Goal: Task Accomplishment & Management: Use online tool/utility

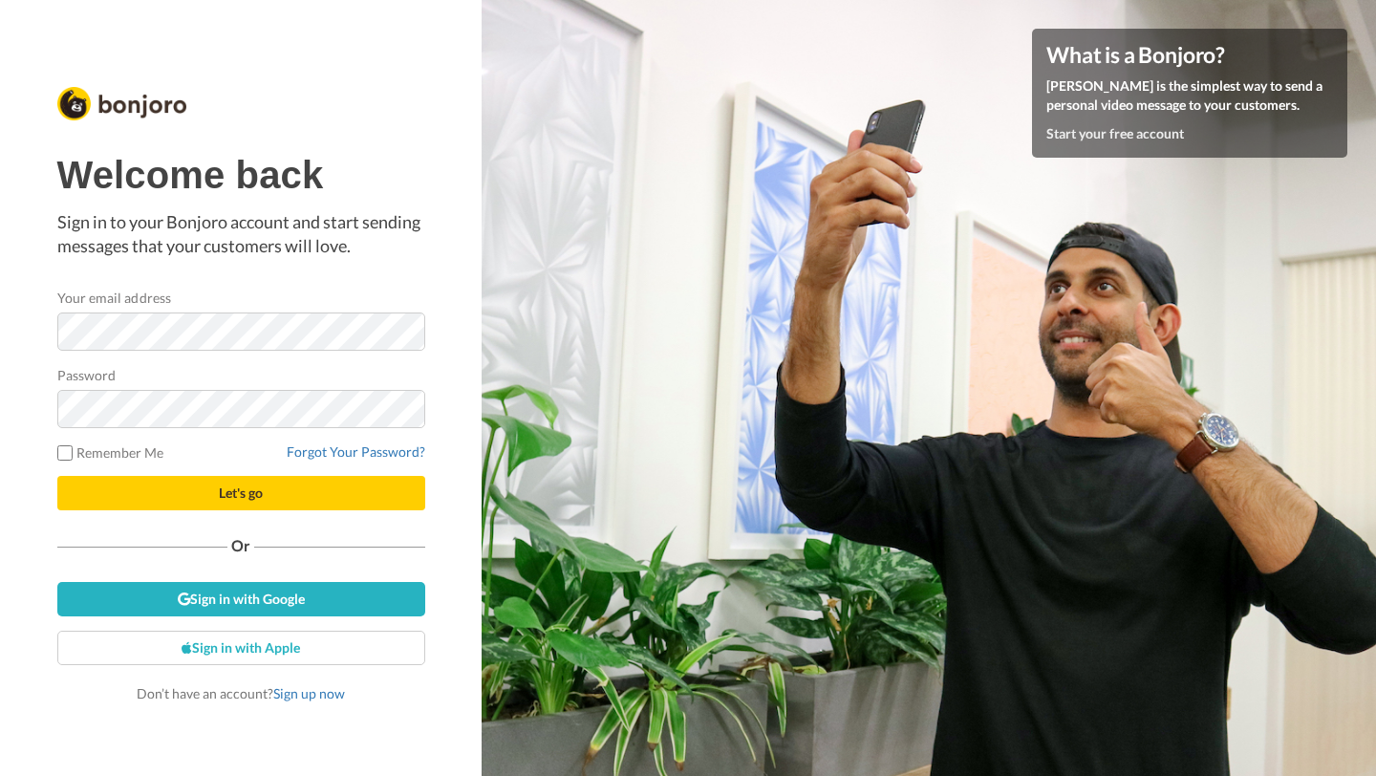
click at [250, 618] on div "Welcome back Sign in to your Bonjoro account and start sending messages that yo…" at bounding box center [241, 428] width 368 height 549
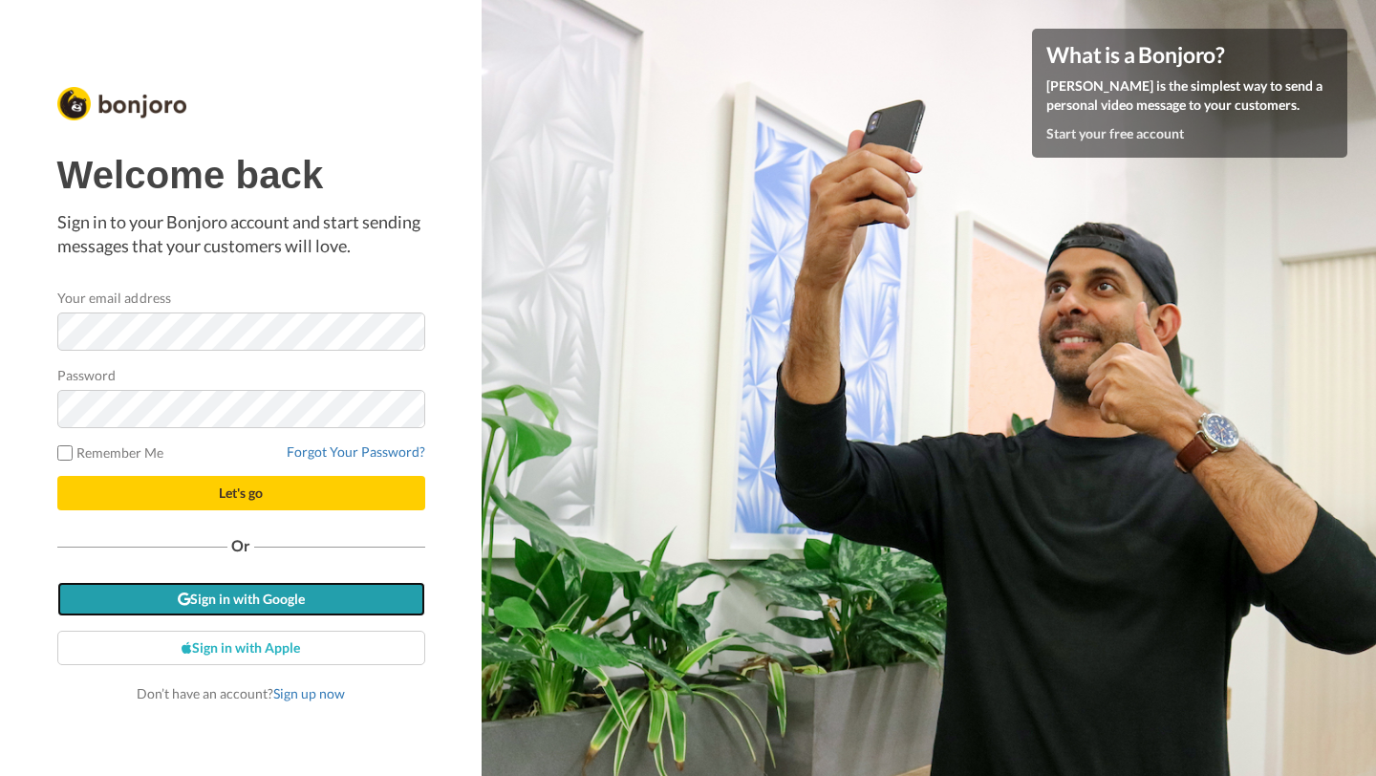
click at [266, 596] on link "Sign in with Google" at bounding box center [241, 599] width 368 height 34
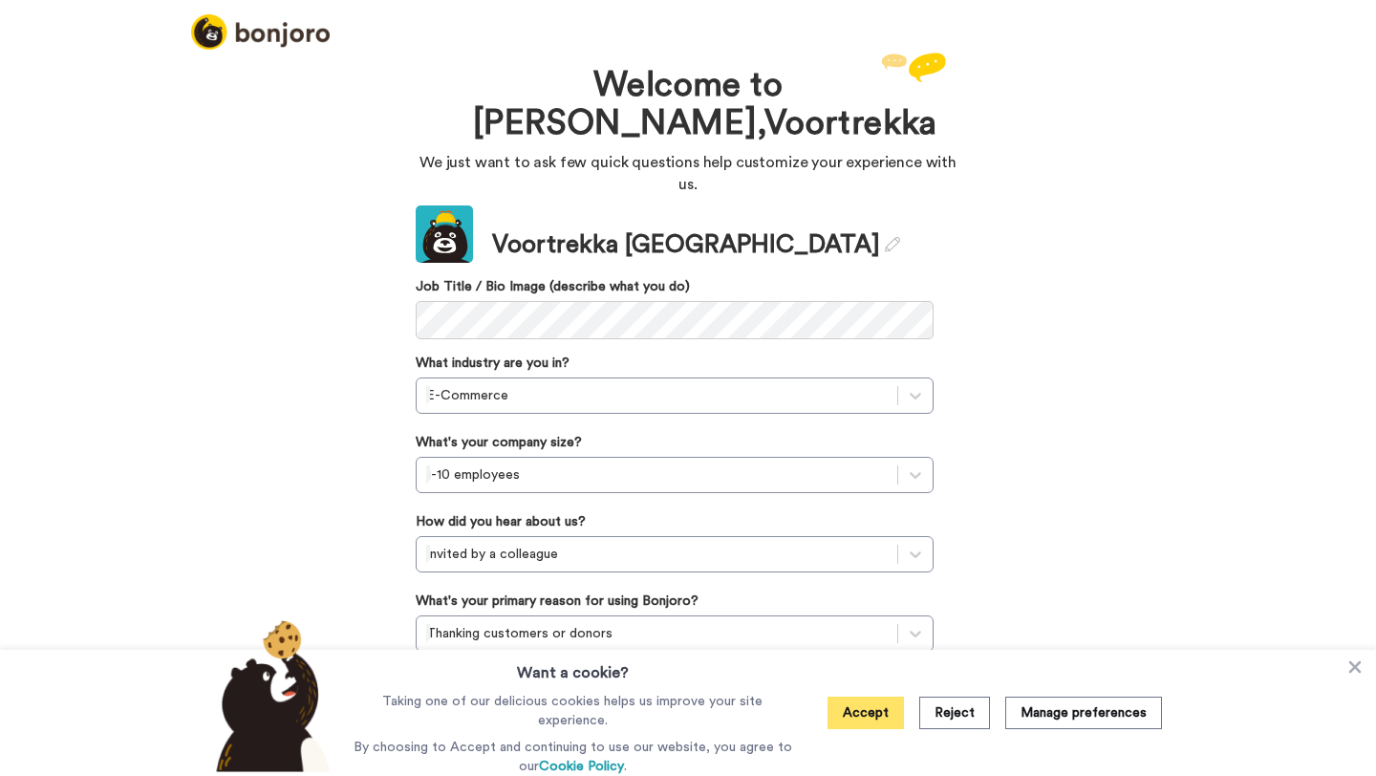
click at [878, 710] on button "Accept" at bounding box center [865, 713] width 76 height 32
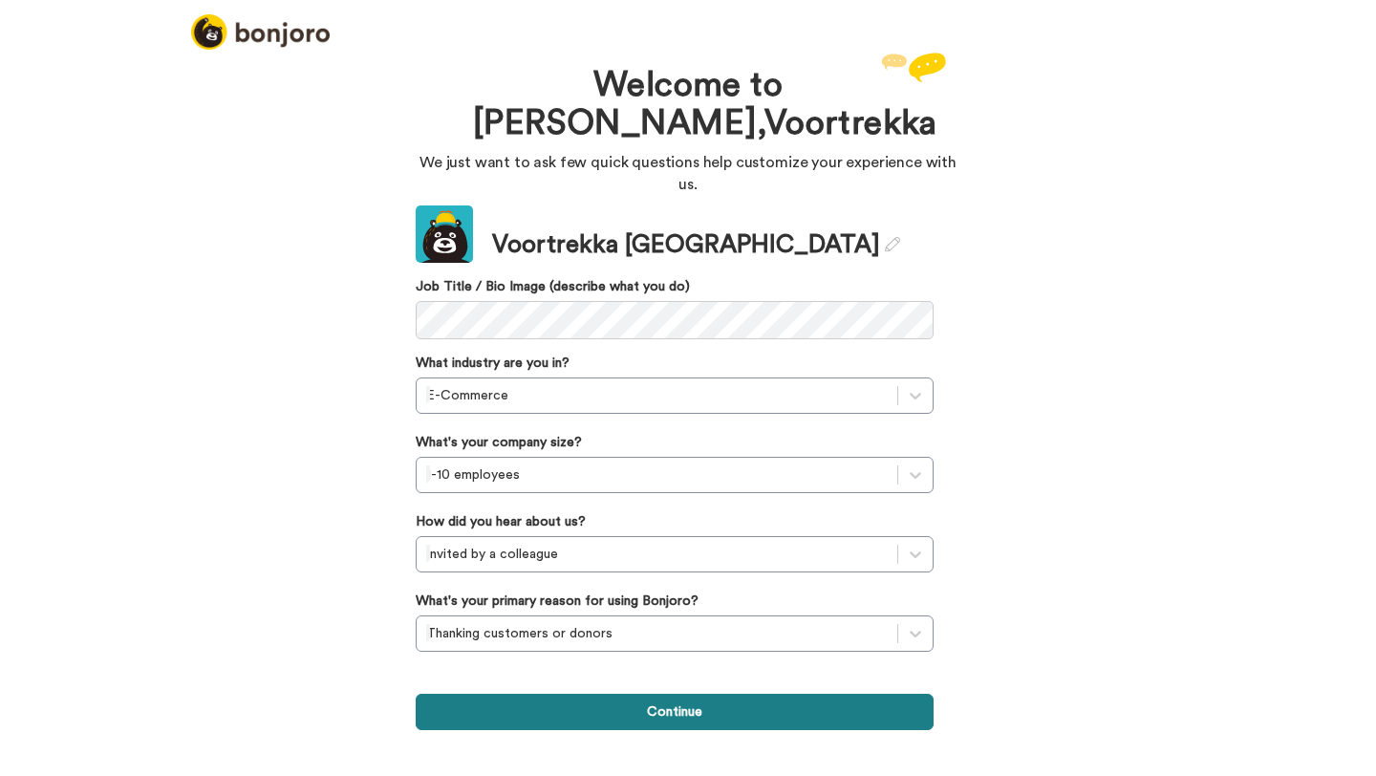
click at [821, 694] on button "Continue" at bounding box center [675, 712] width 518 height 36
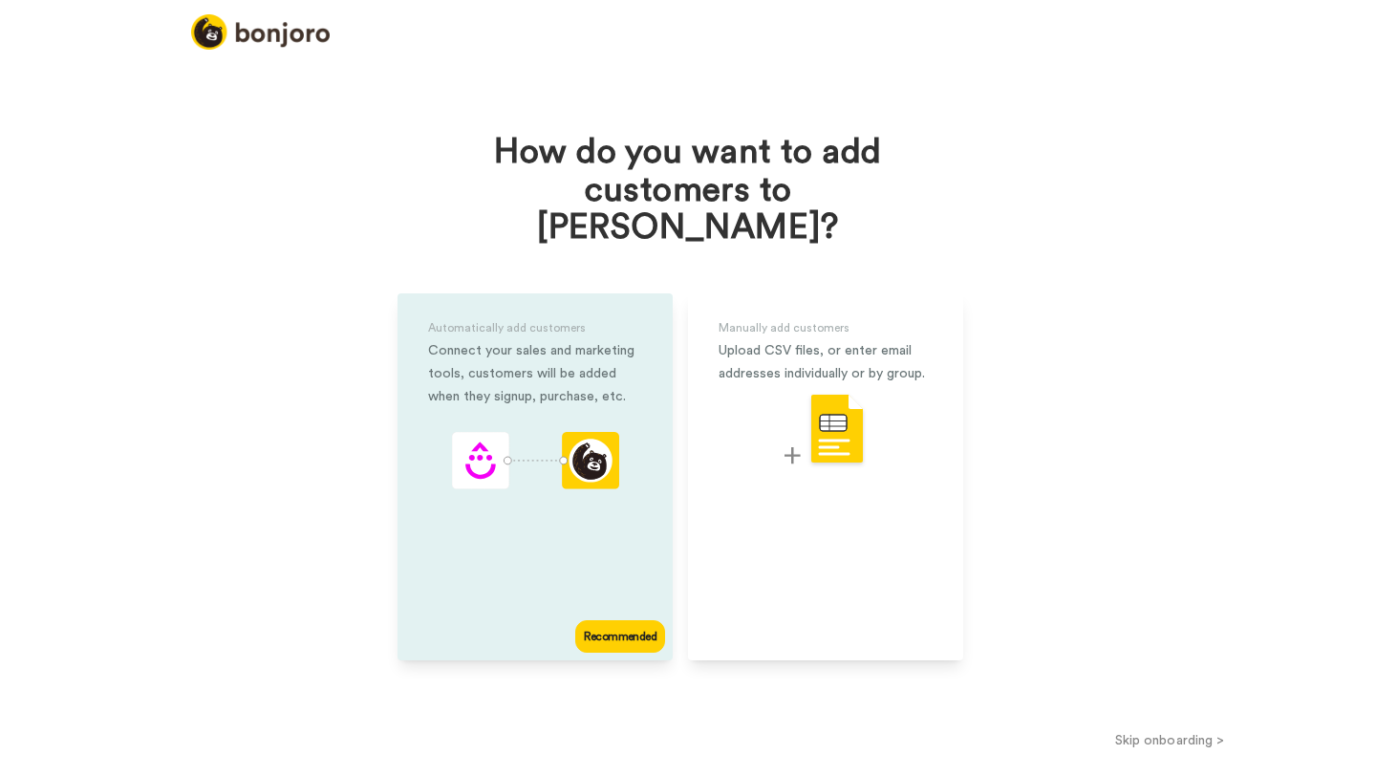
click at [551, 348] on div "Connect your sales and marketing tools, customers will be added when they signu…" at bounding box center [535, 373] width 214 height 69
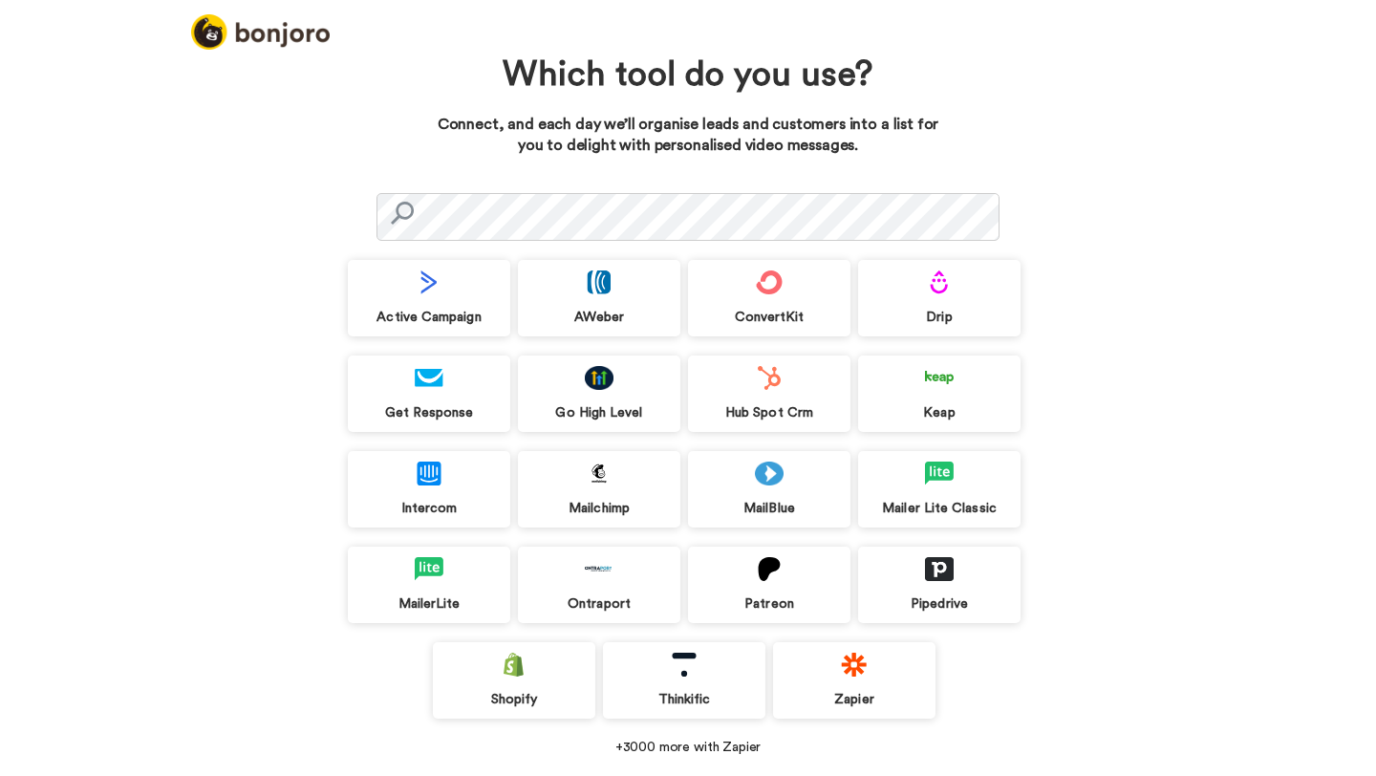
click at [535, 692] on div "Shopify" at bounding box center [514, 699] width 162 height 17
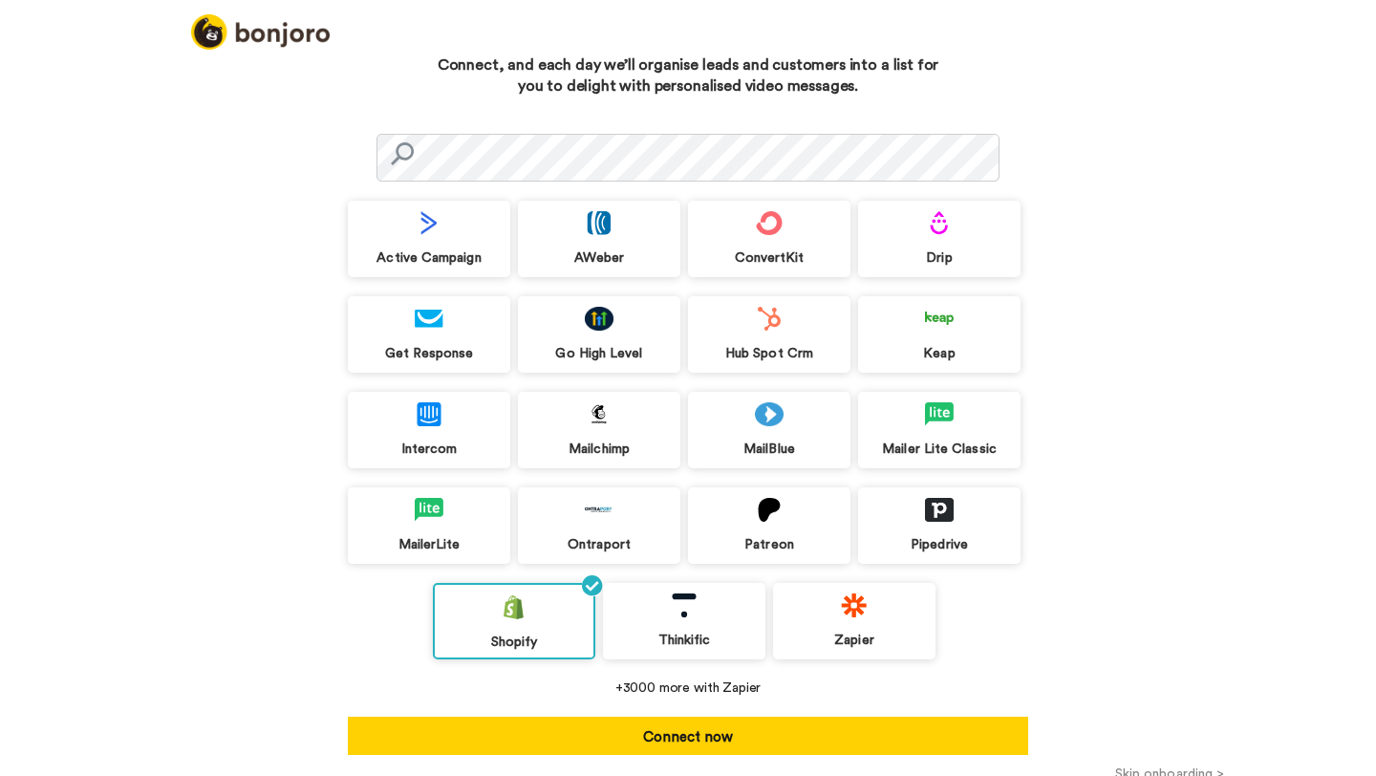
scroll to position [77, 0]
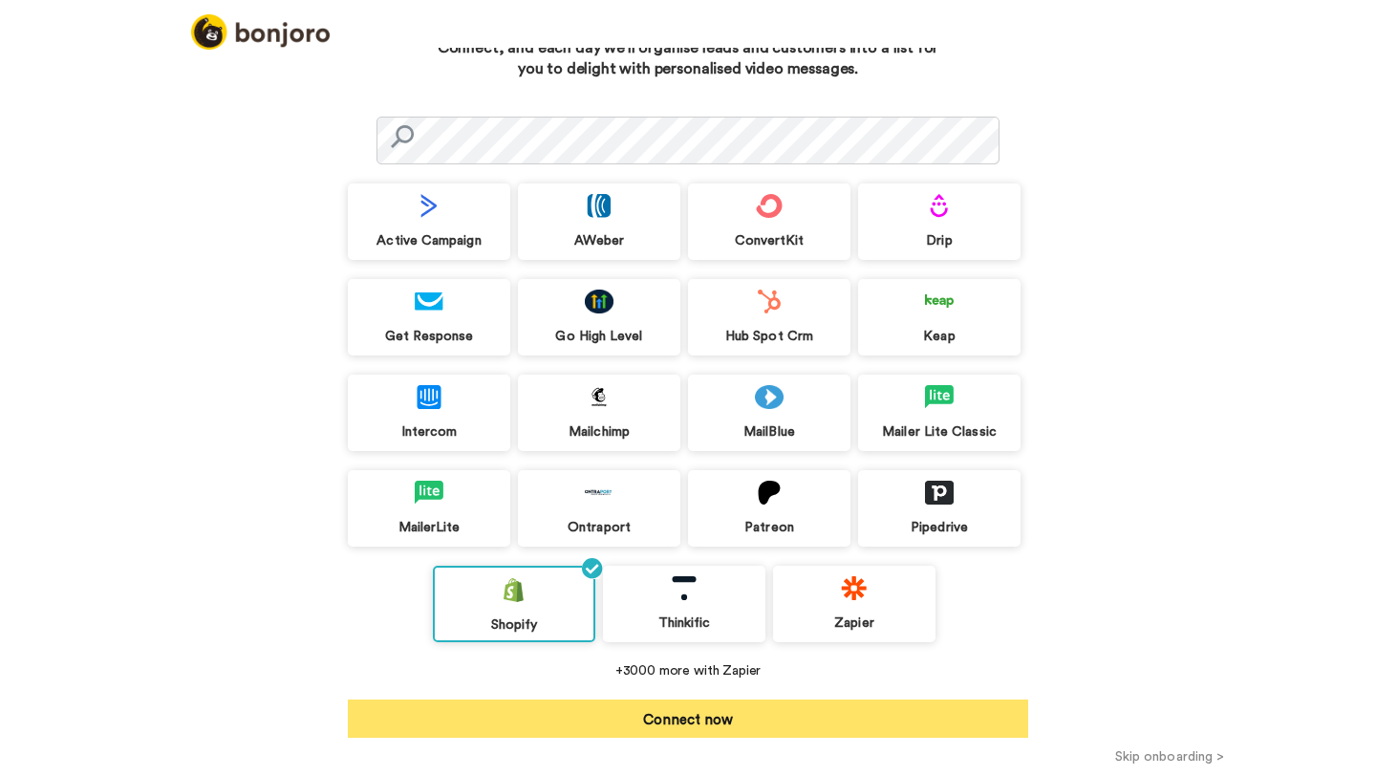
click at [819, 705] on button "Connect now" at bounding box center [688, 718] width 680 height 38
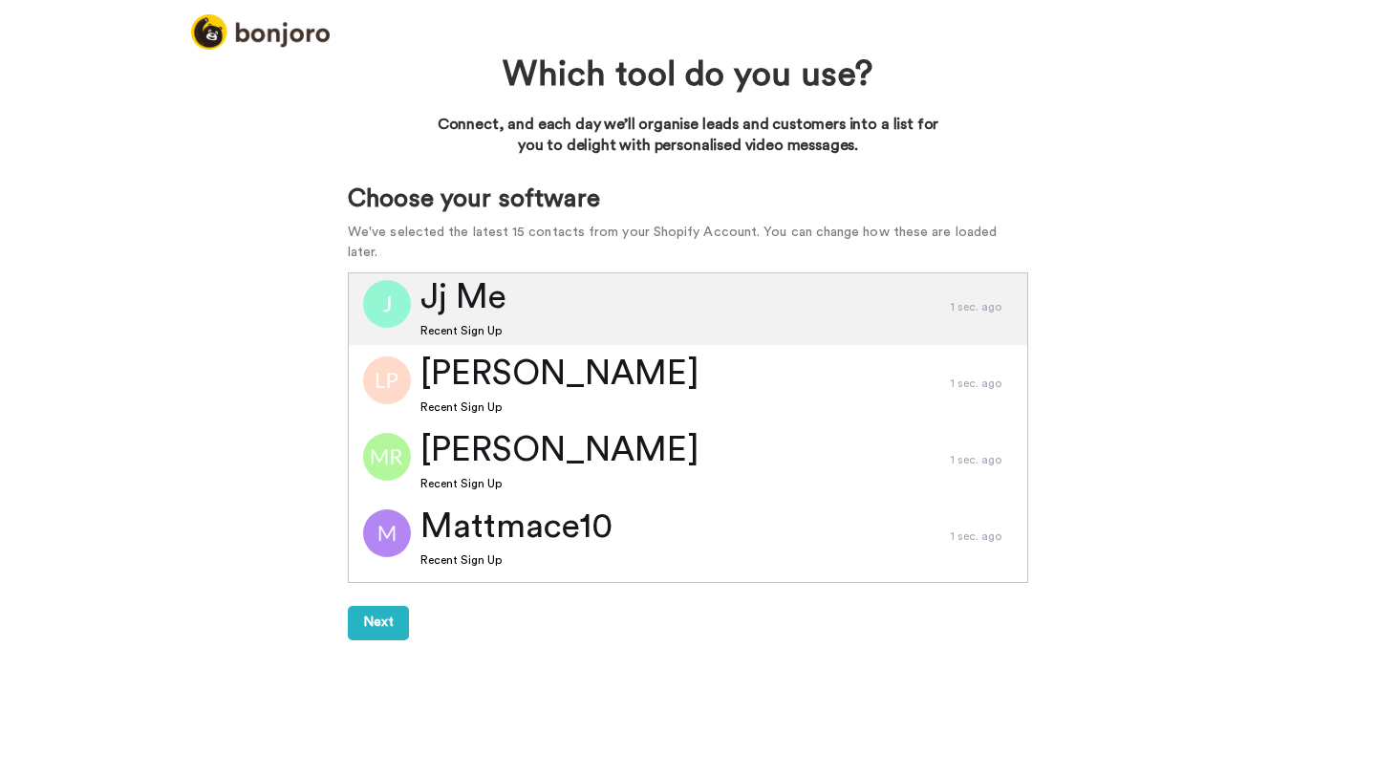
scroll to position [408, 0]
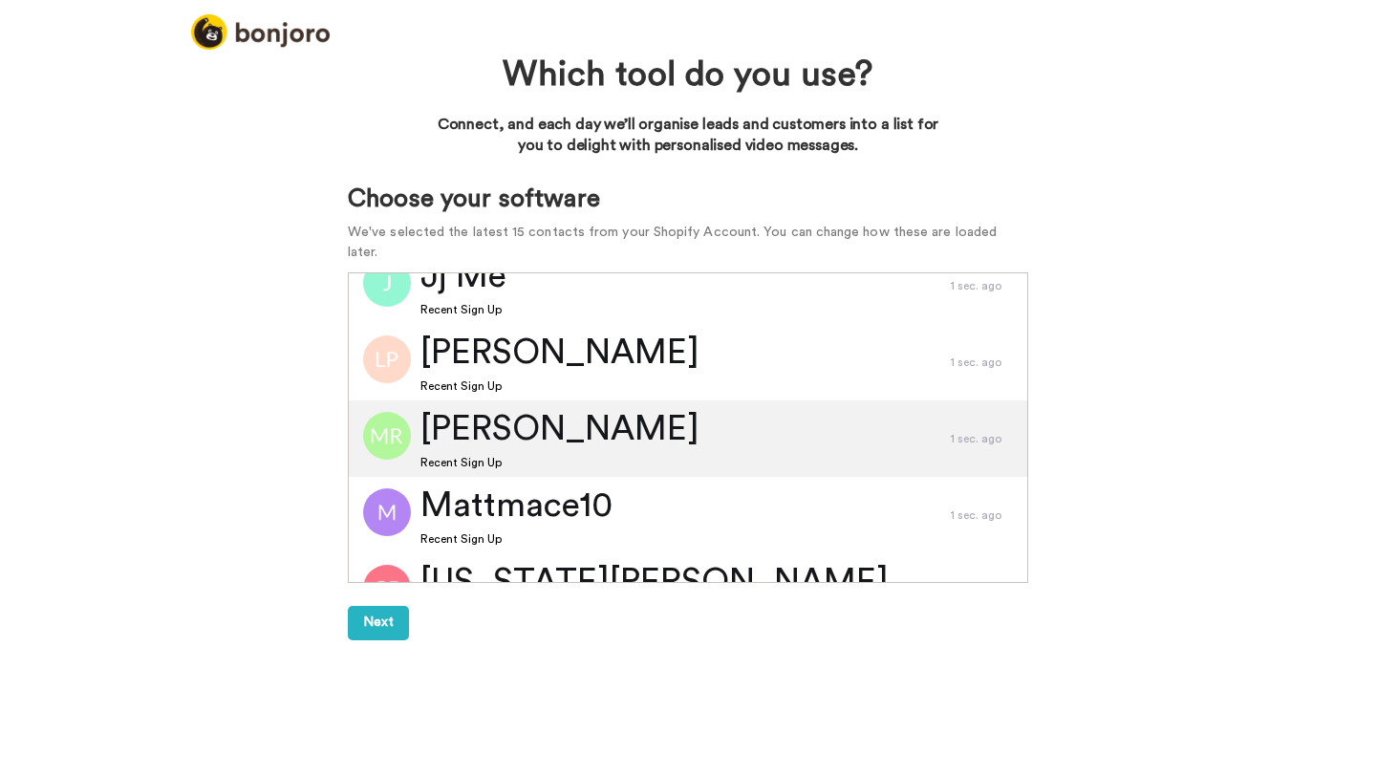
click at [505, 405] on span "Matt Robinson" at bounding box center [559, 429] width 279 height 49
click at [426, 405] on span "Matt Robinson" at bounding box center [559, 429] width 279 height 49
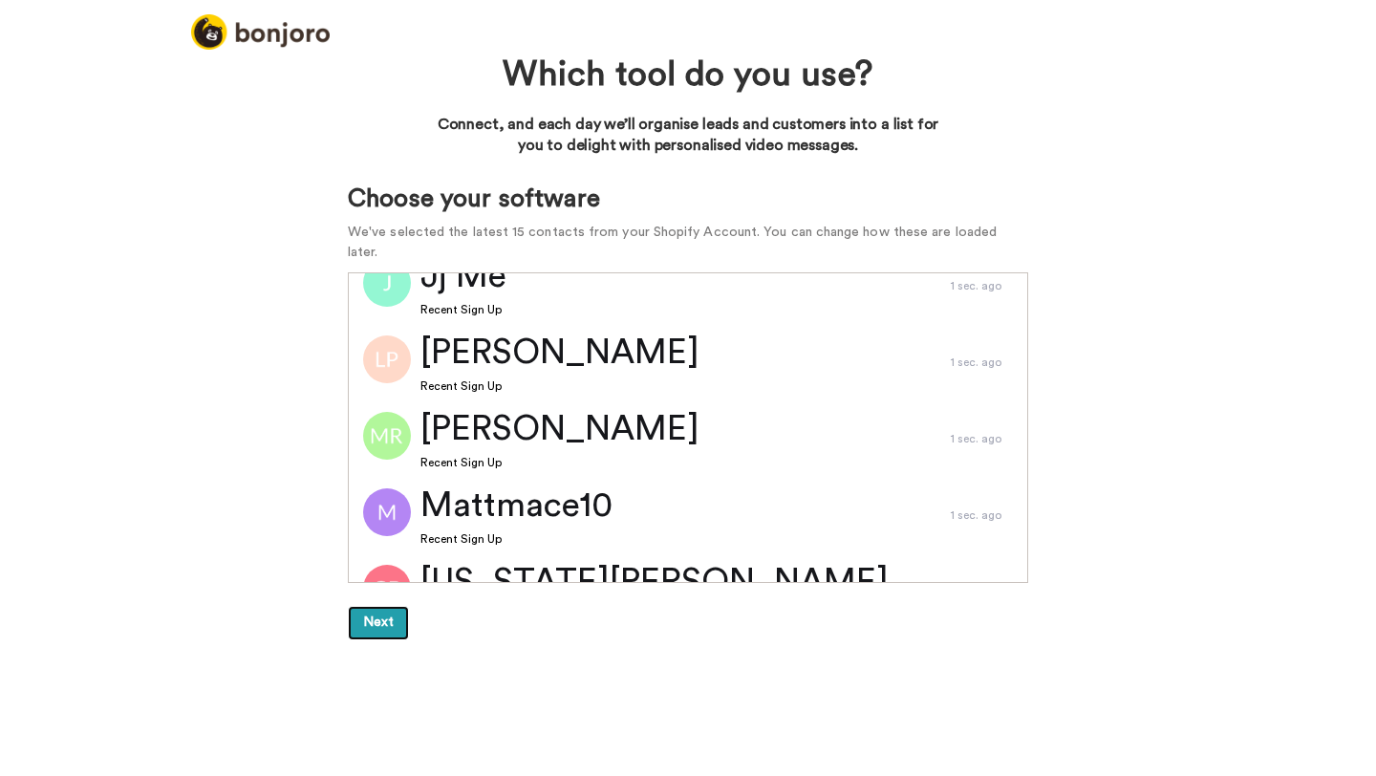
click at [369, 606] on button "Next" at bounding box center [378, 623] width 61 height 34
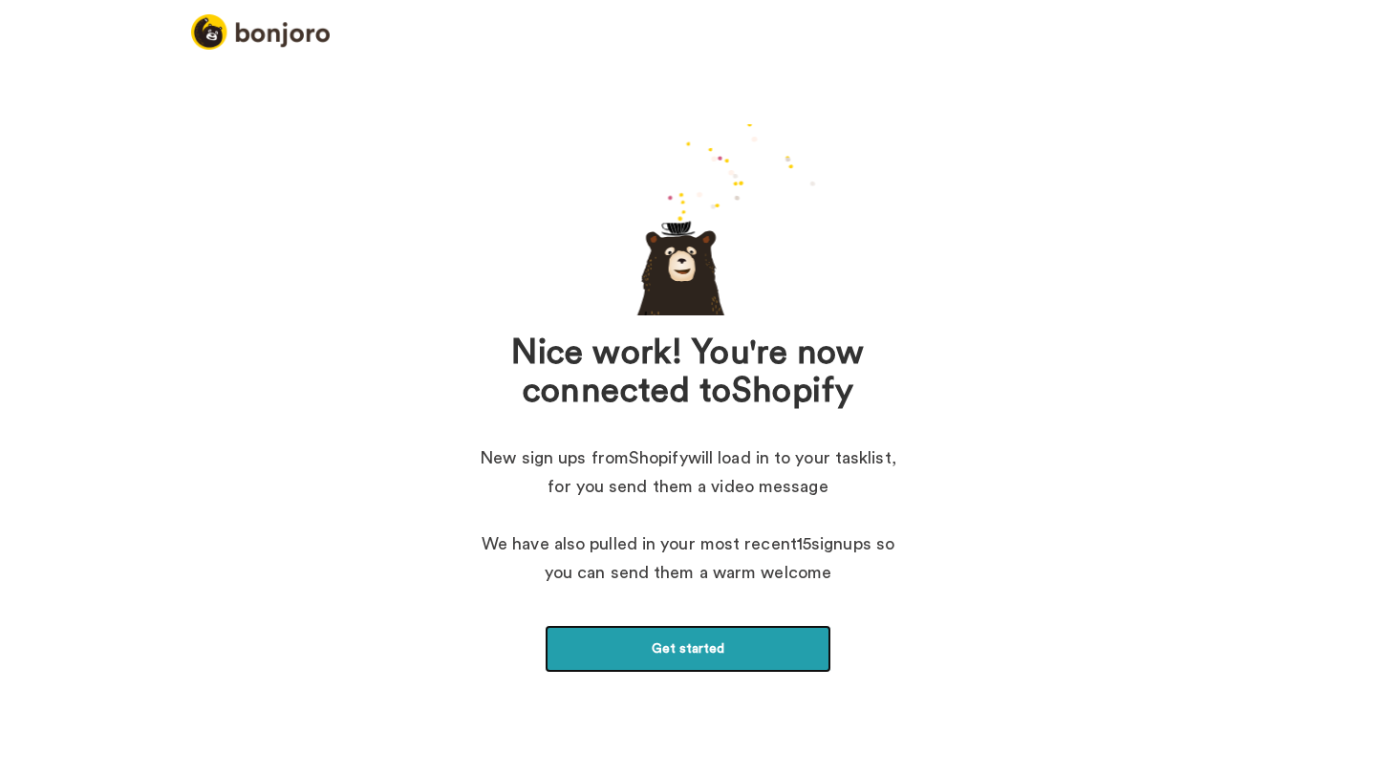
click at [670, 647] on link "Get started" at bounding box center [688, 649] width 287 height 48
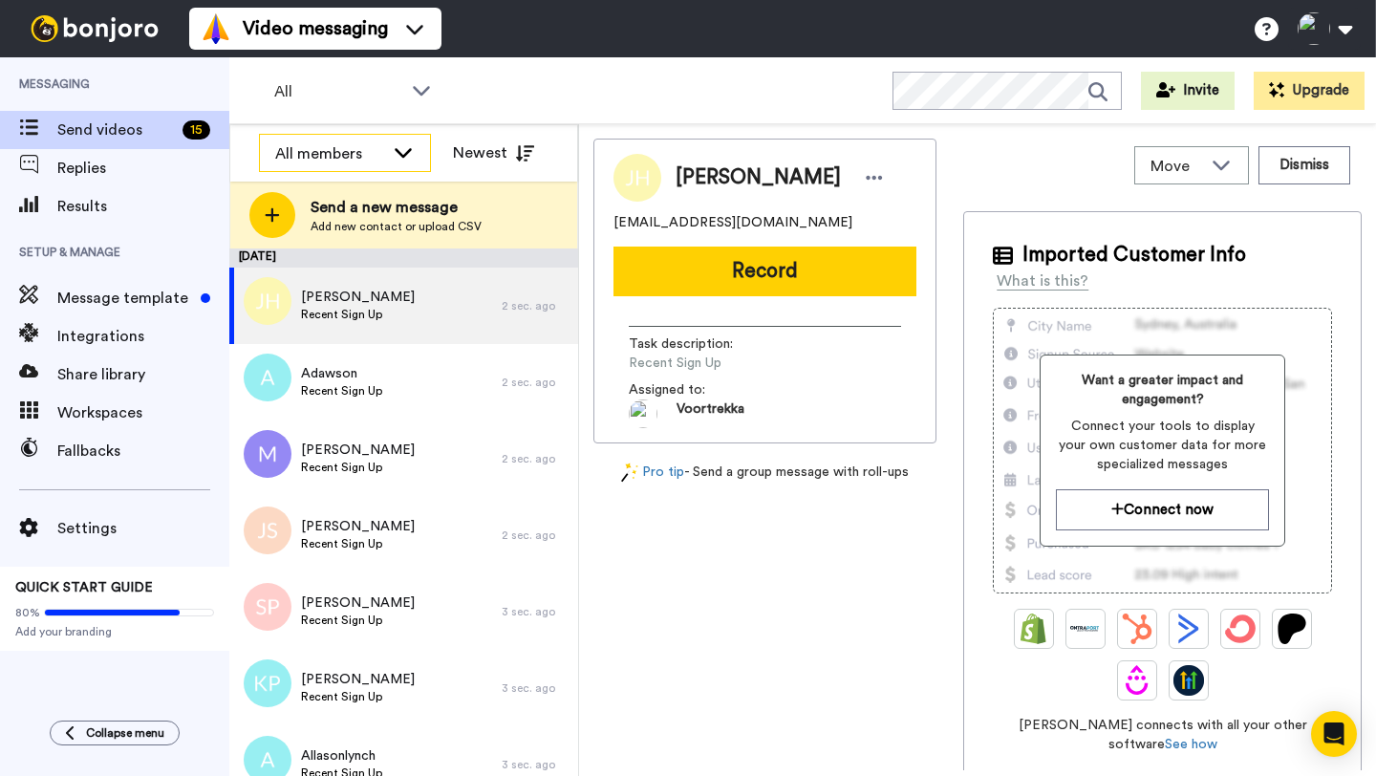
click at [404, 153] on icon at bounding box center [403, 151] width 23 height 19
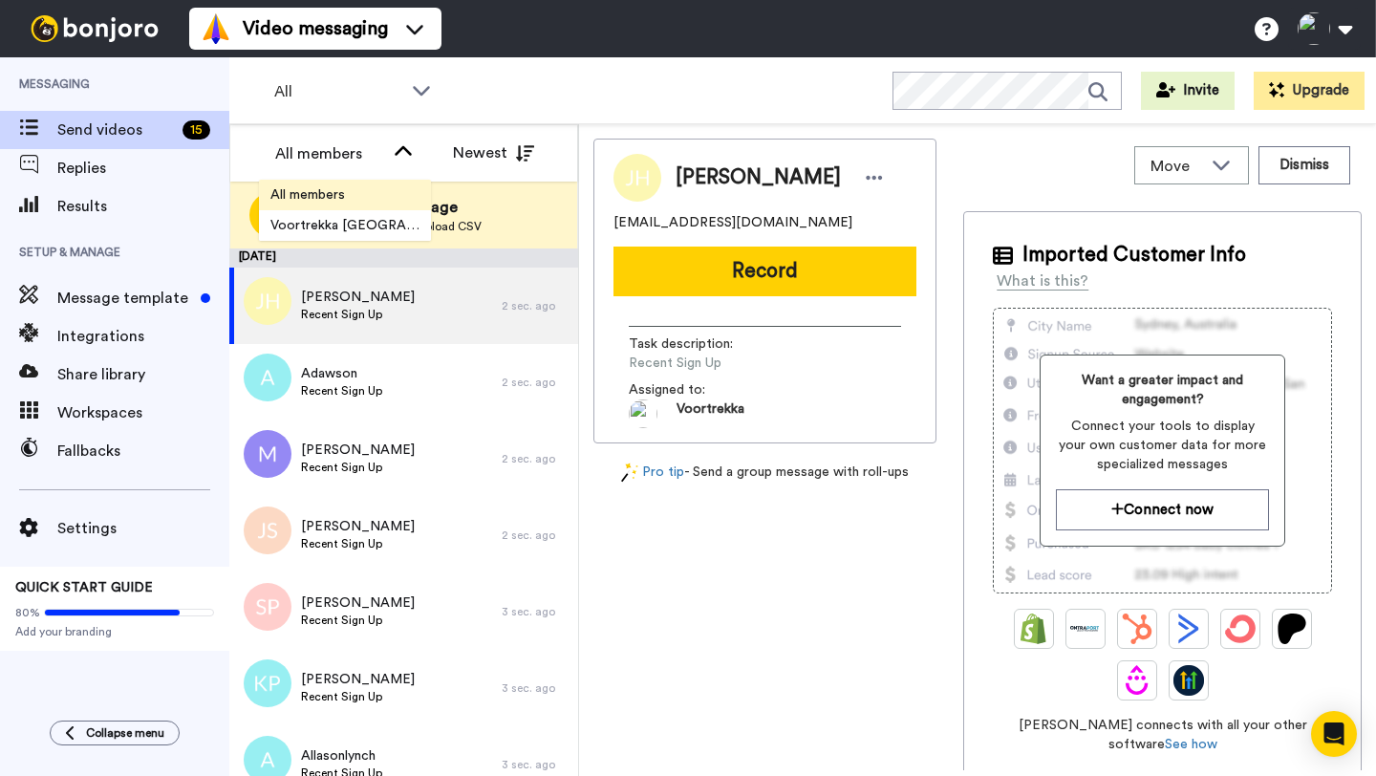
click at [347, 198] on span "All members" at bounding box center [307, 194] width 97 height 19
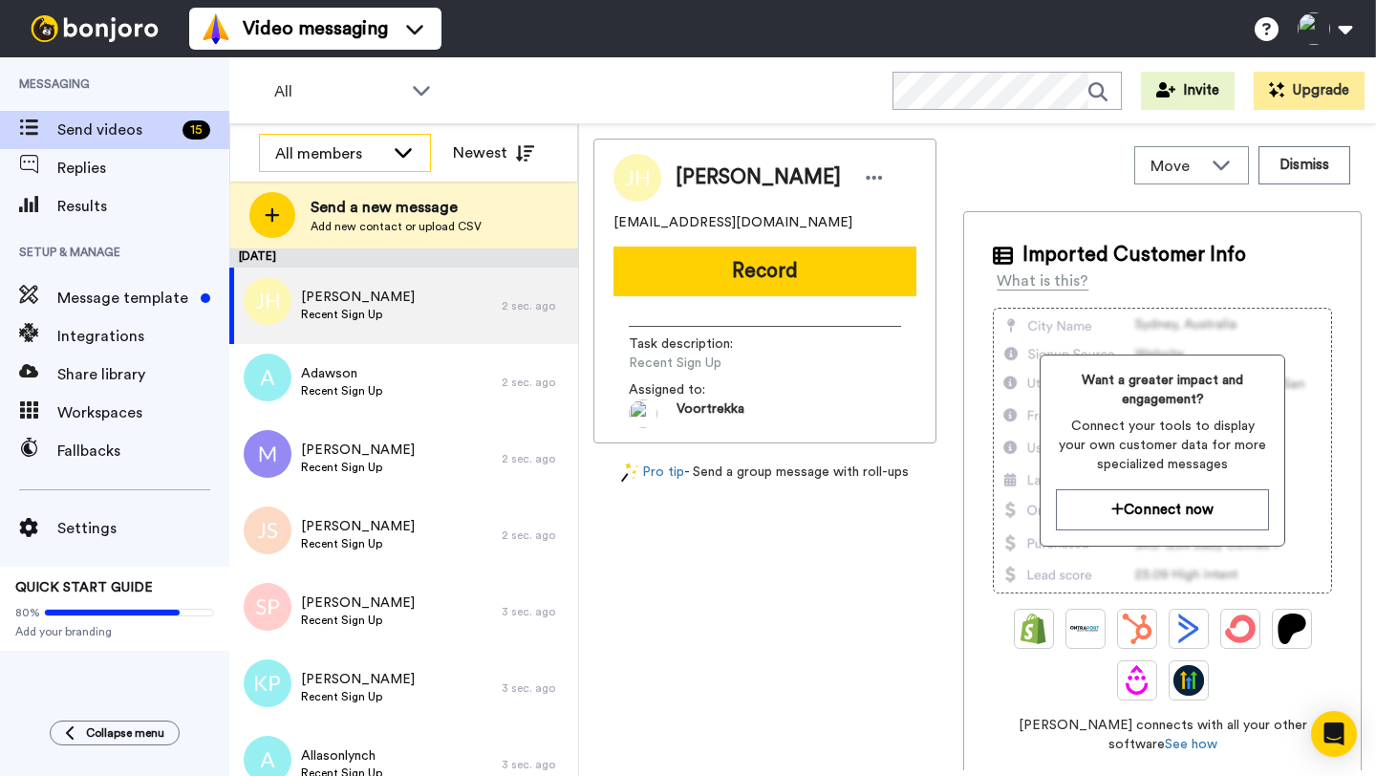
click at [418, 158] on div "All members" at bounding box center [345, 154] width 170 height 38
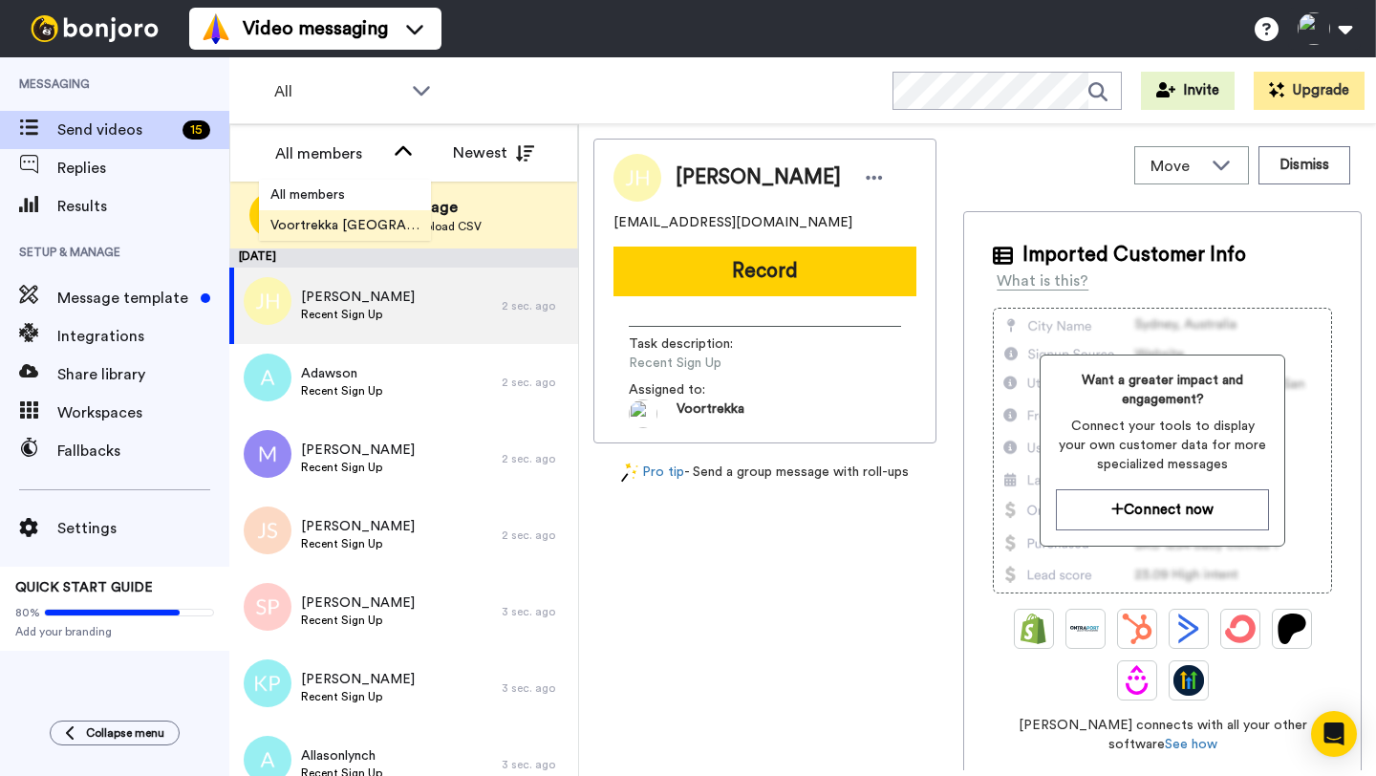
click at [347, 228] on span "Voortrekka [GEOGRAPHIC_DATA]" at bounding box center [345, 225] width 172 height 19
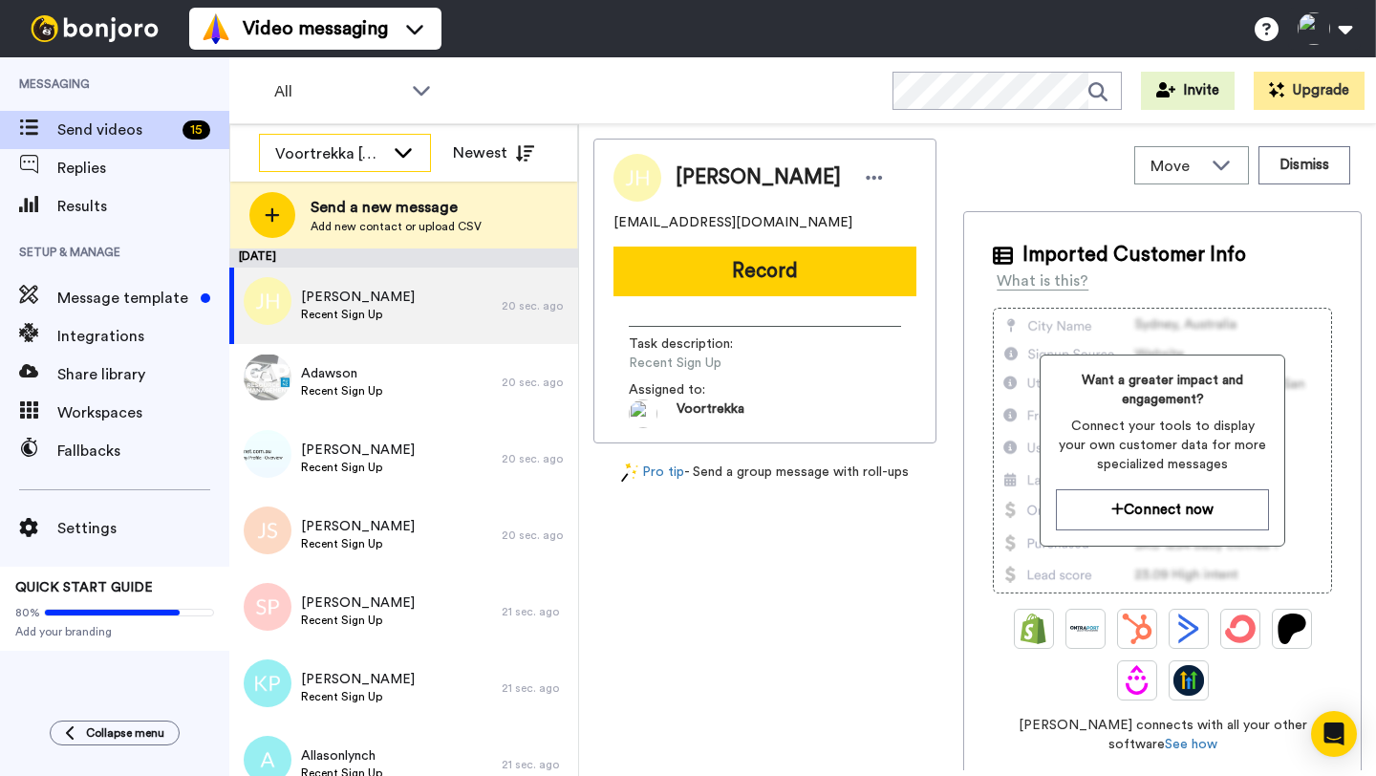
click at [380, 155] on div "Voortrekka [GEOGRAPHIC_DATA]" at bounding box center [329, 153] width 109 height 23
click at [333, 200] on span "All members" at bounding box center [307, 194] width 97 height 19
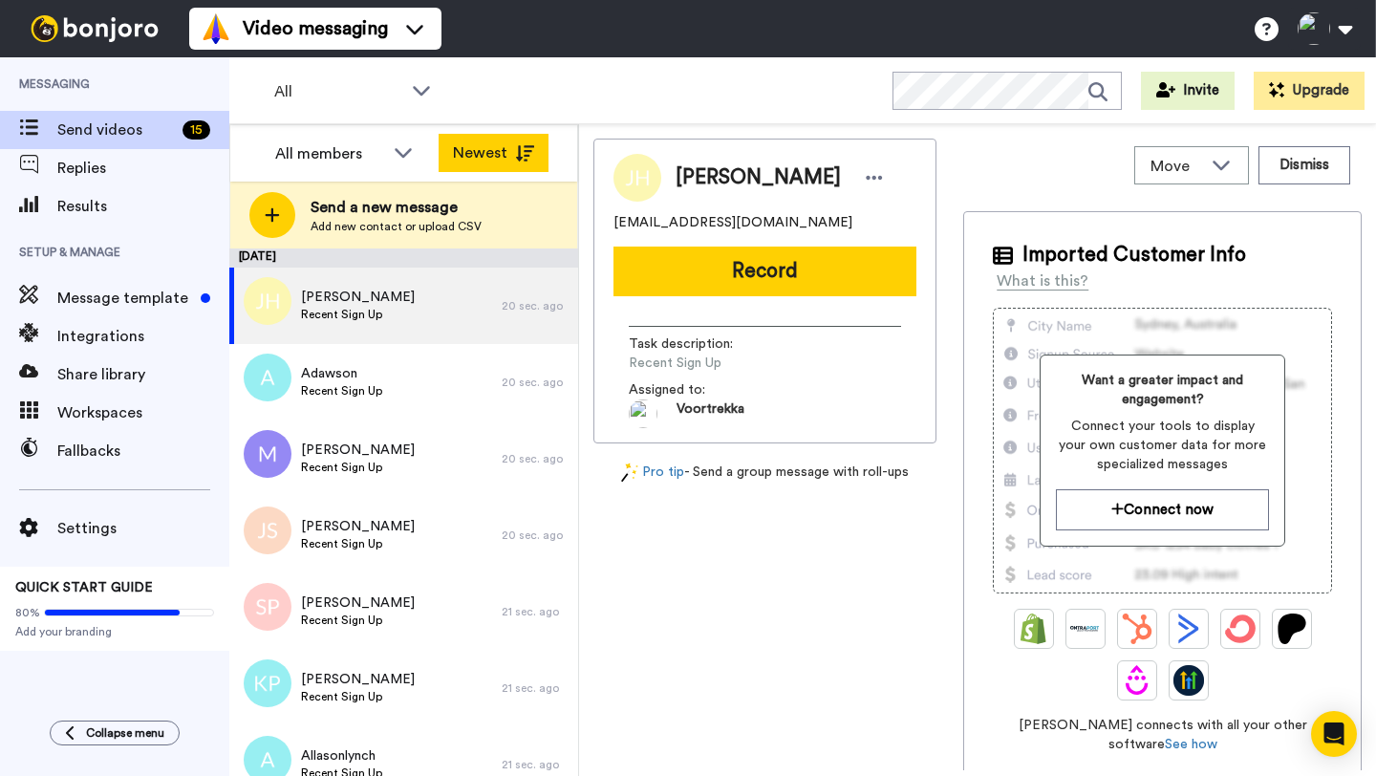
click at [487, 144] on button "Newest" at bounding box center [494, 153] width 110 height 38
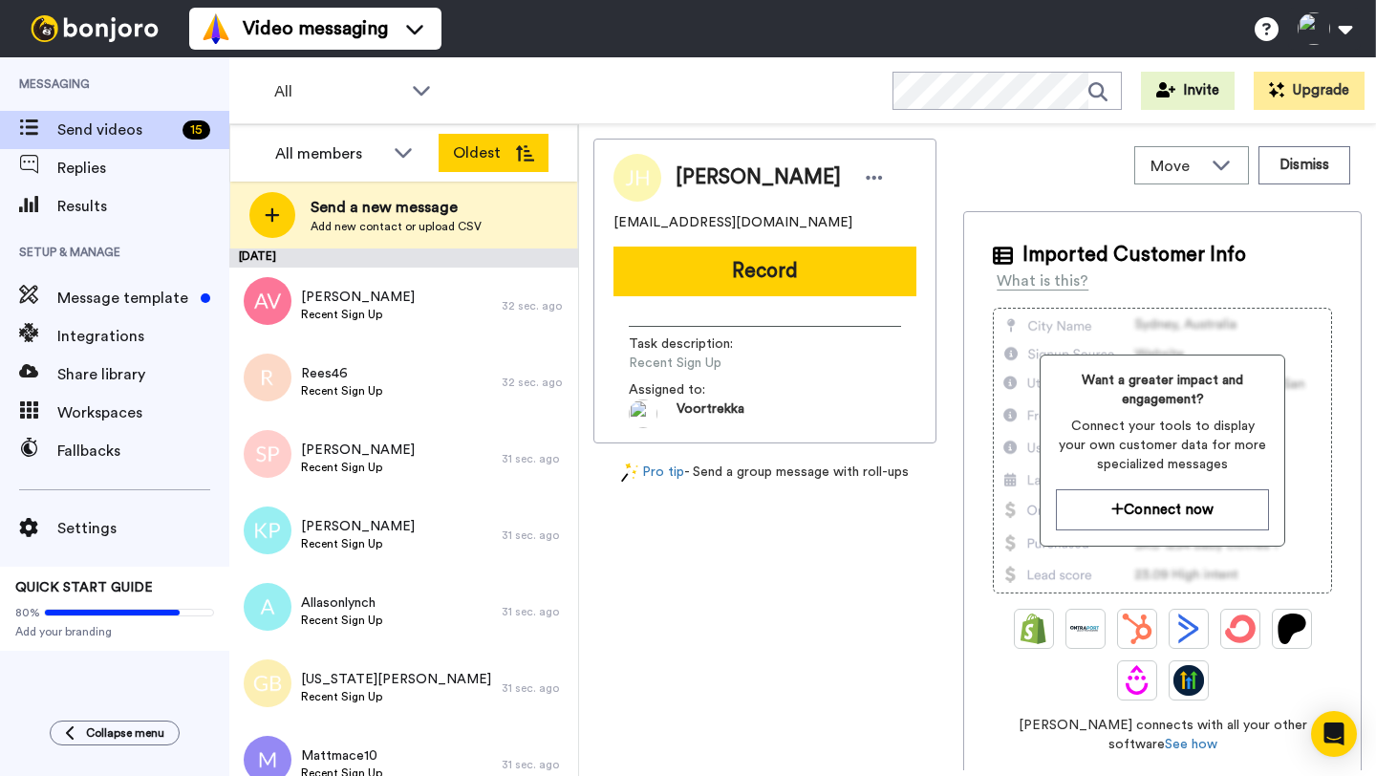
click at [495, 148] on button "Oldest" at bounding box center [494, 153] width 110 height 38
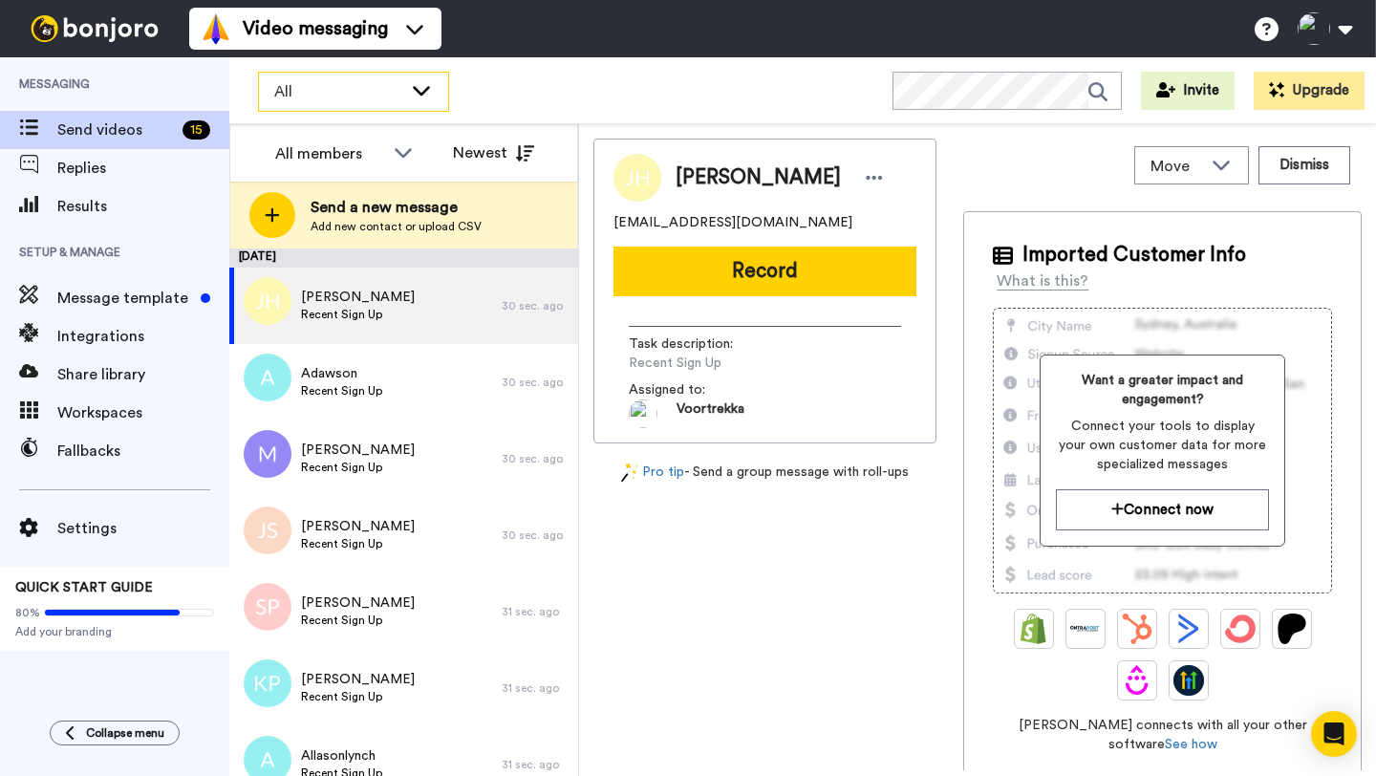
click at [419, 84] on icon at bounding box center [421, 89] width 23 height 19
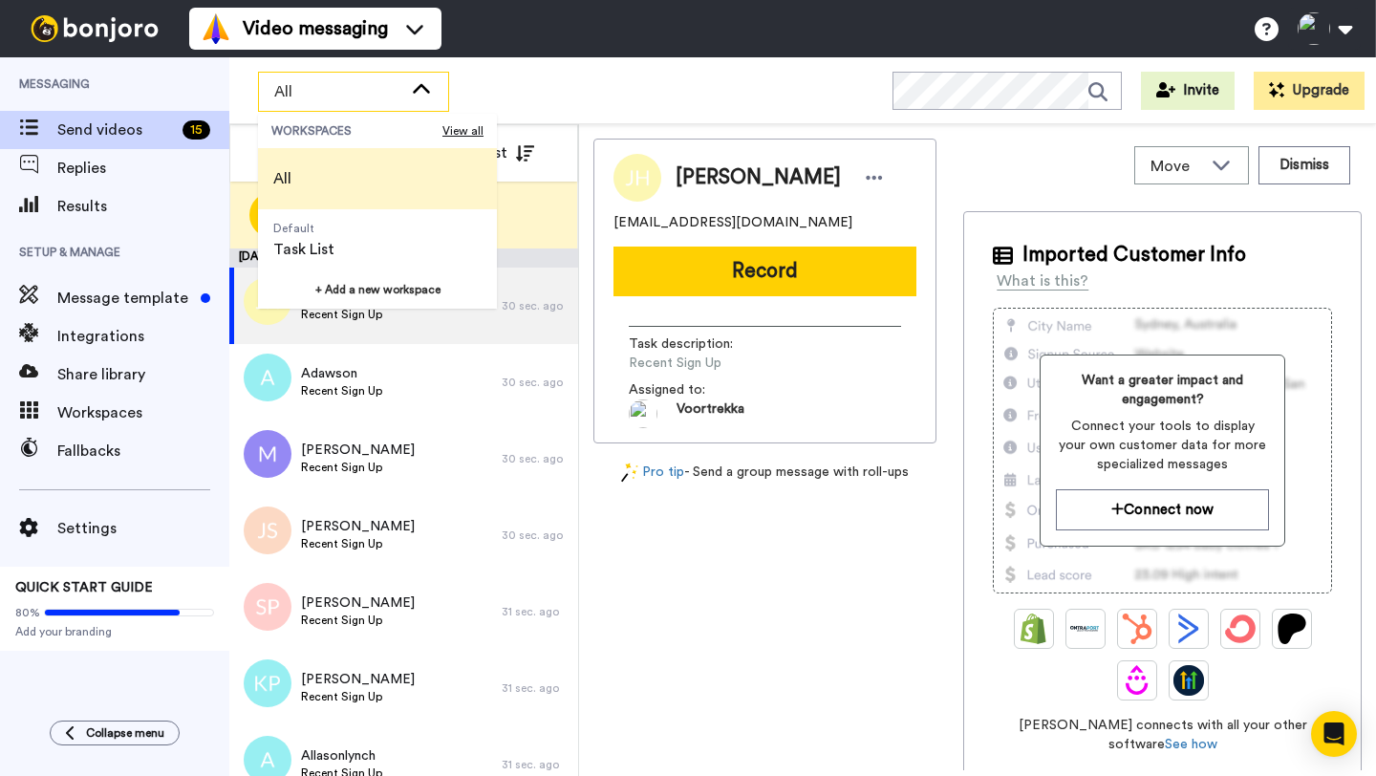
click at [419, 84] on icon at bounding box center [421, 88] width 17 height 10
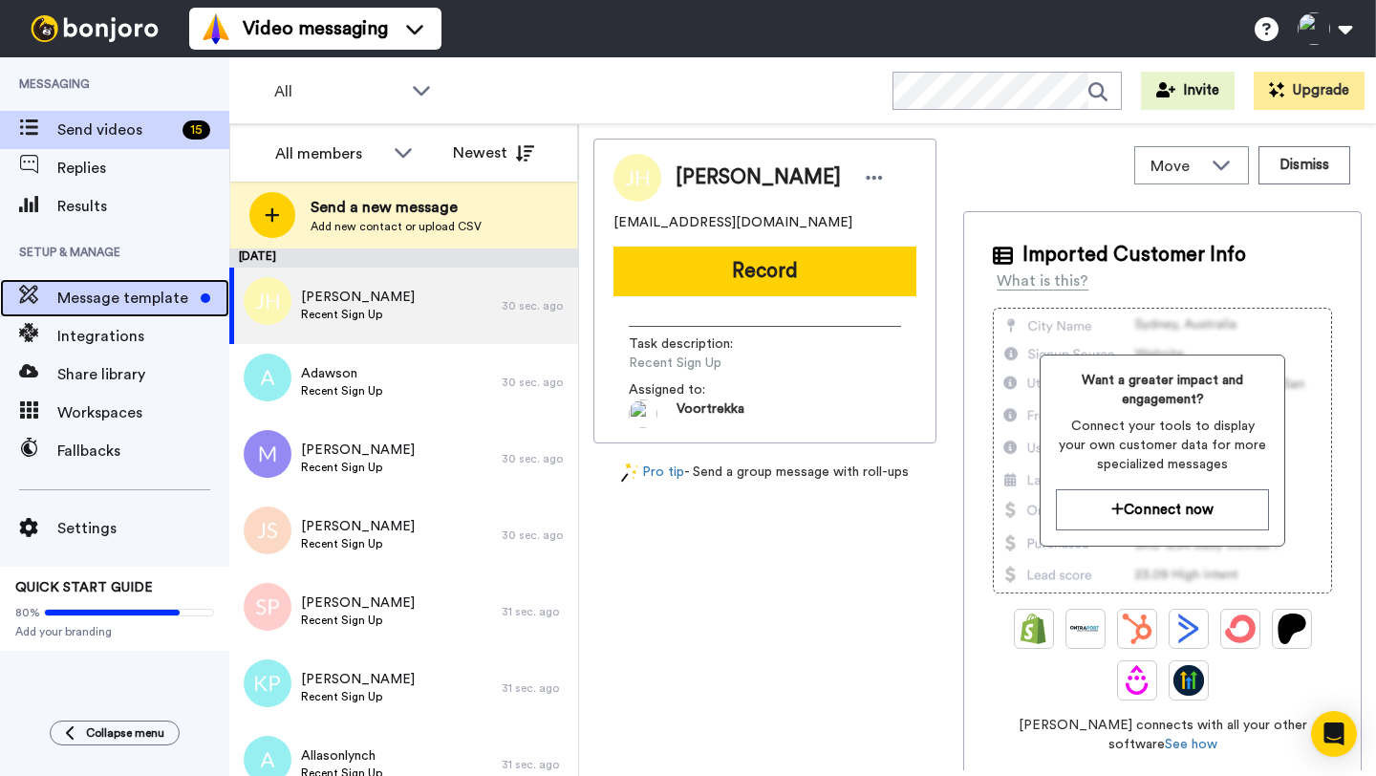
click at [160, 306] on span "Message template" at bounding box center [125, 298] width 136 height 23
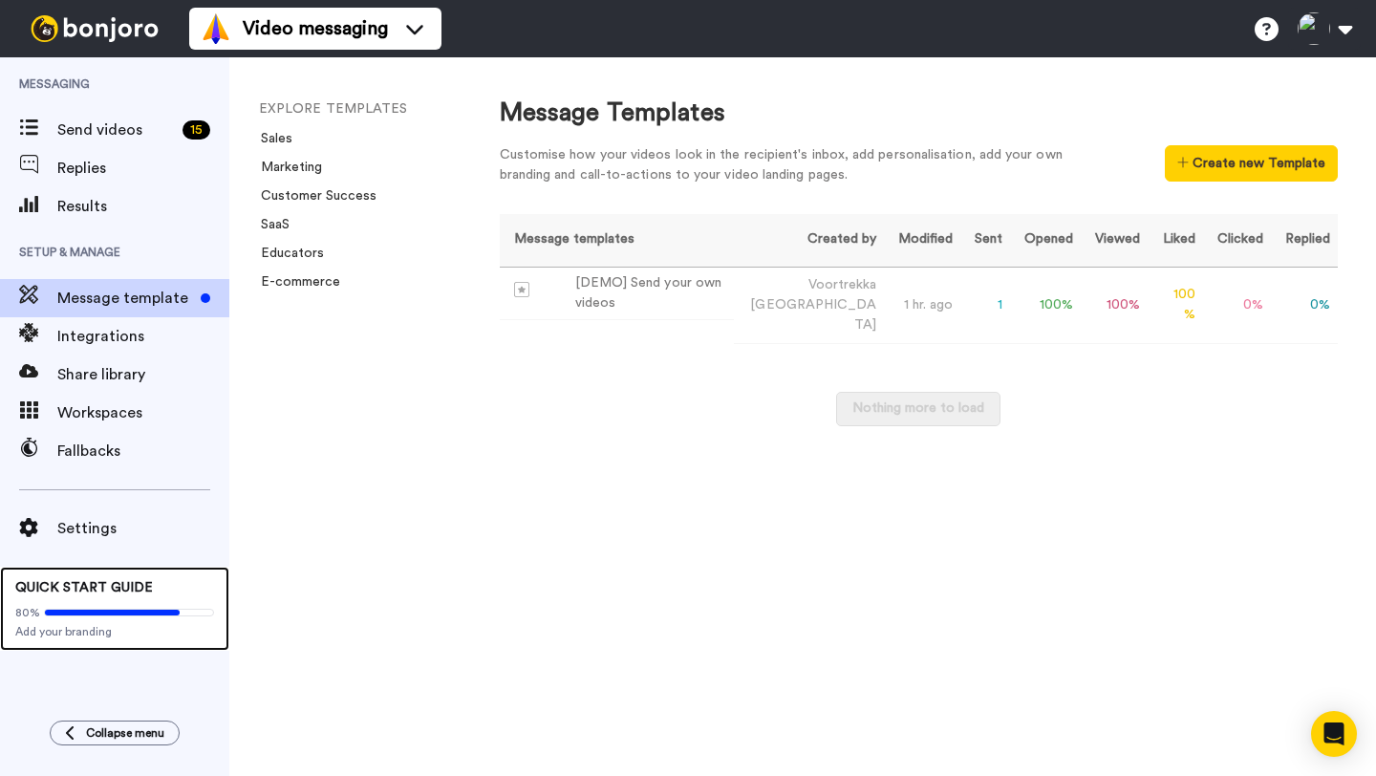
click at [94, 611] on icon at bounding box center [112, 613] width 135 height 6
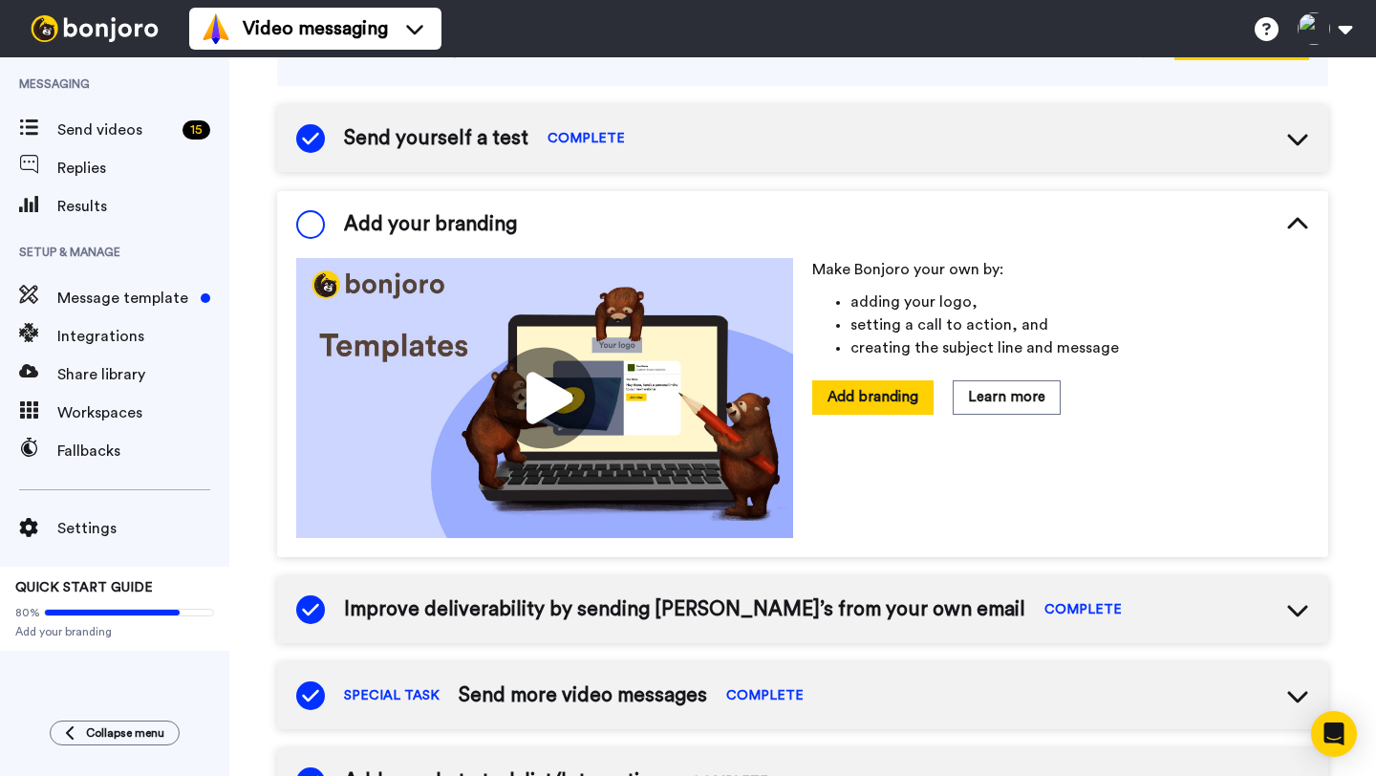
scroll to position [187, 0]
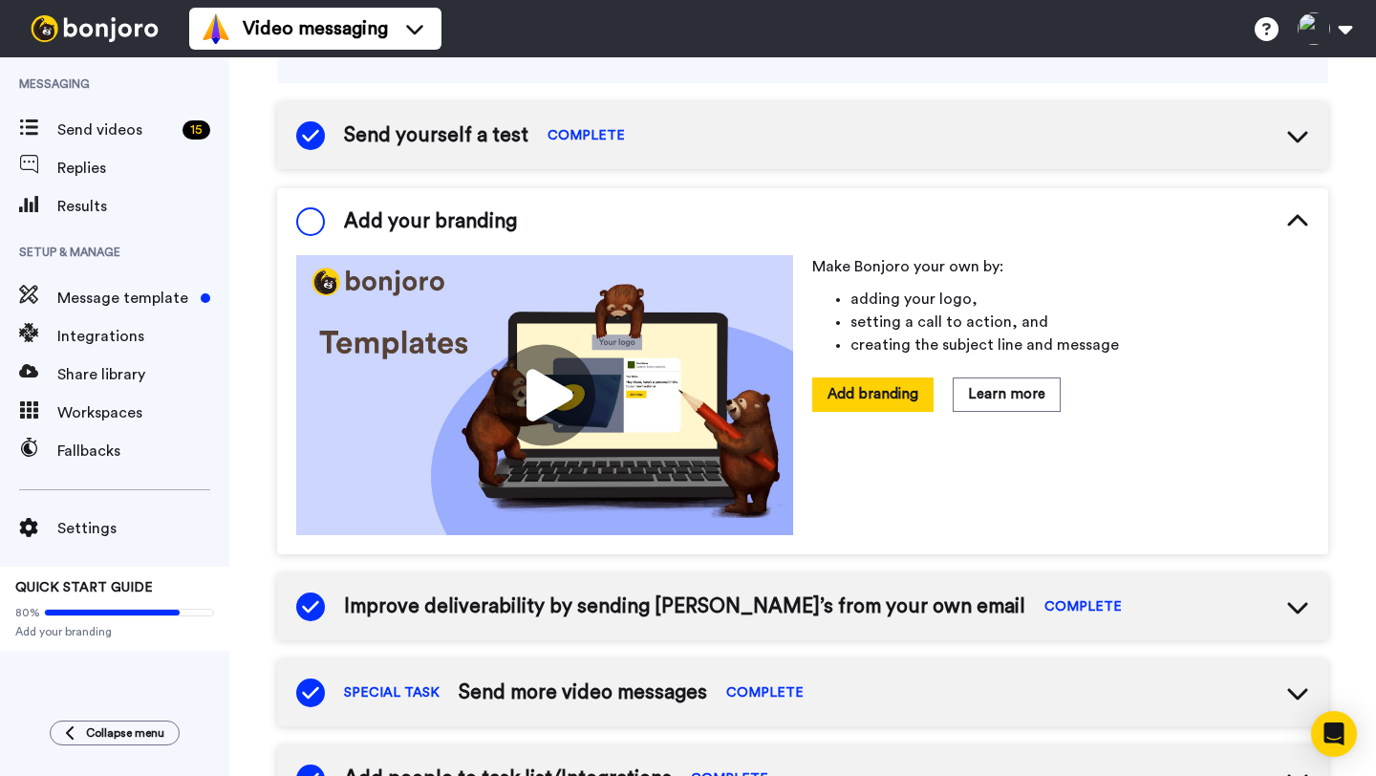
click at [317, 223] on span at bounding box center [310, 221] width 29 height 29
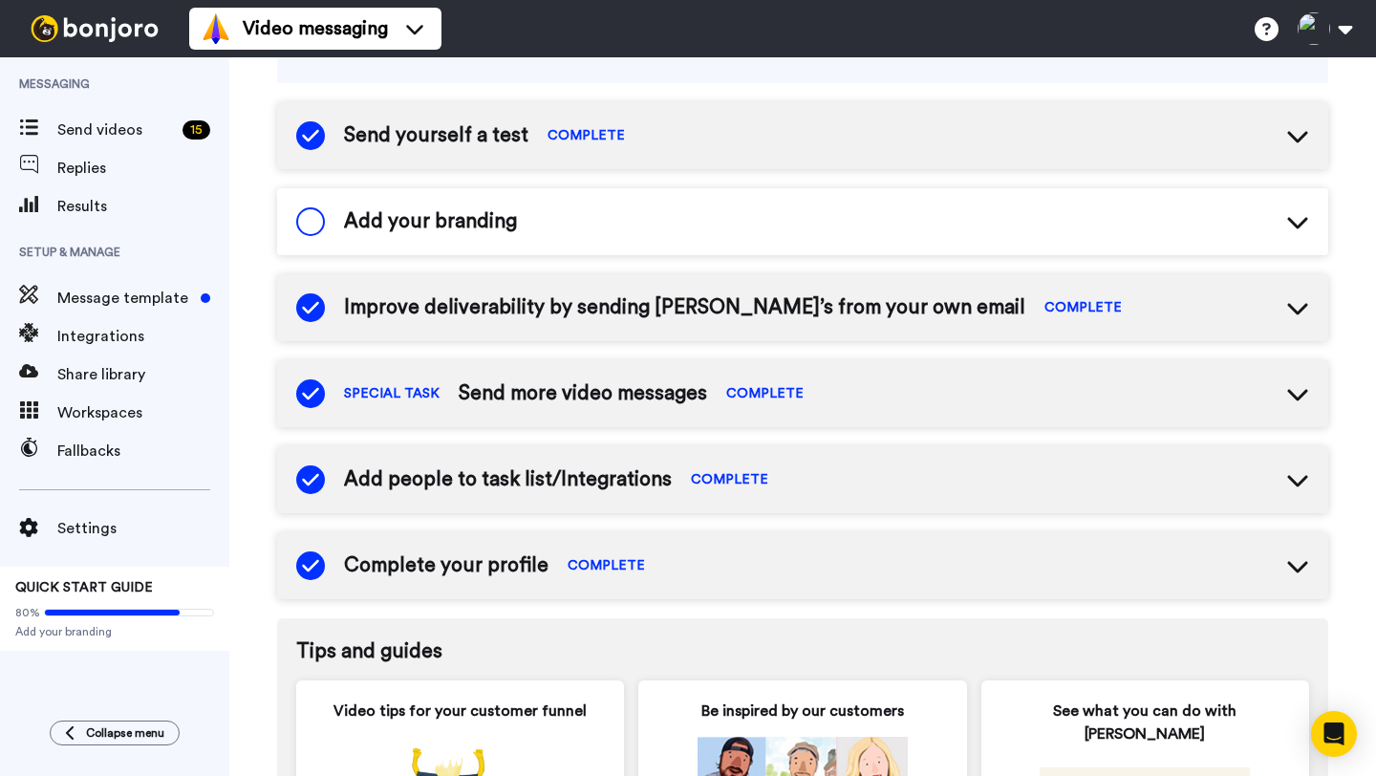
click at [563, 226] on div "Add your branding" at bounding box center [802, 221] width 1051 height 67
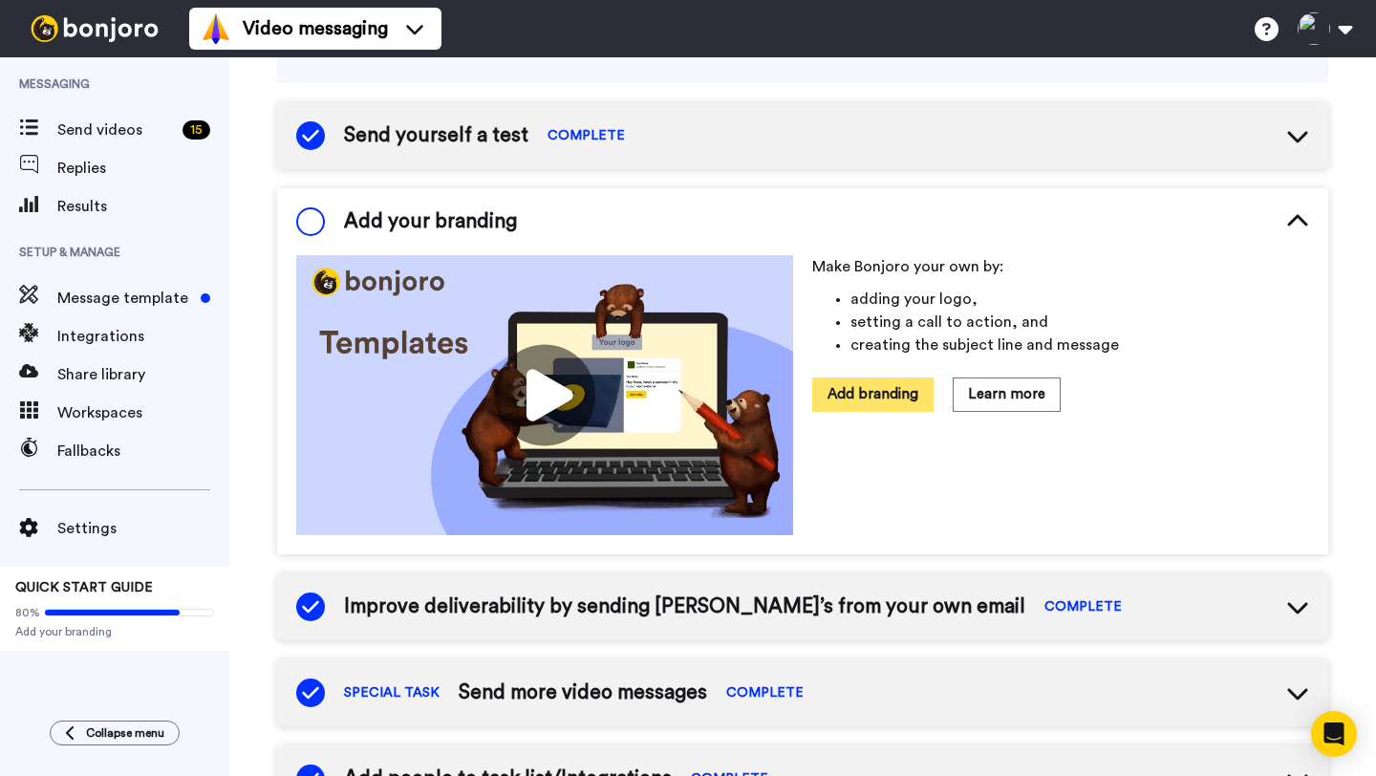
click at [871, 393] on button "Add branding" at bounding box center [872, 393] width 121 height 33
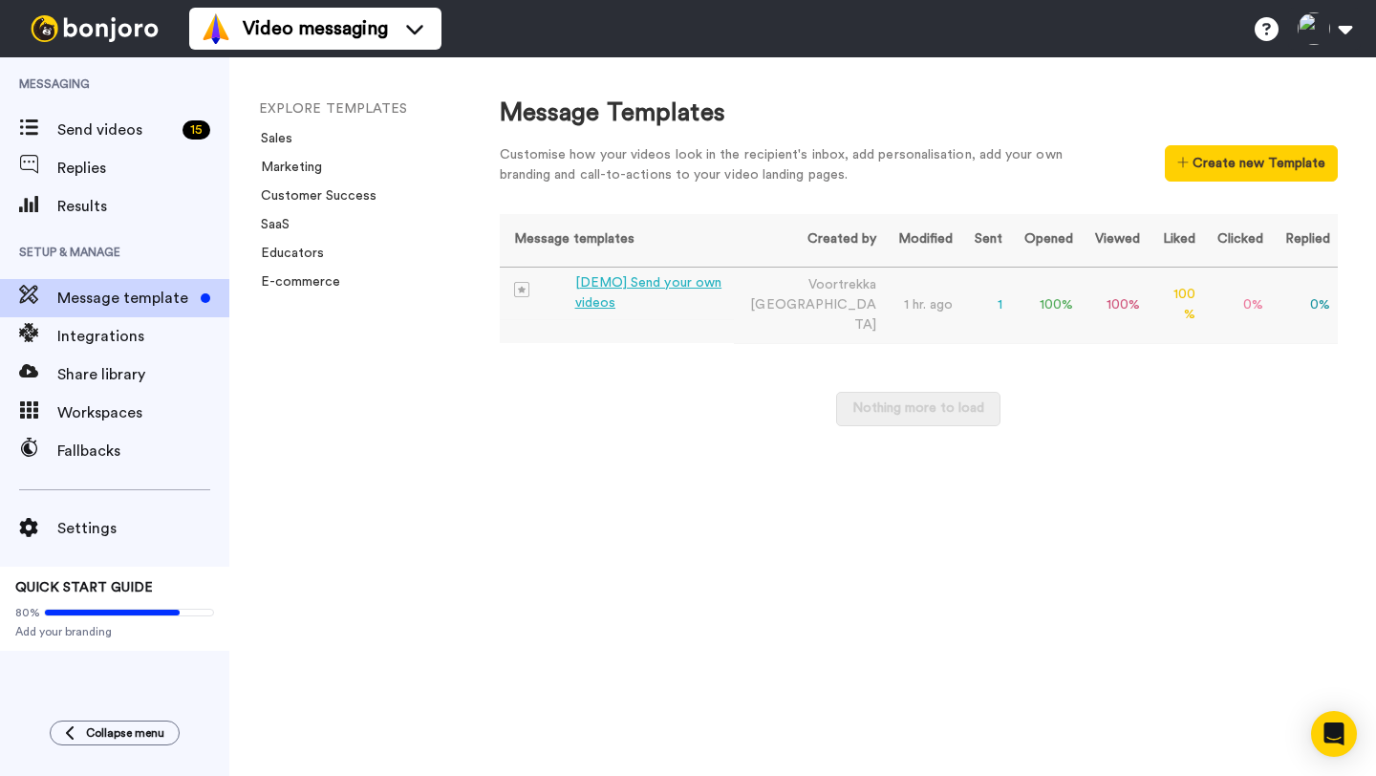
click at [860, 298] on span "[GEOGRAPHIC_DATA]" at bounding box center [813, 314] width 126 height 33
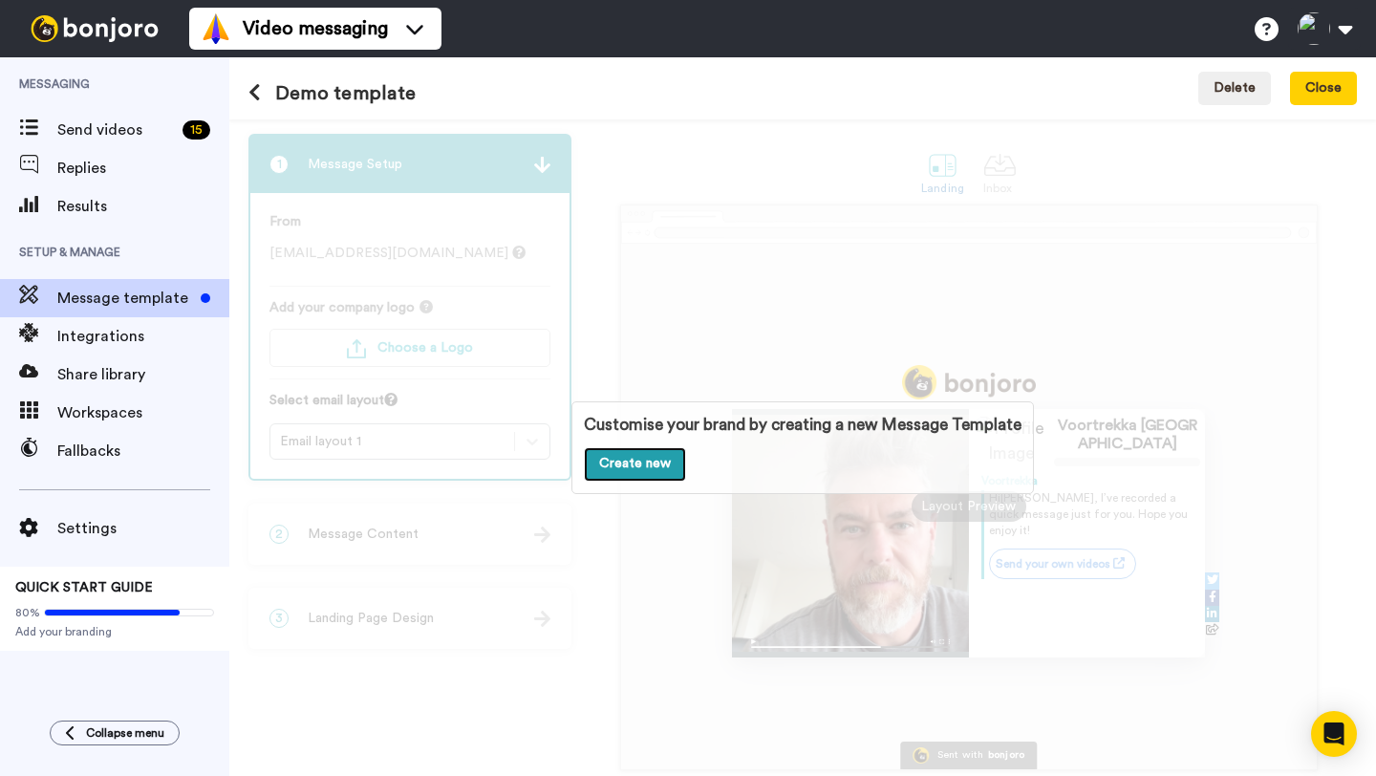
click at [645, 464] on link "Create new" at bounding box center [635, 464] width 102 height 34
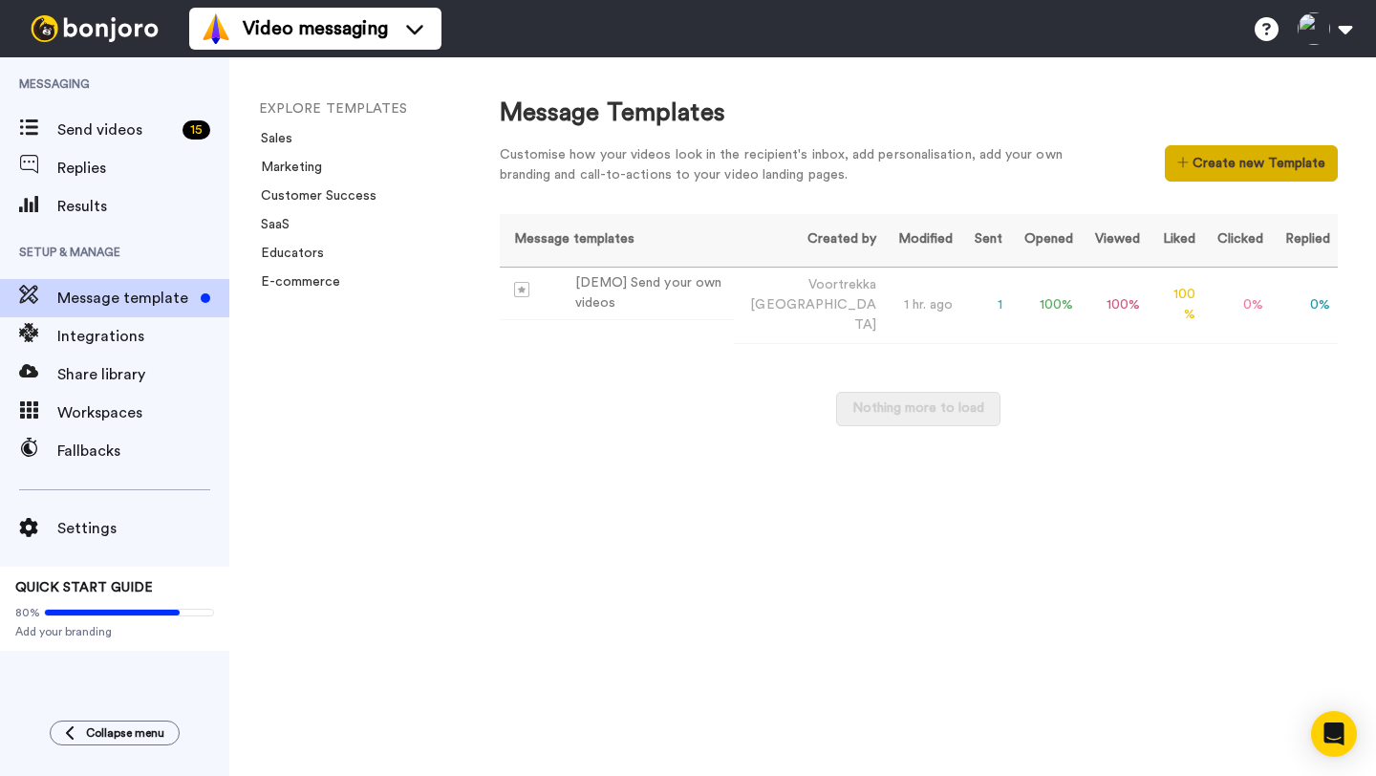
click at [1233, 159] on button "Create new Template" at bounding box center [1251, 163] width 173 height 36
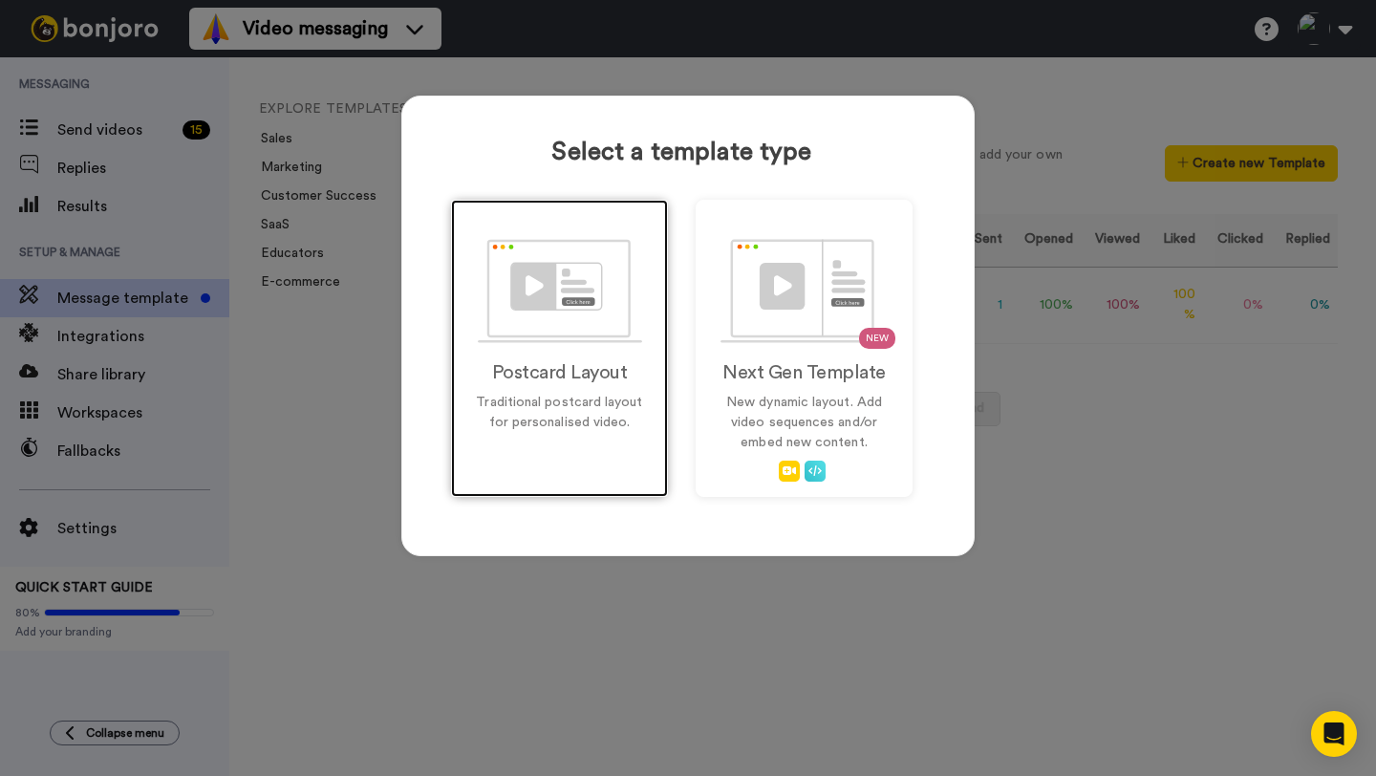
click at [568, 341] on img at bounding box center [560, 291] width 164 height 104
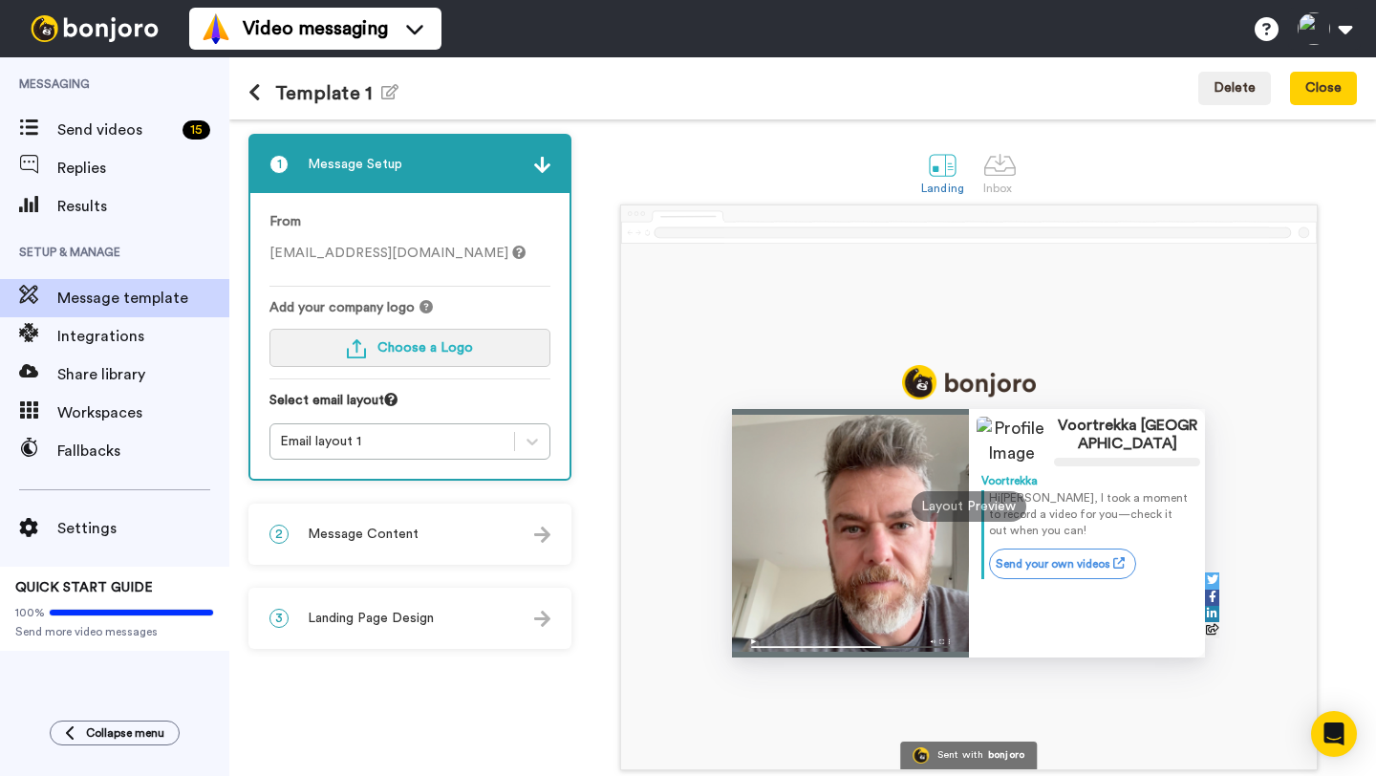
click at [382, 353] on span "Choose a Logo" at bounding box center [425, 347] width 96 height 13
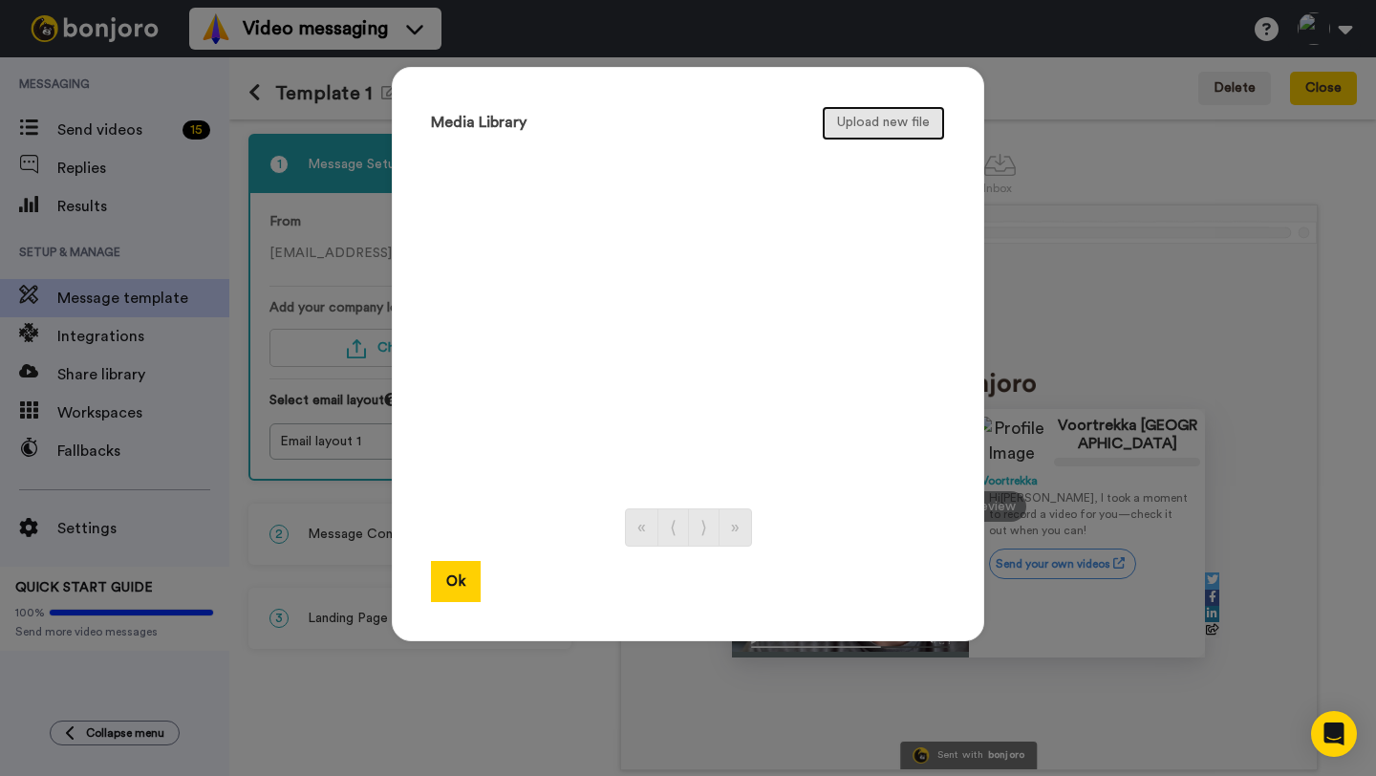
click at [896, 126] on button "Upload new file" at bounding box center [883, 123] width 123 height 34
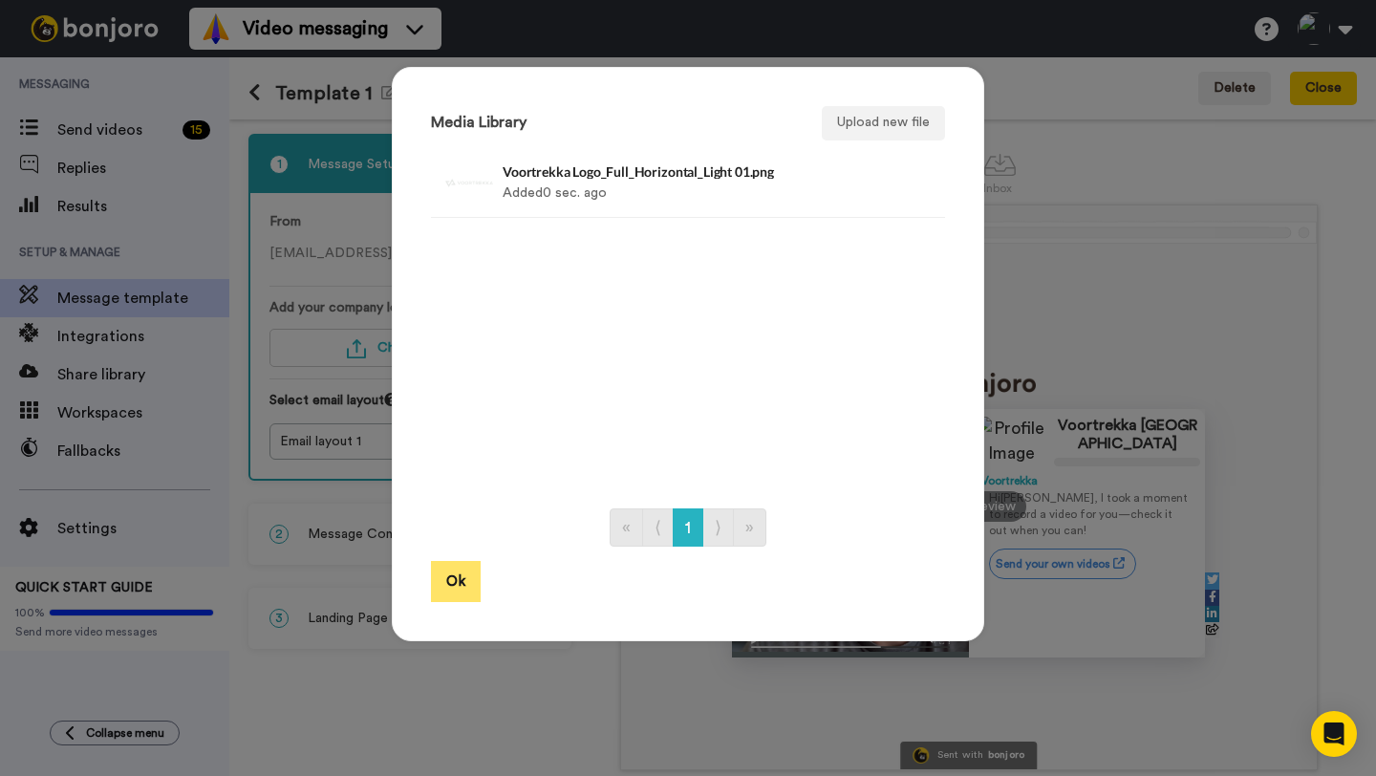
click at [445, 590] on button "Ok" at bounding box center [456, 581] width 50 height 41
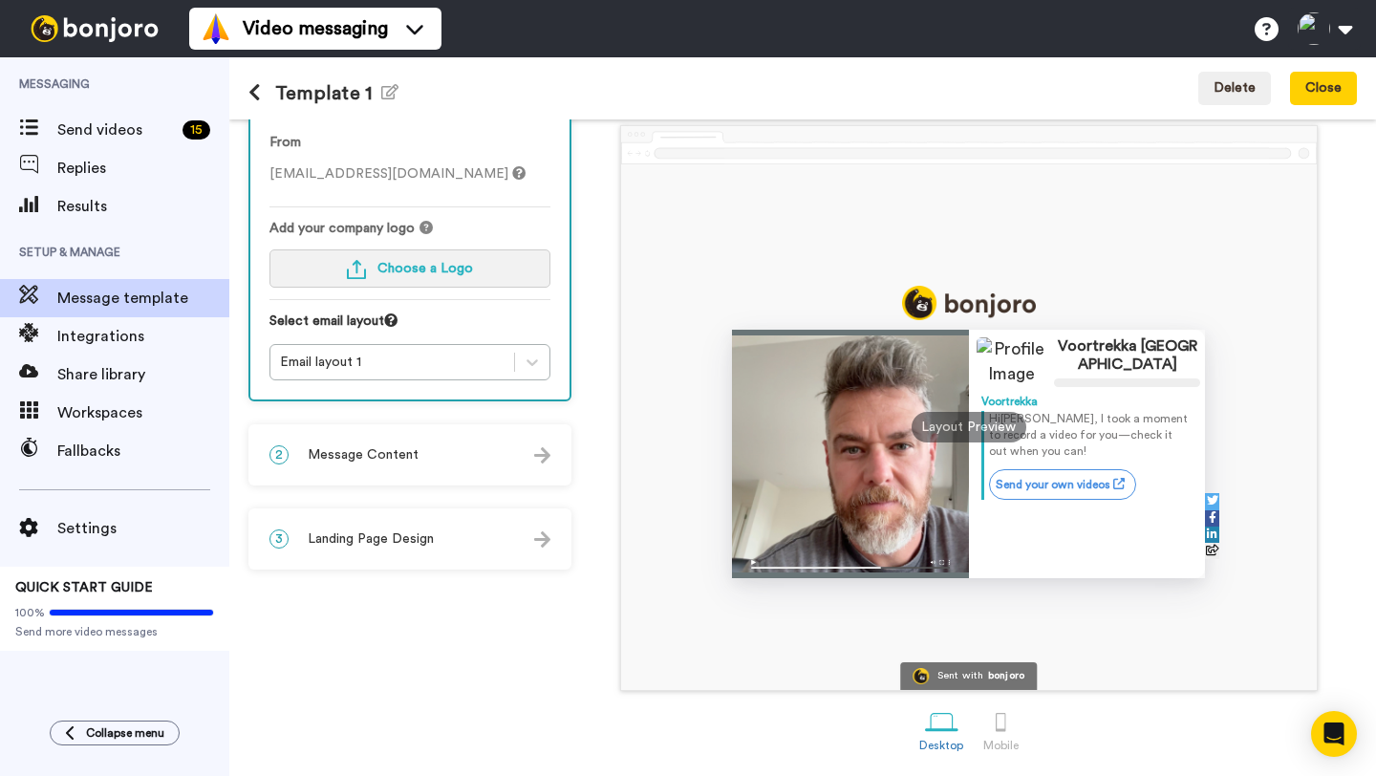
scroll to position [48, 0]
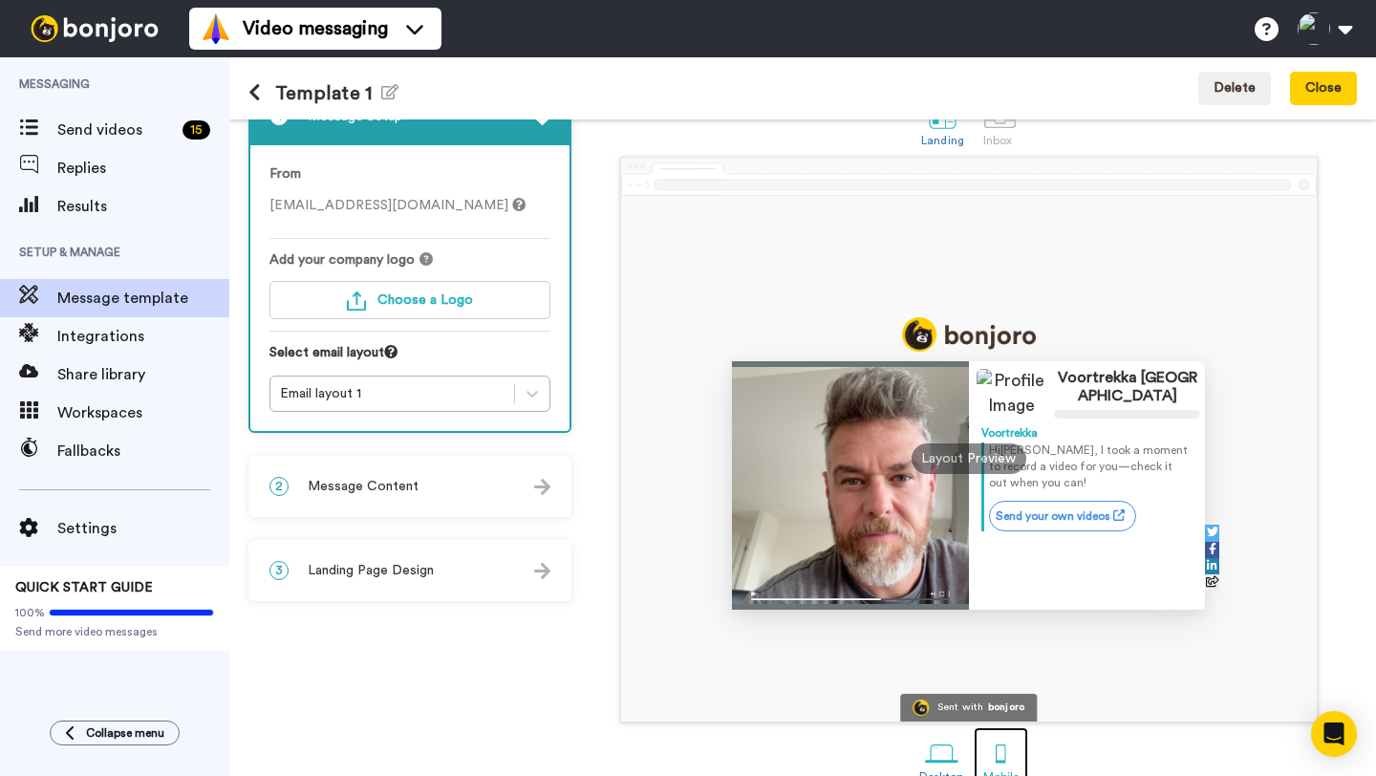
click at [1000, 748] on div at bounding box center [1000, 753] width 33 height 33
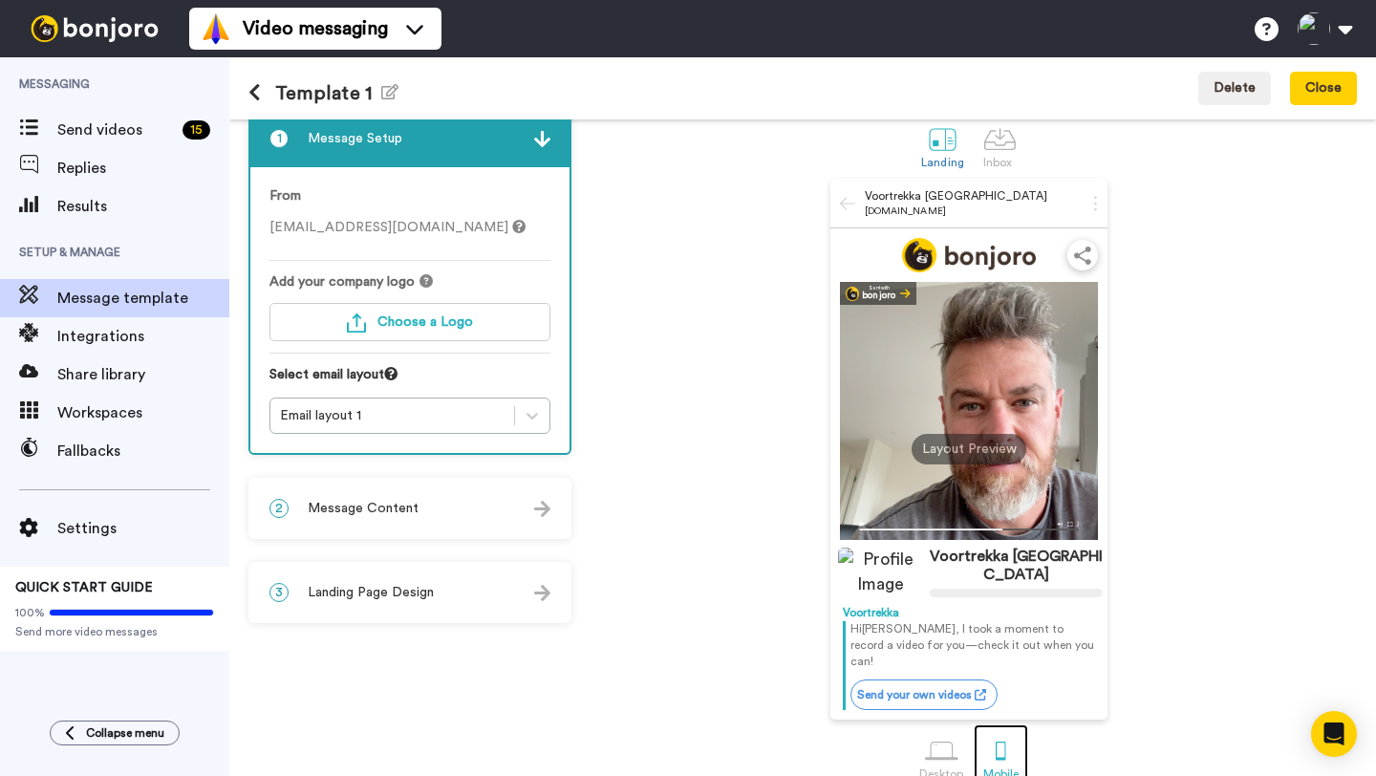
scroll to position [17, 0]
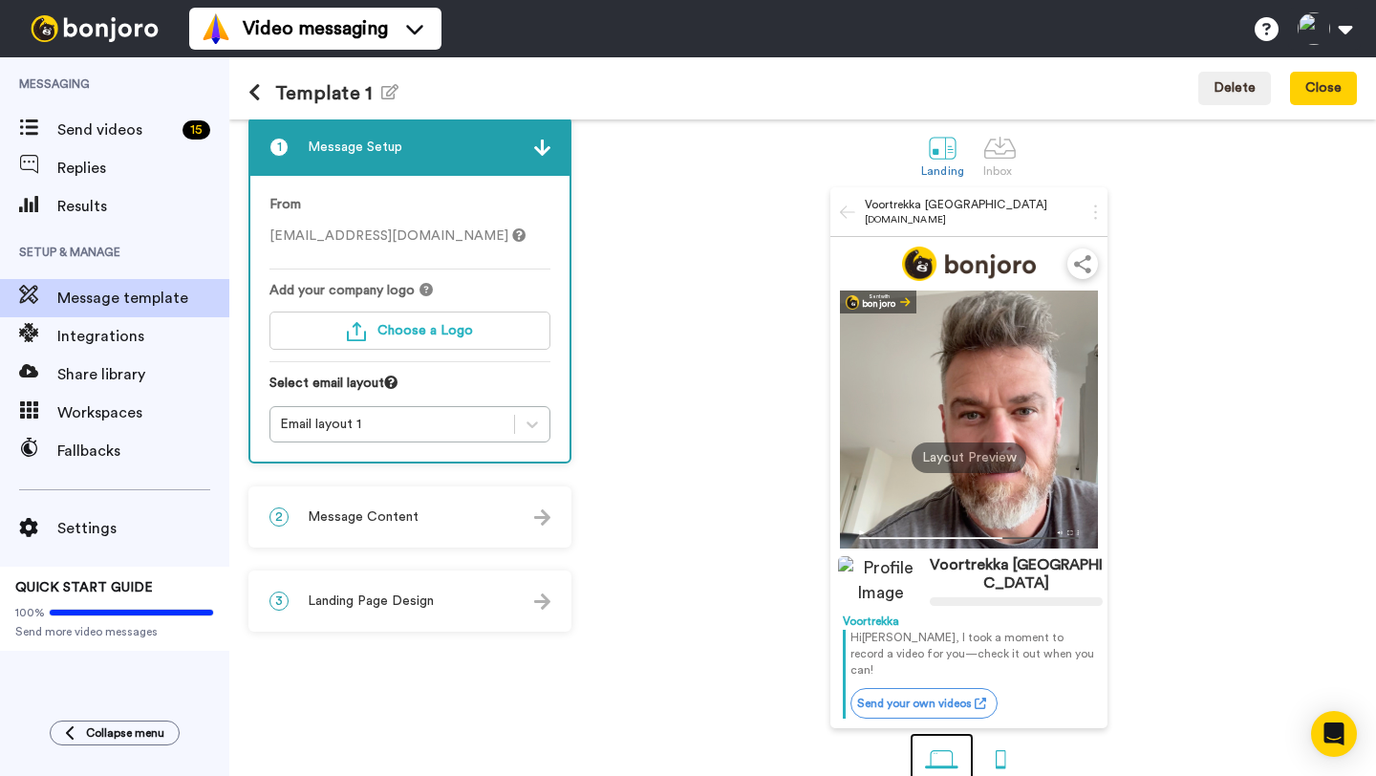
click at [939, 775] on div "Desktop" at bounding box center [941, 782] width 45 height 13
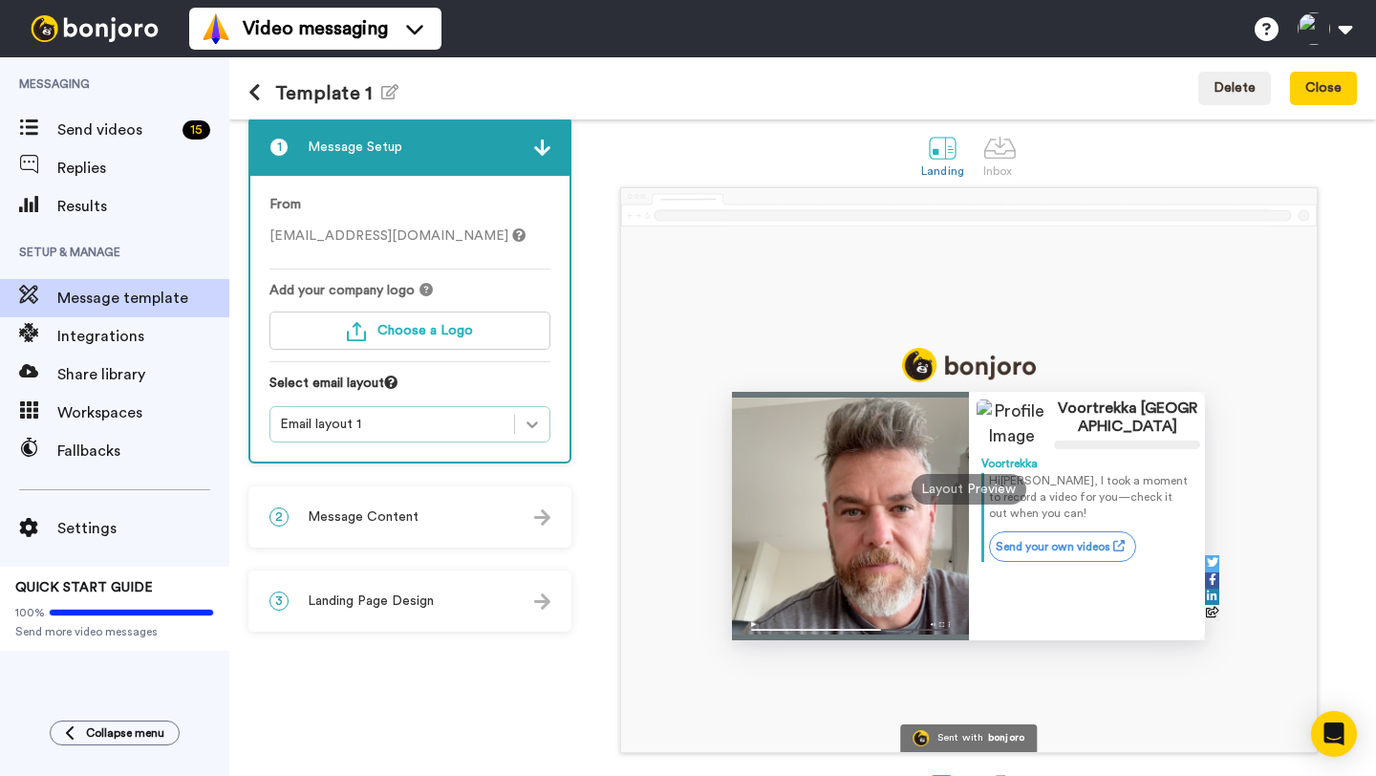
click at [524, 422] on icon at bounding box center [532, 424] width 19 height 19
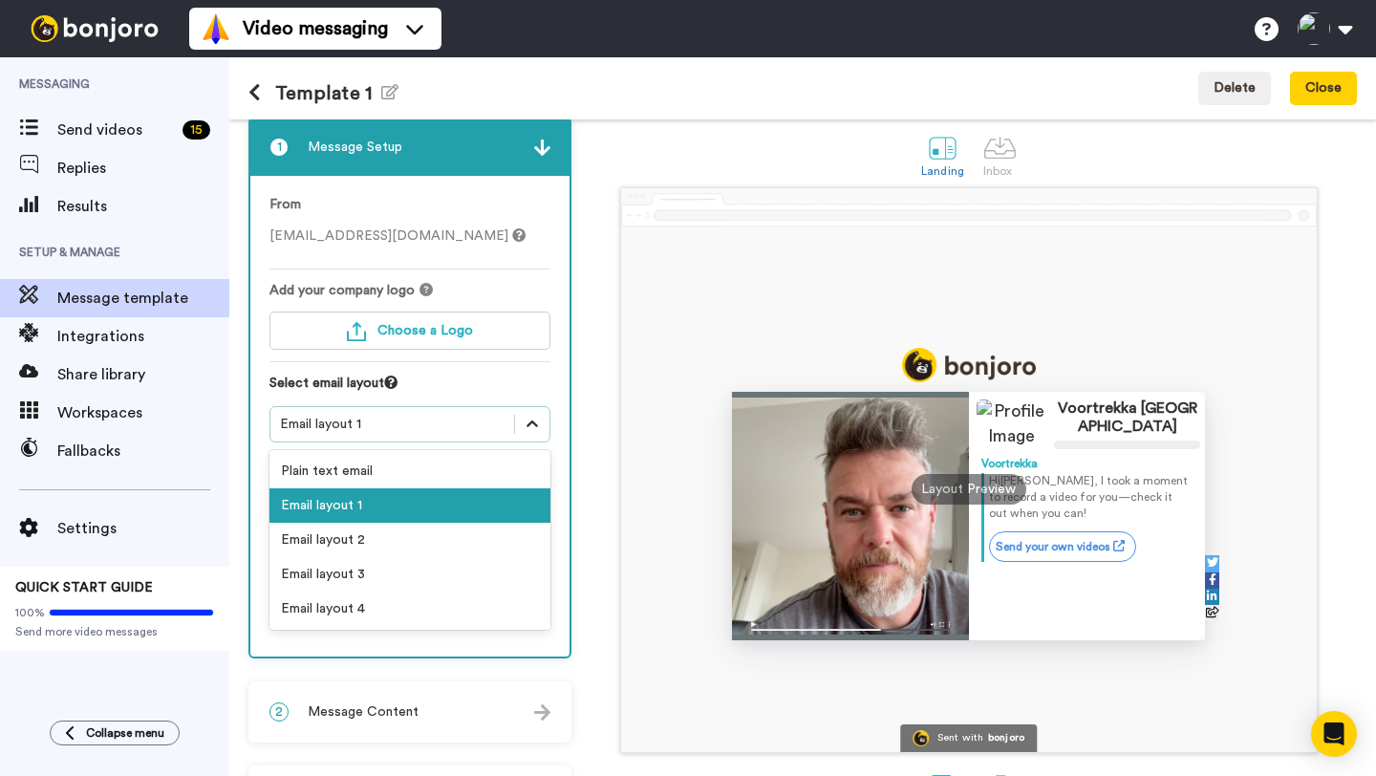
click at [524, 422] on icon at bounding box center [532, 424] width 19 height 19
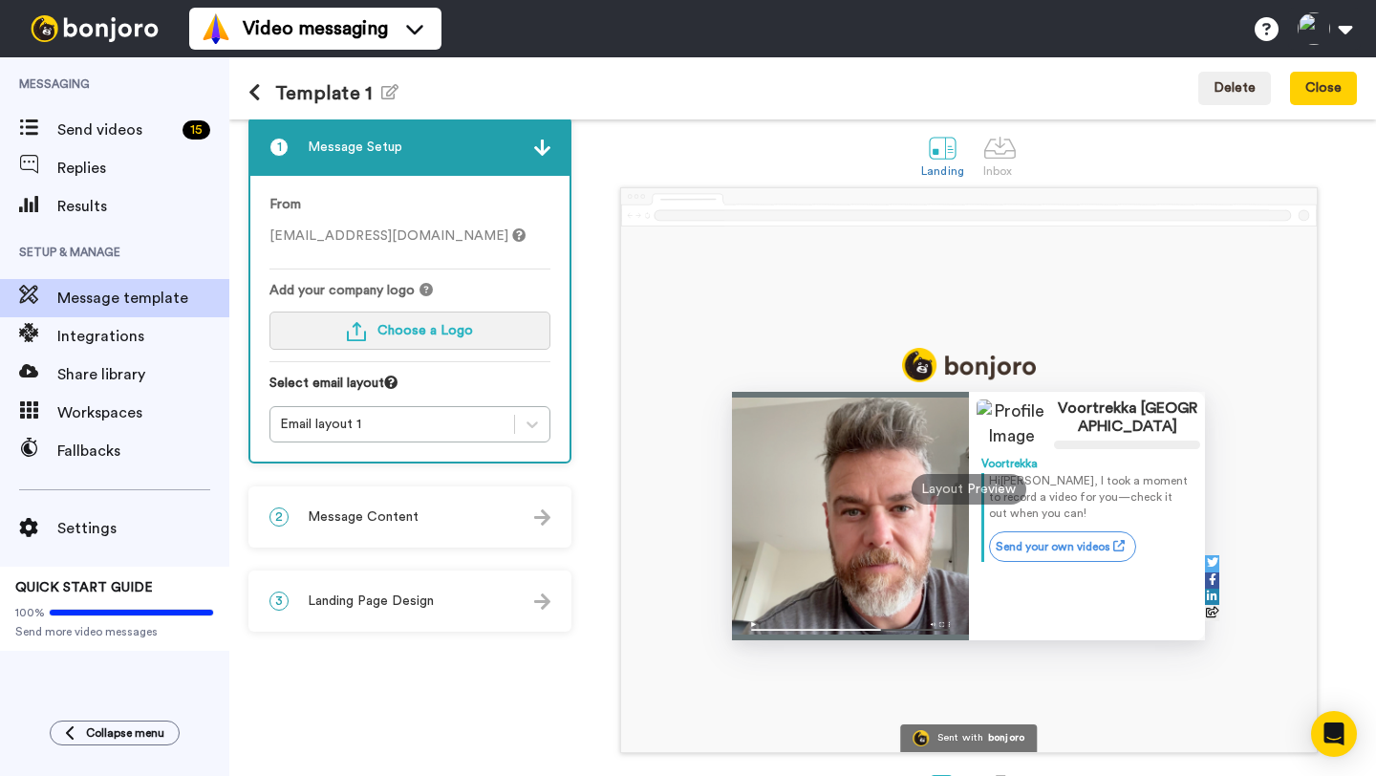
click at [417, 332] on span "Choose a Logo" at bounding box center [425, 330] width 96 height 13
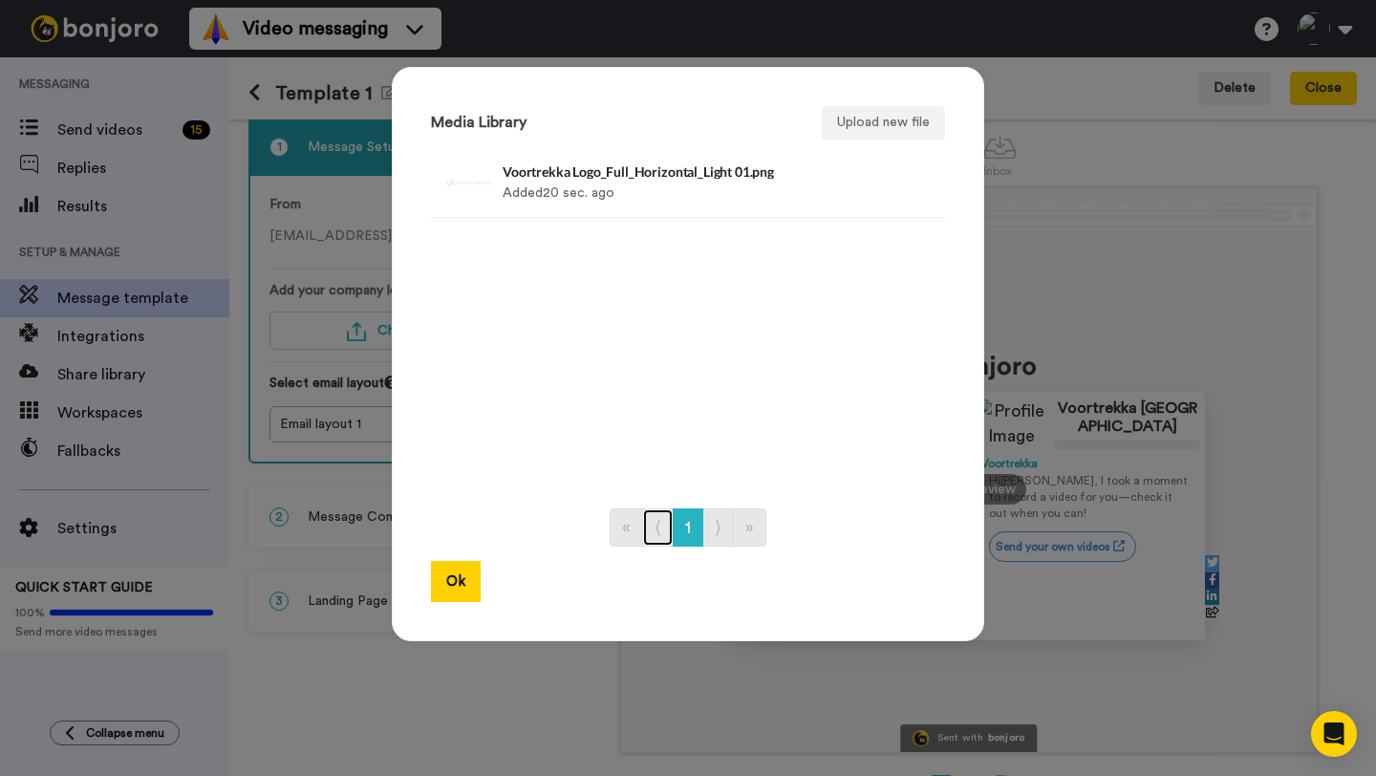
click at [654, 526] on link "⟨" at bounding box center [658, 527] width 32 height 38
click at [896, 125] on button "Upload new file" at bounding box center [883, 123] width 123 height 34
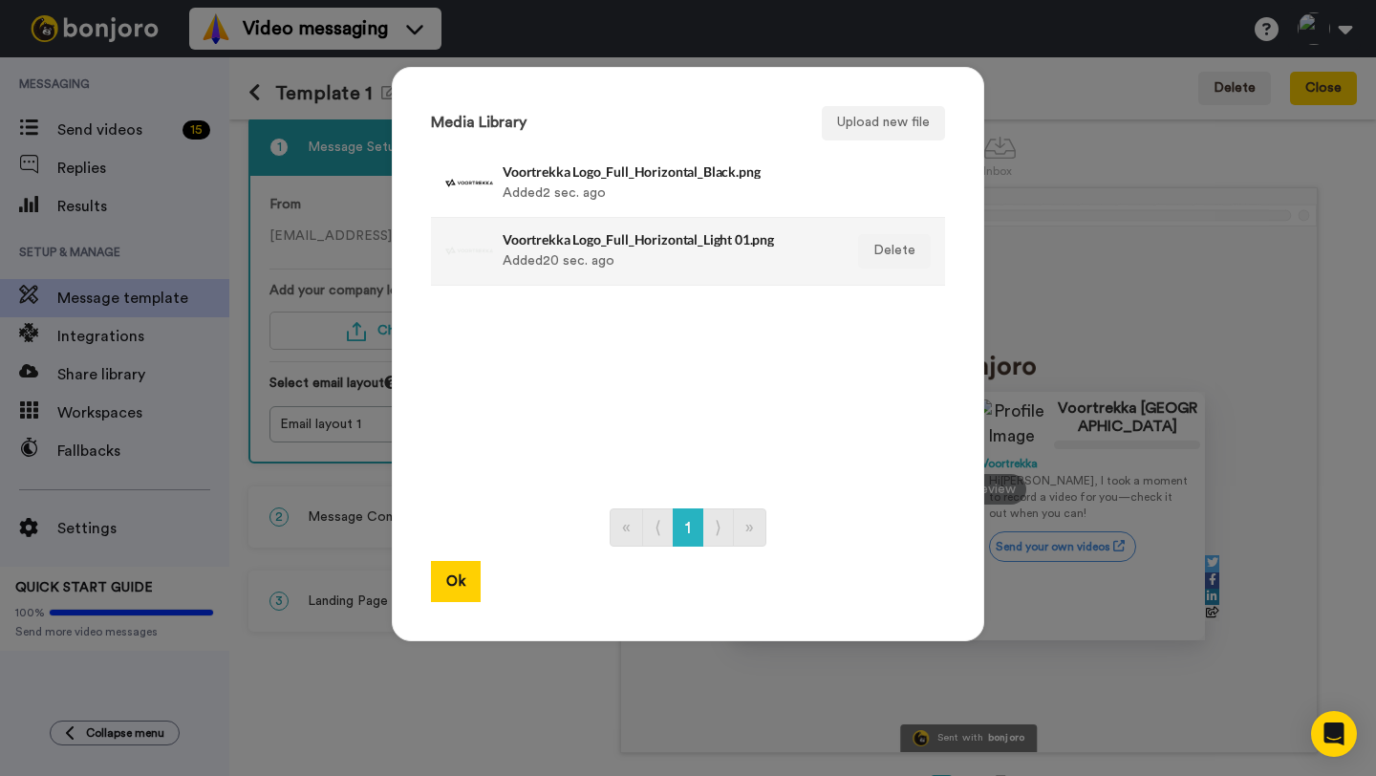
click at [613, 255] on div "Voortrekka Logo_Full_Horizontal_Light 01.png Added 20 sec. ago" at bounding box center [668, 251] width 330 height 48
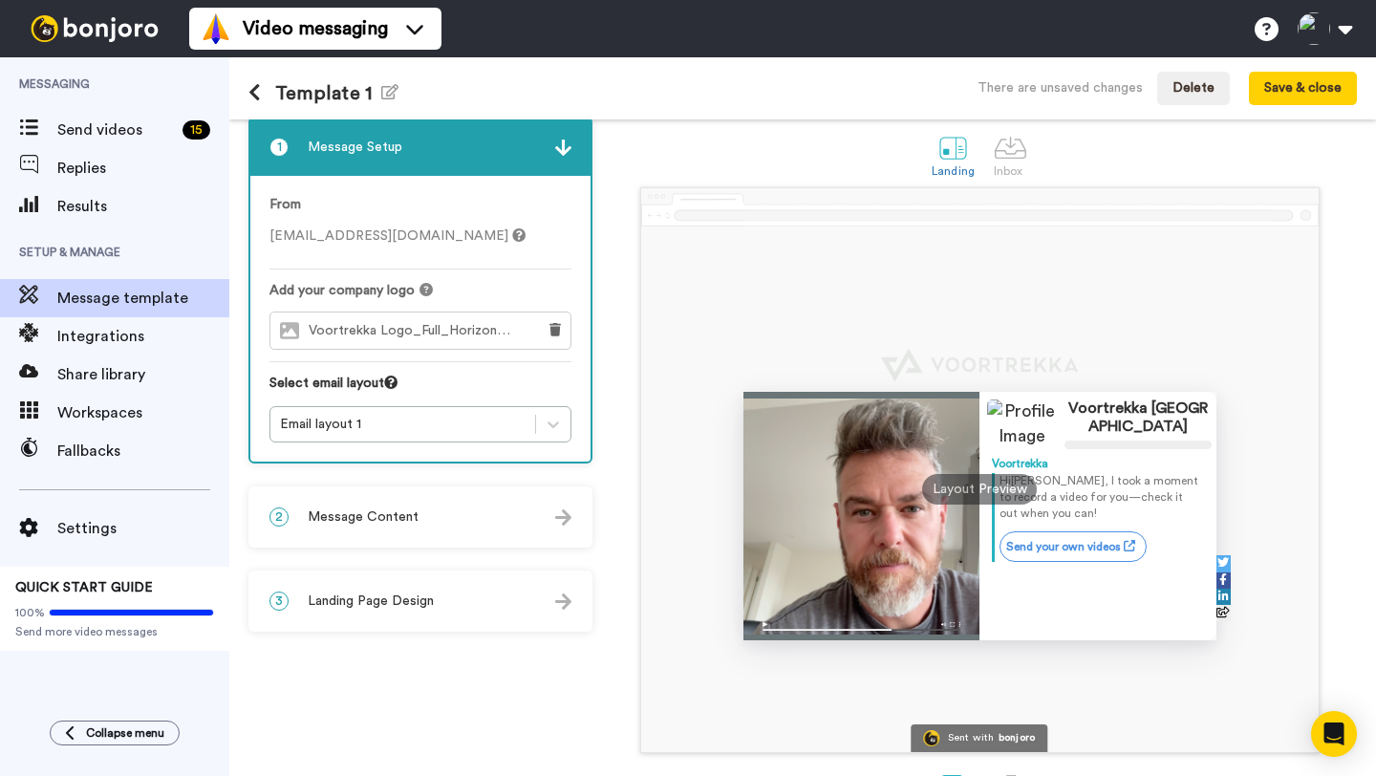
click at [476, 333] on span "Voortrekka Logo_Full_Horizontal_Light 01.png" at bounding box center [417, 331] width 217 height 16
click at [559, 328] on icon at bounding box center [554, 329] width 11 height 13
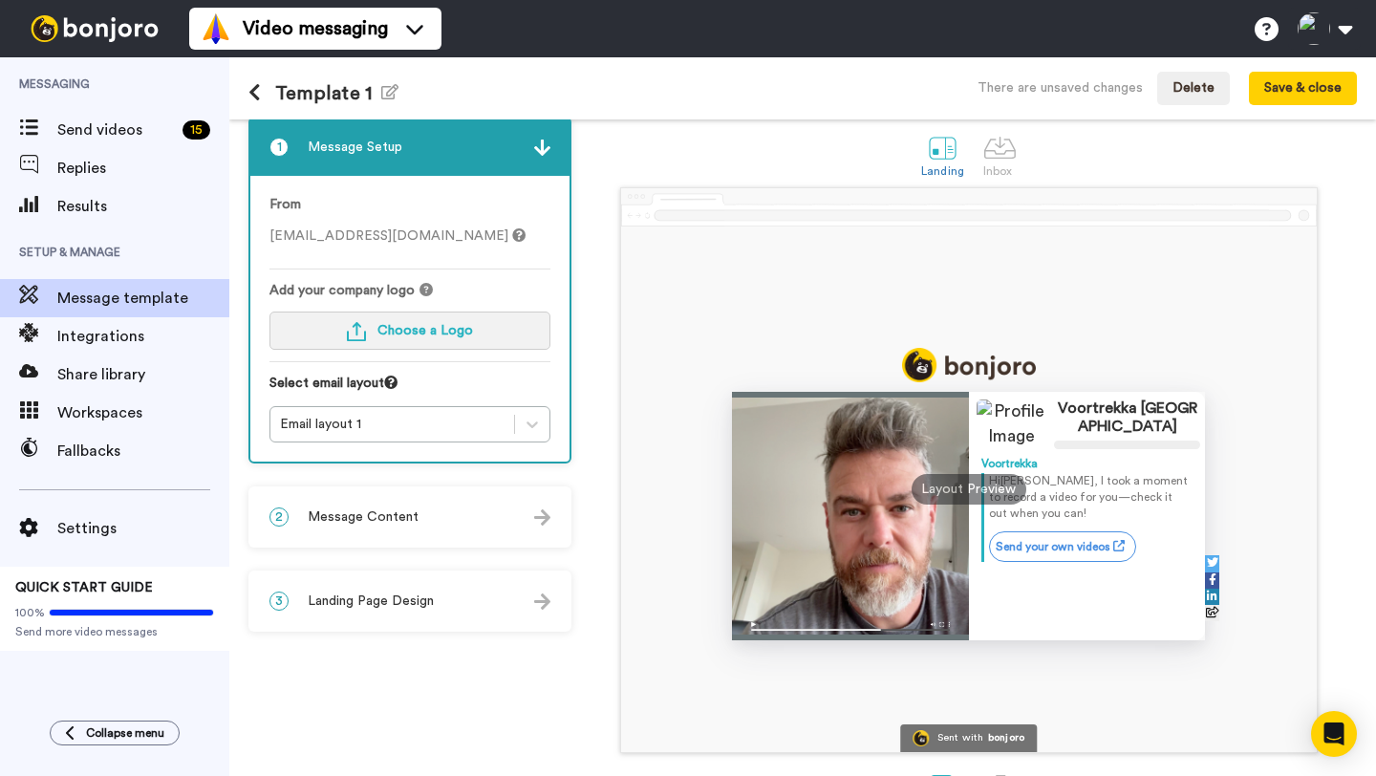
click at [467, 333] on span "Choose a Logo" at bounding box center [425, 330] width 96 height 13
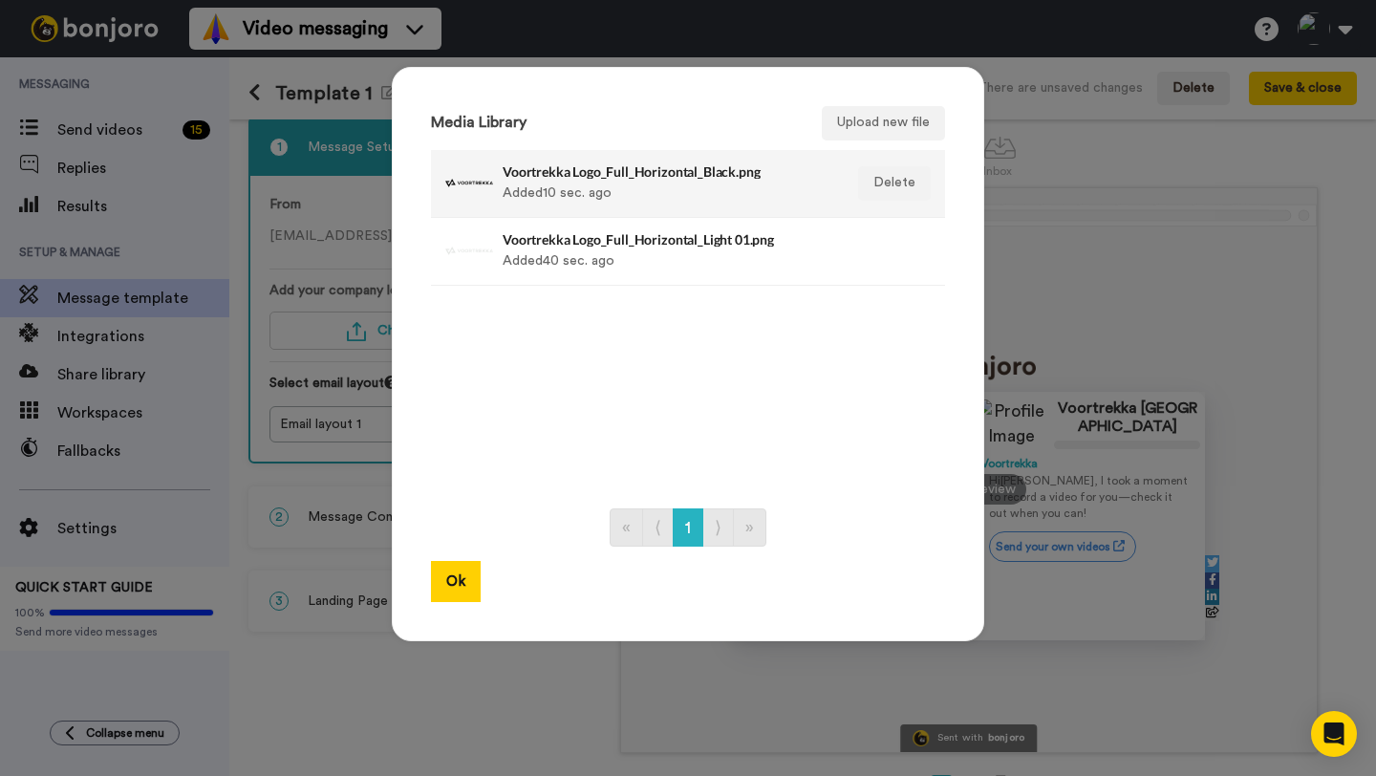
click at [623, 186] on div "Voortrekka Logo_Full_Horizontal_Black.png Added 10 sec. ago" at bounding box center [668, 184] width 330 height 48
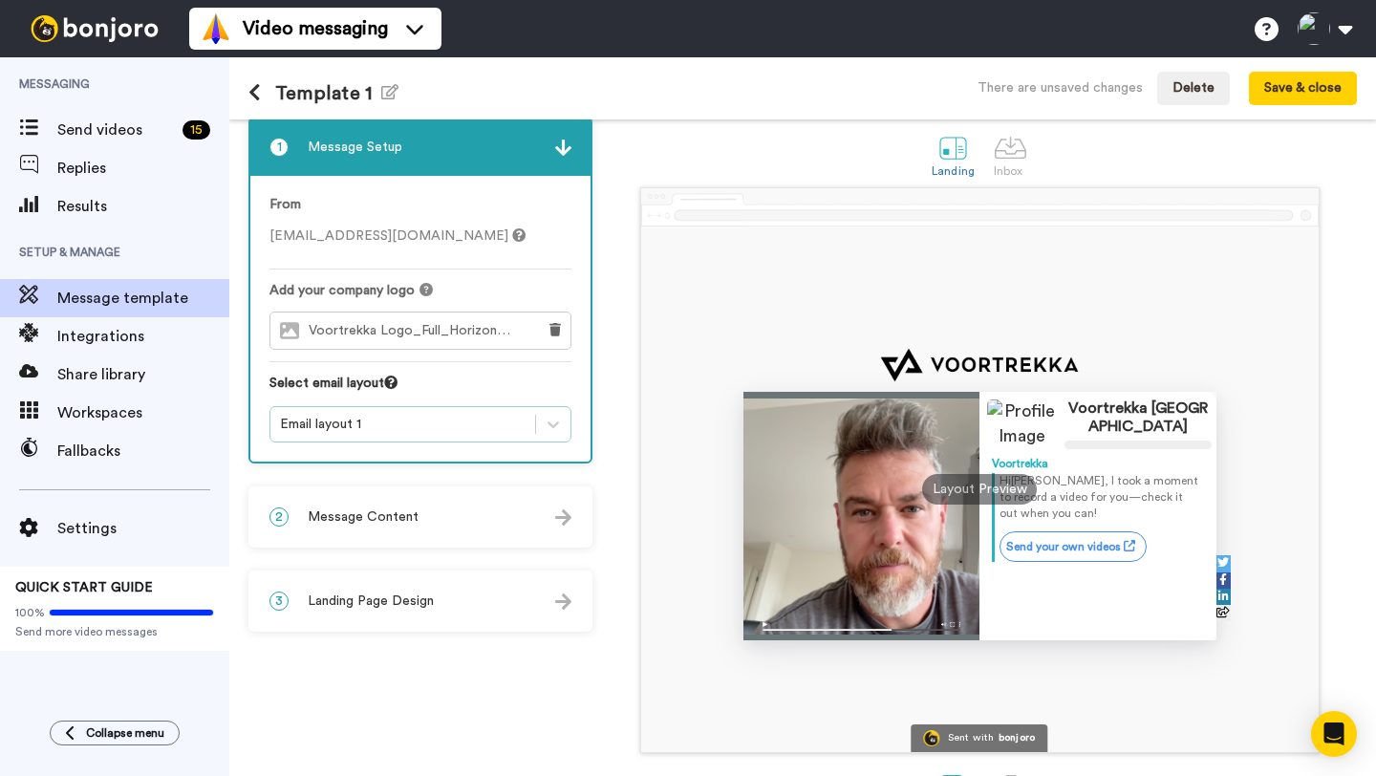
click at [484, 430] on div "Email layout 1" at bounding box center [403, 424] width 246 height 19
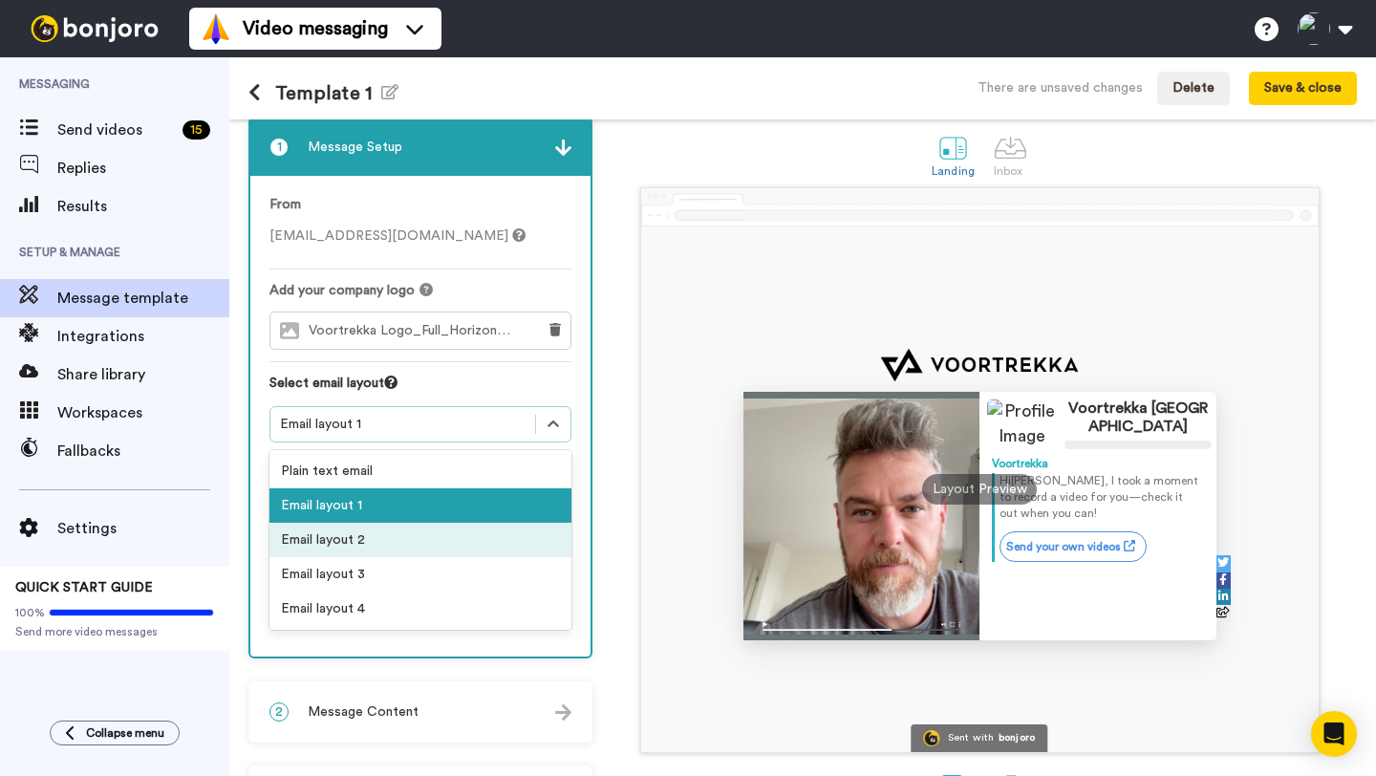
click at [362, 539] on div "Email layout 2" at bounding box center [420, 540] width 302 height 34
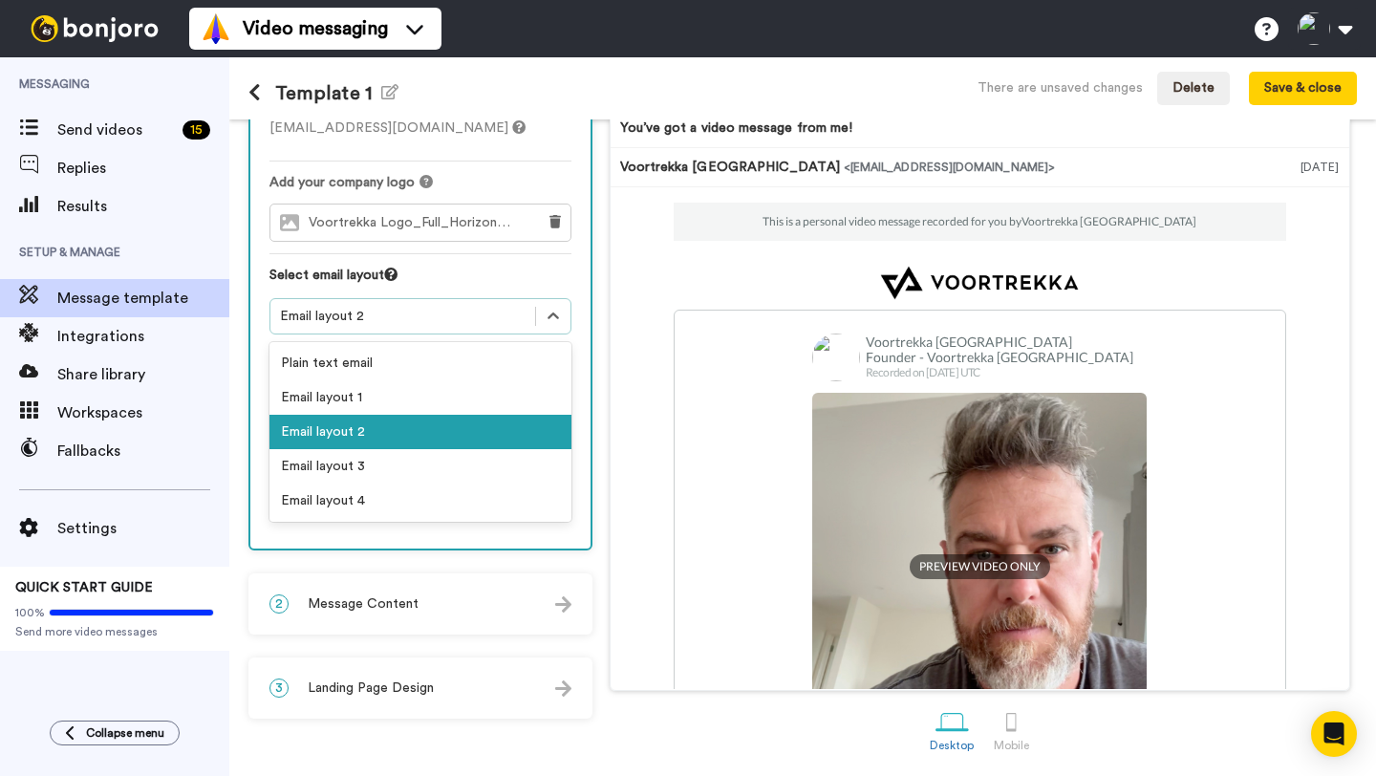
click at [429, 323] on div "Email layout 2" at bounding box center [403, 316] width 246 height 19
click at [376, 471] on div "Email layout 3" at bounding box center [420, 466] width 302 height 34
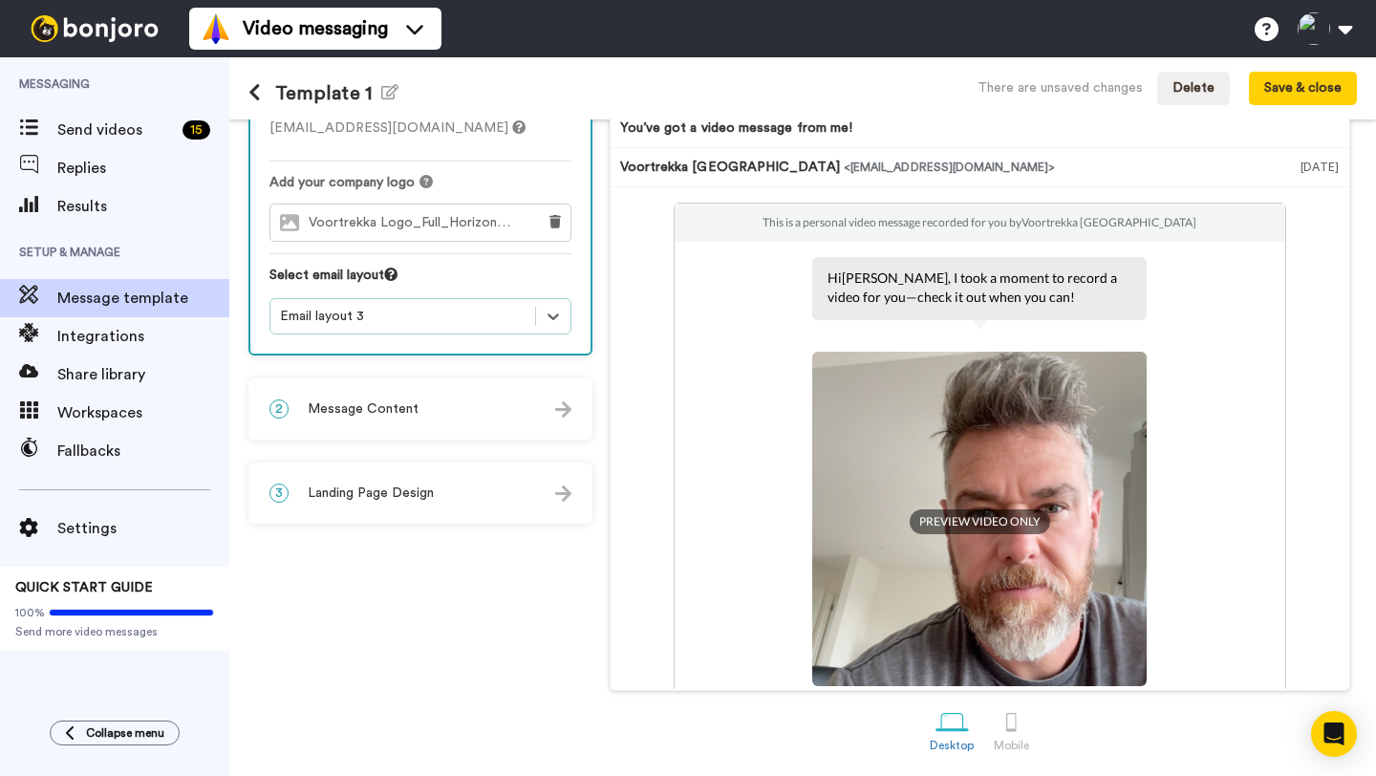
scroll to position [96, 0]
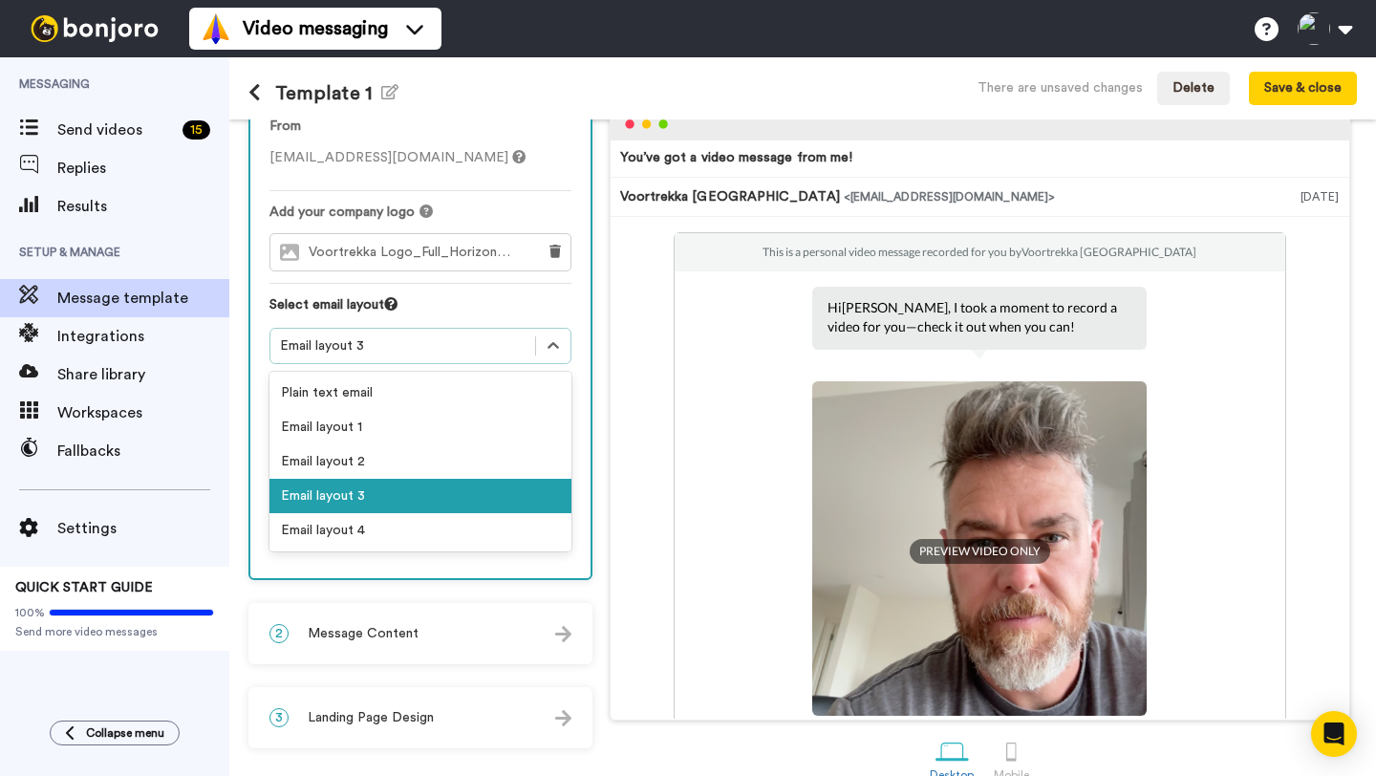
click at [414, 341] on div "Email layout 3" at bounding box center [403, 345] width 246 height 19
click at [389, 531] on div "Email layout 4" at bounding box center [420, 530] width 302 height 34
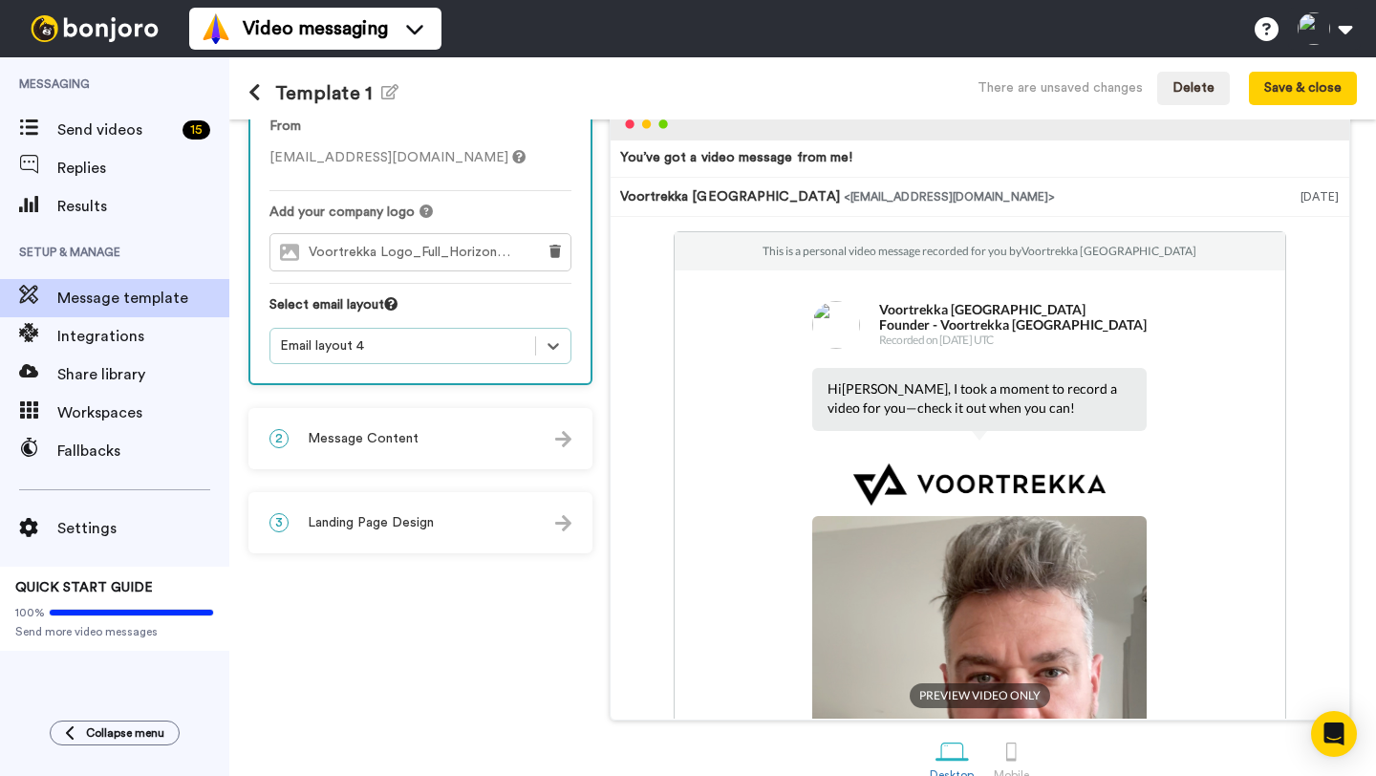
scroll to position [0, 0]
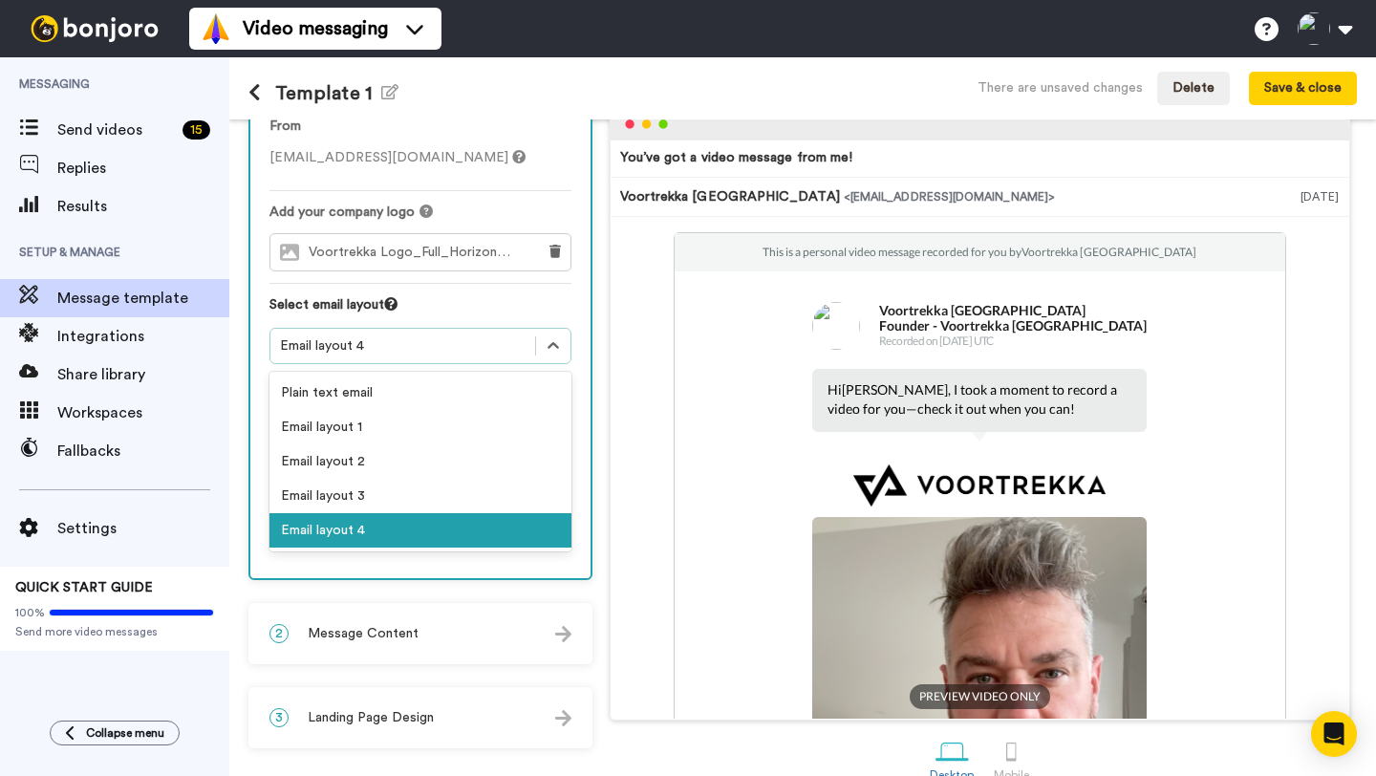
click at [476, 337] on div "Email layout 4" at bounding box center [403, 345] width 246 height 19
click at [460, 341] on div "Email layout 4" at bounding box center [403, 345] width 246 height 19
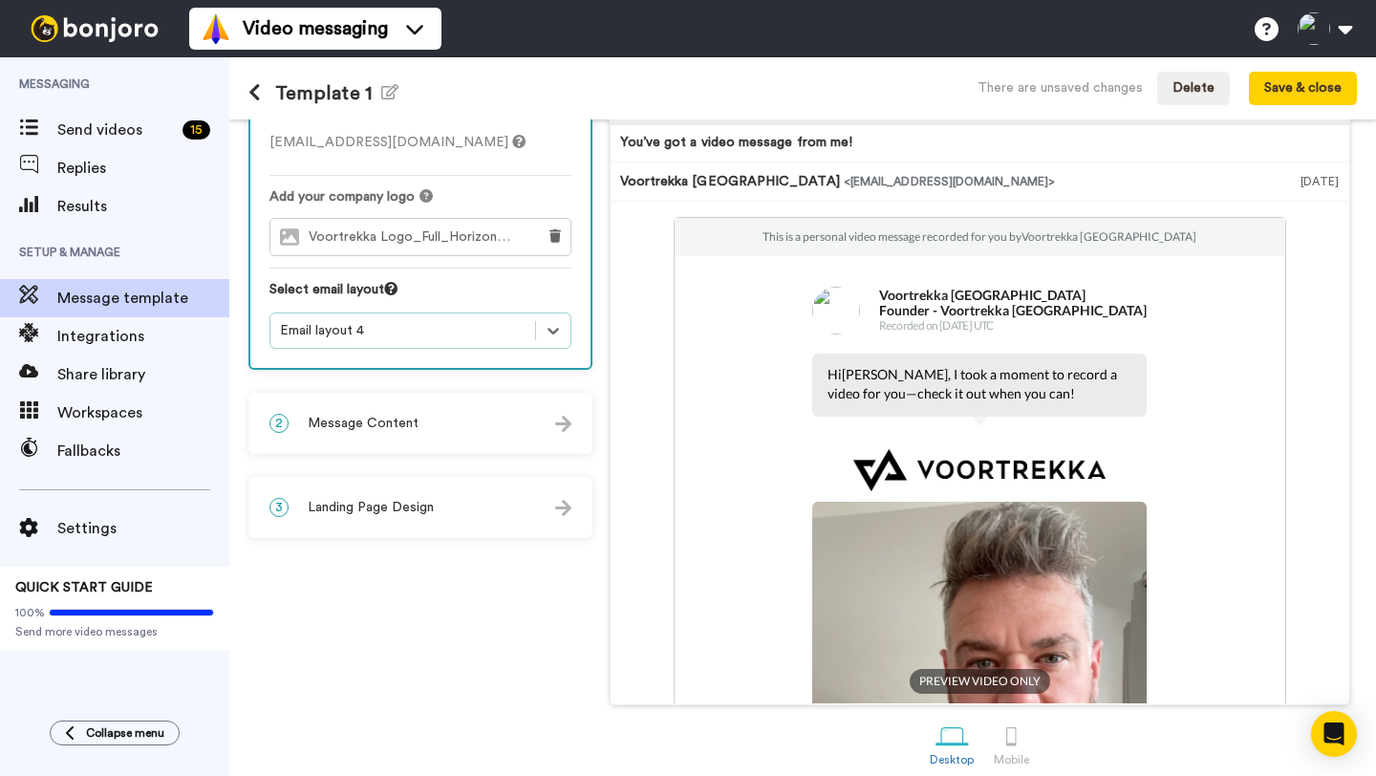
scroll to position [126, 0]
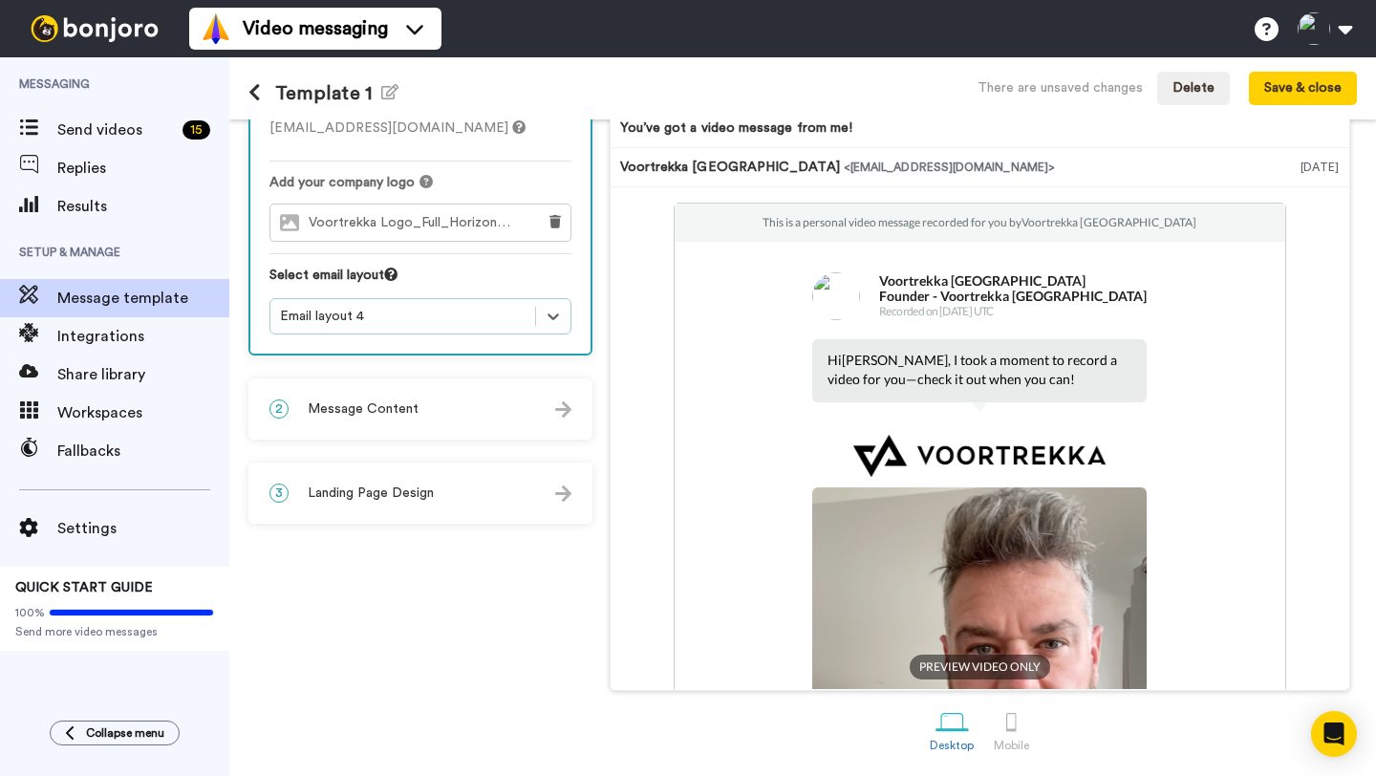
click at [828, 297] on img at bounding box center [836, 296] width 48 height 48
click at [492, 406] on div "2 Message Content" at bounding box center [420, 408] width 340 height 57
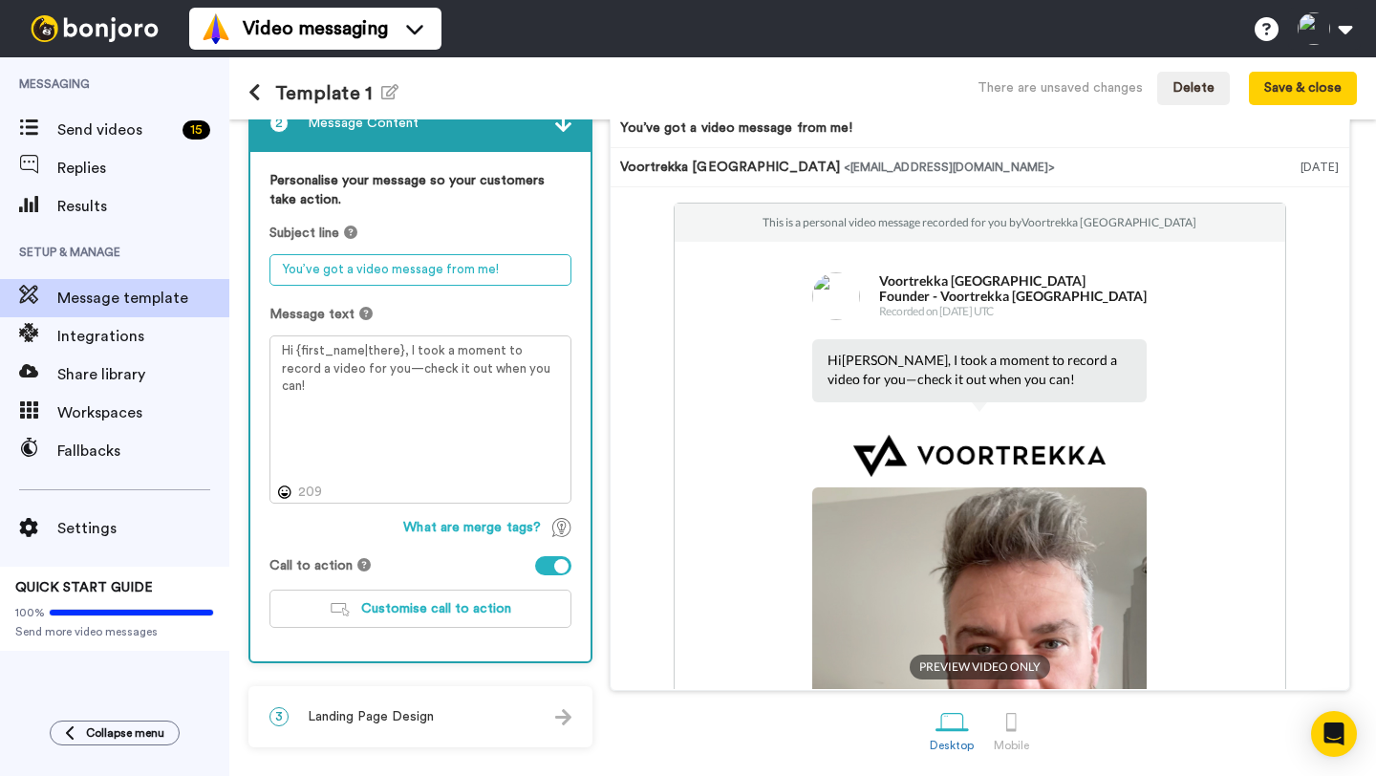
click at [354, 269] on textarea "You’ve got a video message from me!" at bounding box center [420, 270] width 302 height 32
type textarea "You’ve got a Thank You video message from me!"
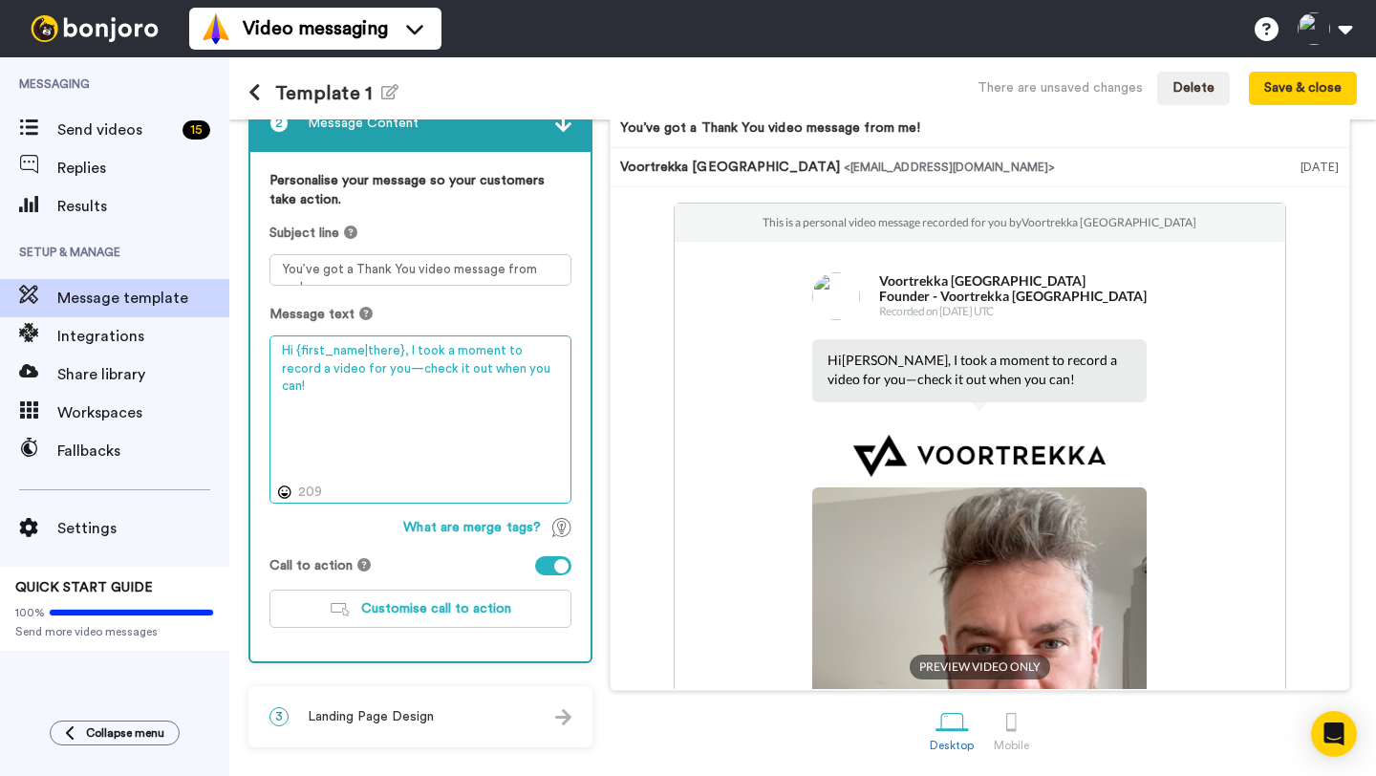
click at [405, 353] on textarea "Hi {first_name|there}, I took a moment to record a video for you—check it out w…" at bounding box center [420, 419] width 302 height 168
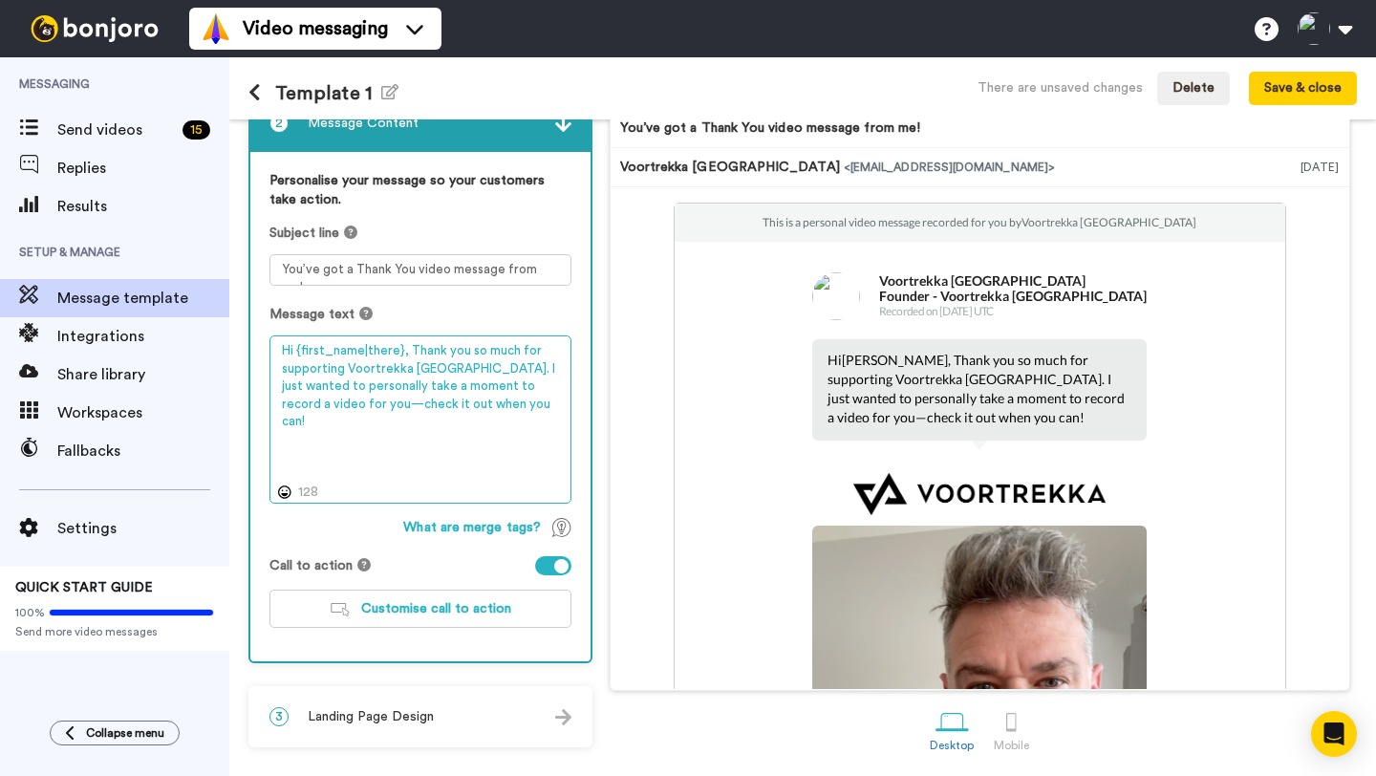
click at [305, 406] on textarea "Hi {first_name|there}, Thank you so much for supporting Voortrekka Australia. I…" at bounding box center [420, 419] width 302 height 168
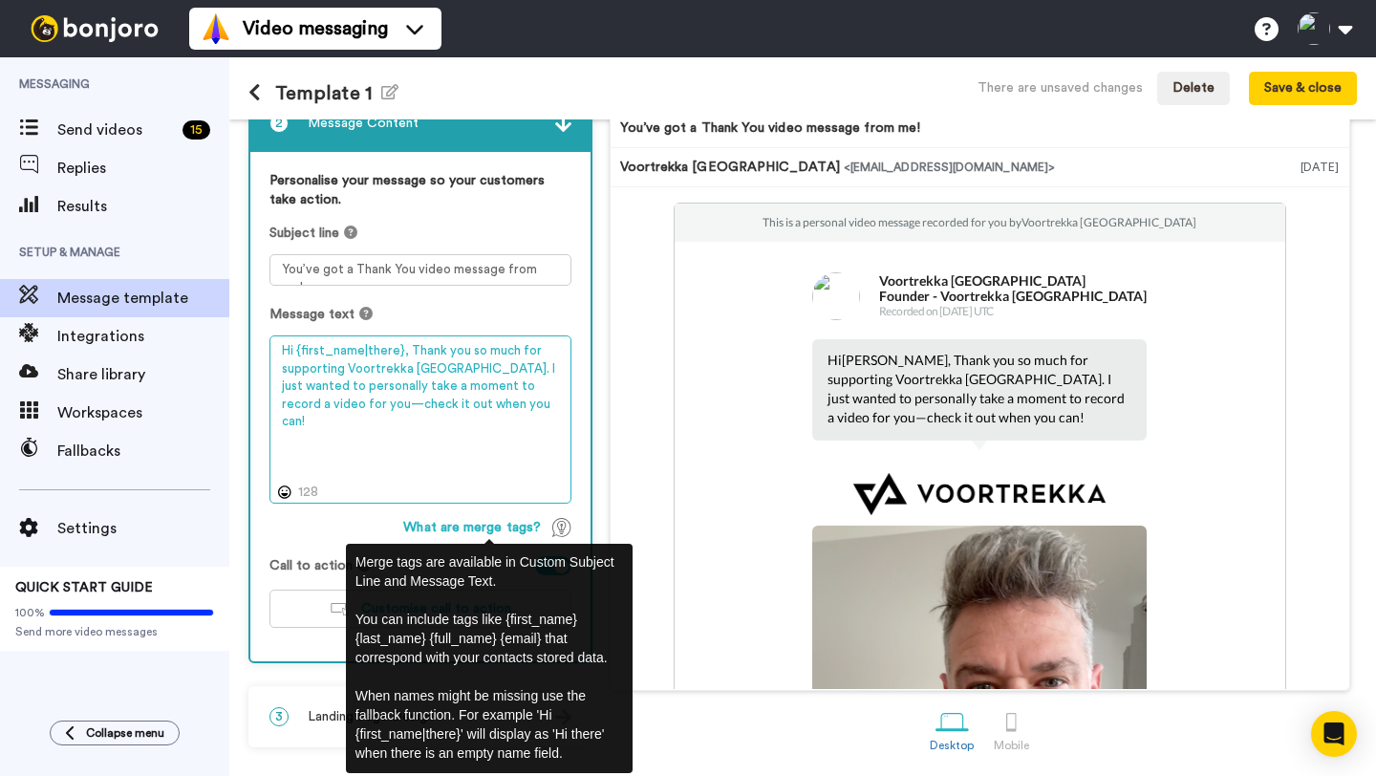
scroll to position [127, 0]
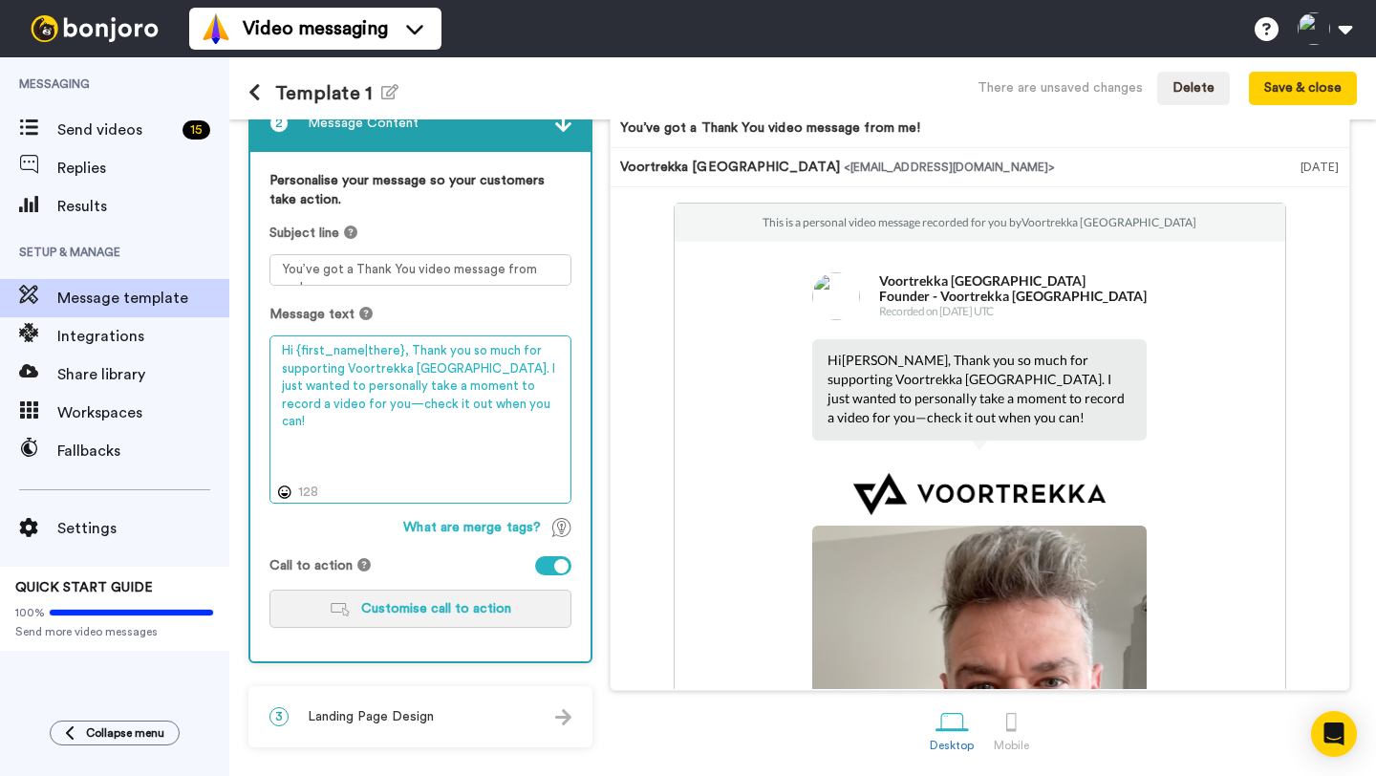
type textarea "Hi {first_name|there}, Thank you so much for supporting Voortrekka Australia. I…"
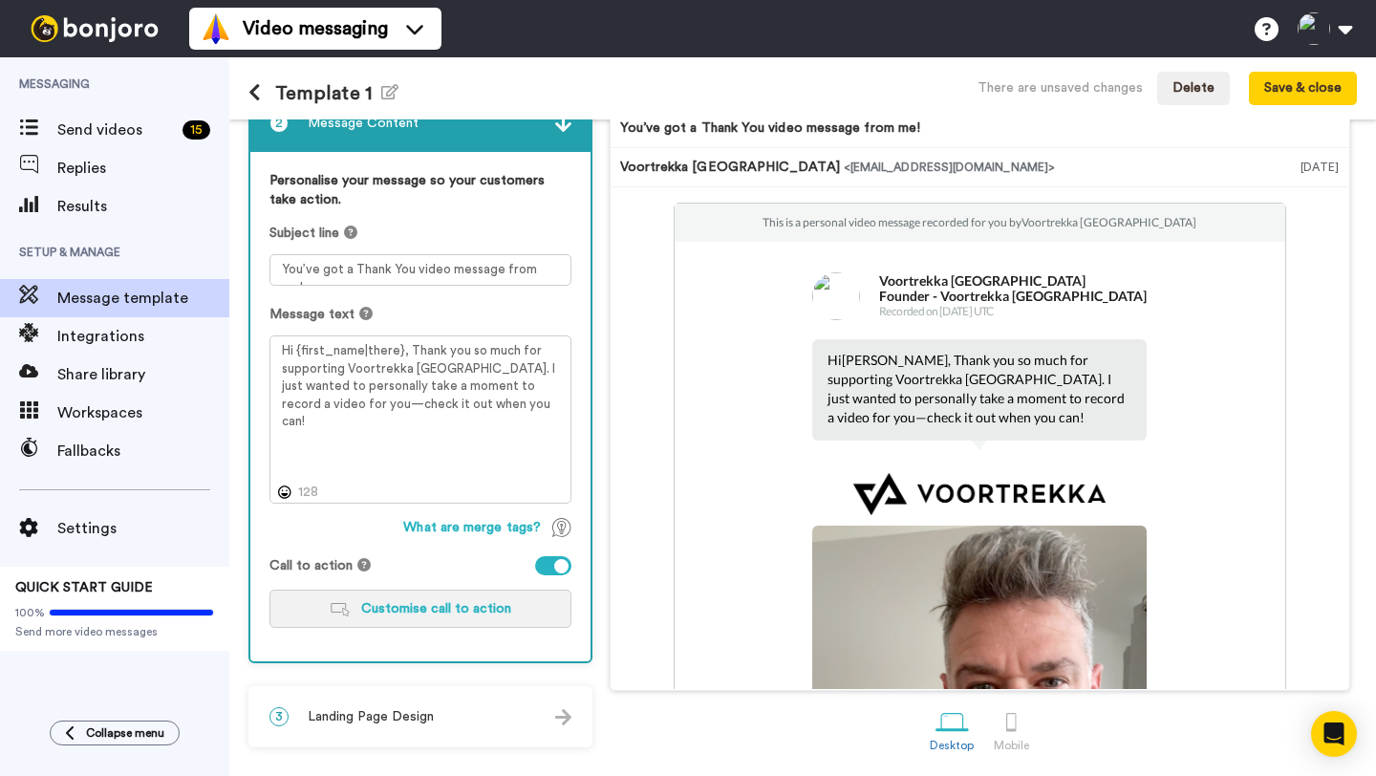
click at [463, 608] on span "Customise call to action" at bounding box center [436, 608] width 150 height 13
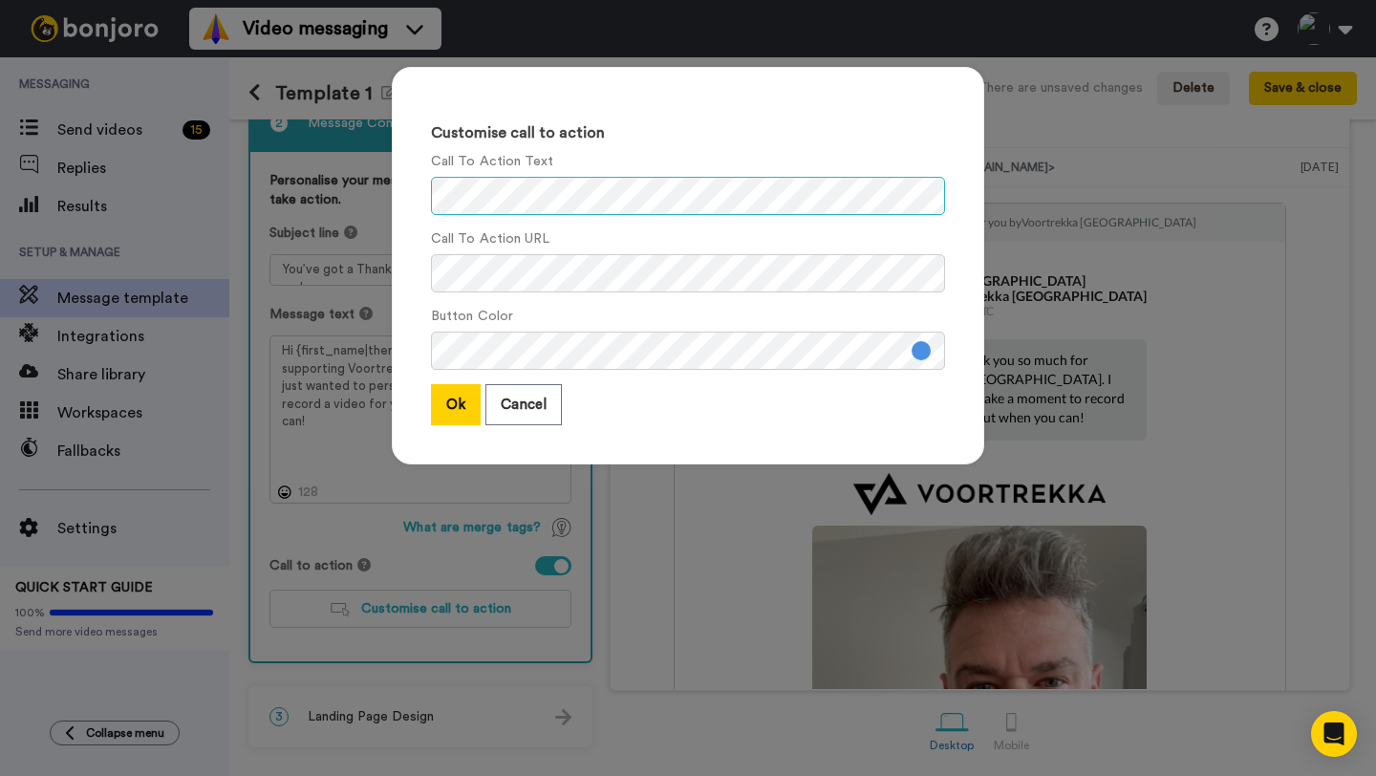
click at [421, 195] on div "Customise call to action Call To Action Text Call To Action URL Button Color Ok…" at bounding box center [688, 265] width 592 height 397
click at [519, 396] on button "Cancel" at bounding box center [523, 404] width 76 height 41
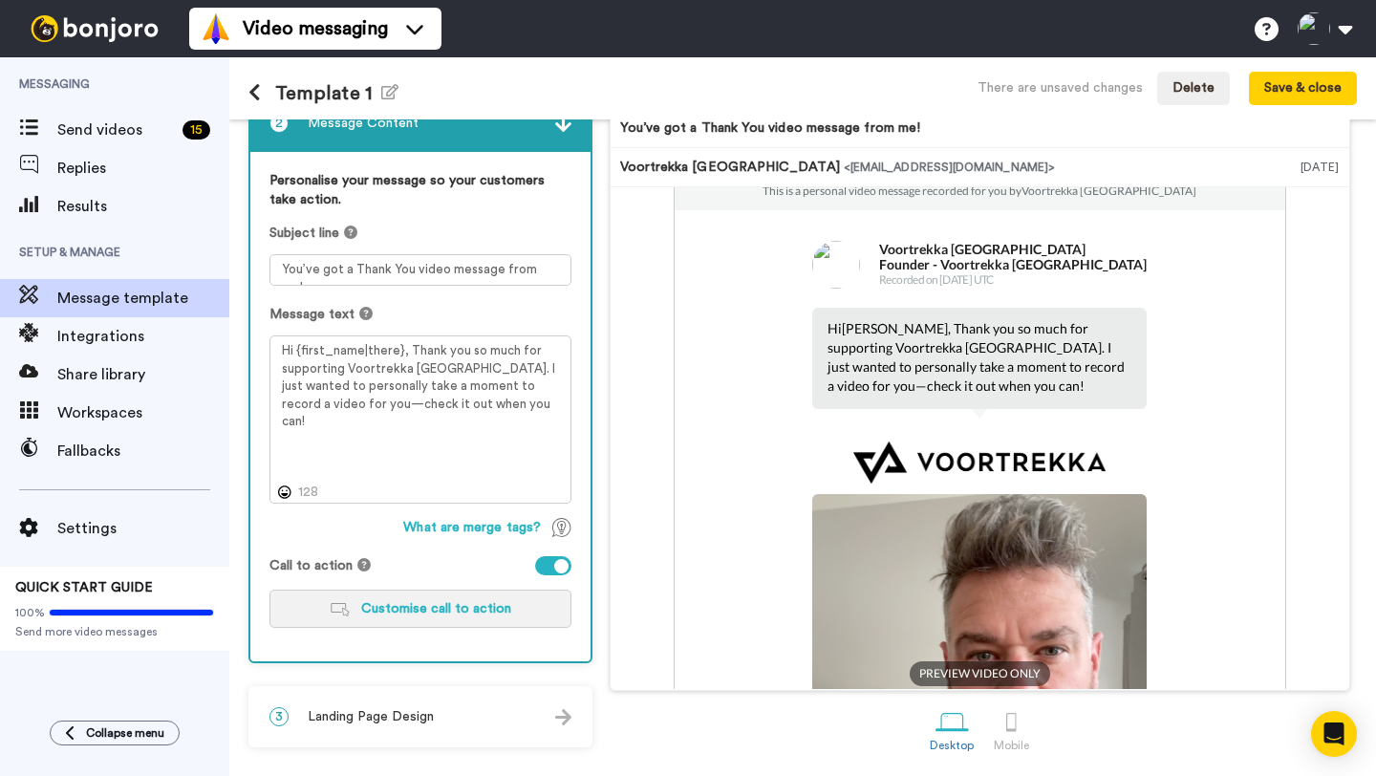
scroll to position [0, 0]
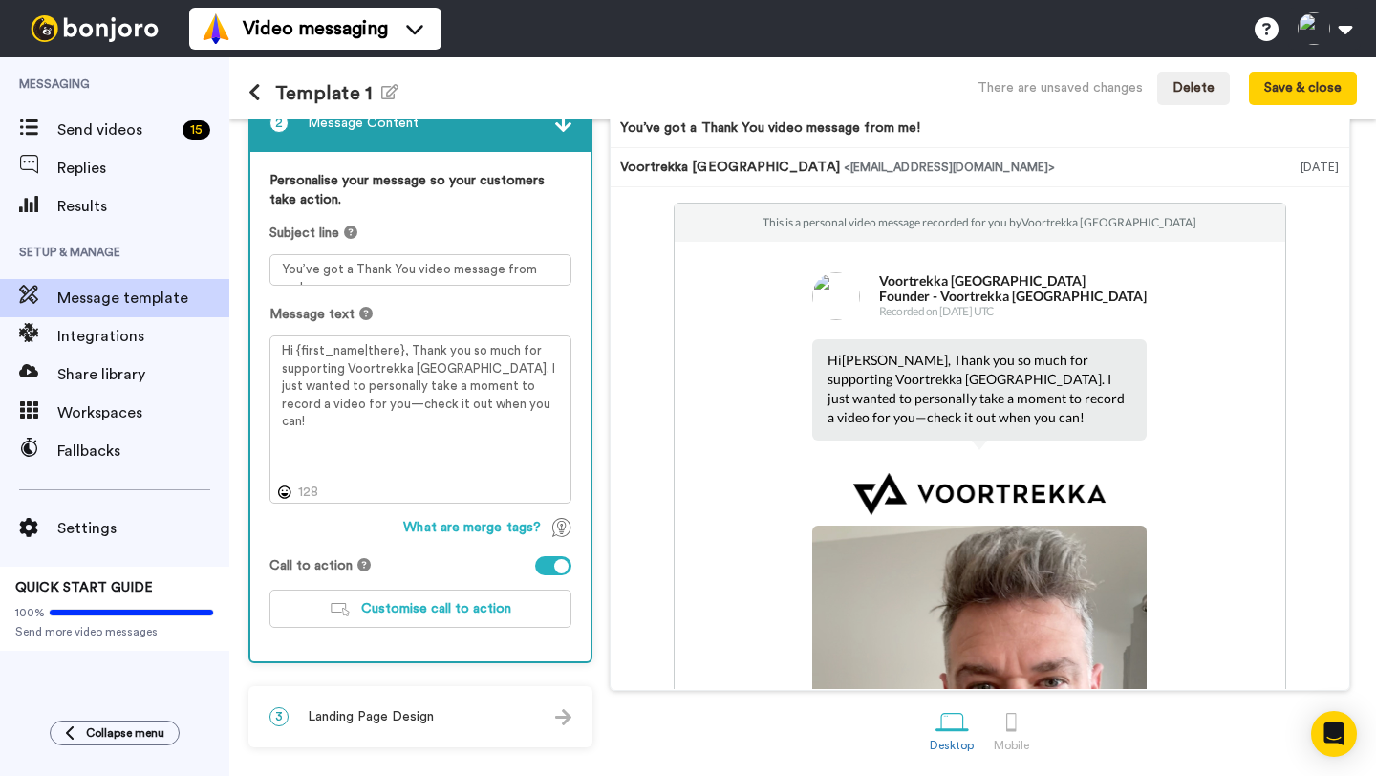
click at [387, 708] on span "Landing Page Design" at bounding box center [371, 716] width 126 height 19
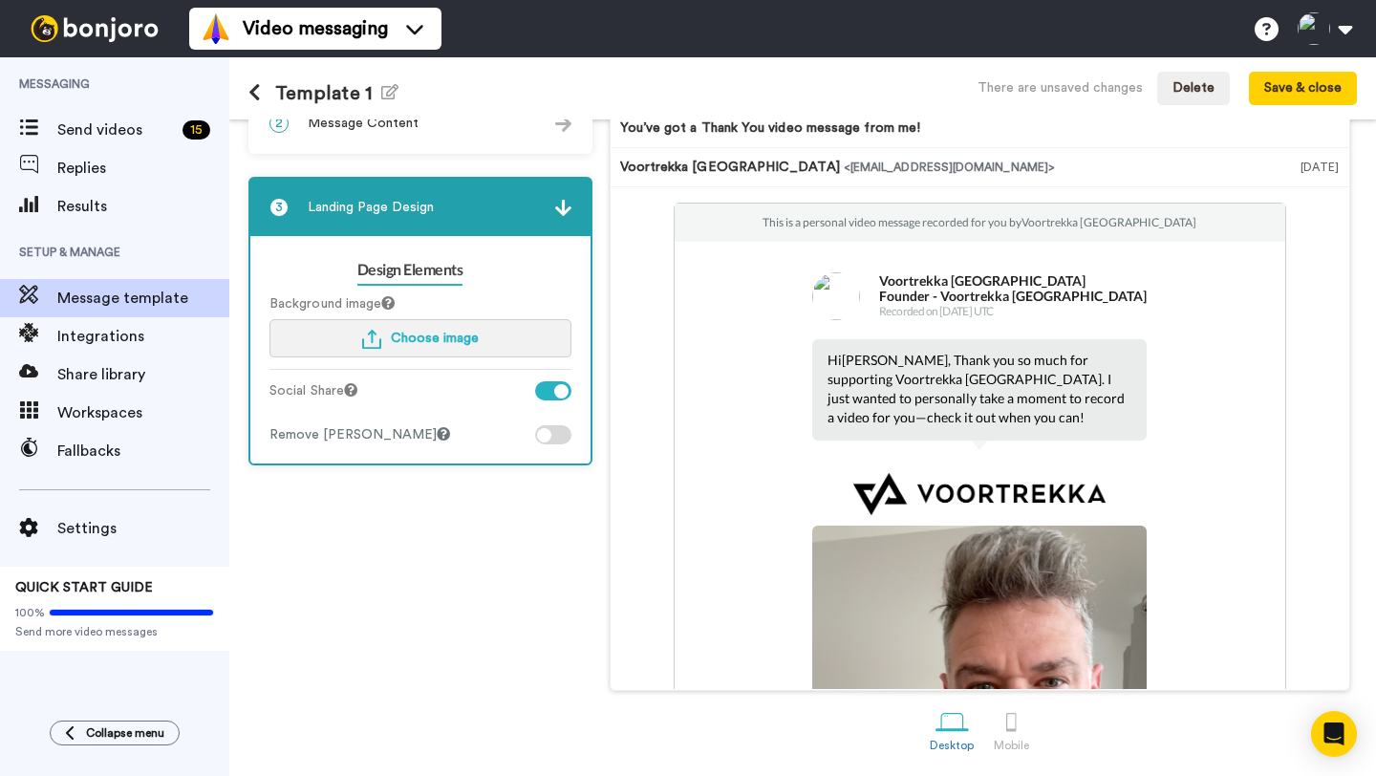
click at [425, 338] on span "Choose image" at bounding box center [435, 338] width 88 height 13
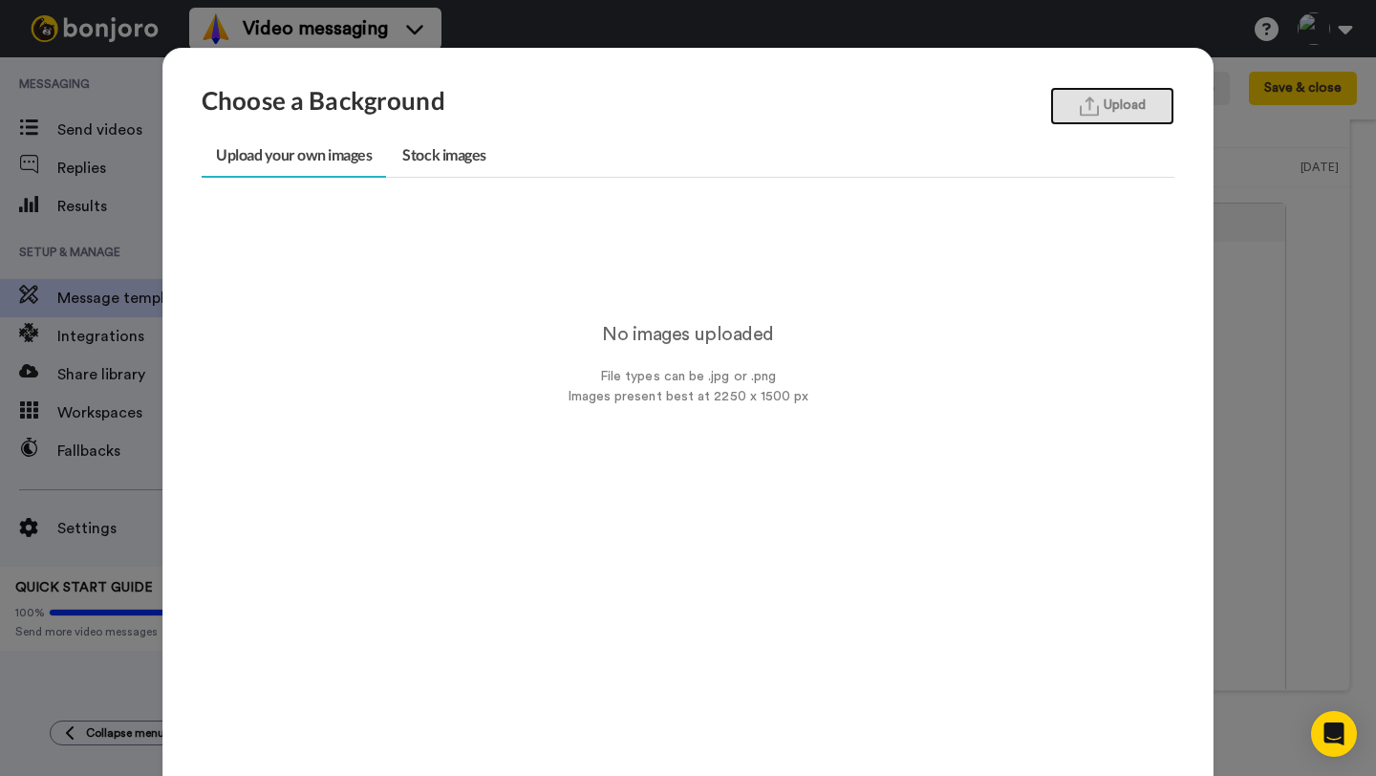
click at [1095, 111] on img "button" at bounding box center [1089, 106] width 19 height 20
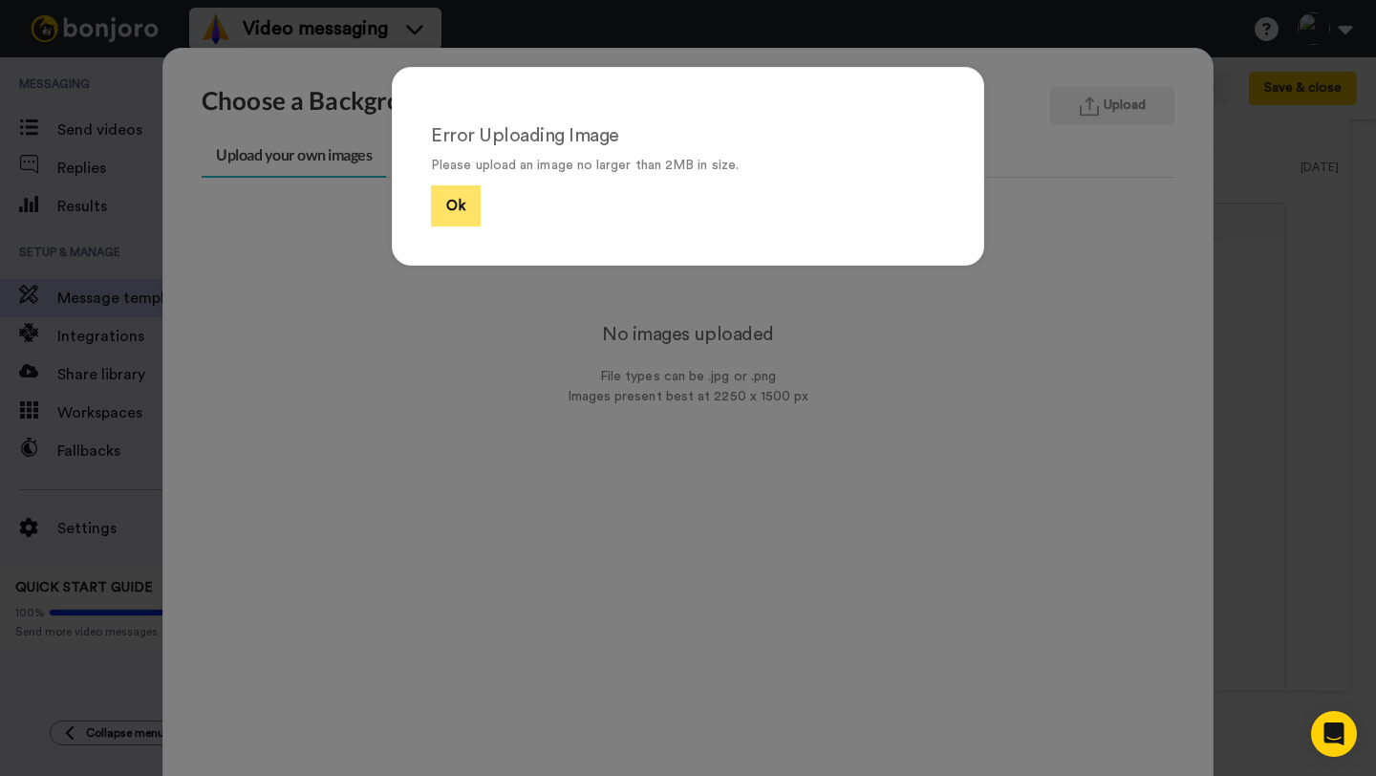
click at [448, 209] on button "Ok" at bounding box center [456, 205] width 50 height 41
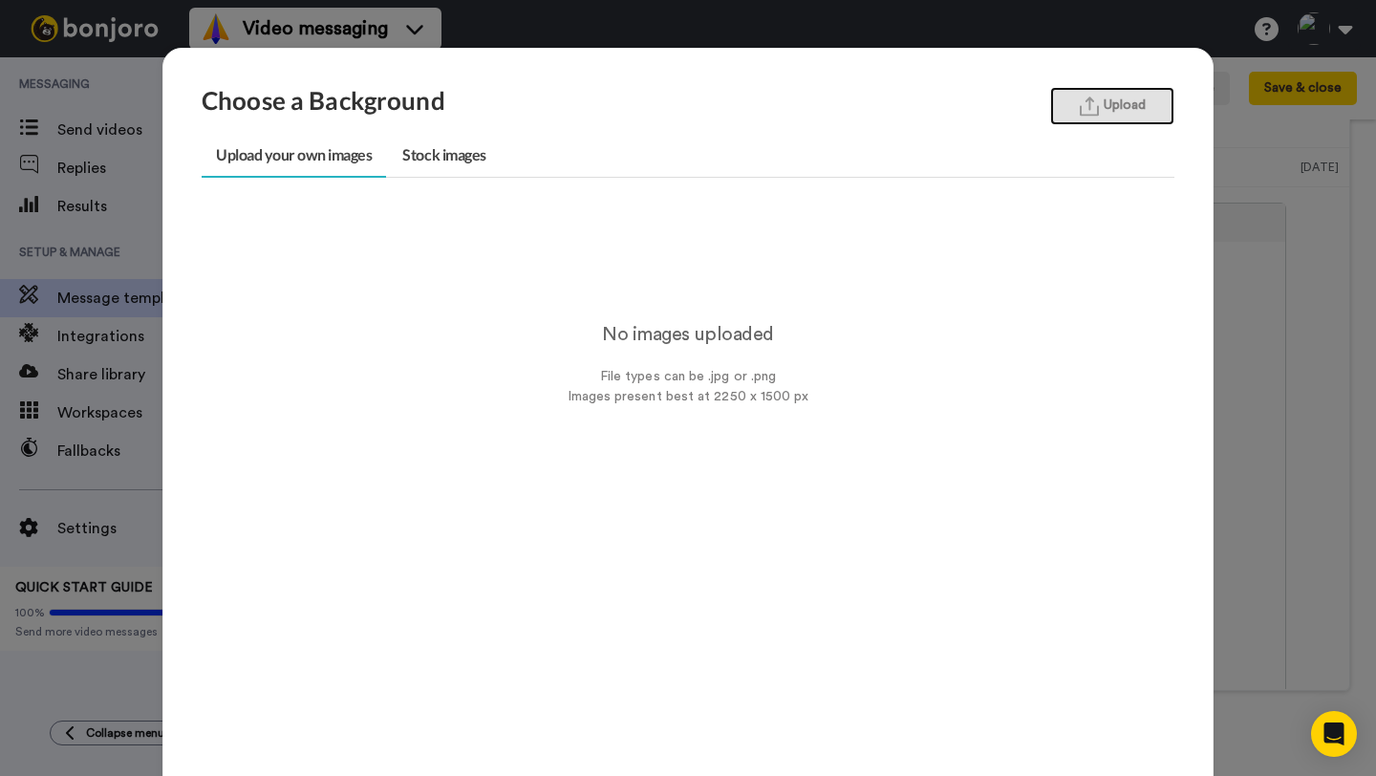
click at [1082, 101] on img "button" at bounding box center [1089, 106] width 19 height 20
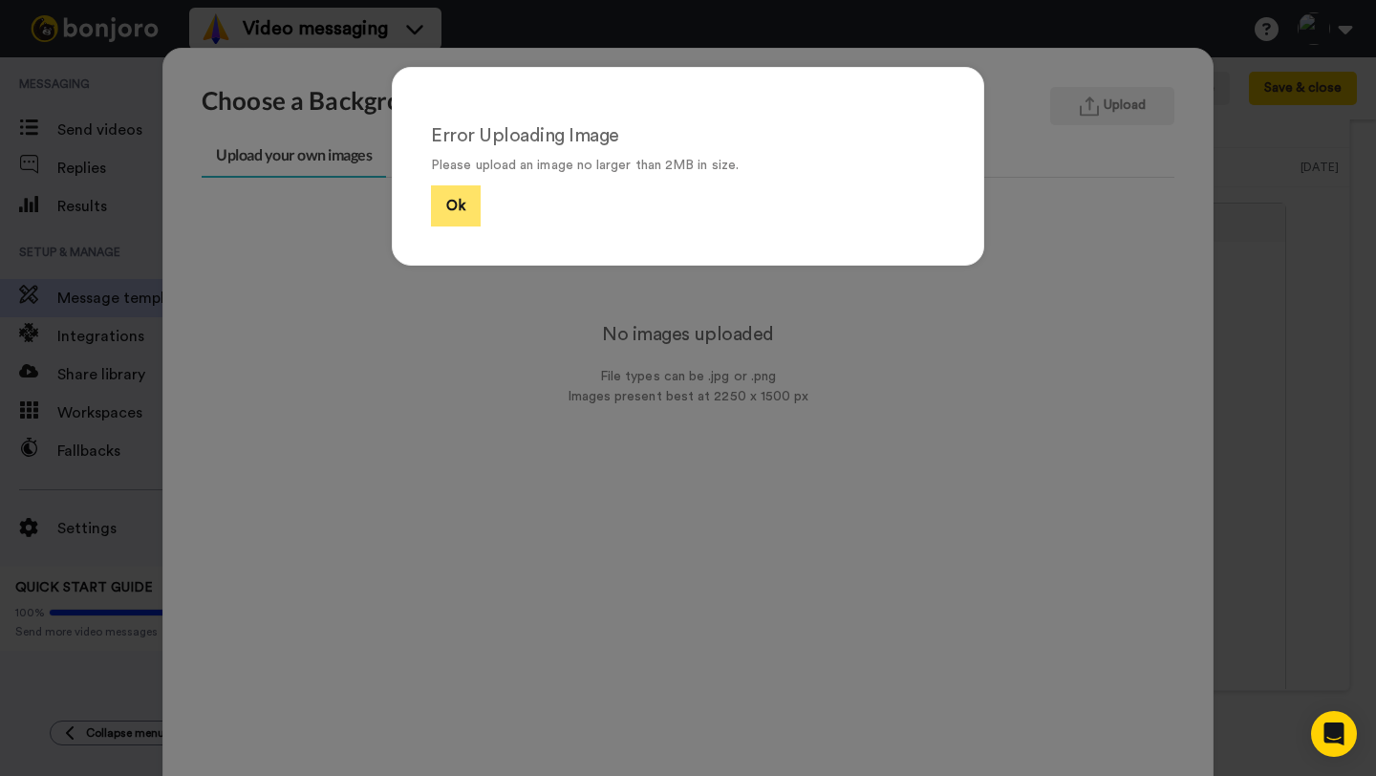
click at [475, 204] on button "Ok" at bounding box center [456, 205] width 50 height 41
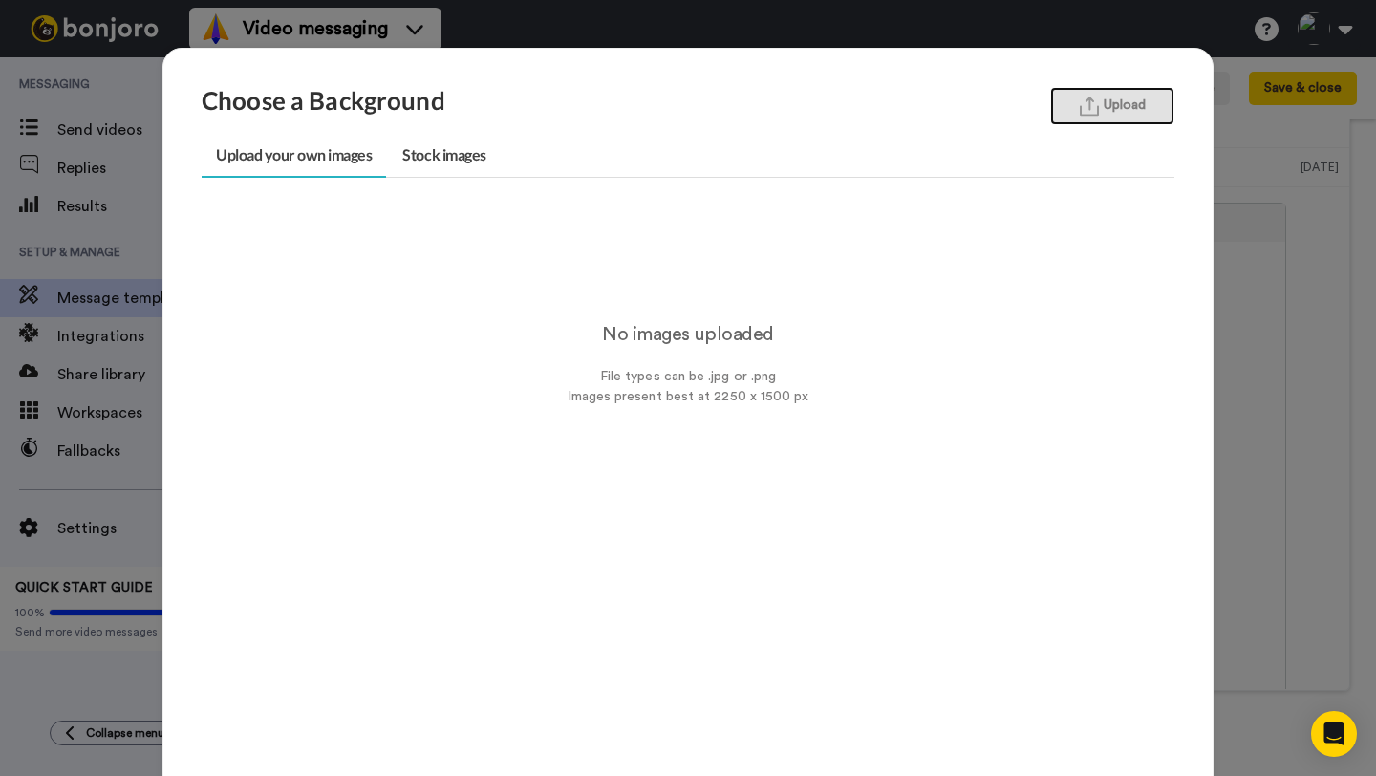
click at [1107, 108] on button "Upload" at bounding box center [1112, 106] width 124 height 38
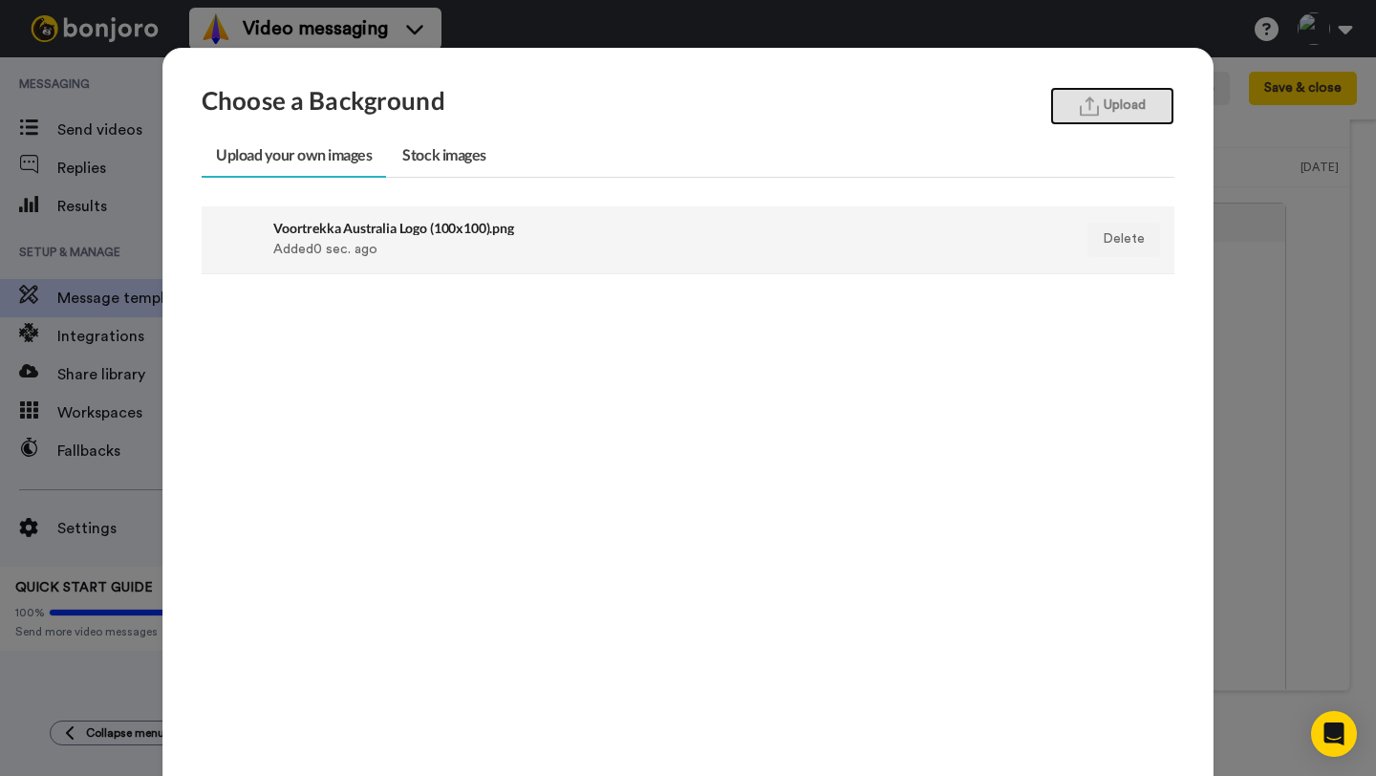
scroll to position [129, 0]
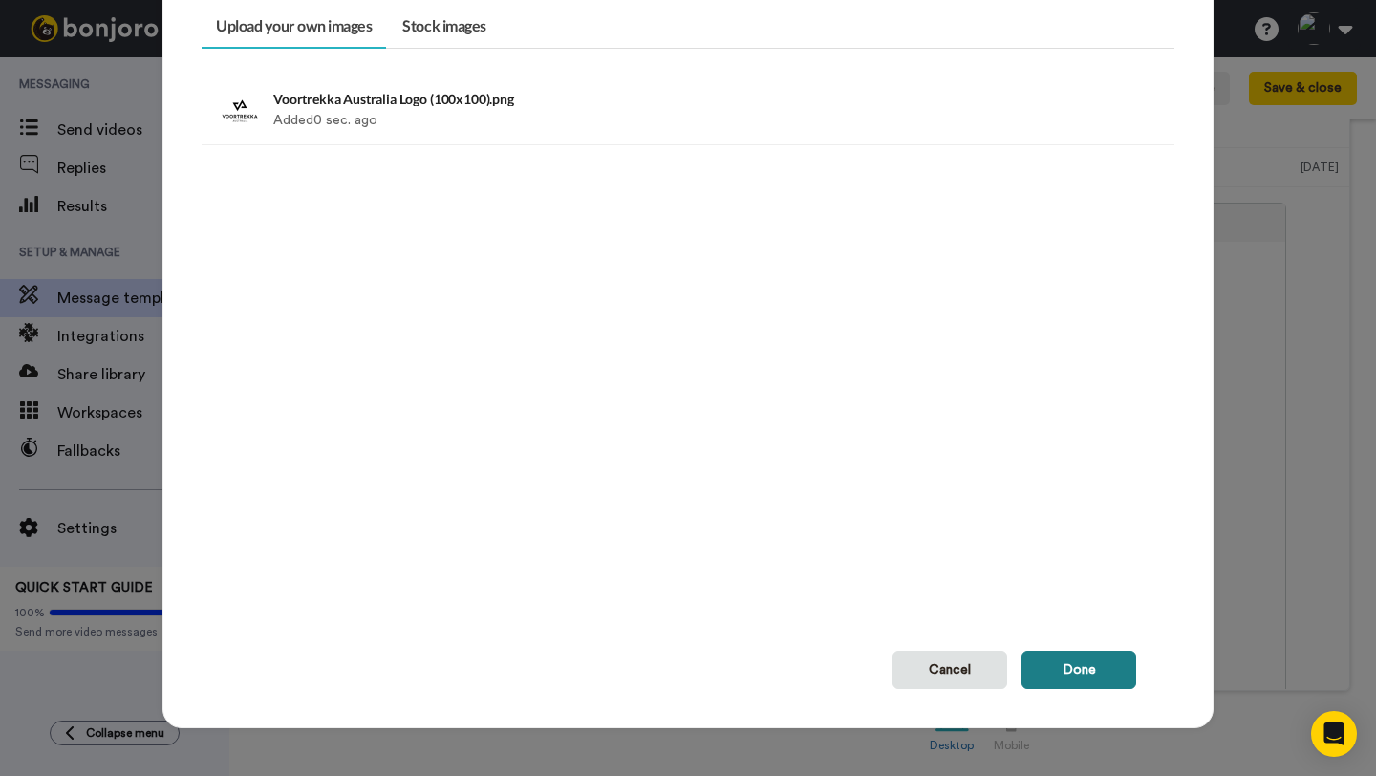
click at [1071, 667] on button "Done" at bounding box center [1078, 670] width 115 height 38
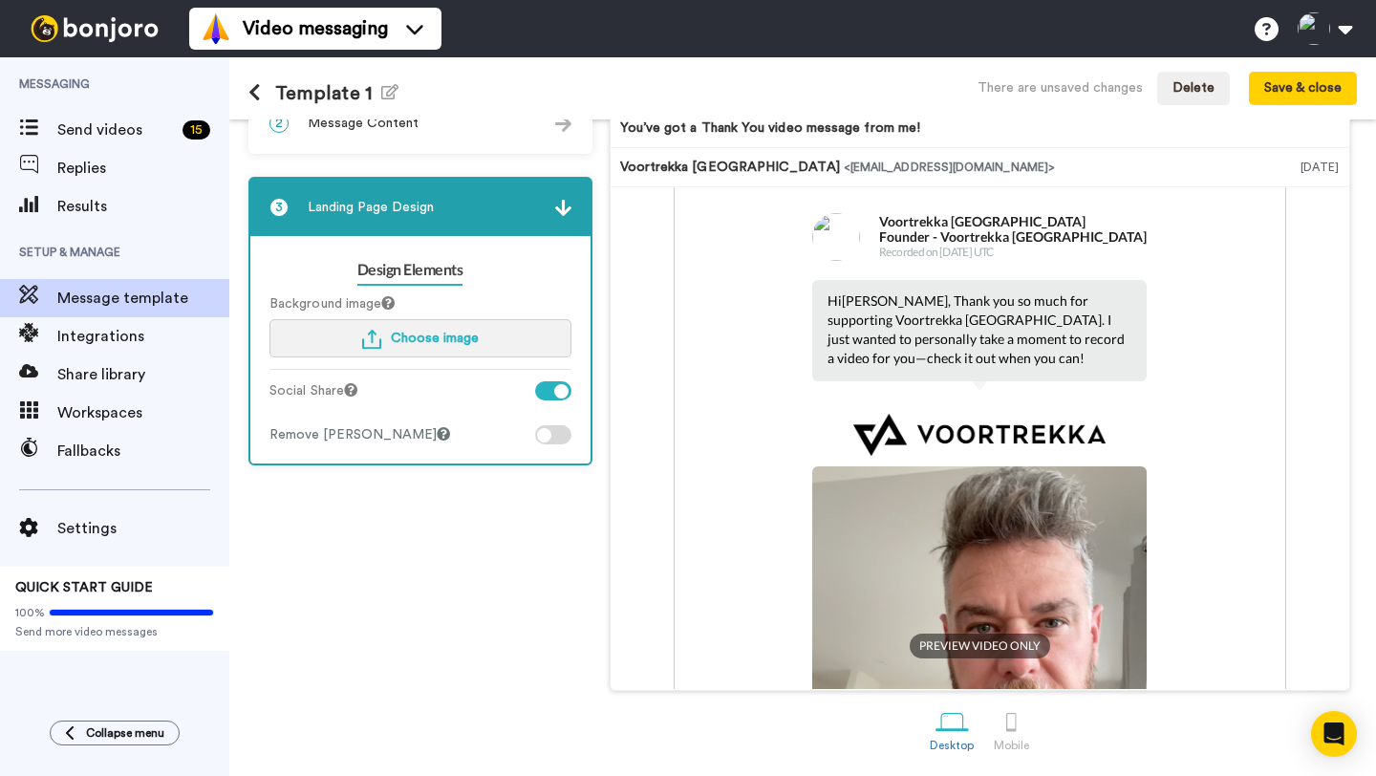
scroll to position [0, 0]
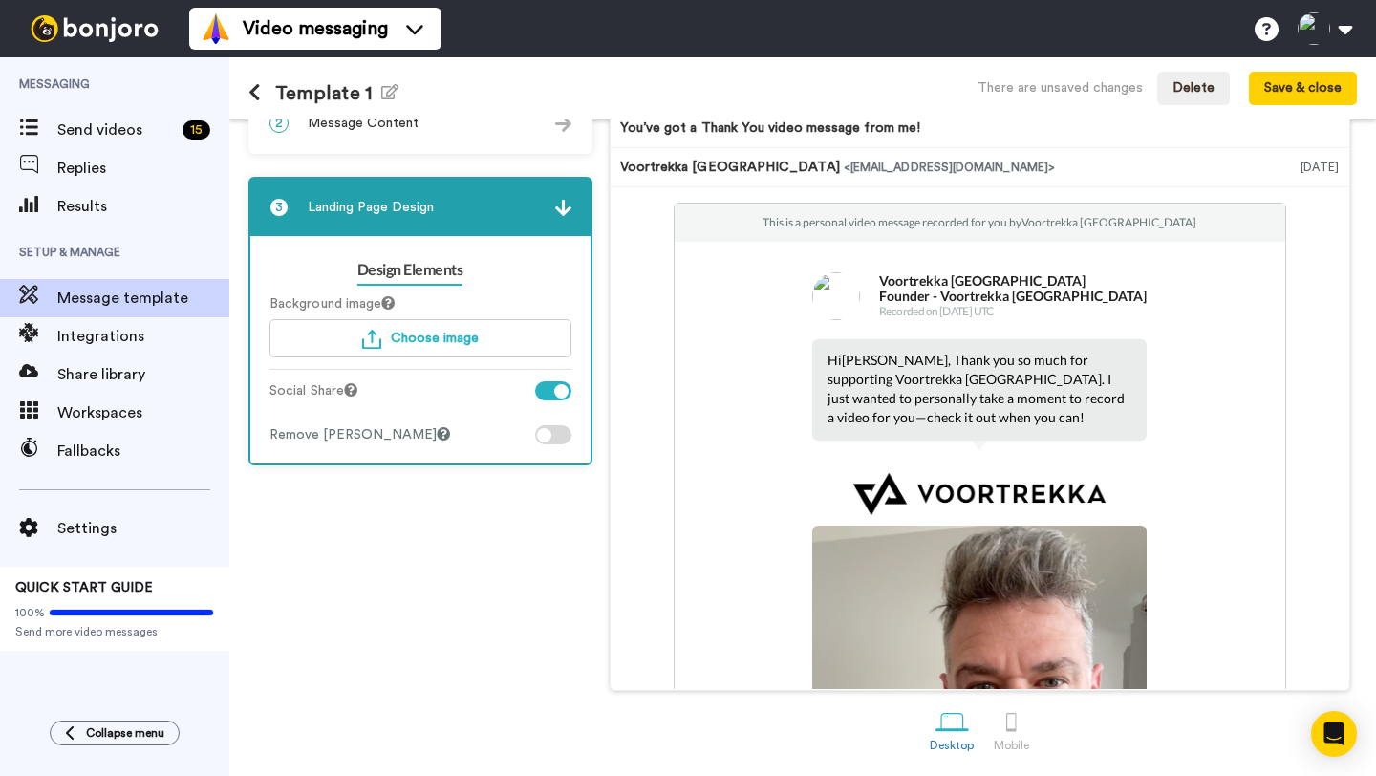
click at [545, 428] on div at bounding box center [544, 435] width 14 height 14
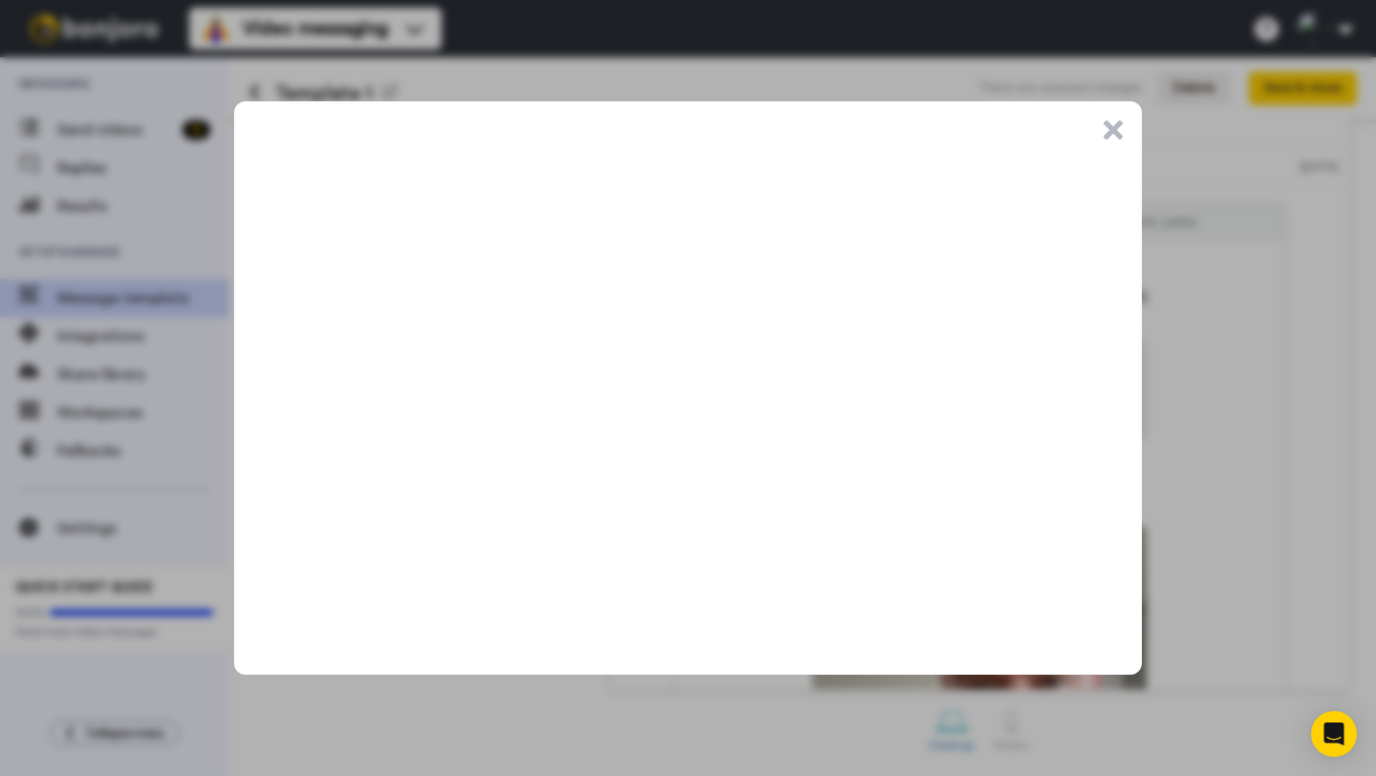
click at [1116, 132] on button ".cls-1{stroke-width:0px;}" at bounding box center [1113, 129] width 19 height 19
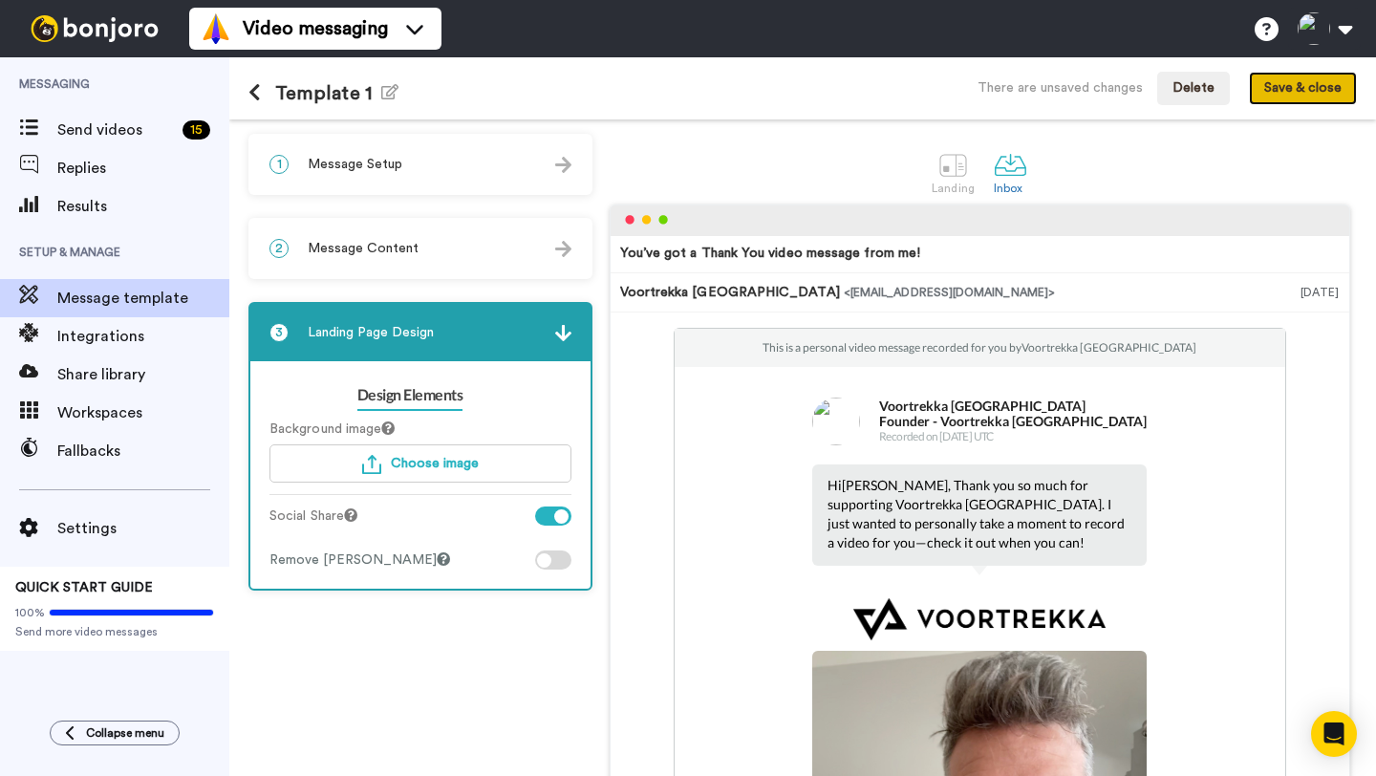
click at [1279, 90] on button "Save & close" at bounding box center [1303, 89] width 108 height 34
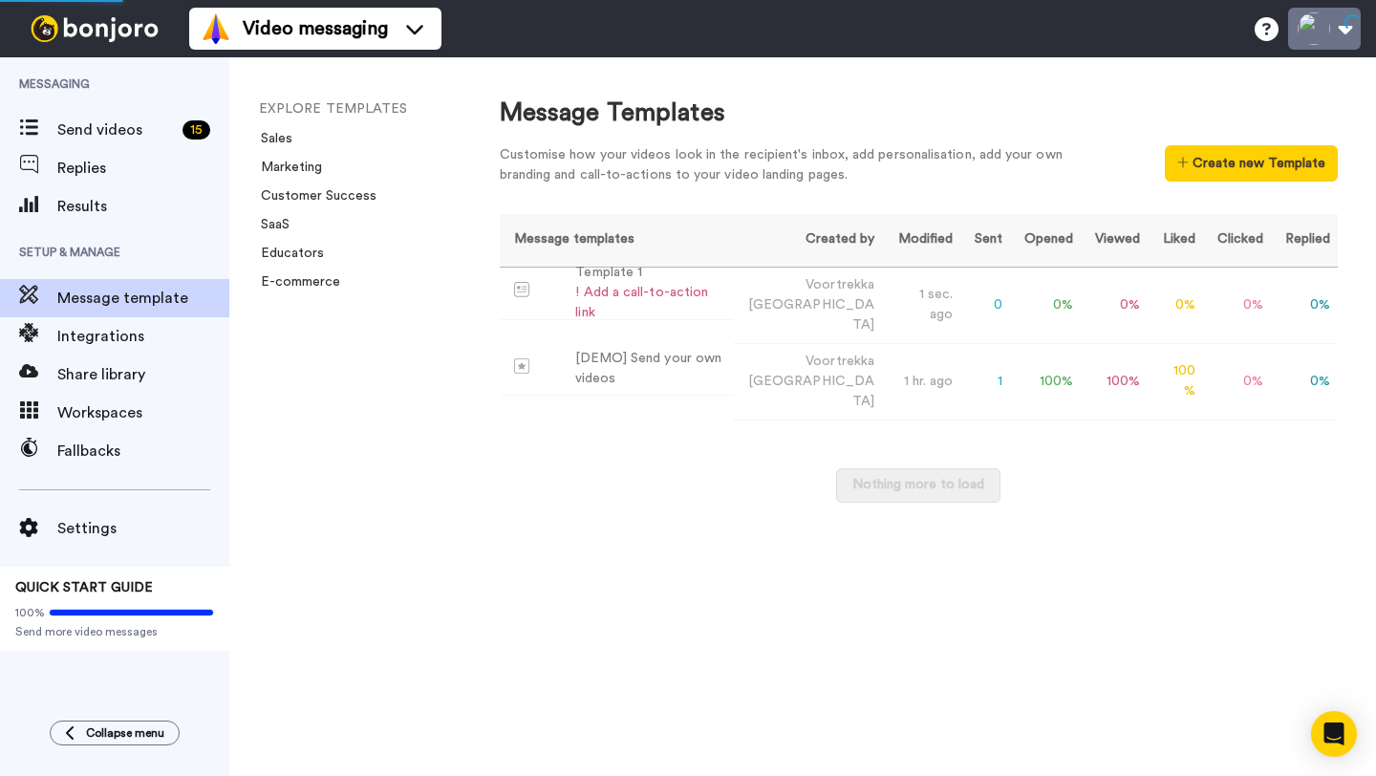
click at [1315, 28] on button at bounding box center [1324, 29] width 73 height 42
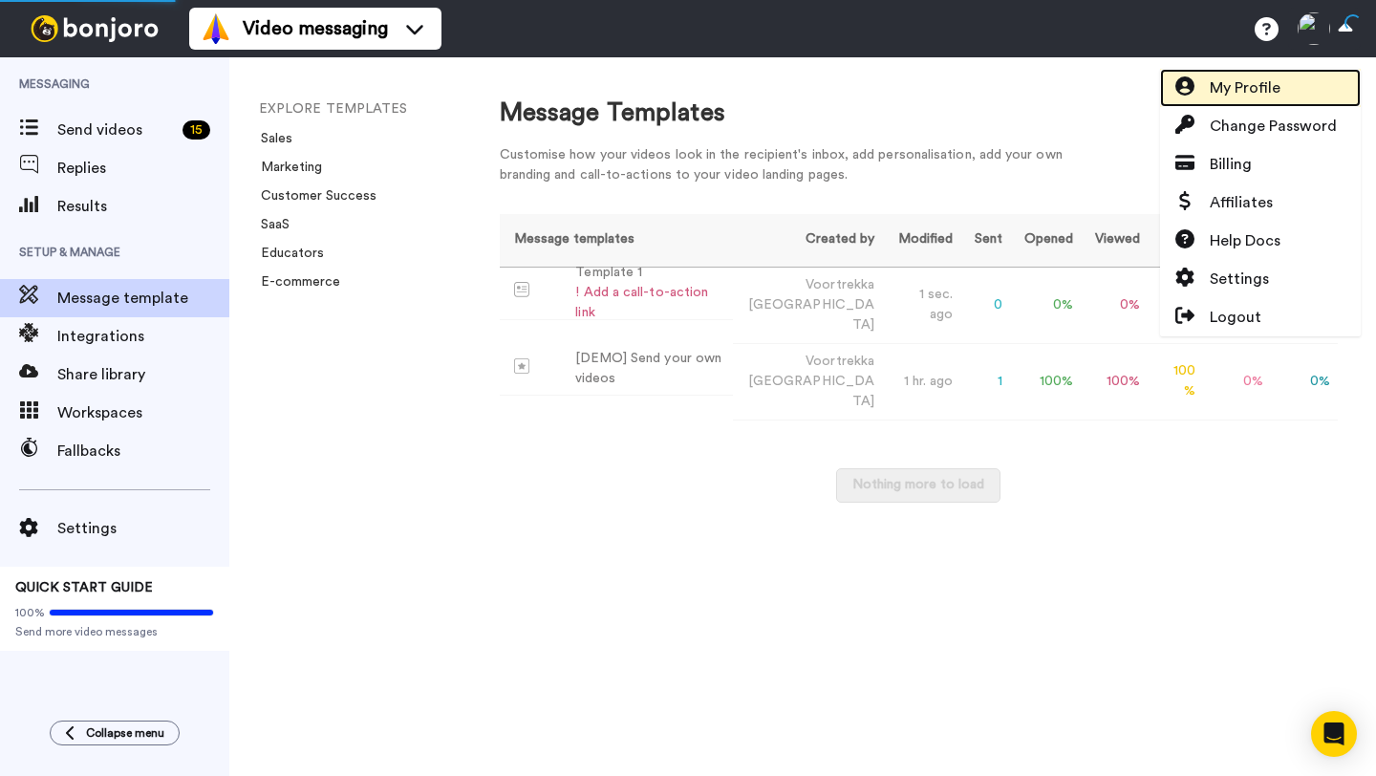
click at [1246, 98] on span "My Profile" at bounding box center [1245, 87] width 71 height 23
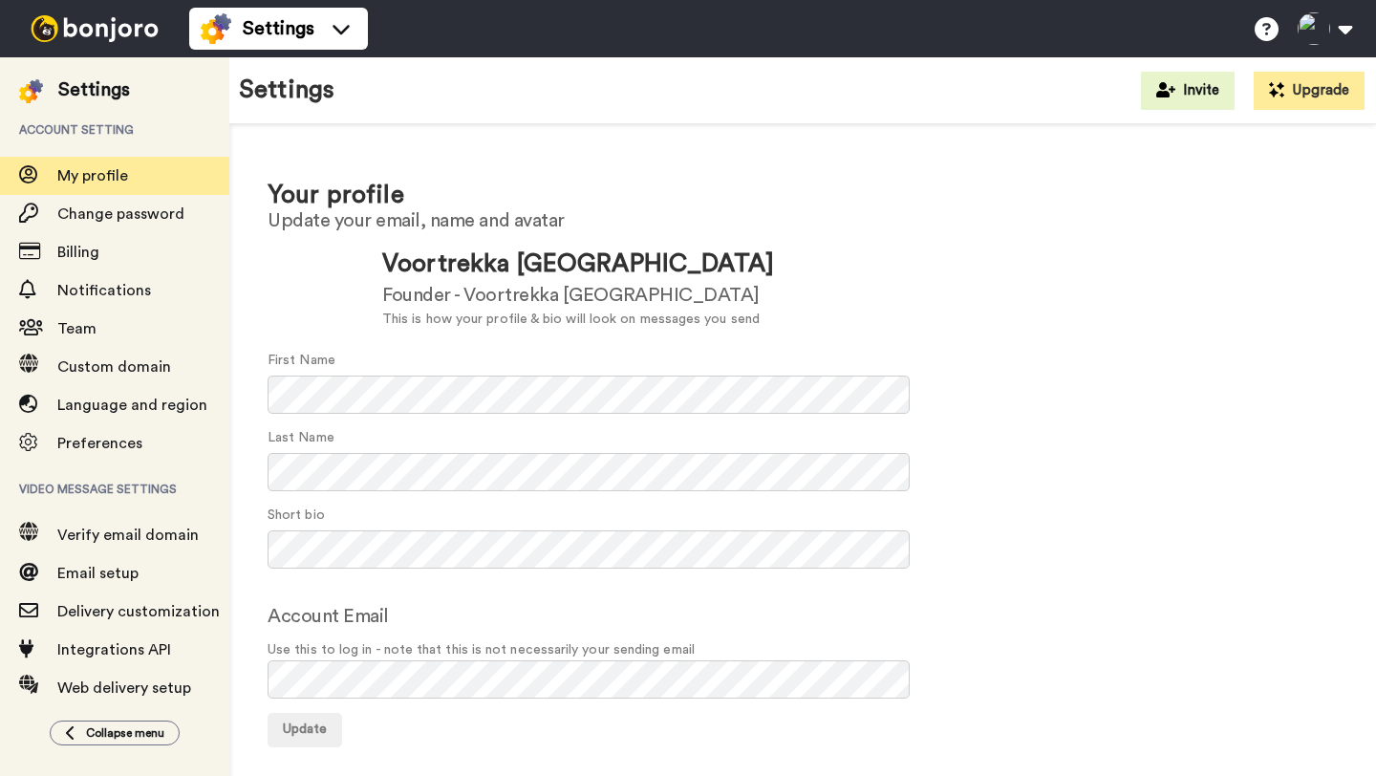
scroll to position [11, 0]
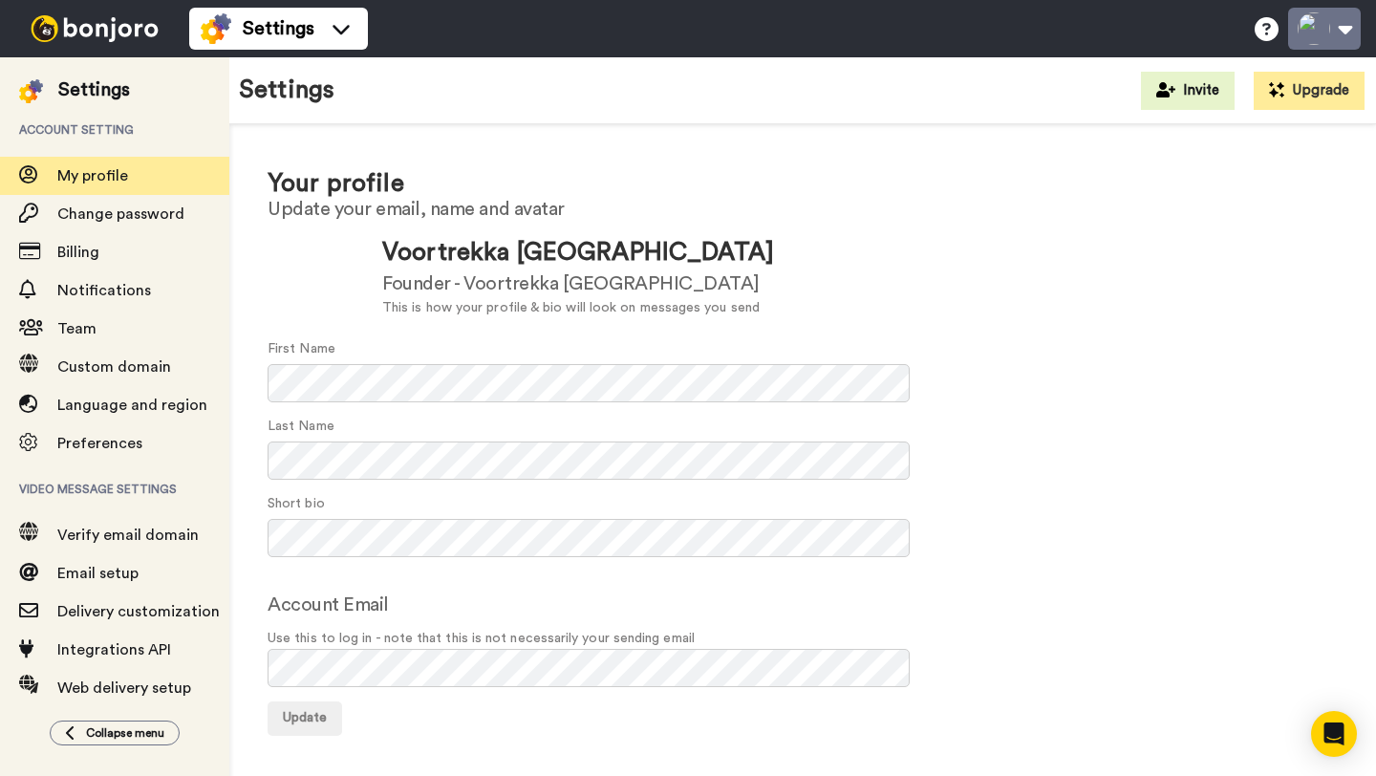
click at [1321, 29] on button at bounding box center [1324, 29] width 73 height 42
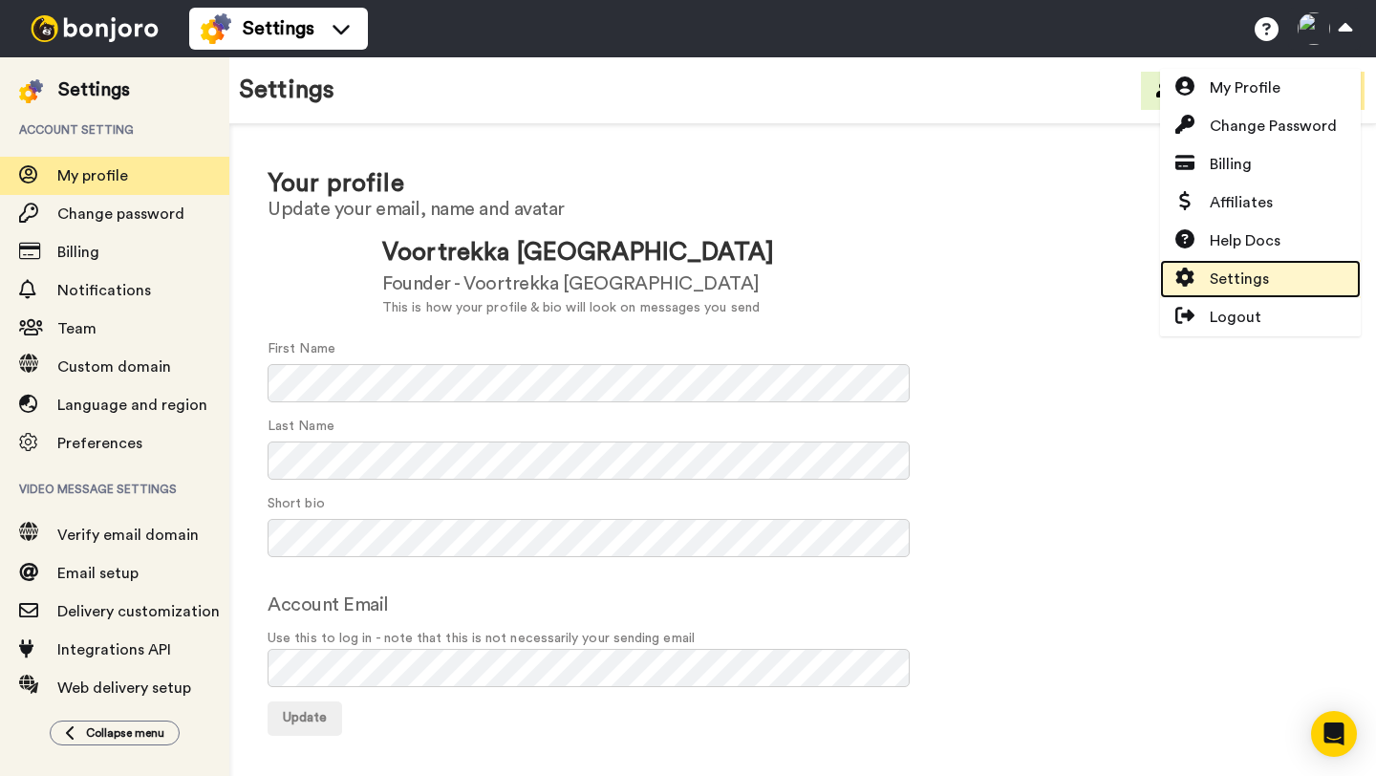
click at [1243, 282] on span "Settings" at bounding box center [1239, 279] width 59 height 23
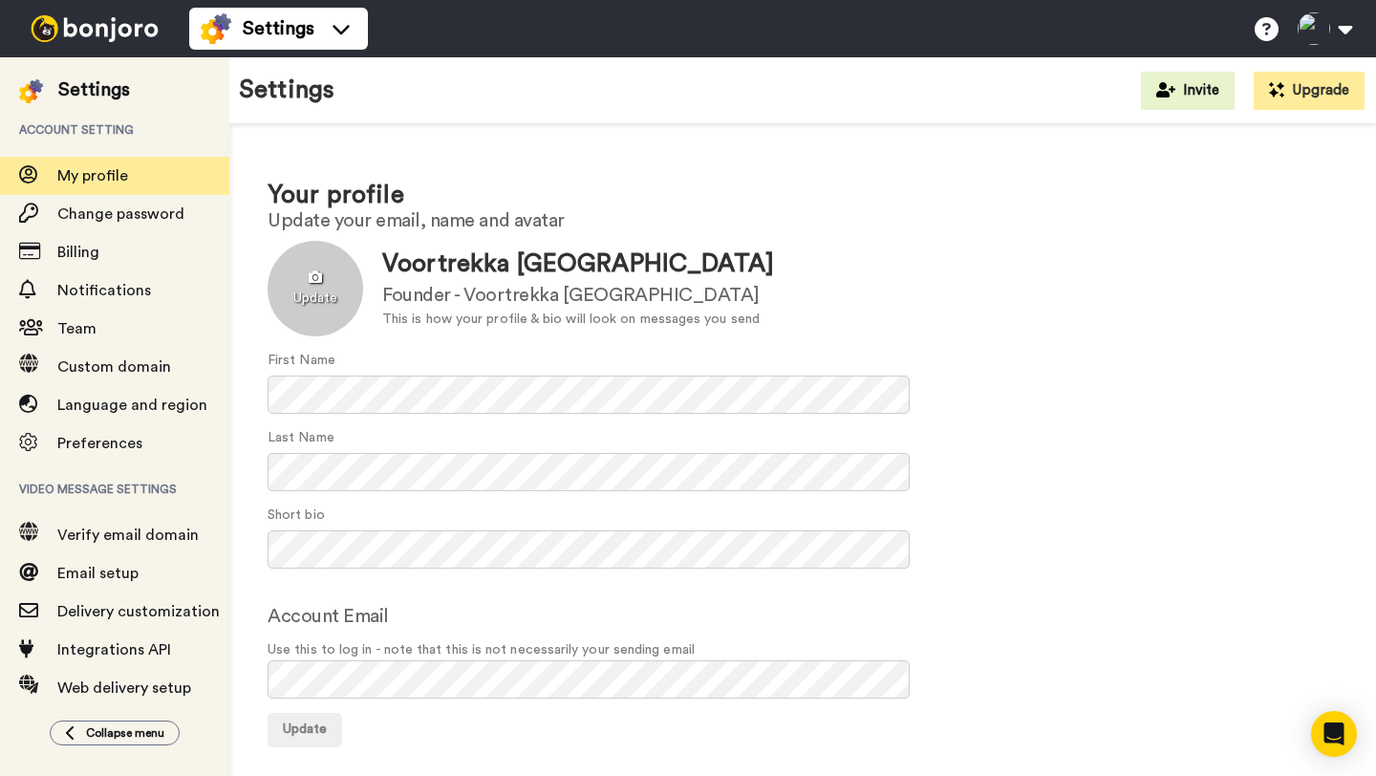
click at [288, 319] on div at bounding box center [316, 289] width 96 height 96
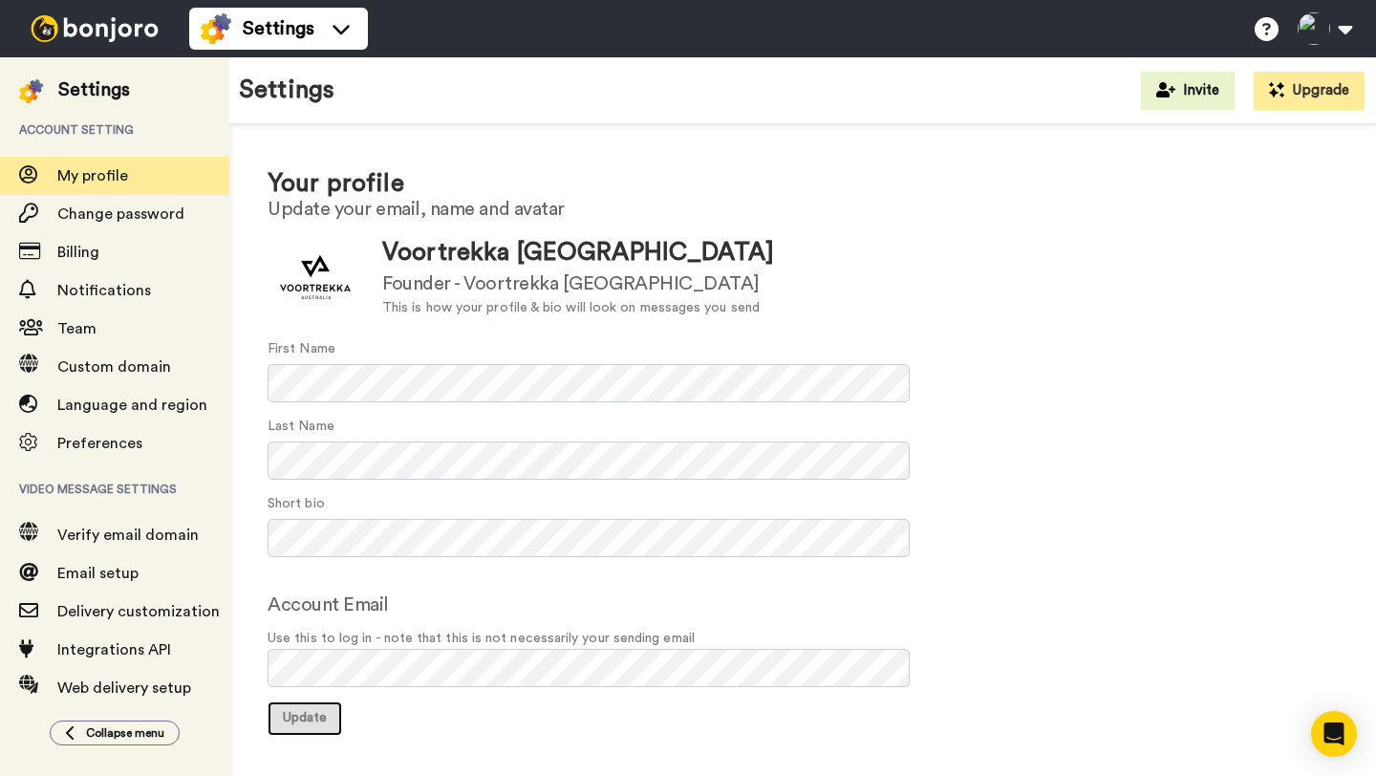
click at [314, 715] on span "Update" at bounding box center [305, 717] width 44 height 13
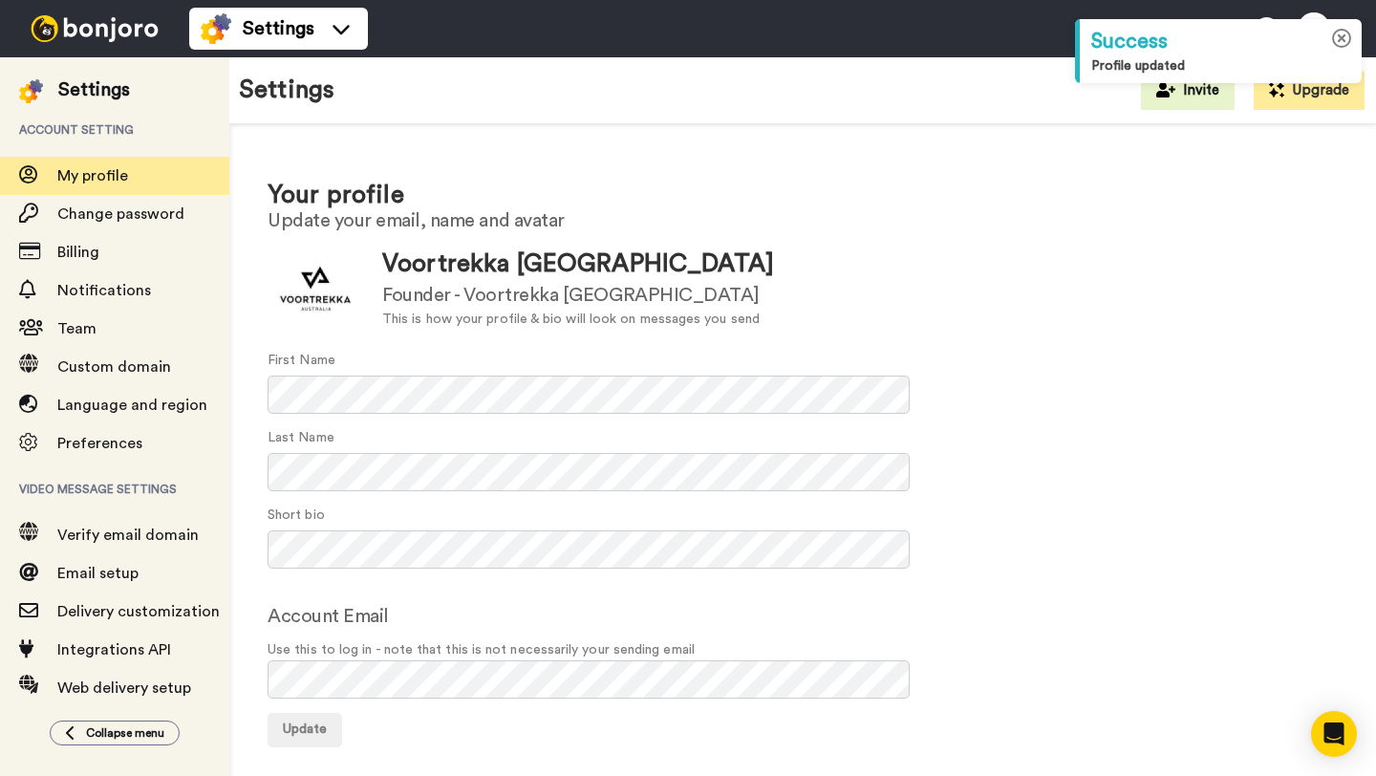
click at [1344, 37] on icon at bounding box center [1342, 39] width 20 height 20
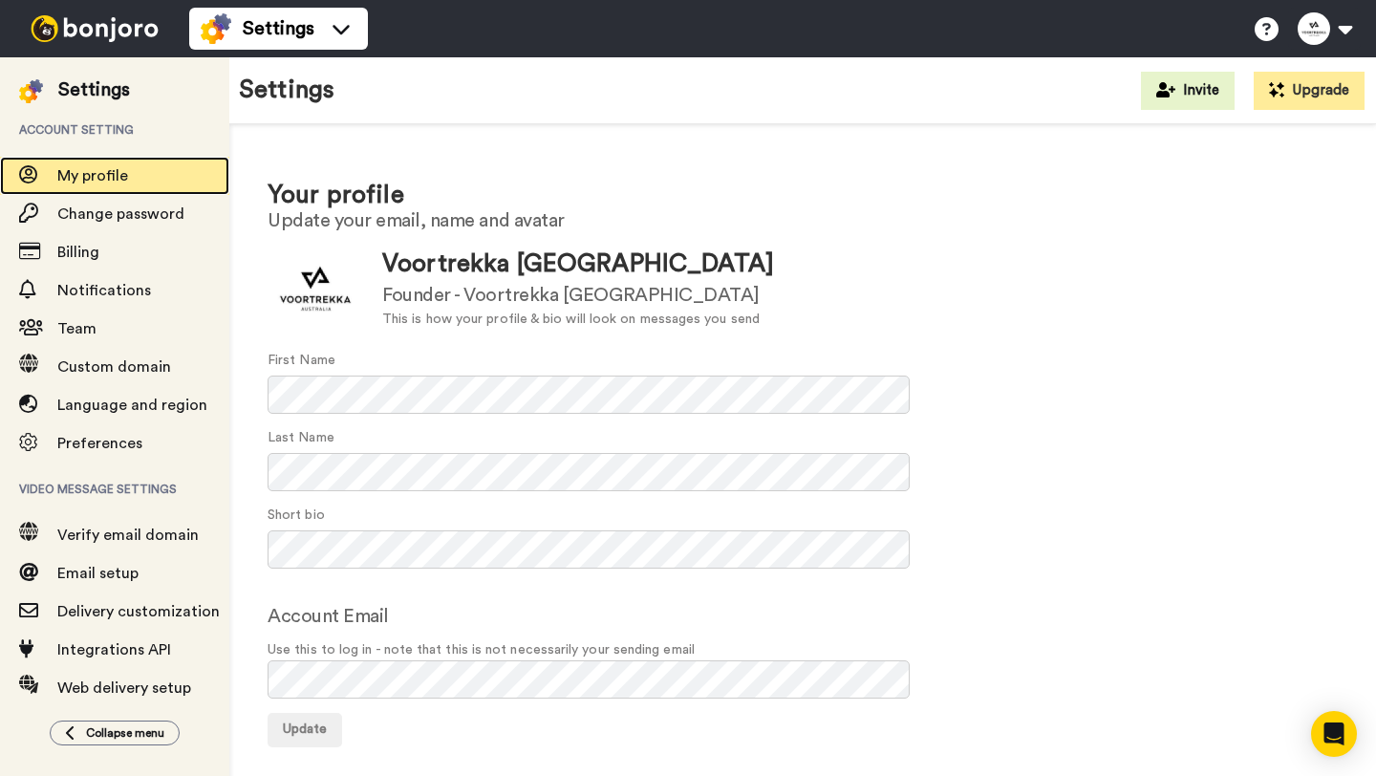
click at [66, 183] on span "My profile" at bounding box center [92, 175] width 71 height 15
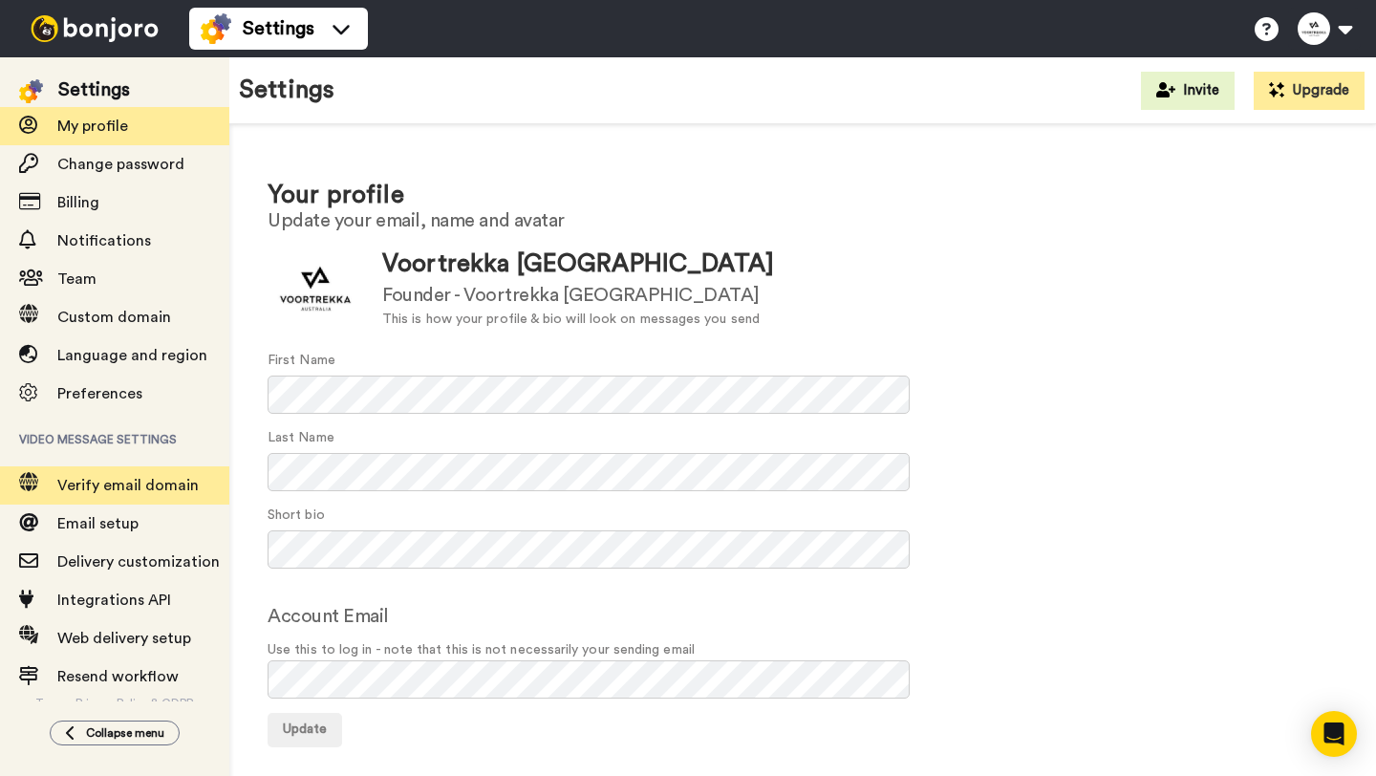
scroll to position [59, 0]
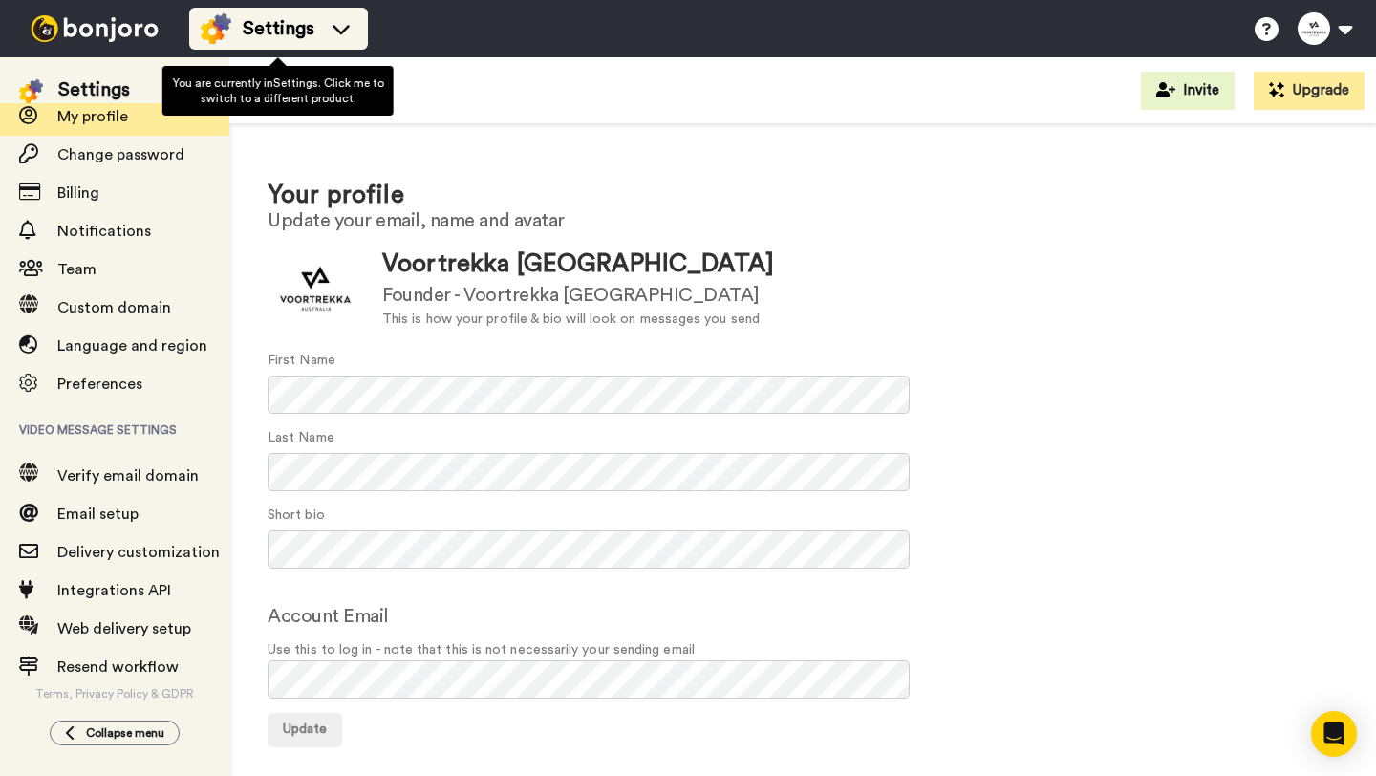
click at [338, 28] on icon at bounding box center [341, 28] width 31 height 19
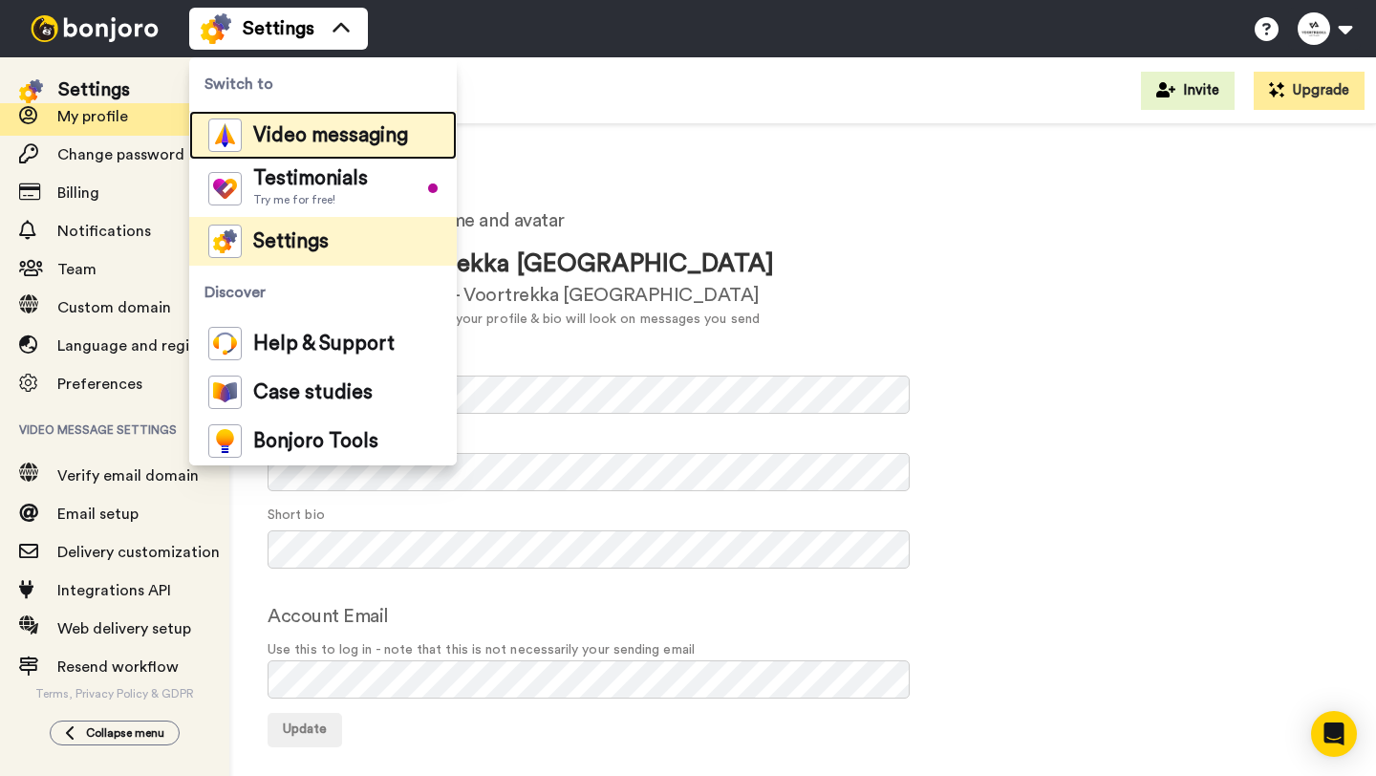
click at [298, 139] on span "Video messaging" at bounding box center [330, 135] width 155 height 19
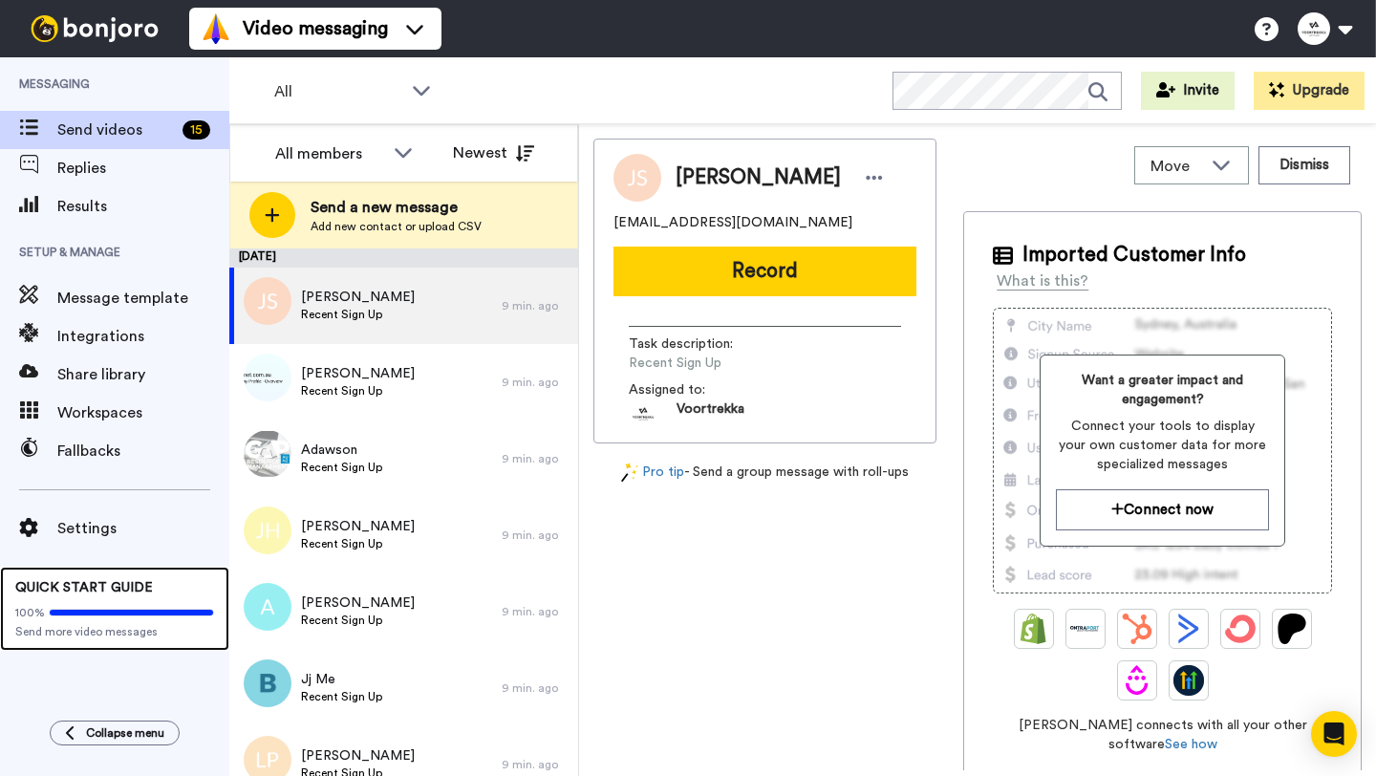
click at [84, 611] on icon at bounding box center [131, 613] width 163 height 6
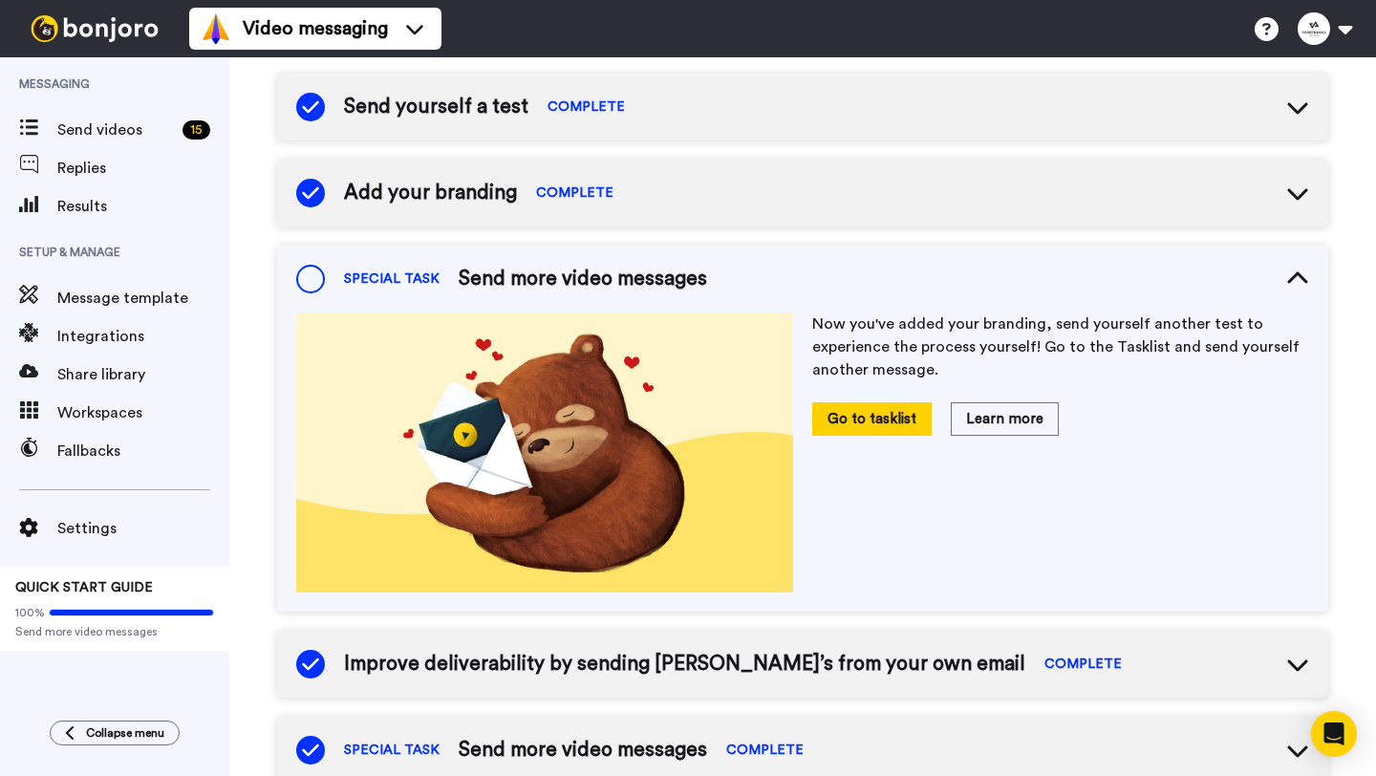
scroll to position [213, 0]
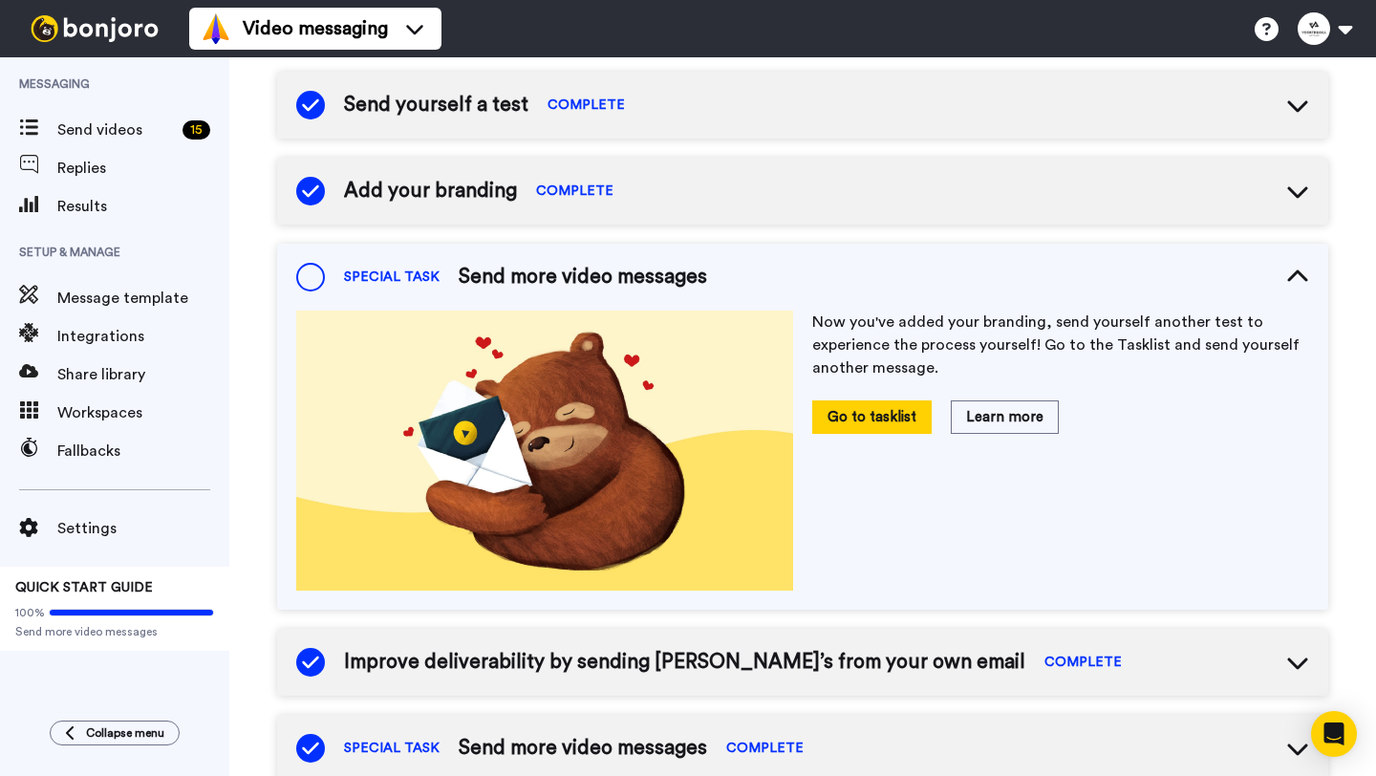
click at [1033, 332] on p "Now you've added your branding, send yourself another test to experience the pr…" at bounding box center [1060, 345] width 497 height 69
click at [889, 411] on button "Go to tasklist" at bounding box center [871, 416] width 119 height 33
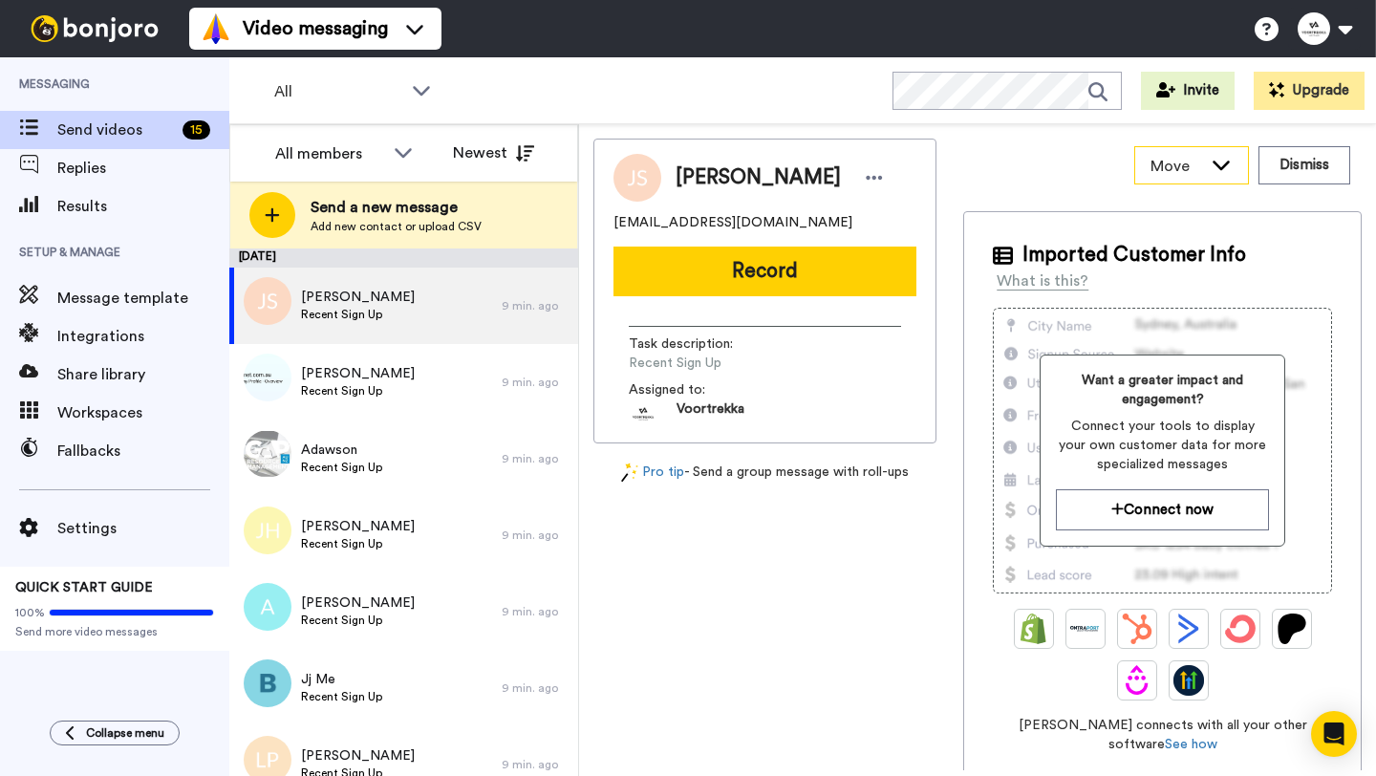
click at [1235, 170] on div "Move" at bounding box center [1191, 165] width 113 height 36
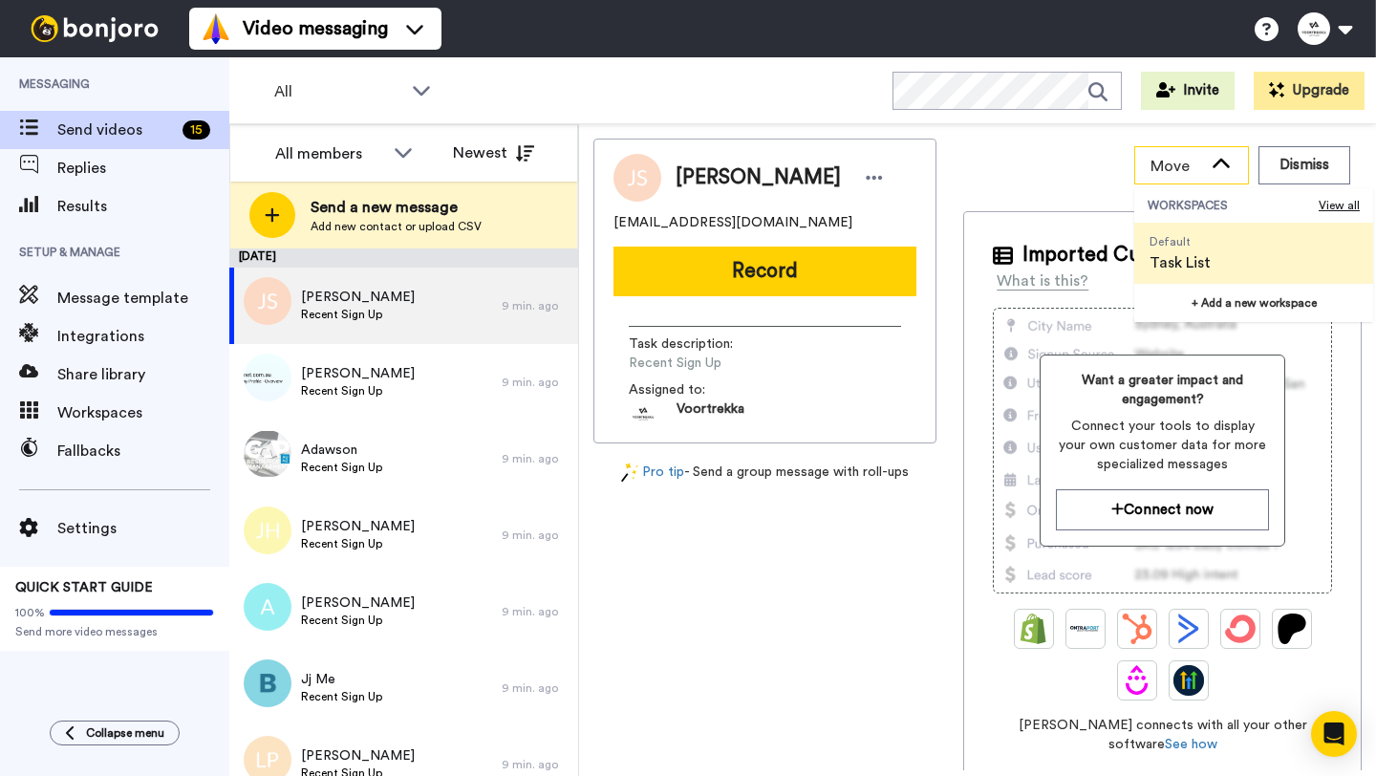
click at [1235, 170] on div "Move" at bounding box center [1191, 165] width 113 height 36
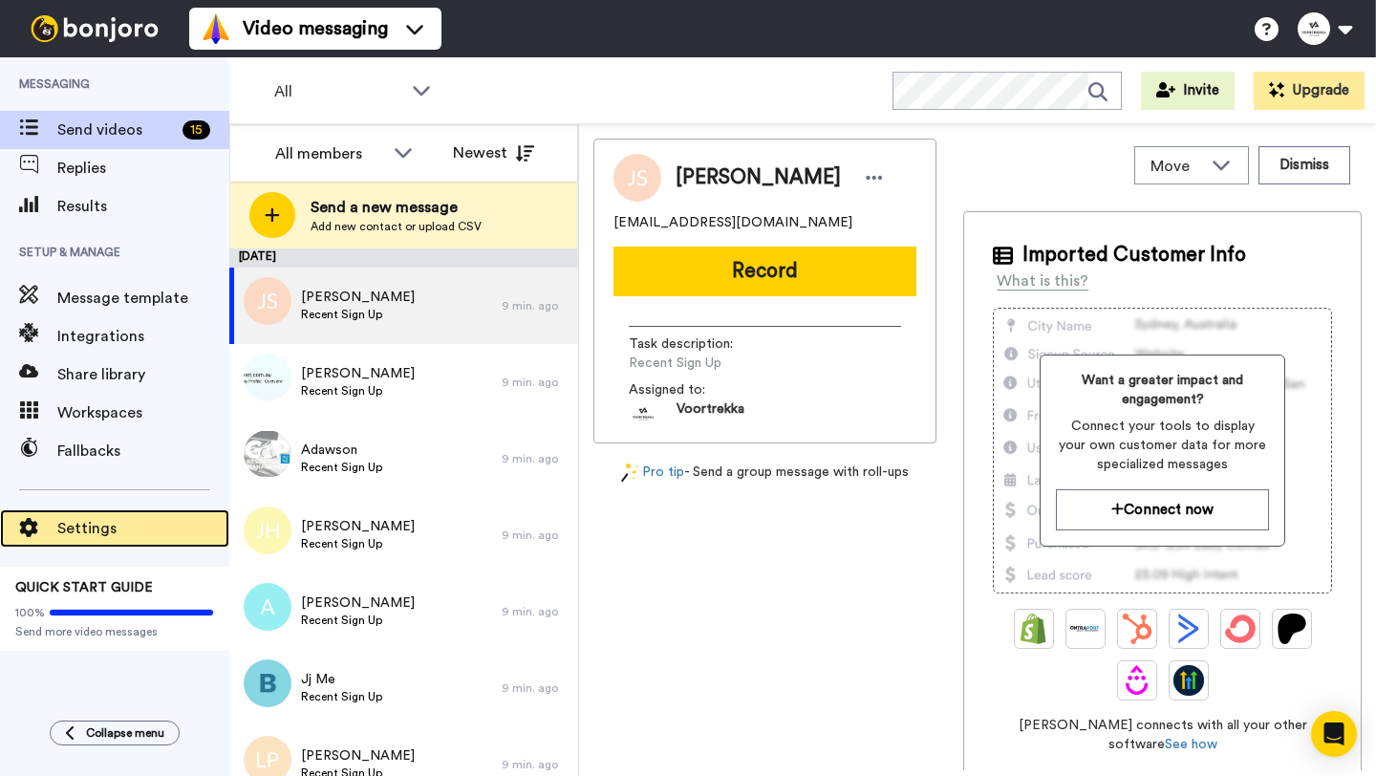
click at [95, 530] on span "Settings" at bounding box center [143, 528] width 172 height 23
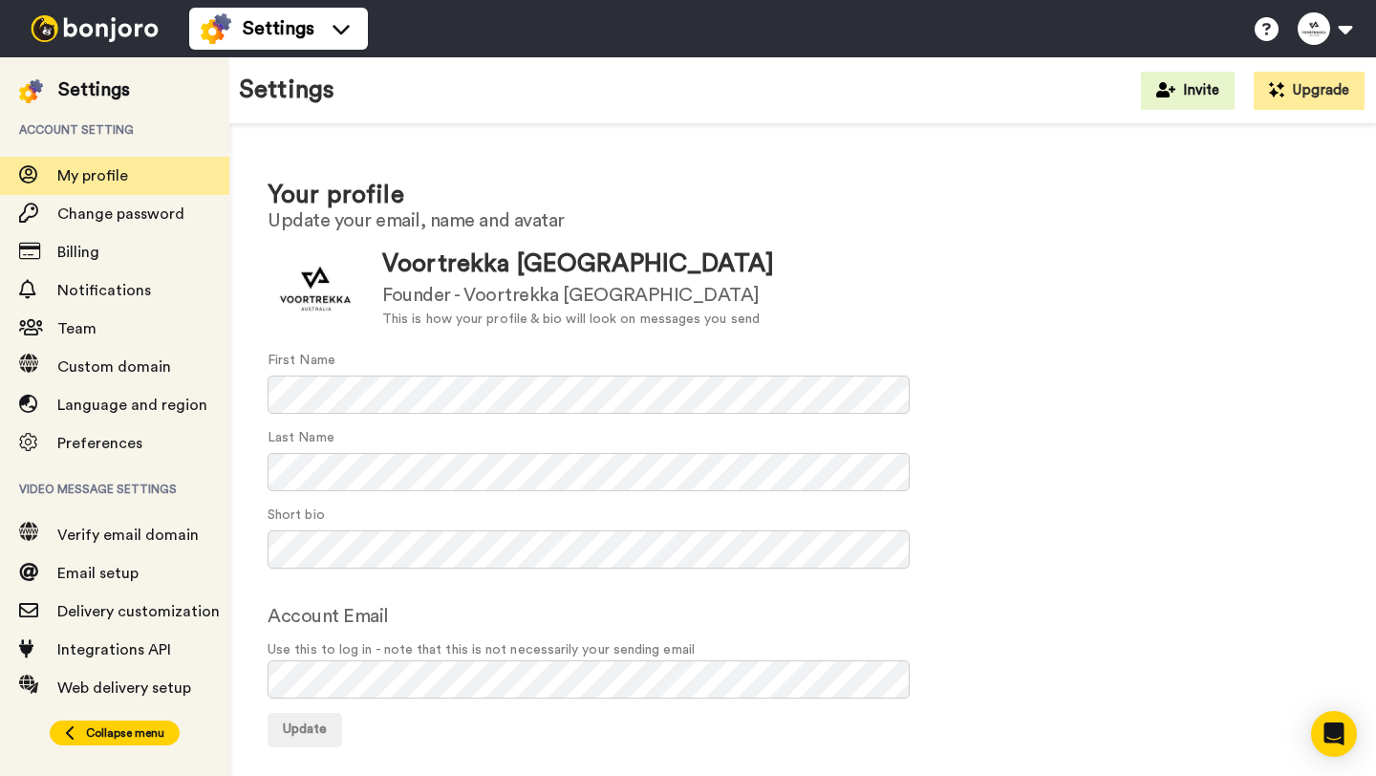
click at [109, 744] on button "Collapse menu" at bounding box center [115, 732] width 130 height 25
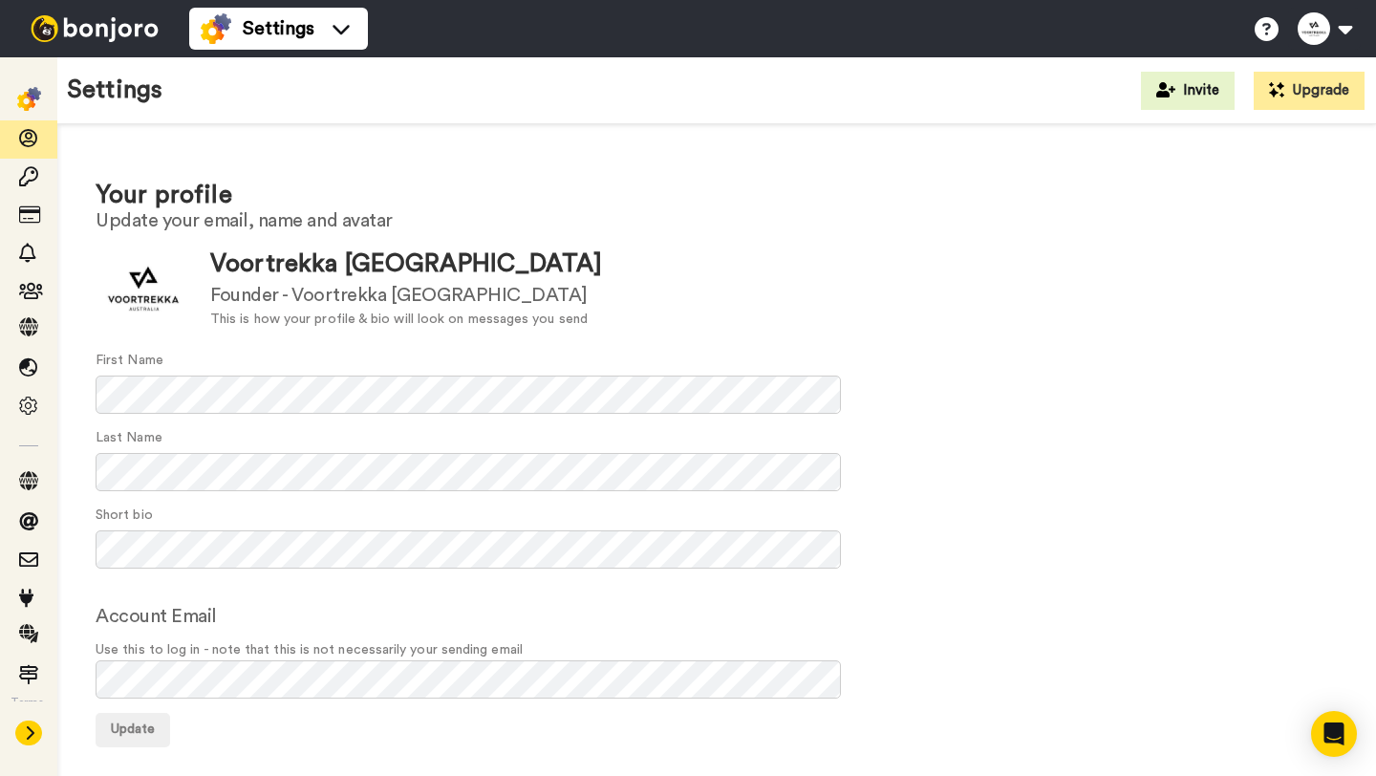
click at [29, 732] on icon at bounding box center [29, 732] width 11 height 15
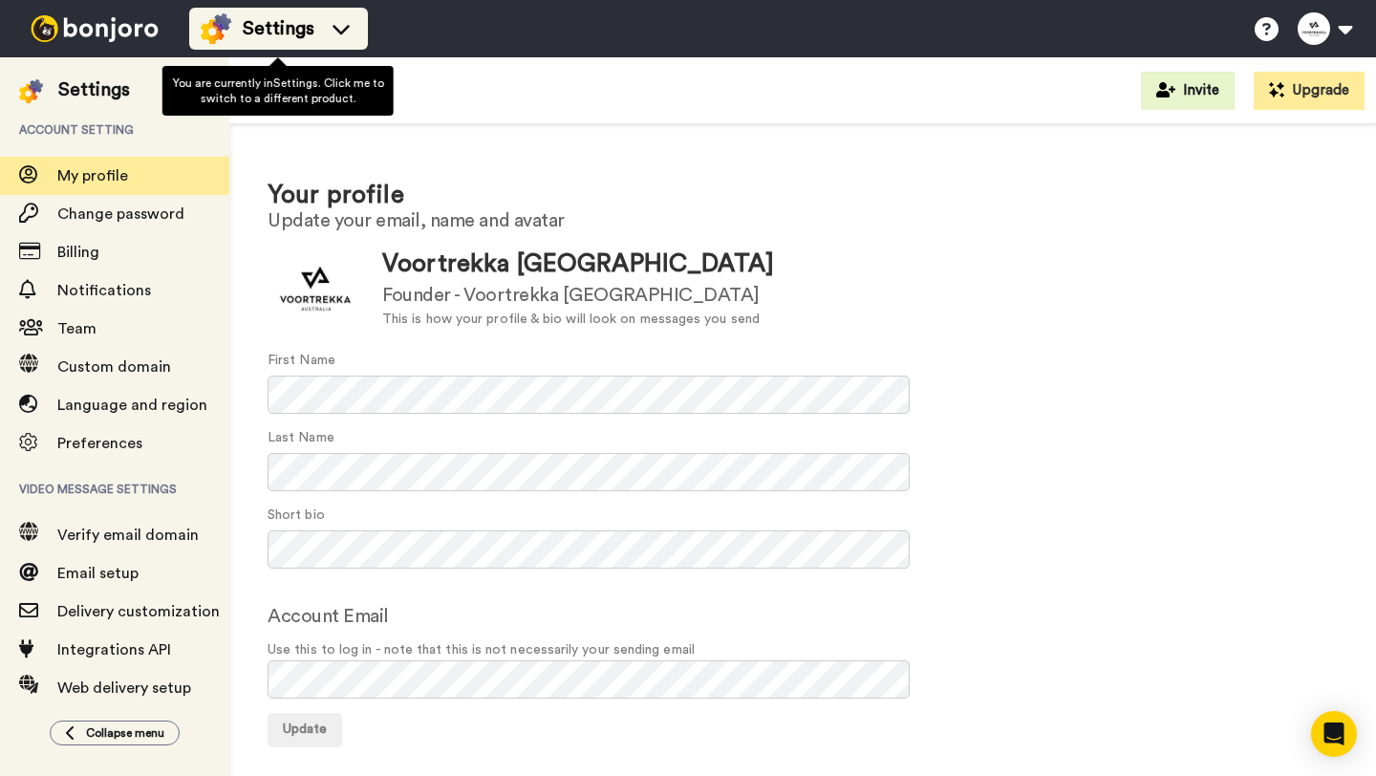
click at [297, 29] on span "Settings" at bounding box center [279, 28] width 72 height 27
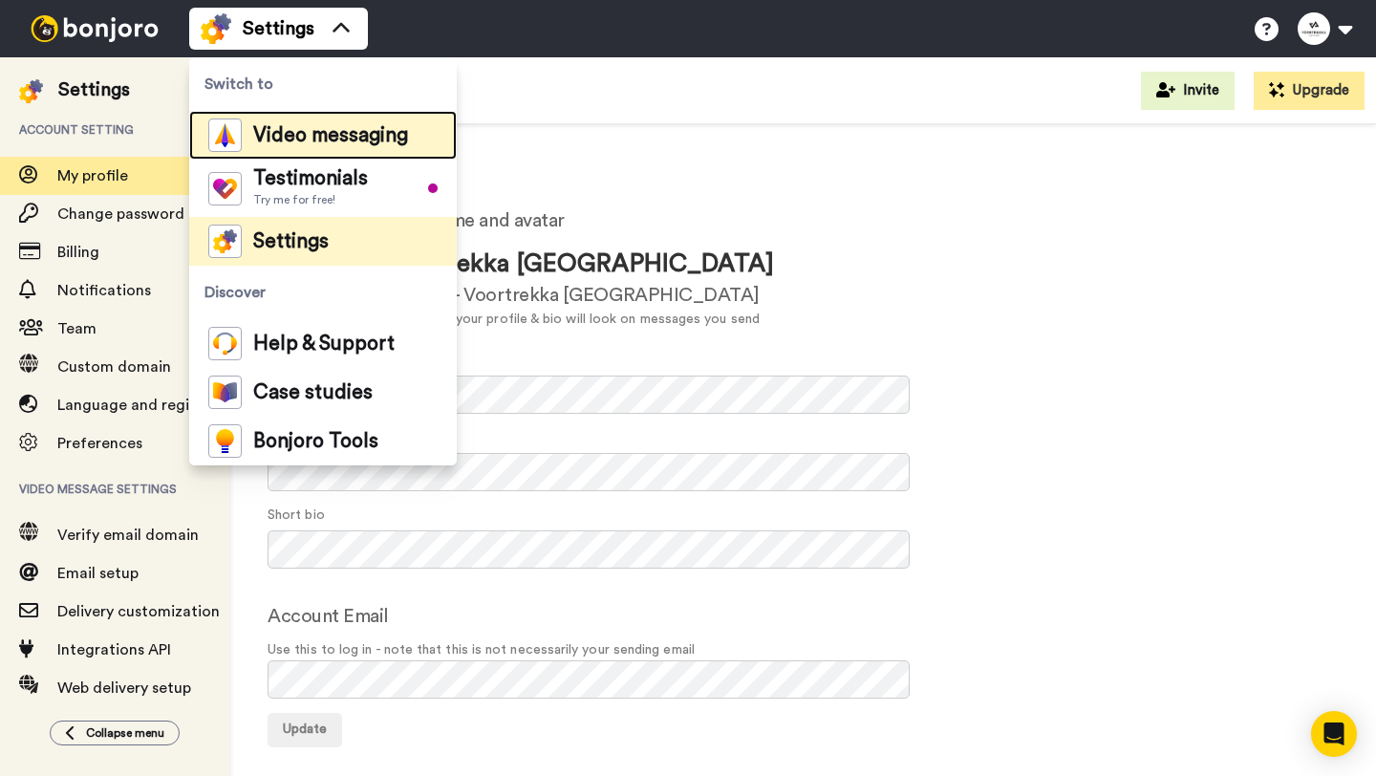
click at [296, 132] on span "Video messaging" at bounding box center [330, 135] width 155 height 19
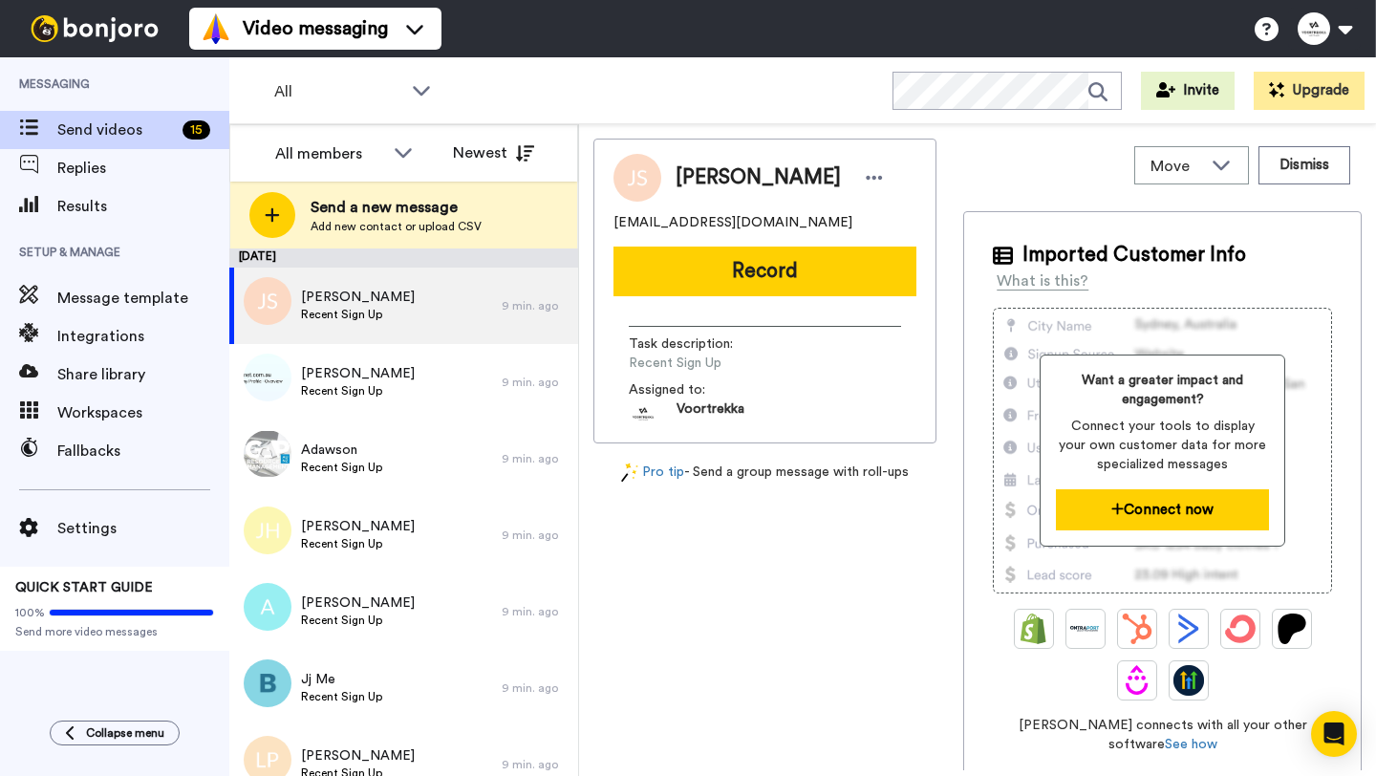
click at [1153, 517] on button "Connect now" at bounding box center [1162, 509] width 213 height 41
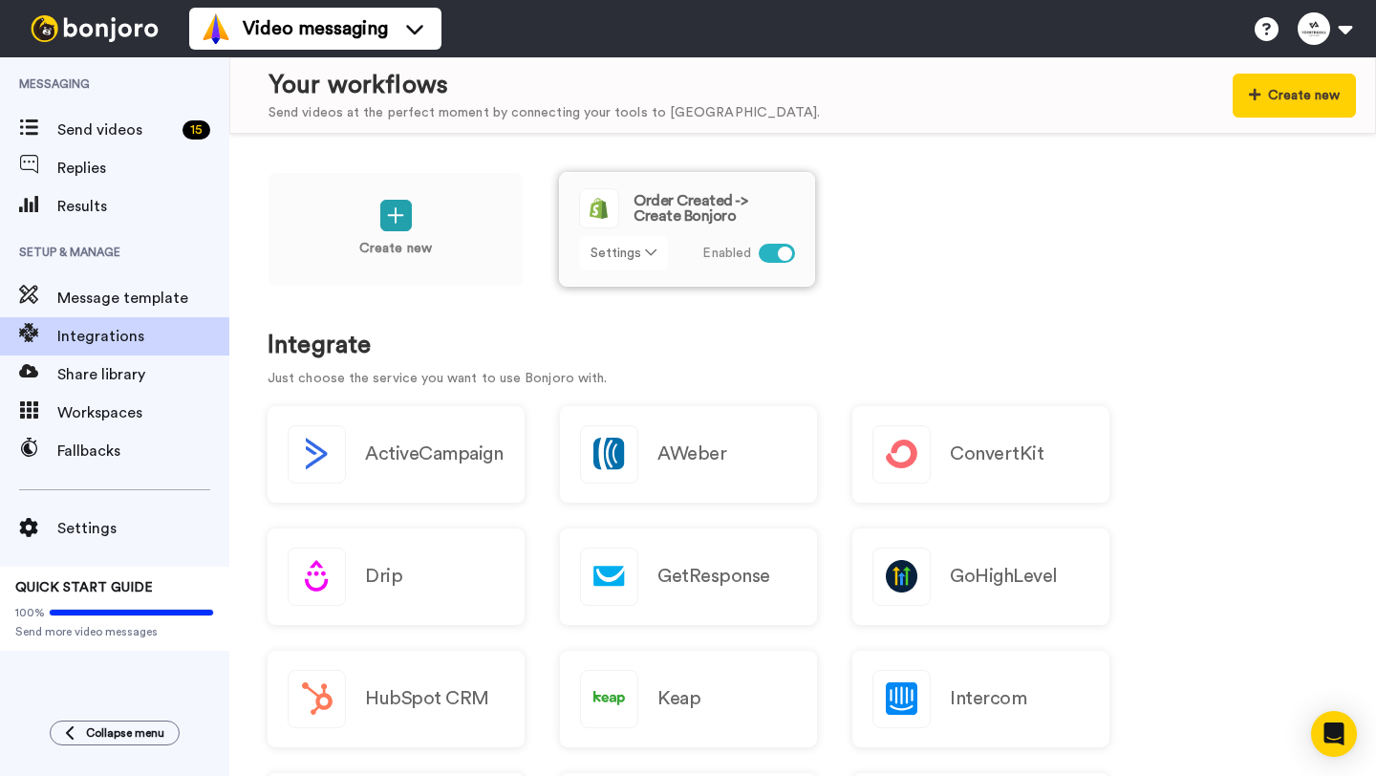
click at [641, 255] on button "Settings" at bounding box center [623, 253] width 89 height 34
click at [1090, 154] on div "Create new Order Created -> Create Bonjoro Settings Enabled Integrate Just choo…" at bounding box center [802, 455] width 1147 height 642
click at [1329, 32] on button at bounding box center [1324, 29] width 73 height 42
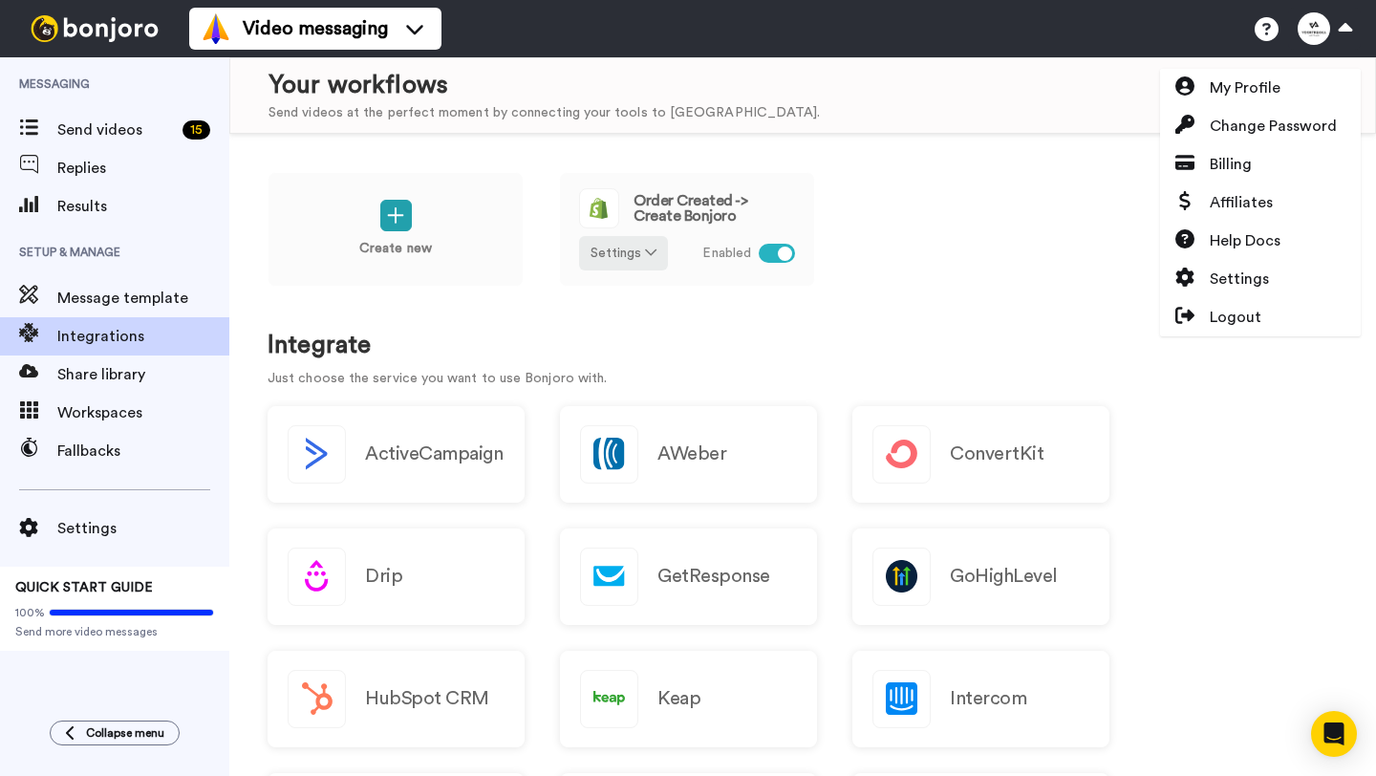
click at [1010, 227] on div "Create new Order Created -> Create Bonjoro Settings Enabled" at bounding box center [803, 242] width 1070 height 140
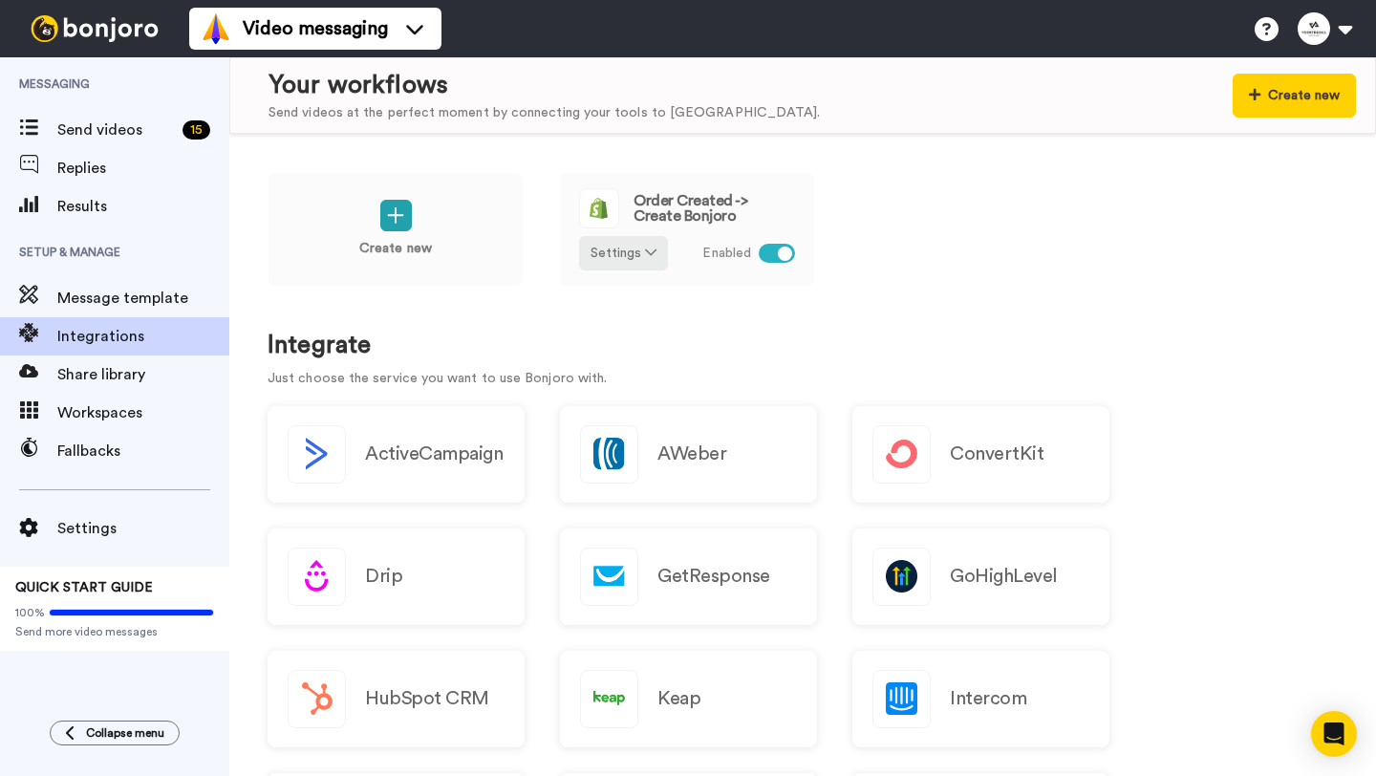
click at [76, 16] on img at bounding box center [94, 28] width 143 height 27
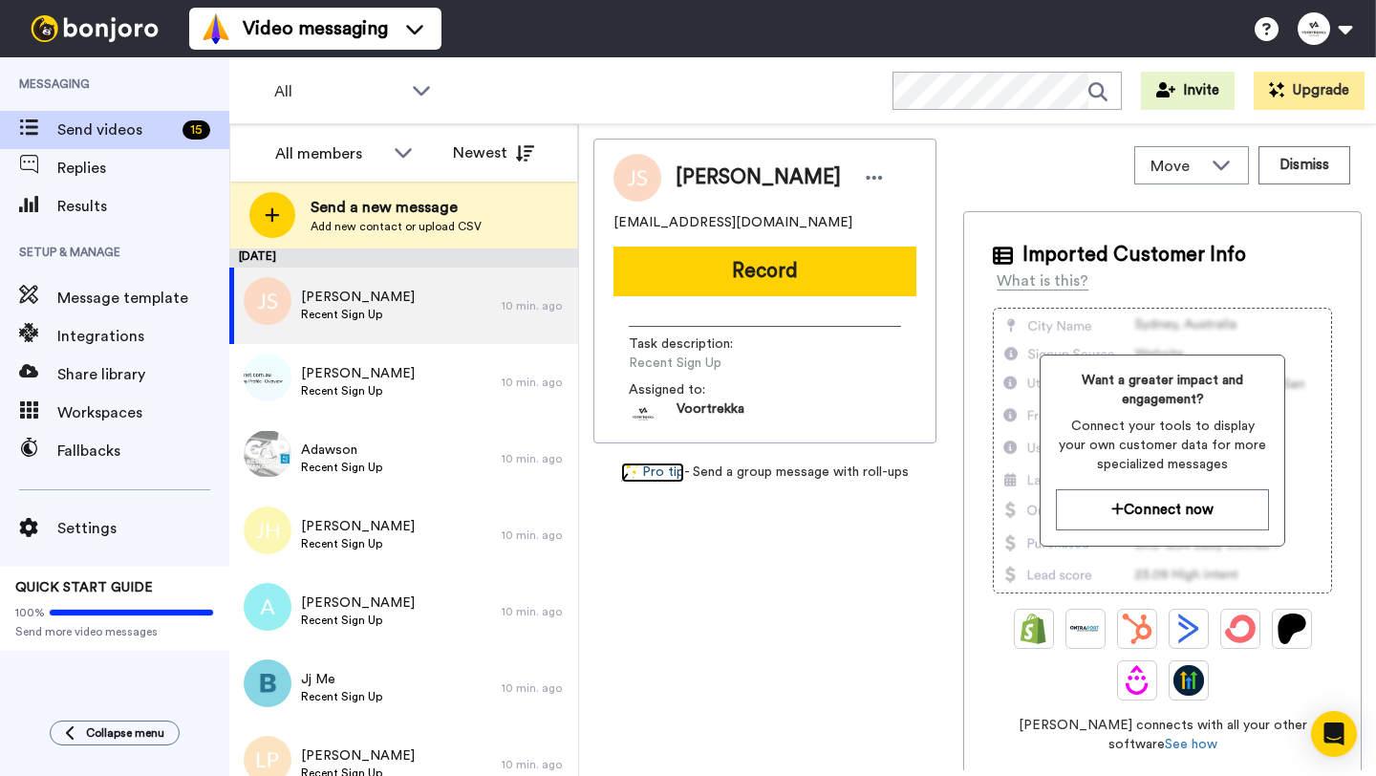
click at [649, 471] on link "Pro tip" at bounding box center [652, 472] width 63 height 20
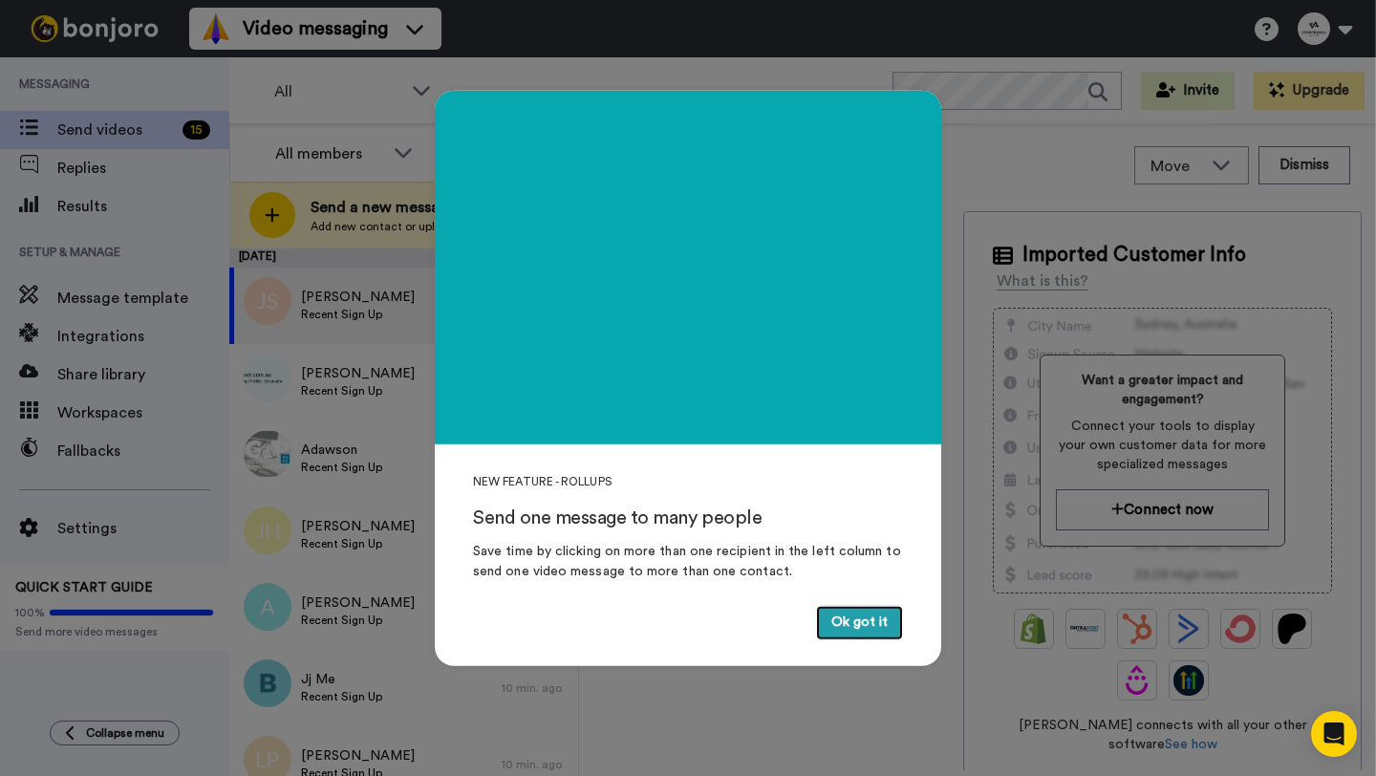
click at [855, 621] on button "Ok got it" at bounding box center [859, 623] width 87 height 34
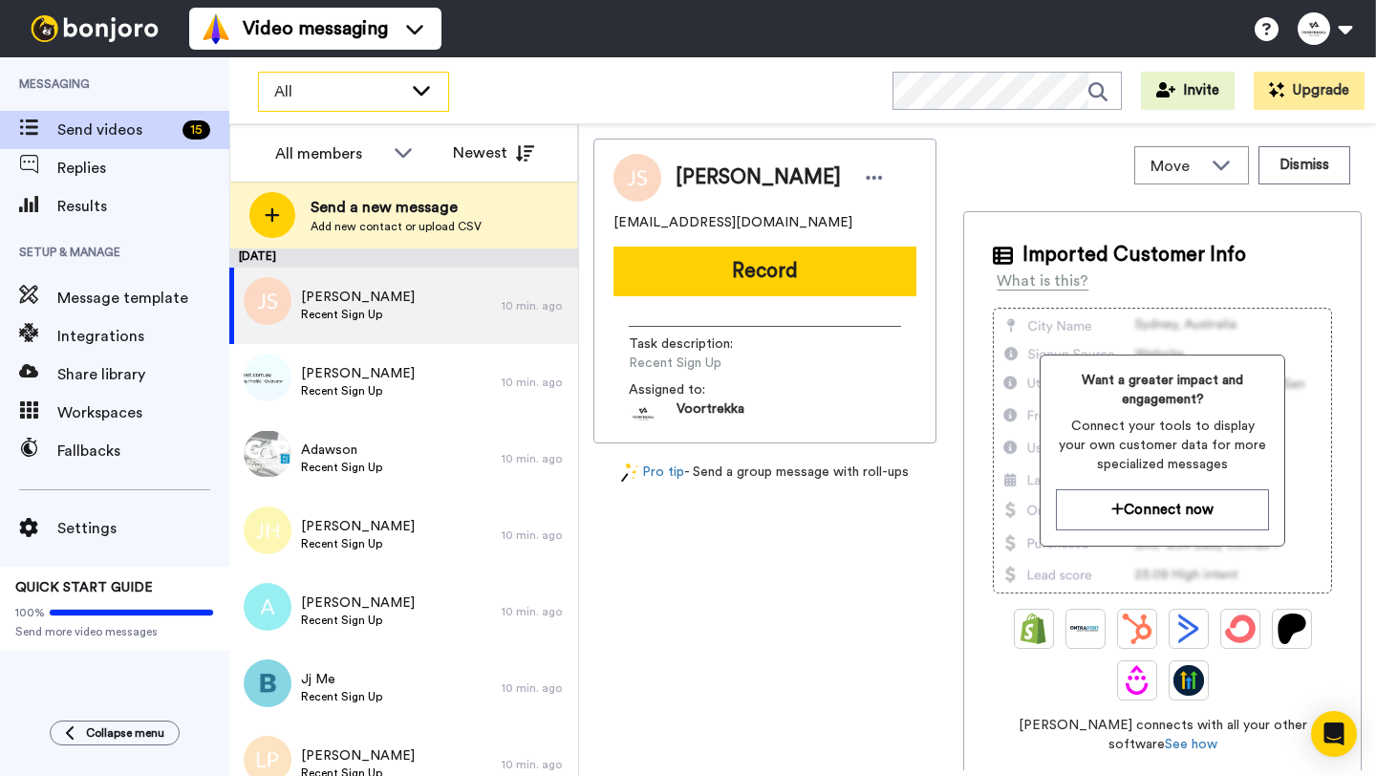
click at [422, 90] on icon at bounding box center [421, 89] width 23 height 19
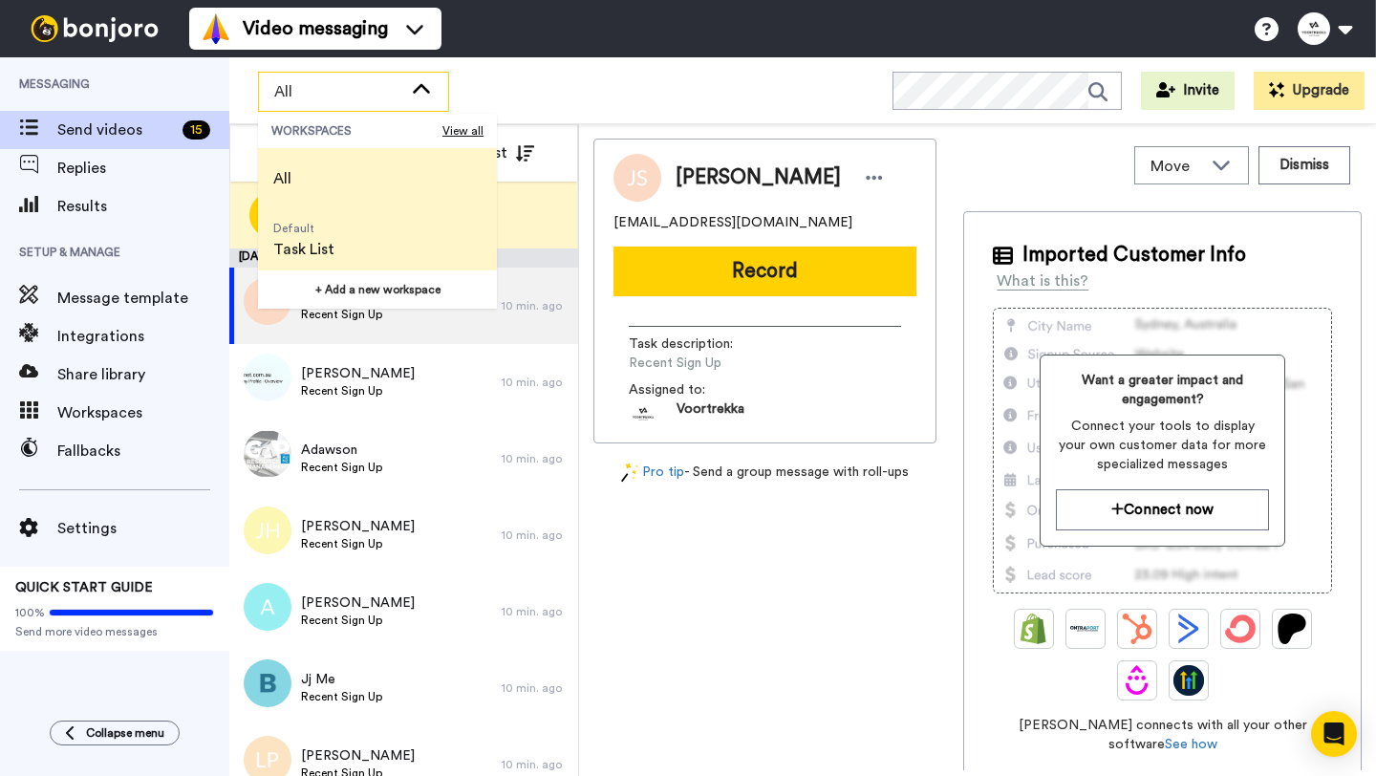
click at [340, 249] on span "Default Task List" at bounding box center [304, 239] width 92 height 61
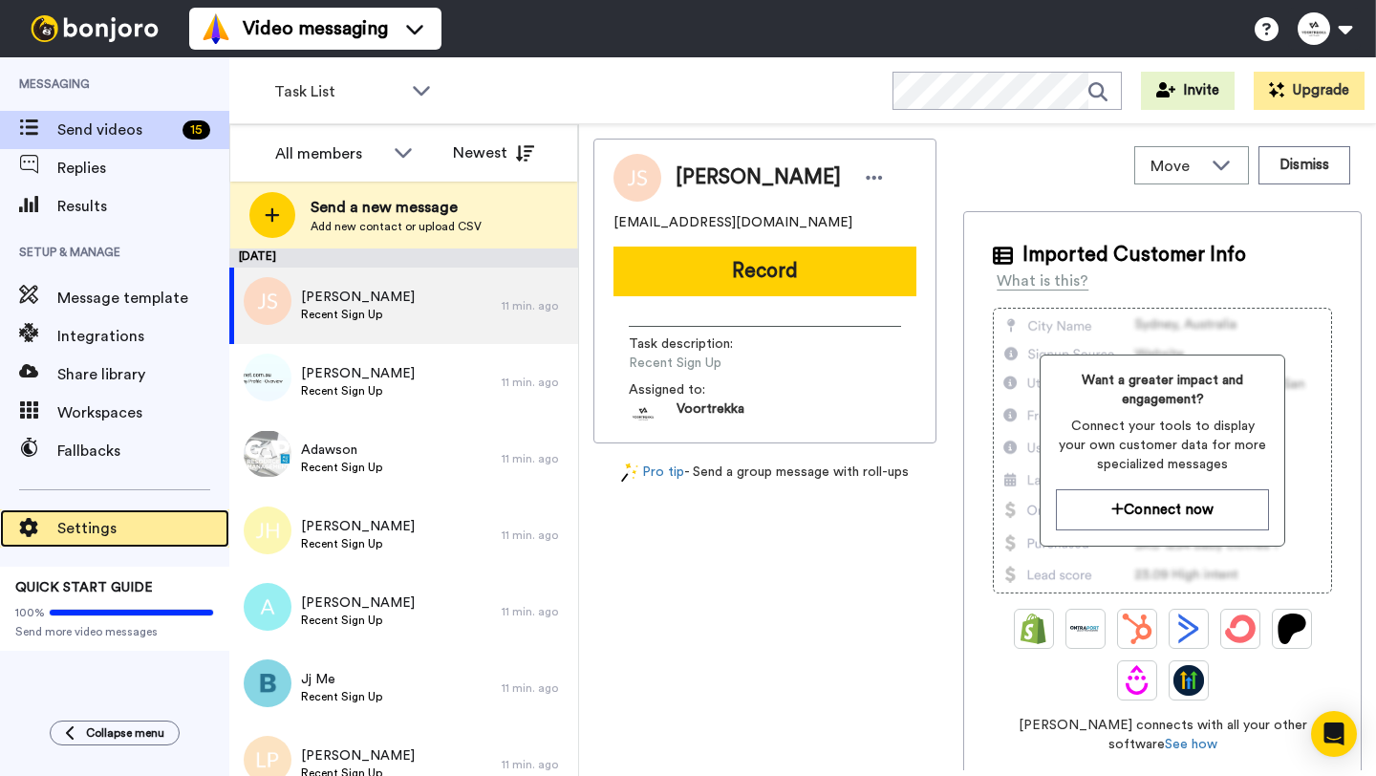
click at [96, 526] on span "Settings" at bounding box center [143, 528] width 172 height 23
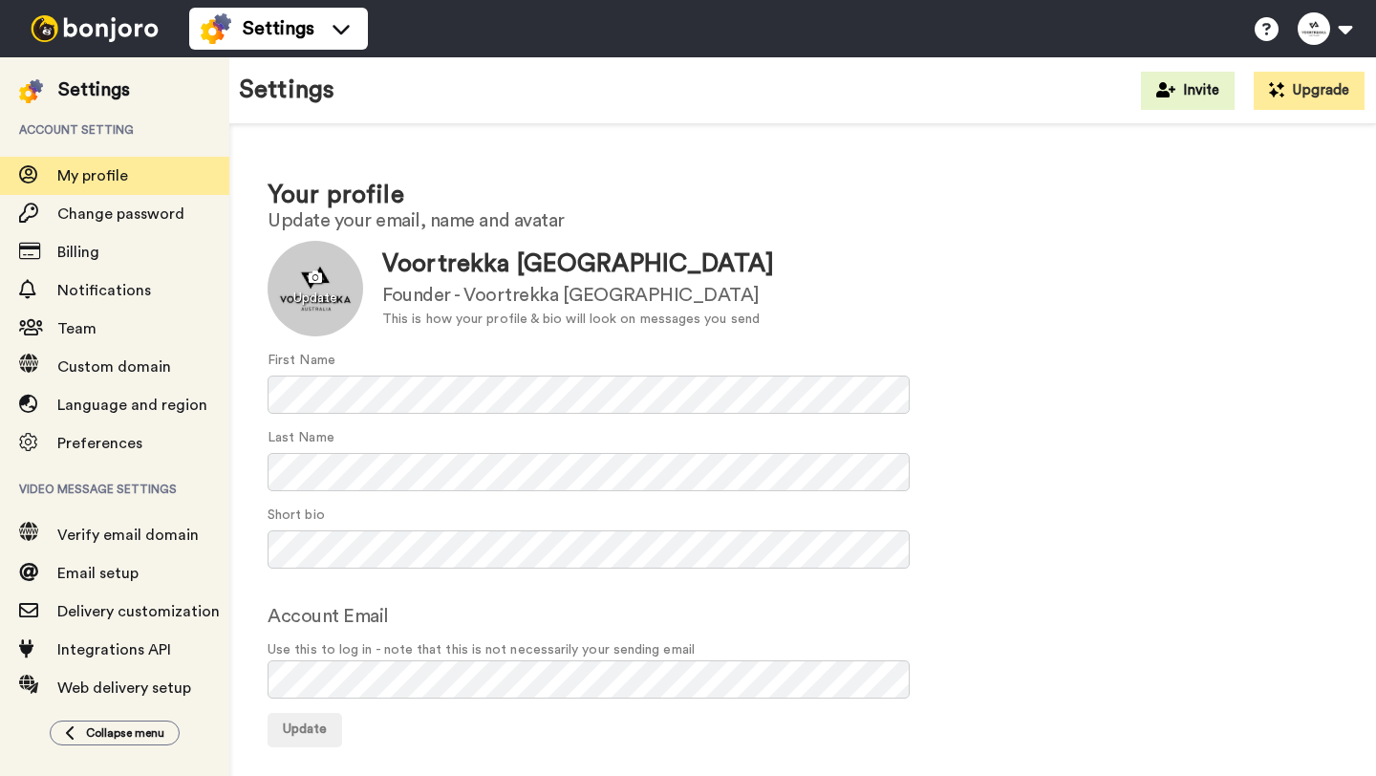
scroll to position [11, 0]
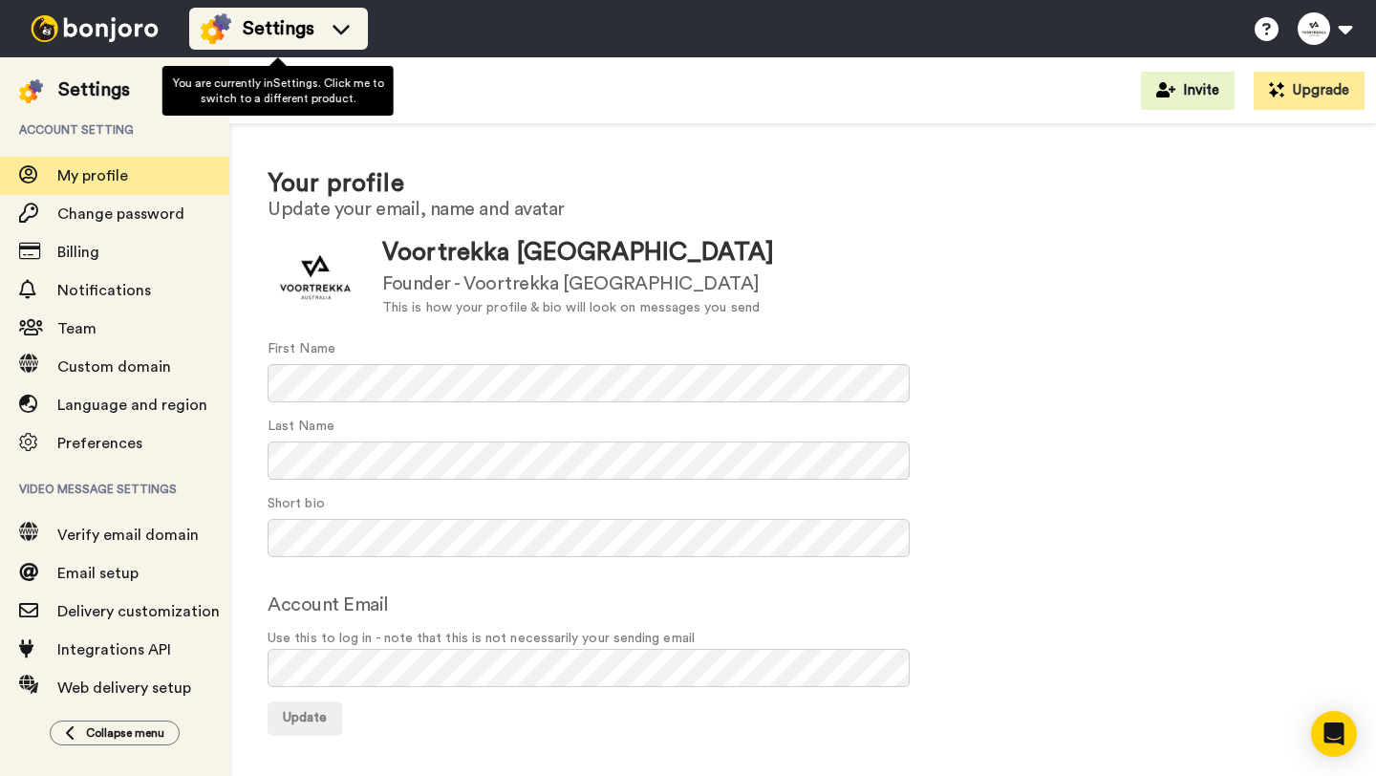
click at [289, 11] on li "Settings" at bounding box center [278, 29] width 179 height 42
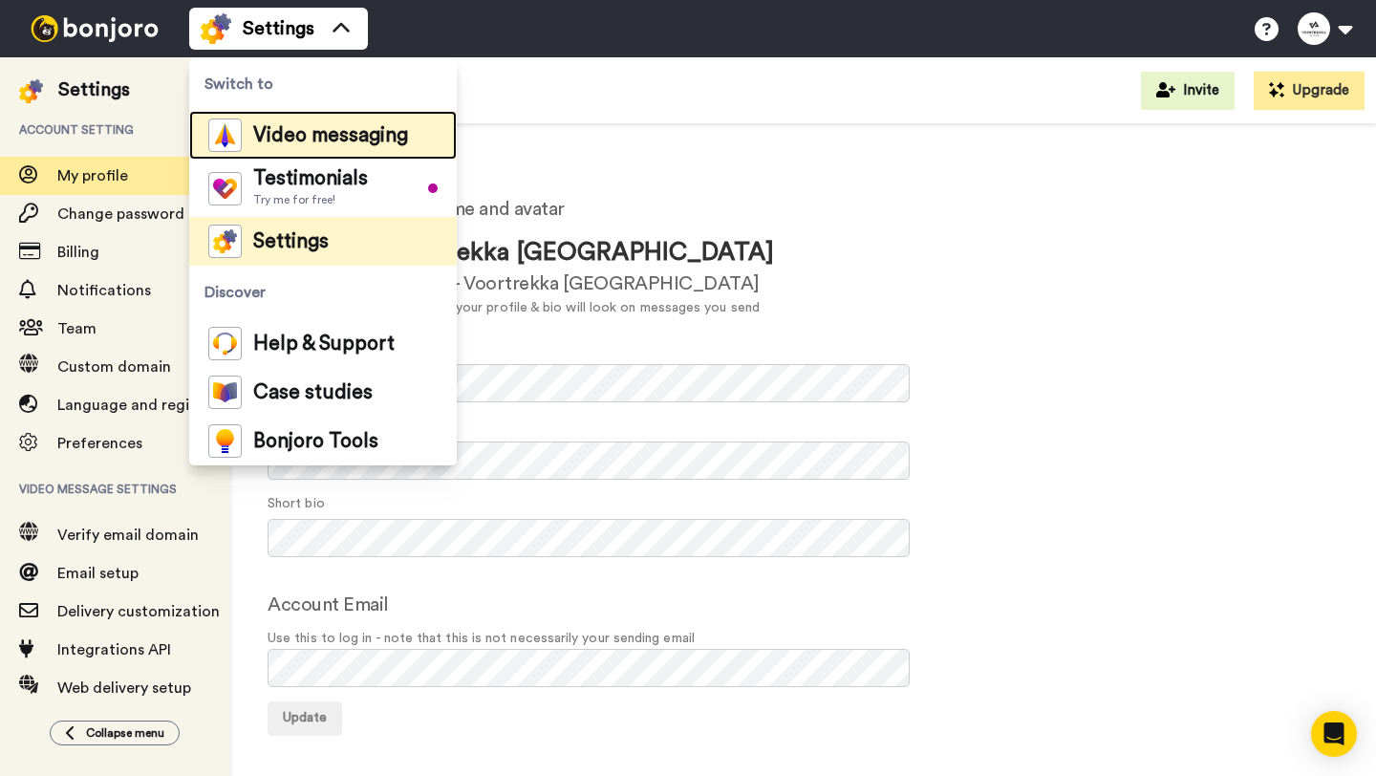
click at [331, 140] on span "Video messaging" at bounding box center [330, 135] width 155 height 19
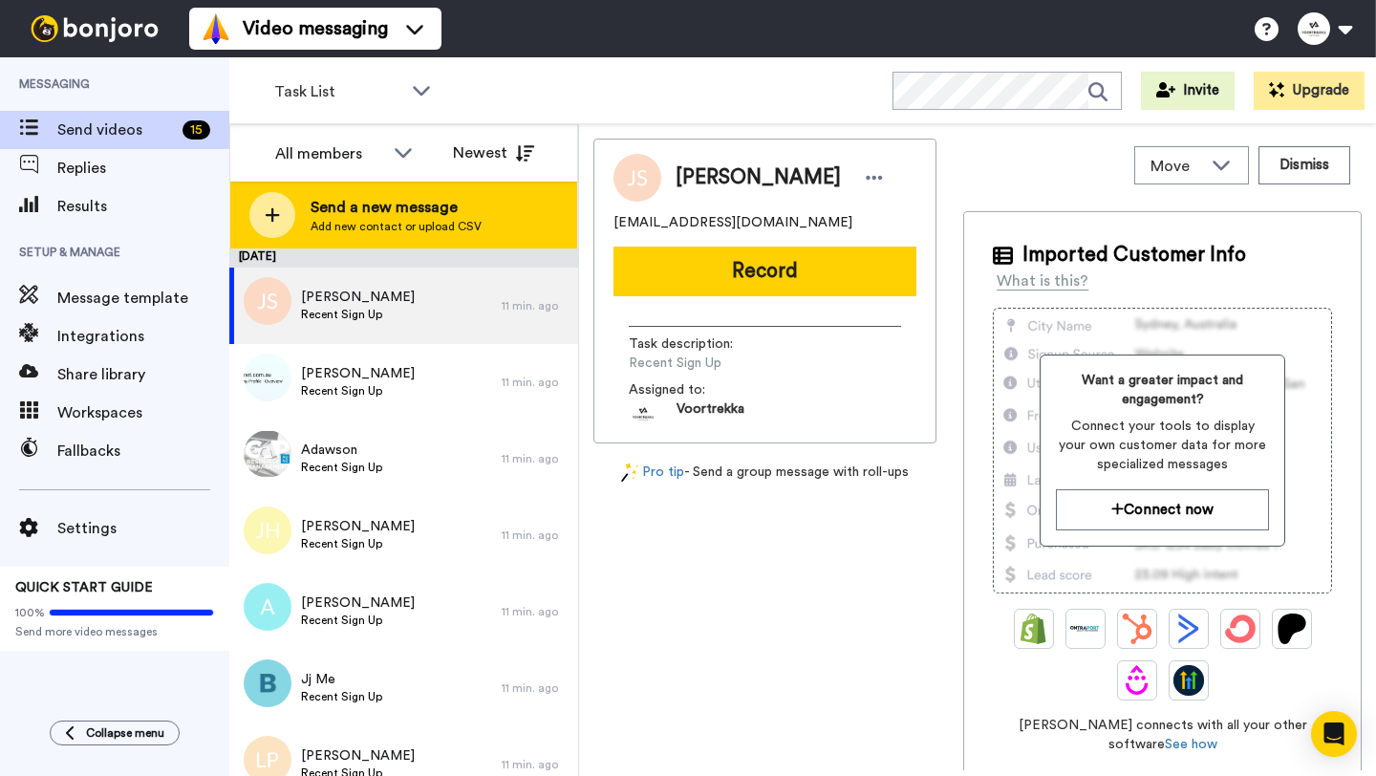
click at [272, 221] on icon at bounding box center [273, 215] width 14 height 14
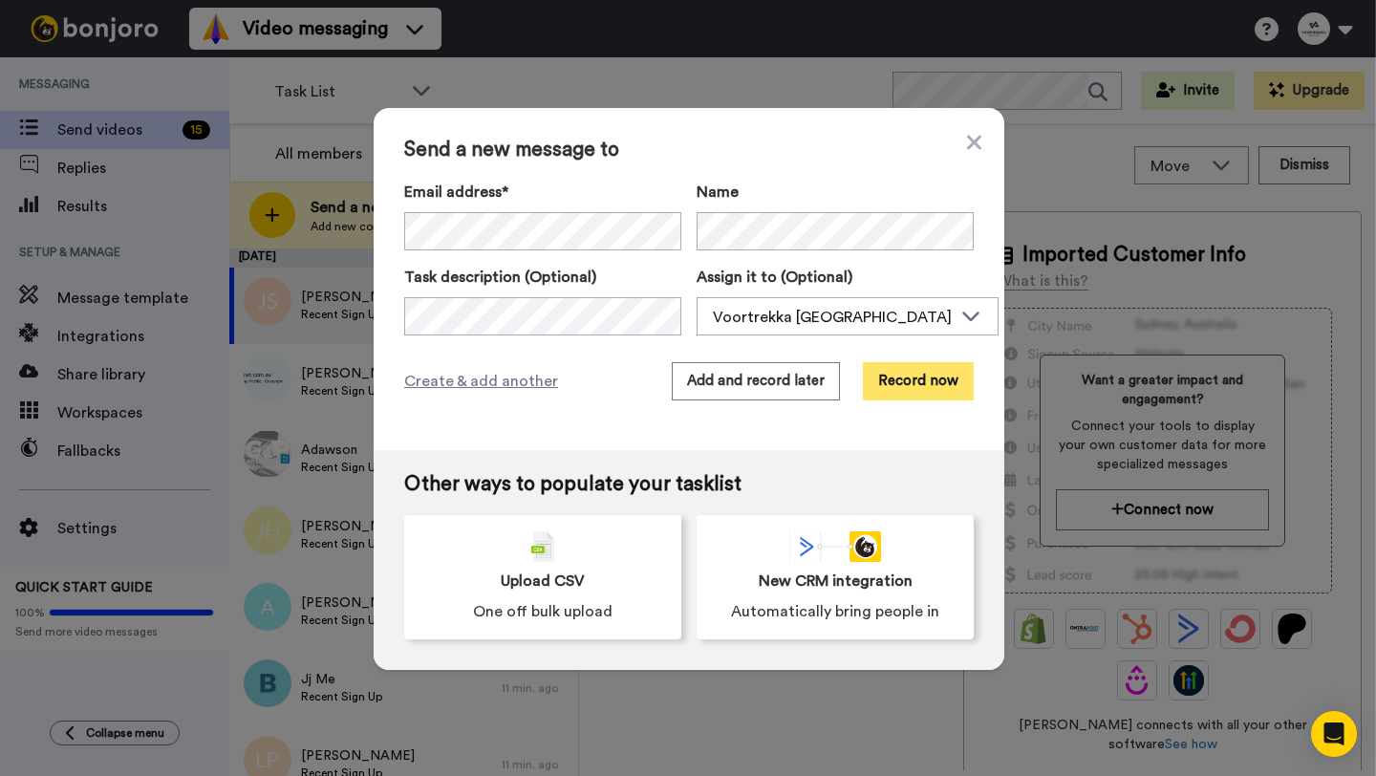
click at [899, 371] on button "Record now" at bounding box center [918, 381] width 111 height 38
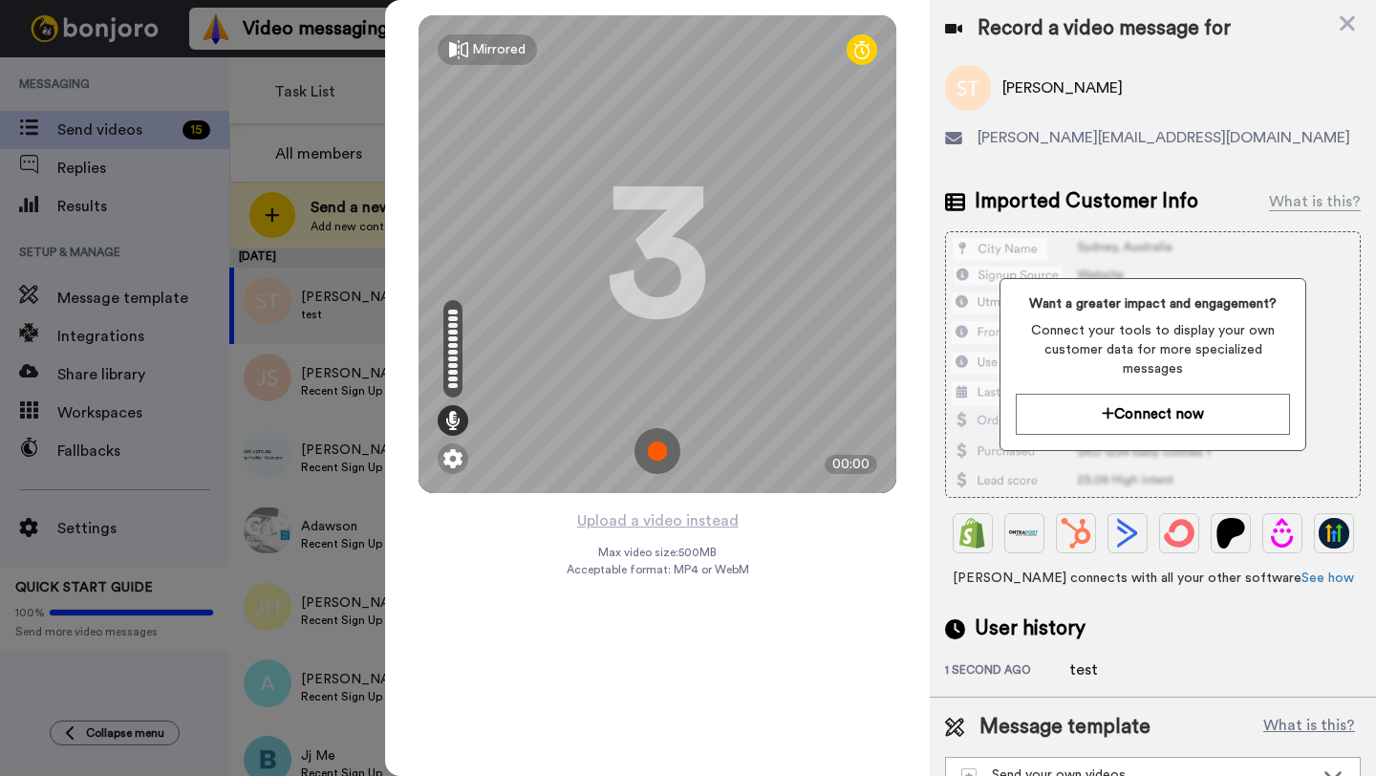
click at [659, 453] on img at bounding box center [657, 451] width 46 height 46
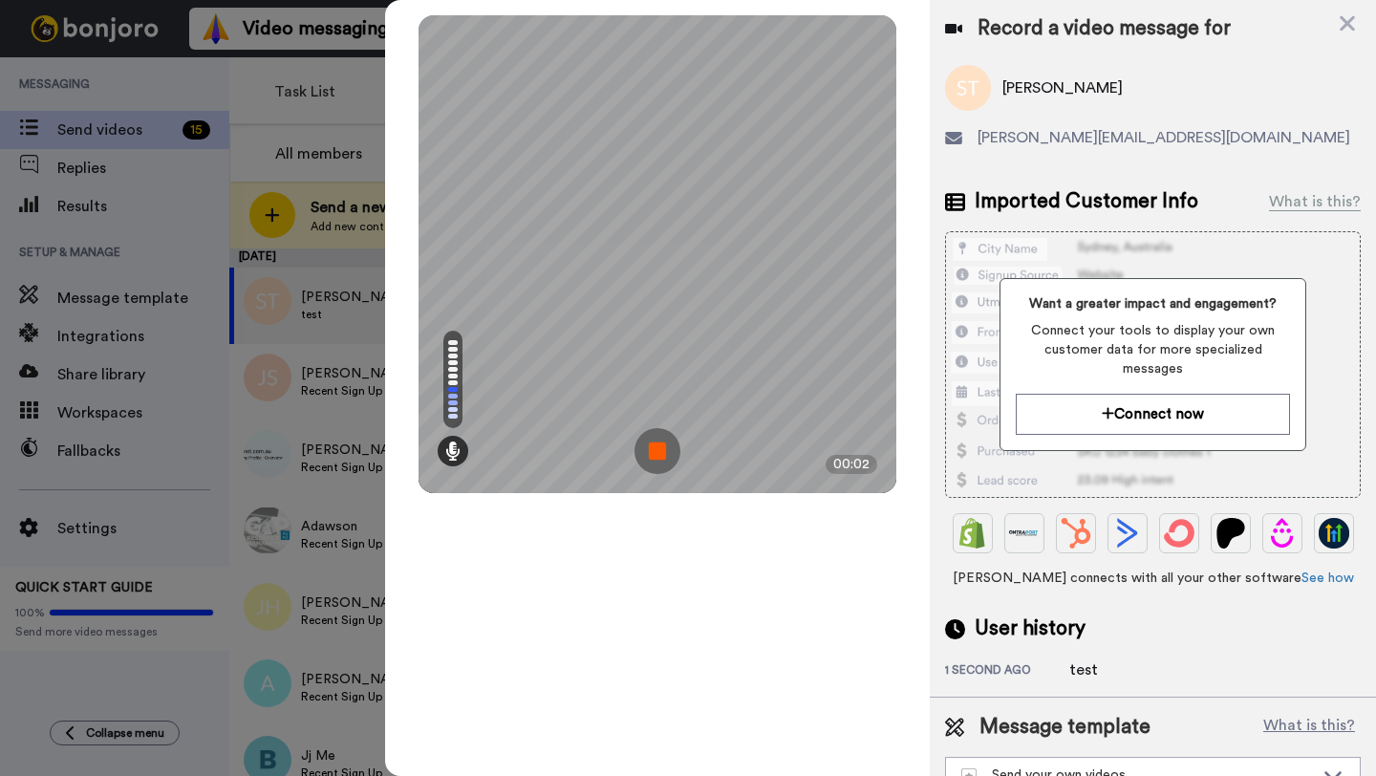
click at [659, 453] on img at bounding box center [657, 451] width 46 height 46
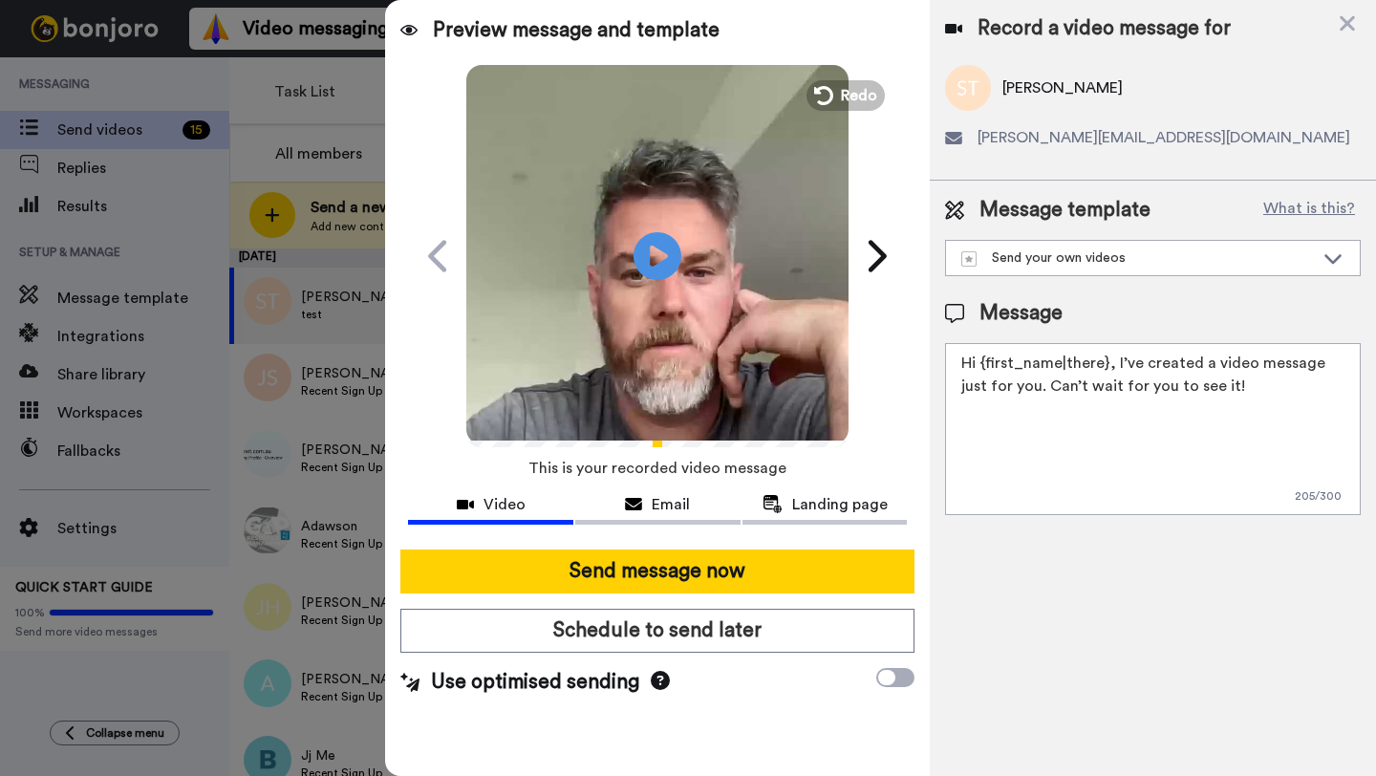
click at [654, 678] on icon at bounding box center [660, 680] width 19 height 19
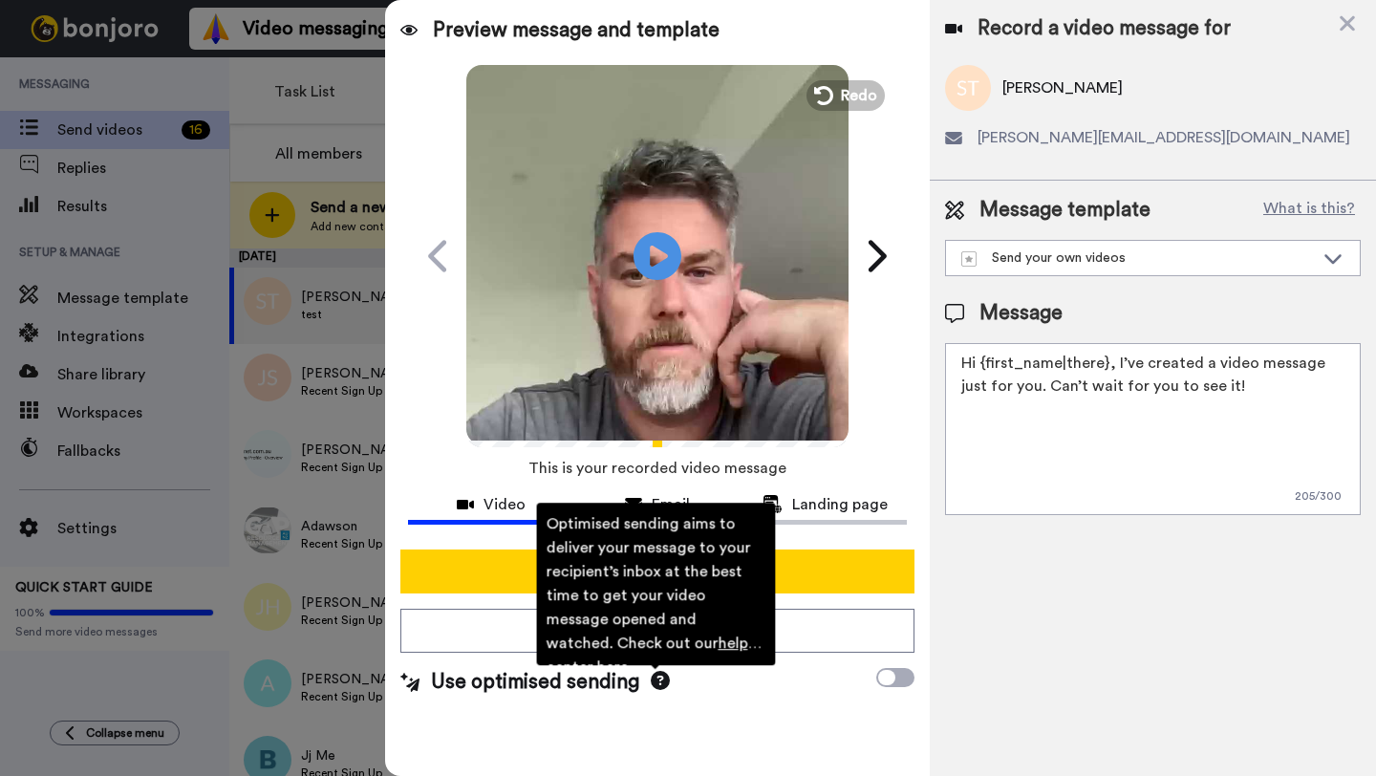
click at [654, 678] on icon at bounding box center [660, 680] width 19 height 19
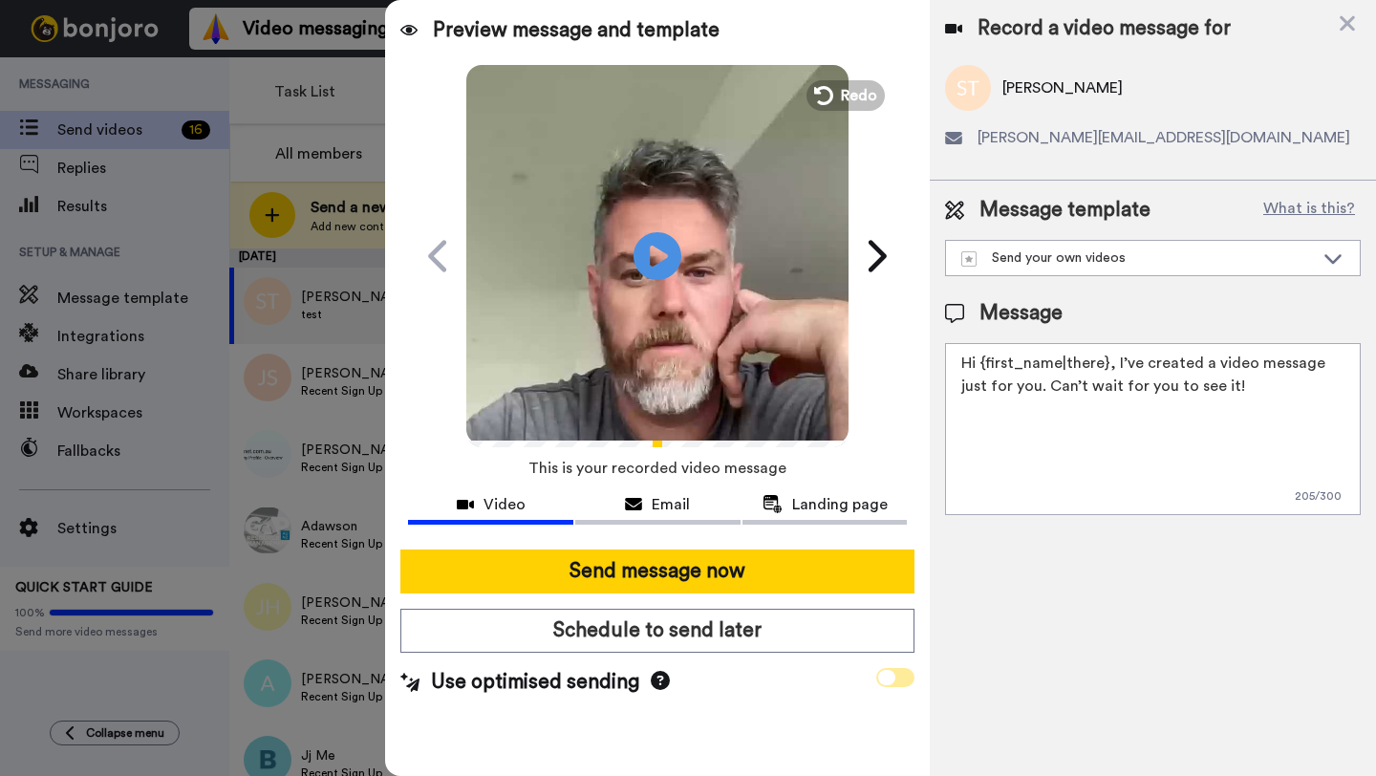
click at [889, 677] on icon at bounding box center [886, 677] width 17 height 15
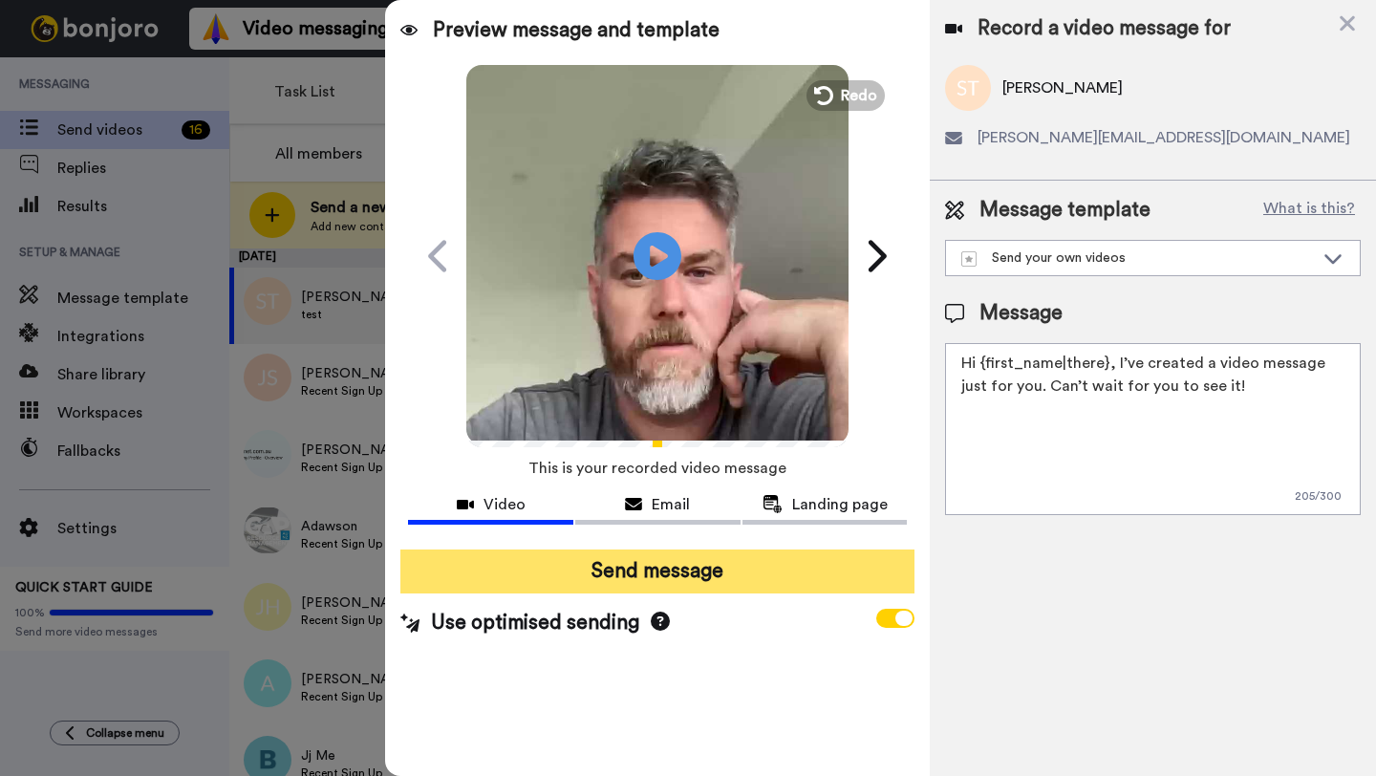
click at [696, 575] on button "Send message" at bounding box center [657, 571] width 514 height 44
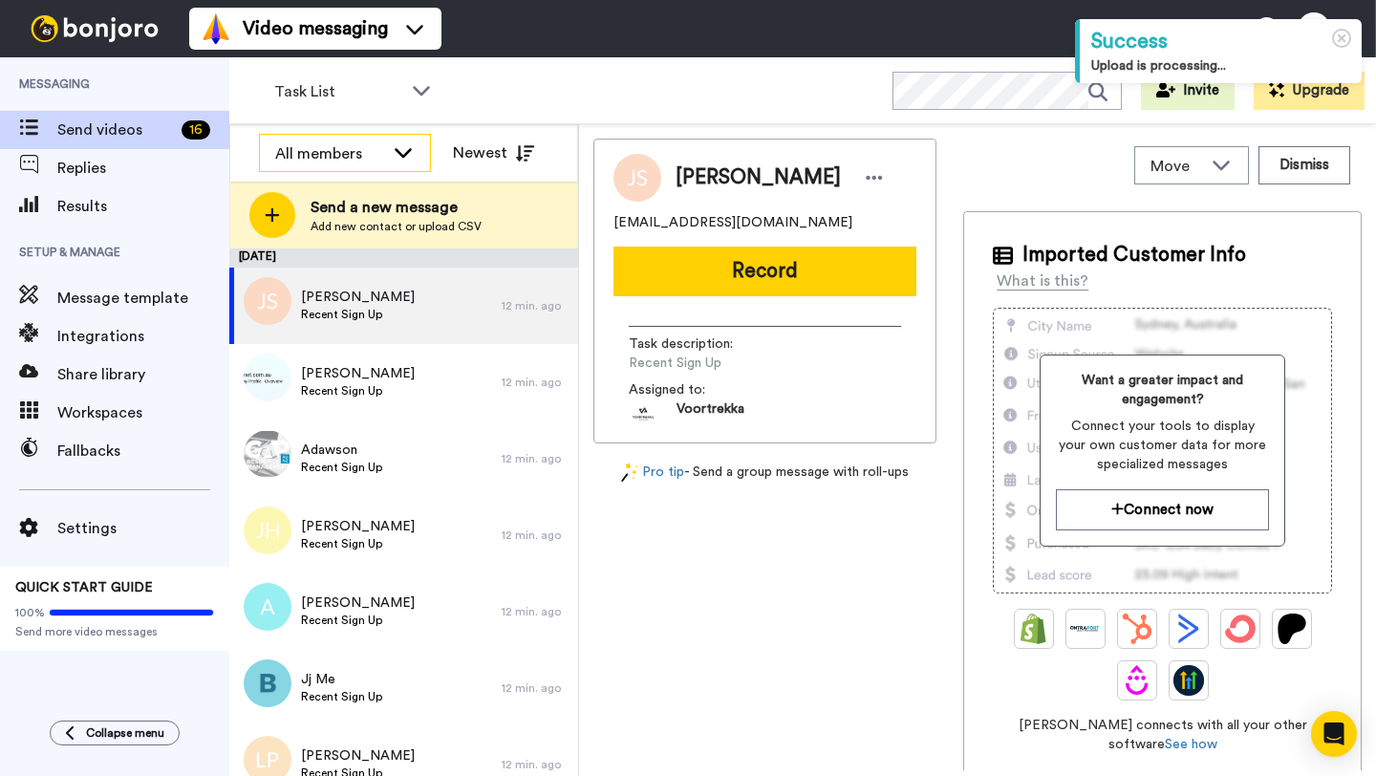
click at [389, 149] on div "All members" at bounding box center [345, 154] width 170 height 38
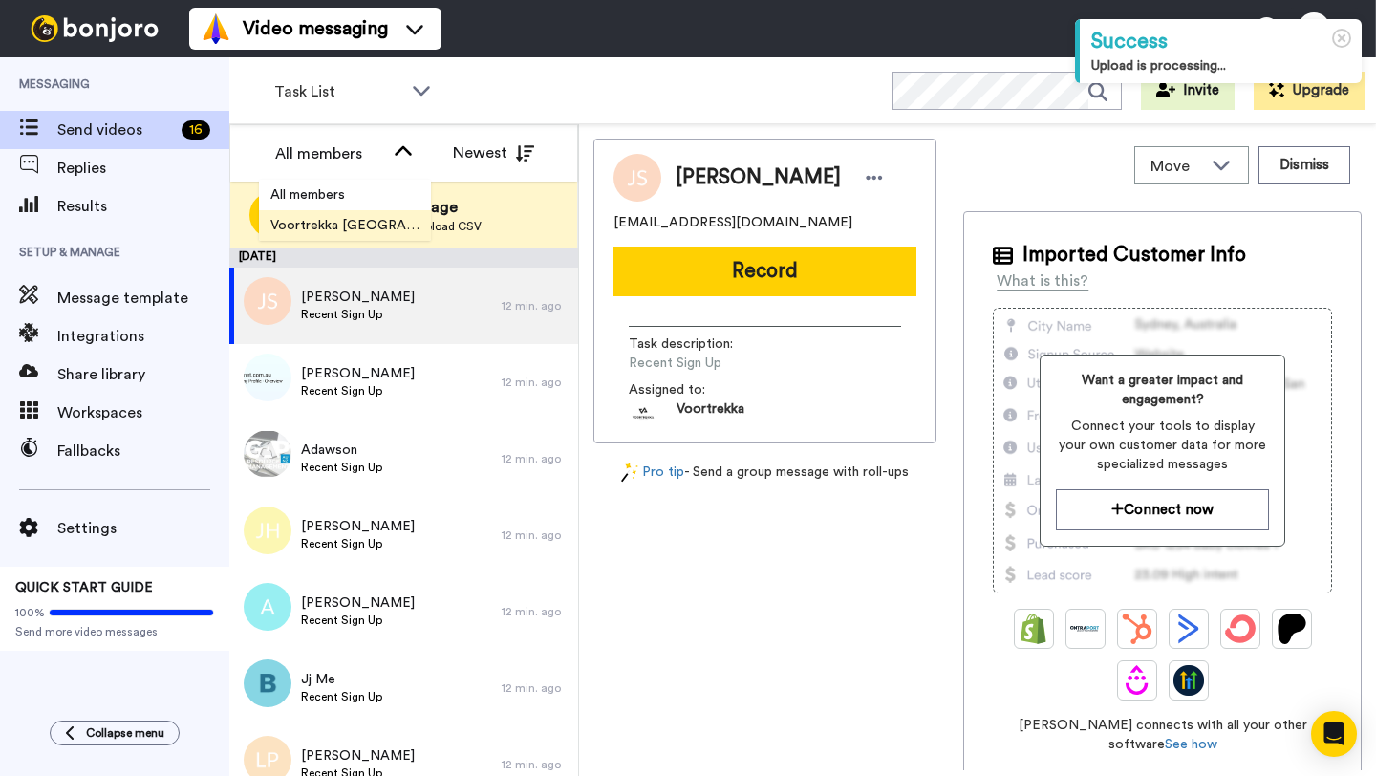
click at [358, 213] on li "Voortrekka Australia" at bounding box center [345, 225] width 172 height 31
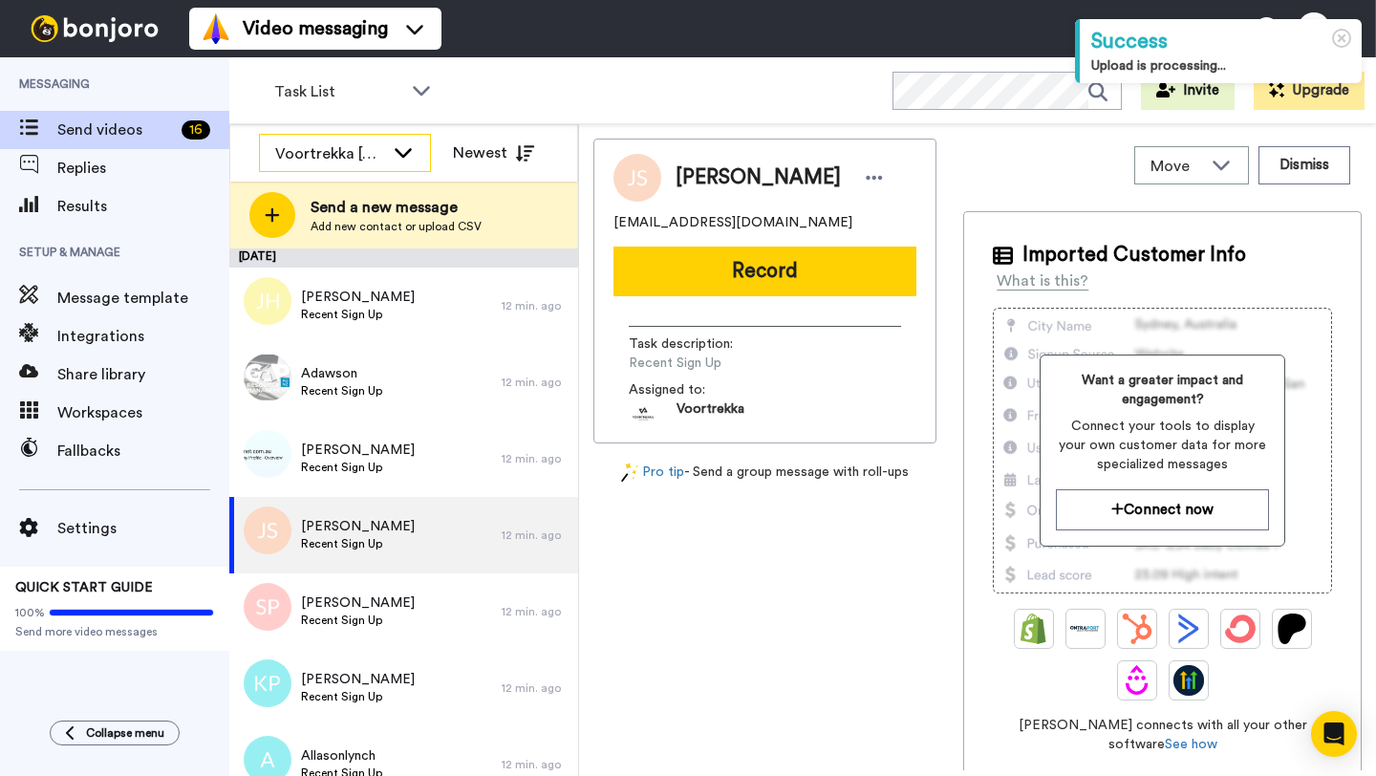
click at [384, 136] on div "Voortrekka Australia" at bounding box center [345, 154] width 170 height 38
click at [372, 187] on li "All members" at bounding box center [345, 195] width 172 height 31
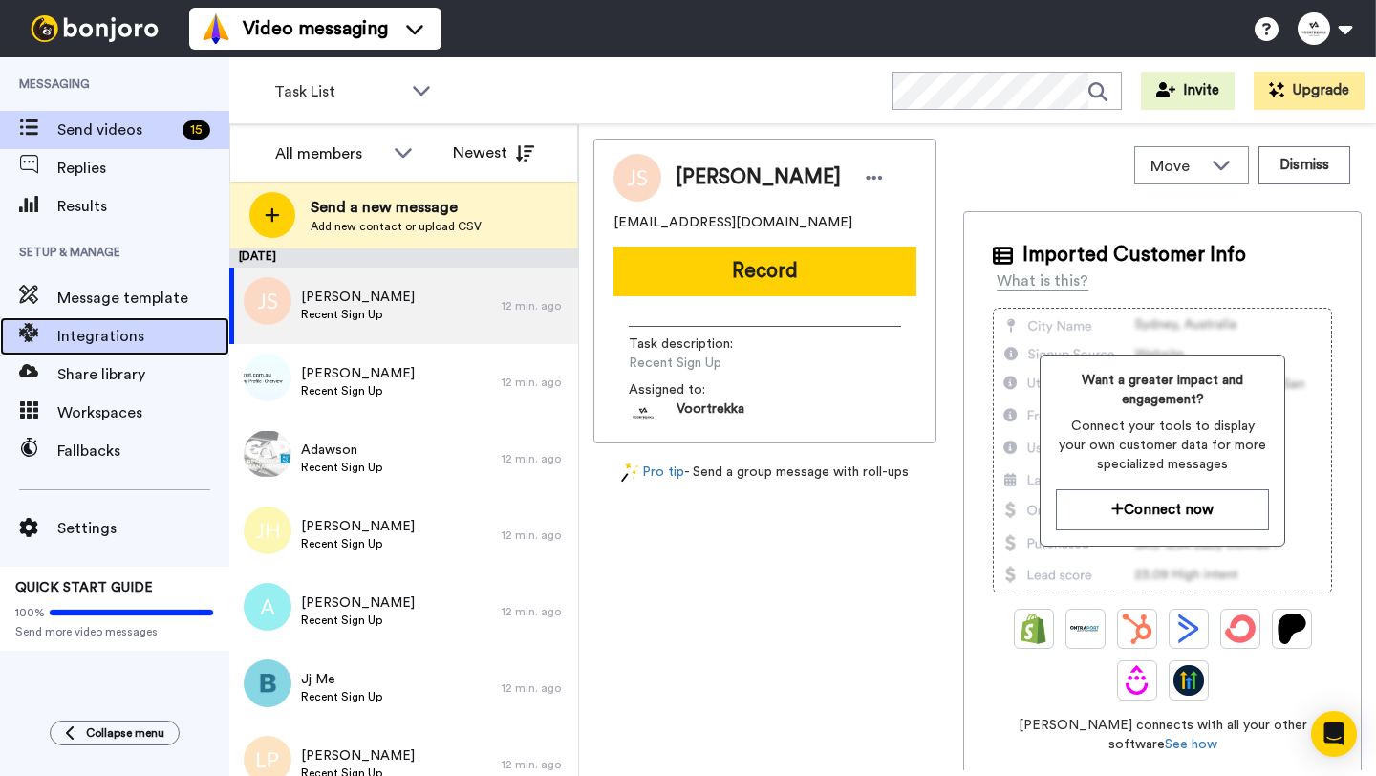
click at [139, 339] on span "Integrations" at bounding box center [143, 336] width 172 height 23
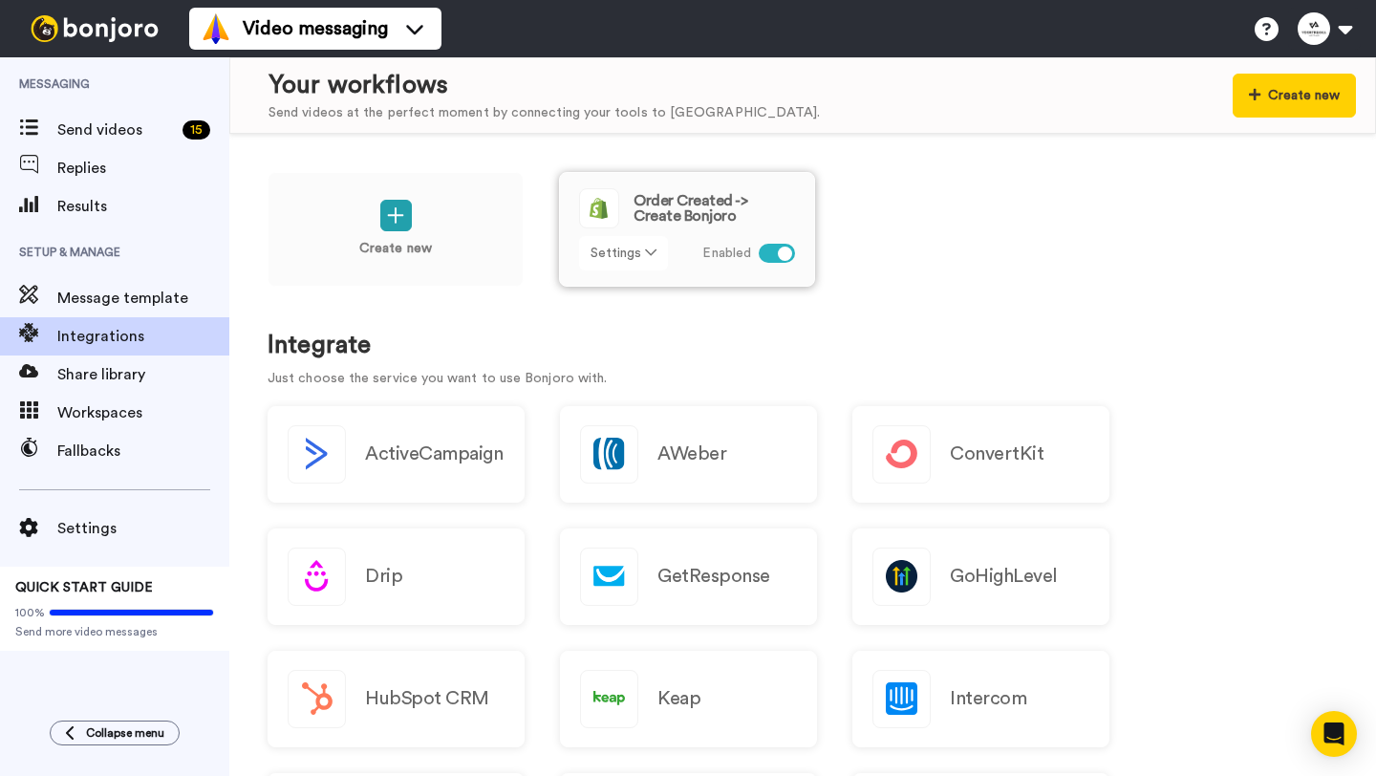
click at [647, 253] on icon at bounding box center [650, 252] width 11 height 13
click at [602, 297] on span "Edit" at bounding box center [609, 292] width 26 height 14
click at [895, 287] on div "Create new Order Created -> Create Bonjoro Settings Disabled" at bounding box center [803, 242] width 1070 height 140
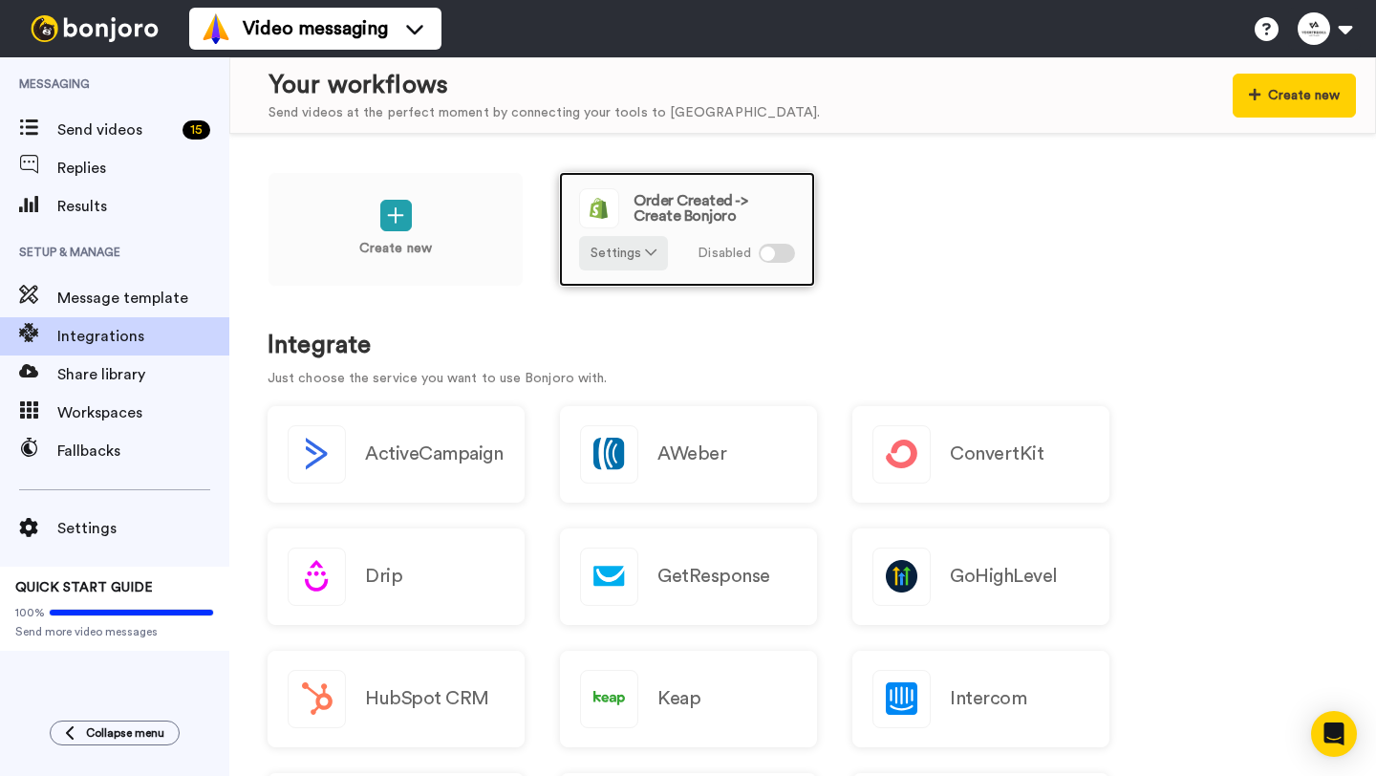
click at [780, 253] on div at bounding box center [777, 253] width 36 height 19
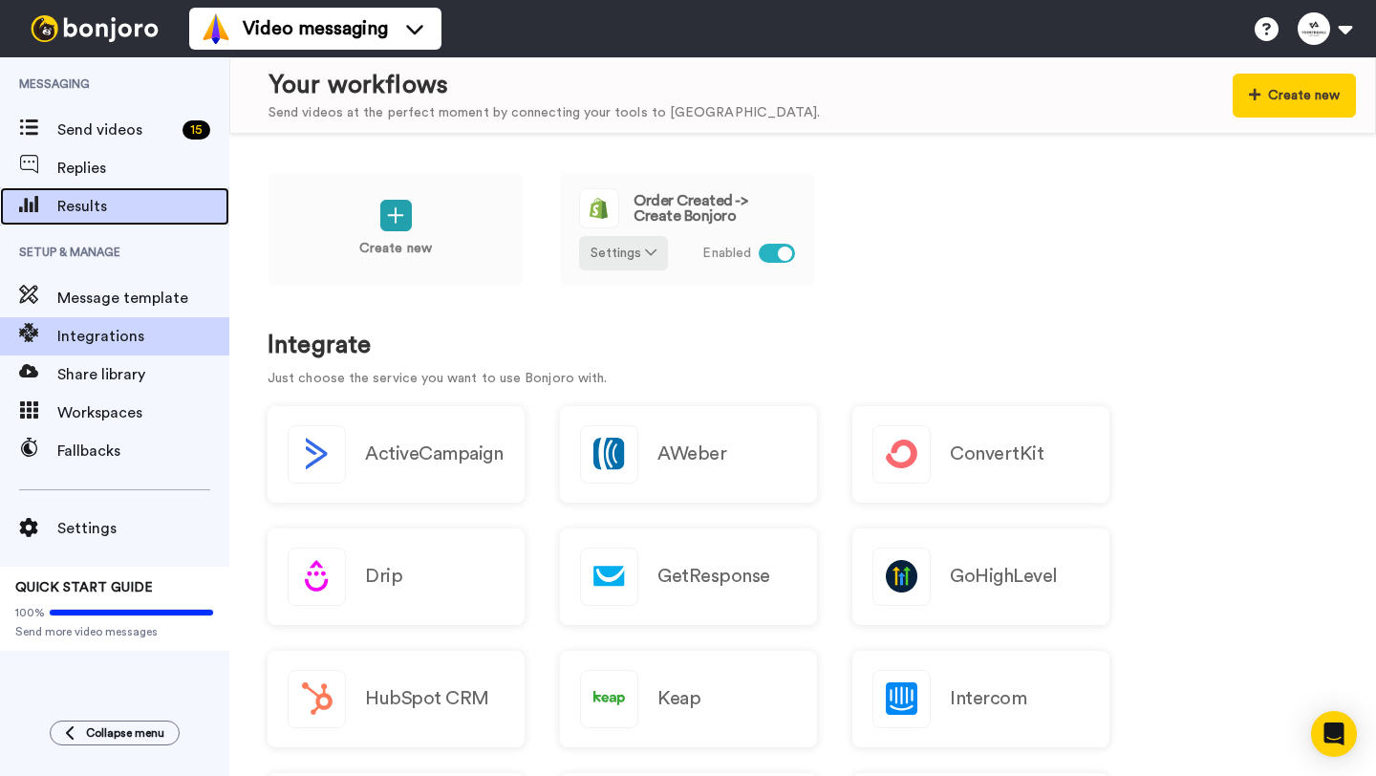
click at [75, 196] on span "Results" at bounding box center [143, 206] width 172 height 23
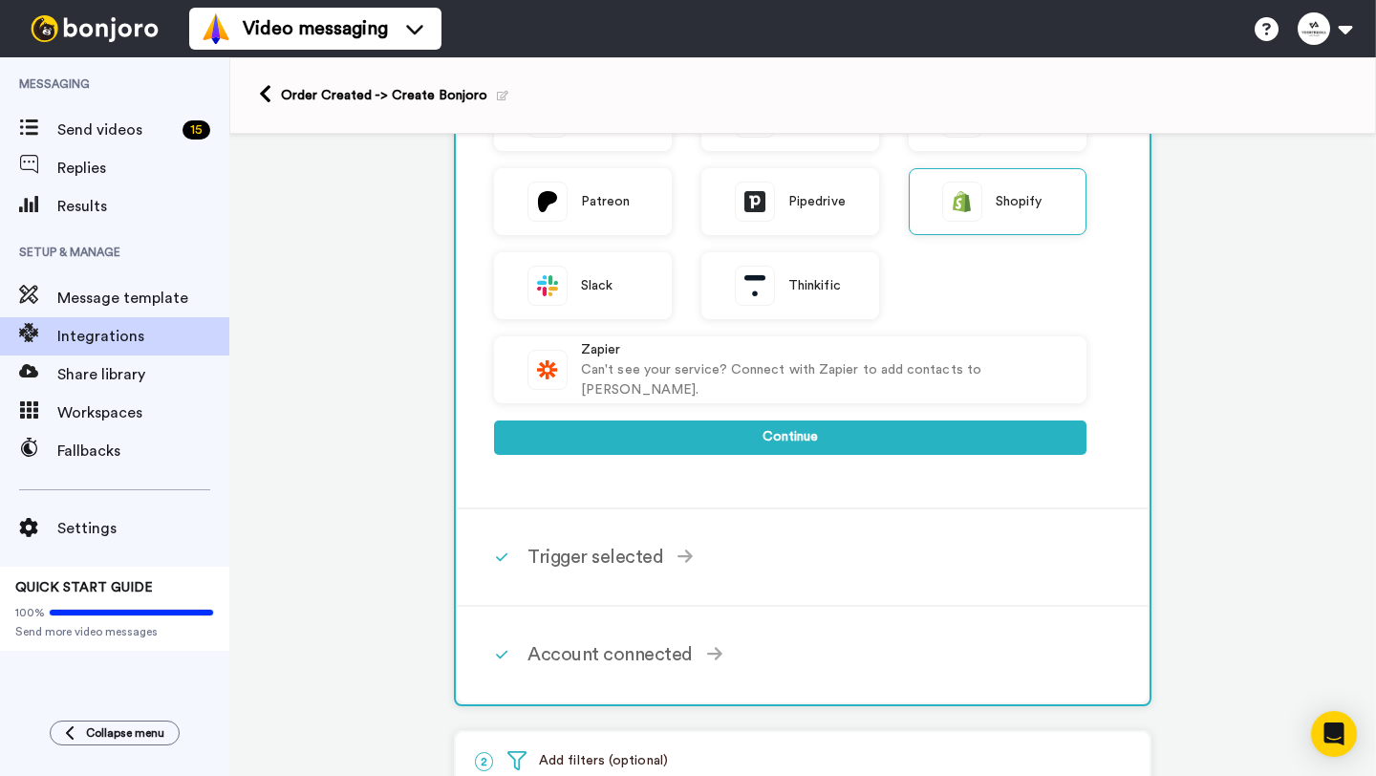
scroll to position [568, 0]
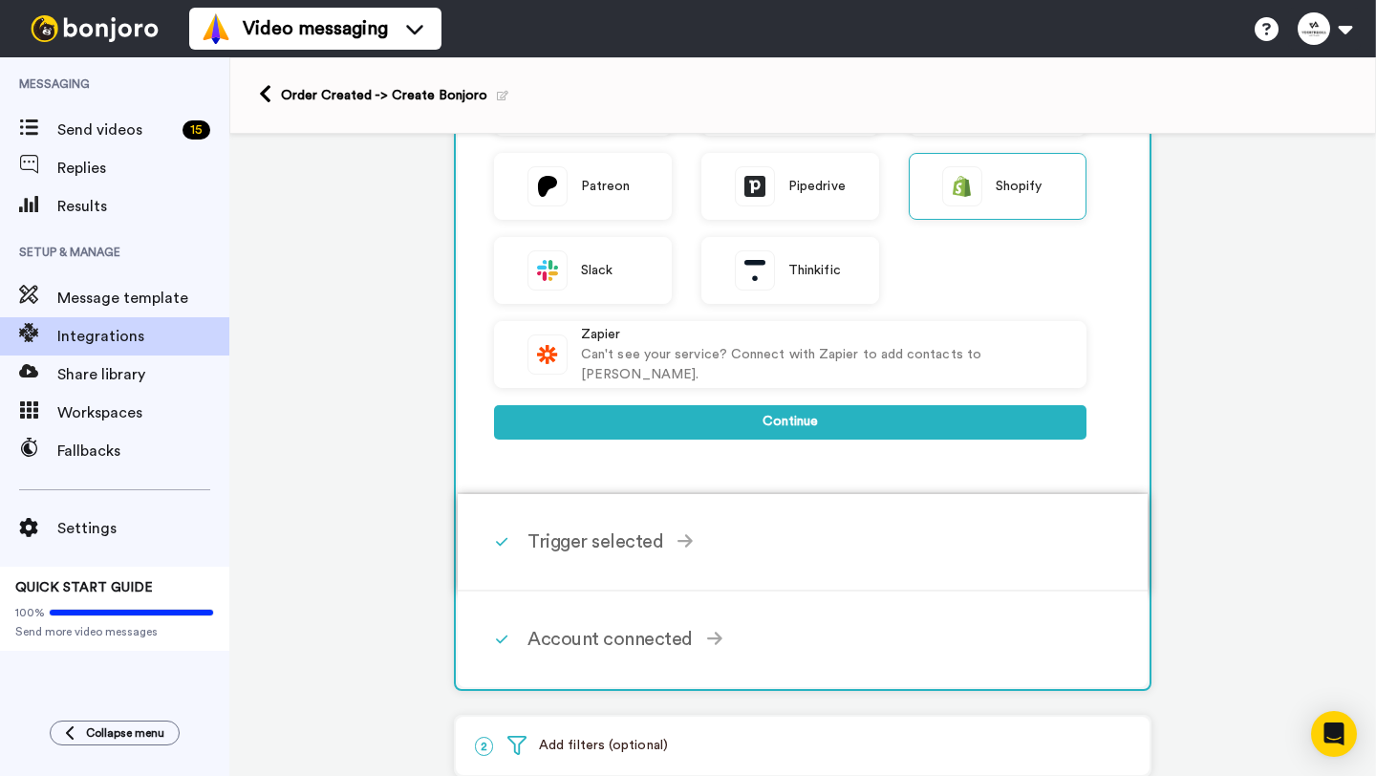
click at [676, 560] on div "Trigger selected Order Created Triggers when customer places an order and pays …" at bounding box center [827, 541] width 601 height 57
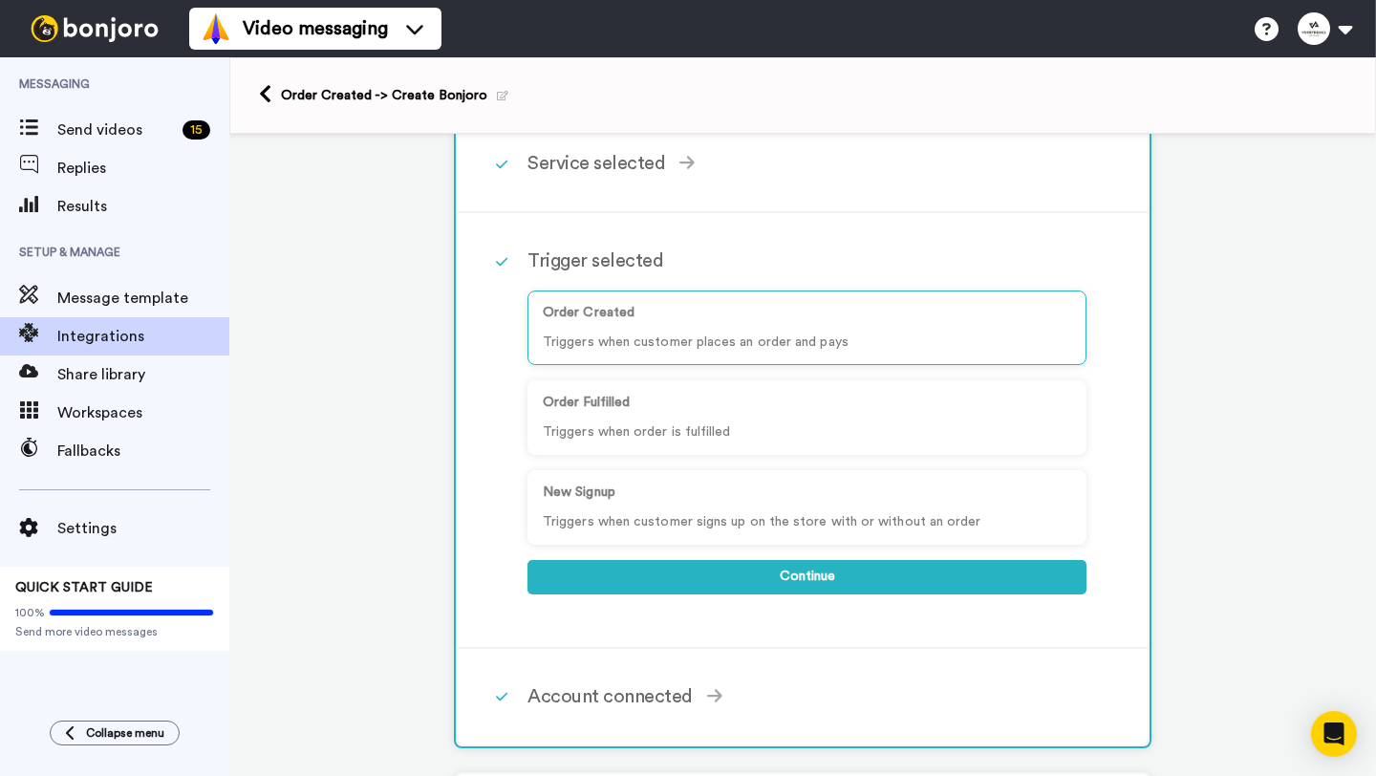
scroll to position [12, 0]
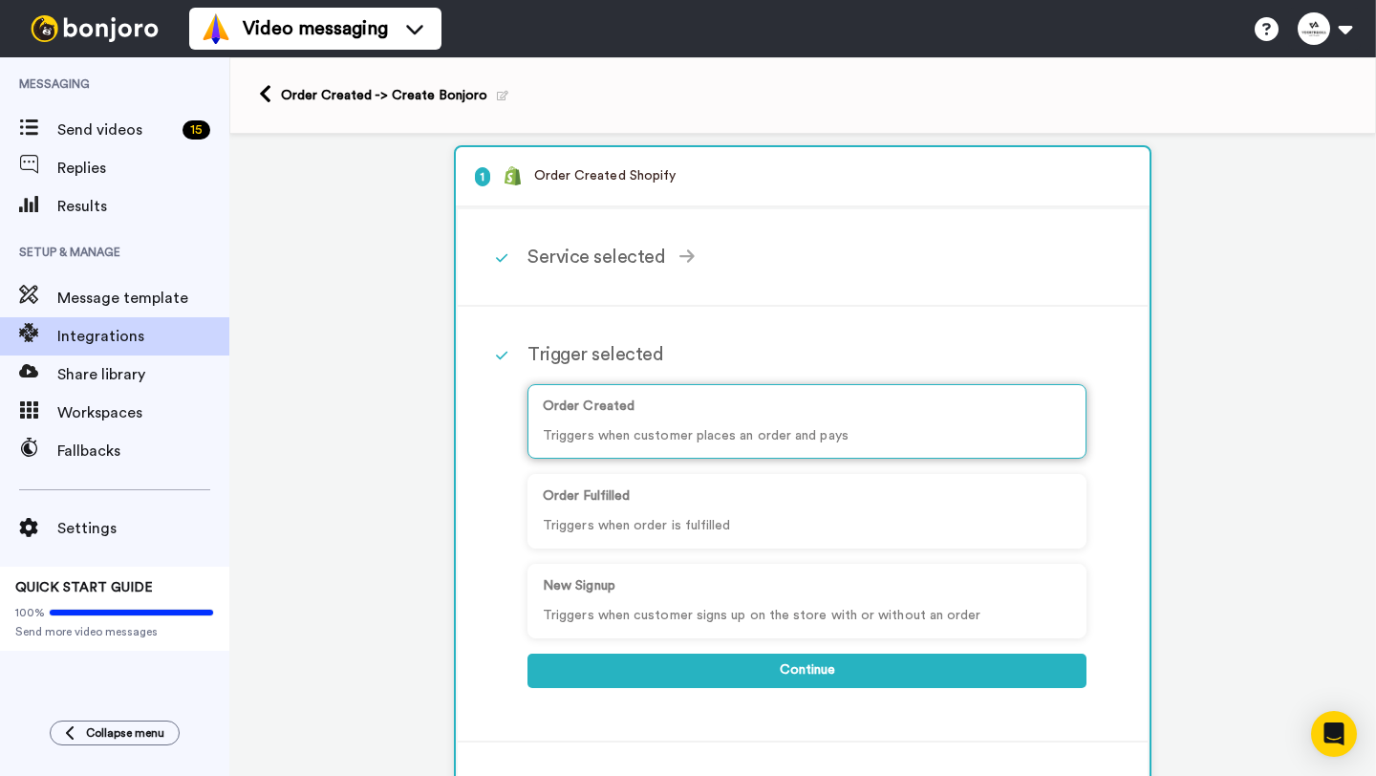
click at [841, 426] on p "Triggers when customer places an order and pays" at bounding box center [807, 436] width 528 height 20
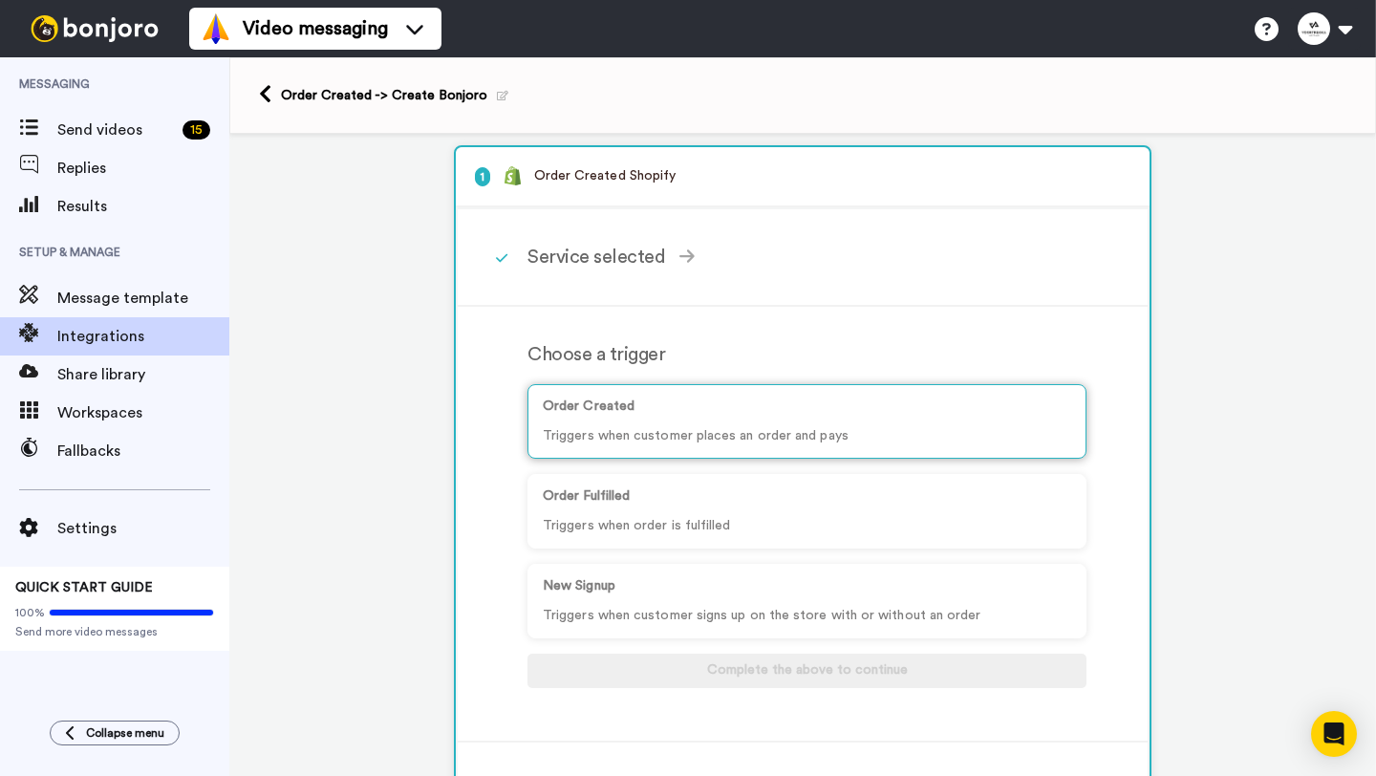
click at [579, 410] on p "Order Created" at bounding box center [807, 407] width 528 height 20
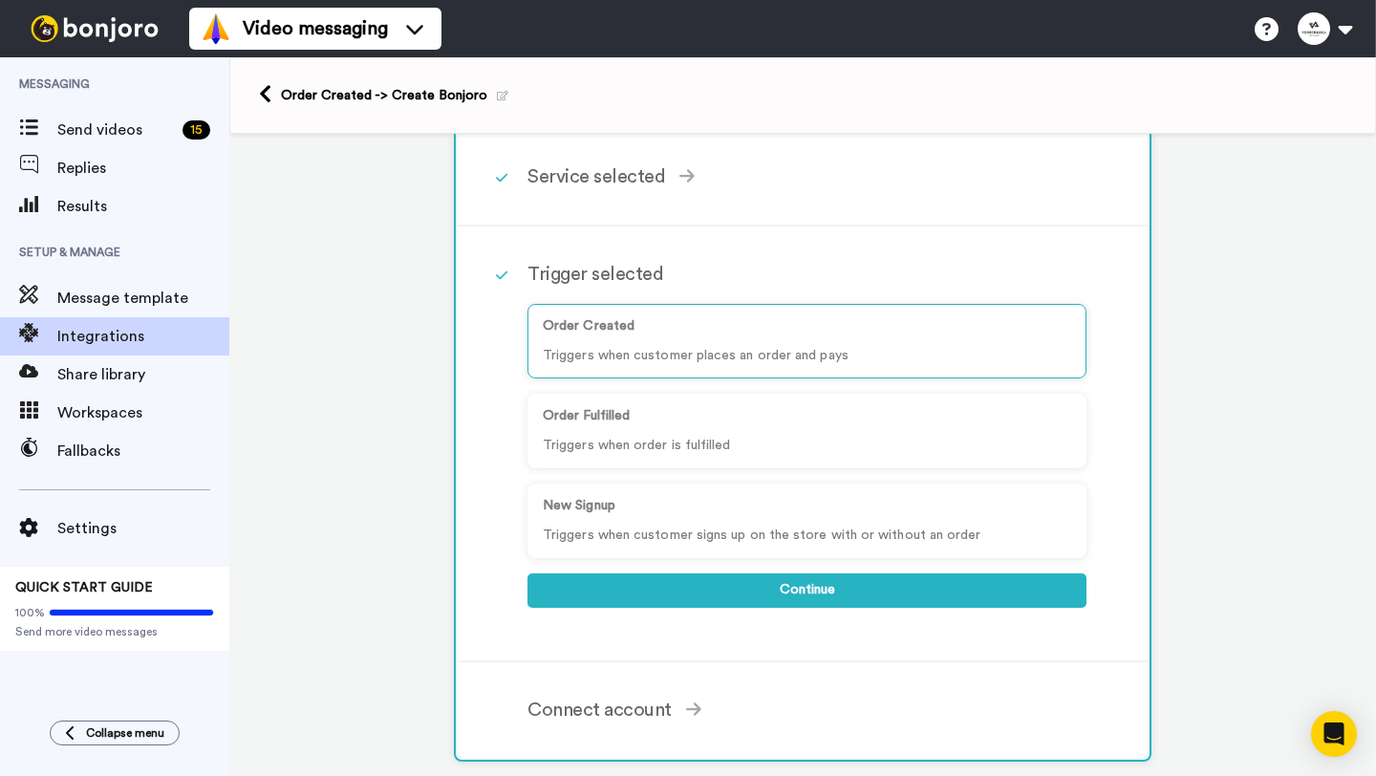
scroll to position [96, 0]
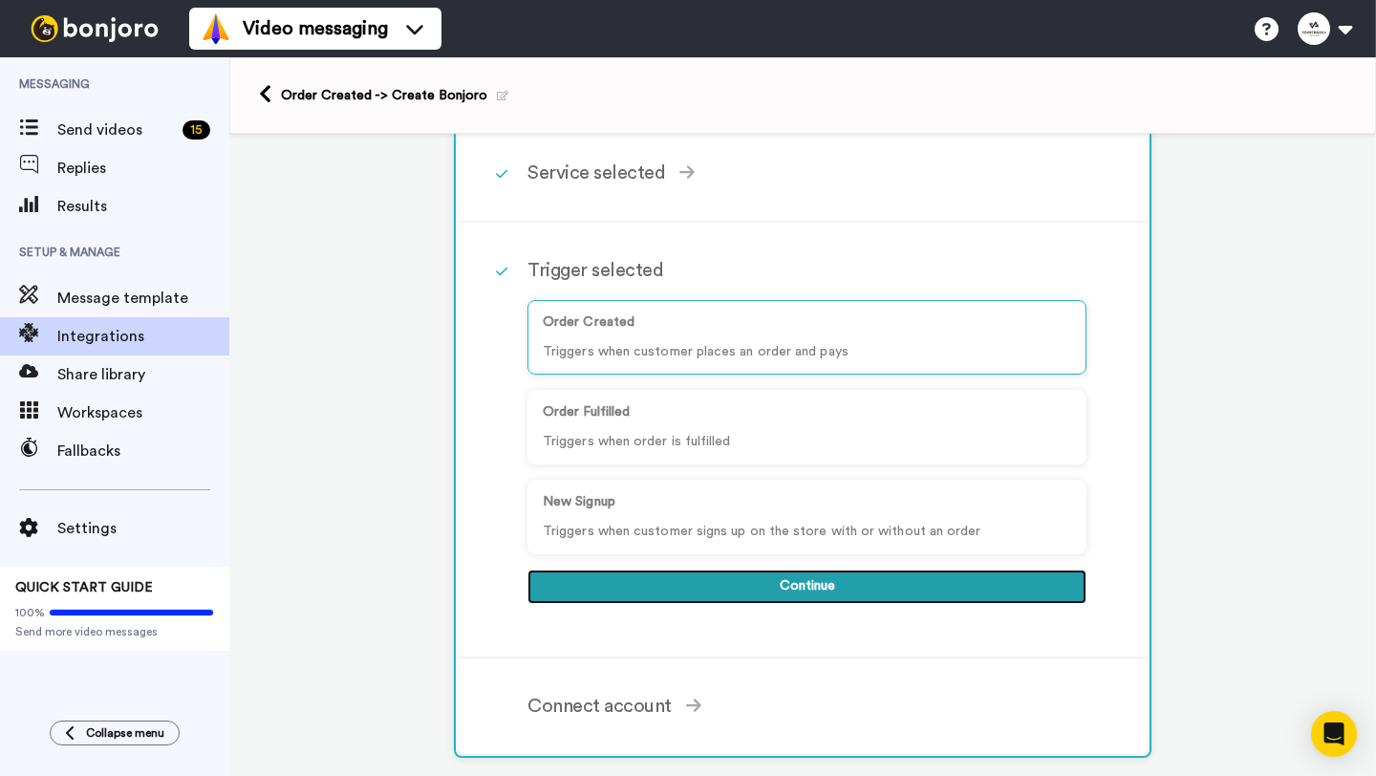
click at [771, 591] on button "Continue" at bounding box center [806, 586] width 559 height 34
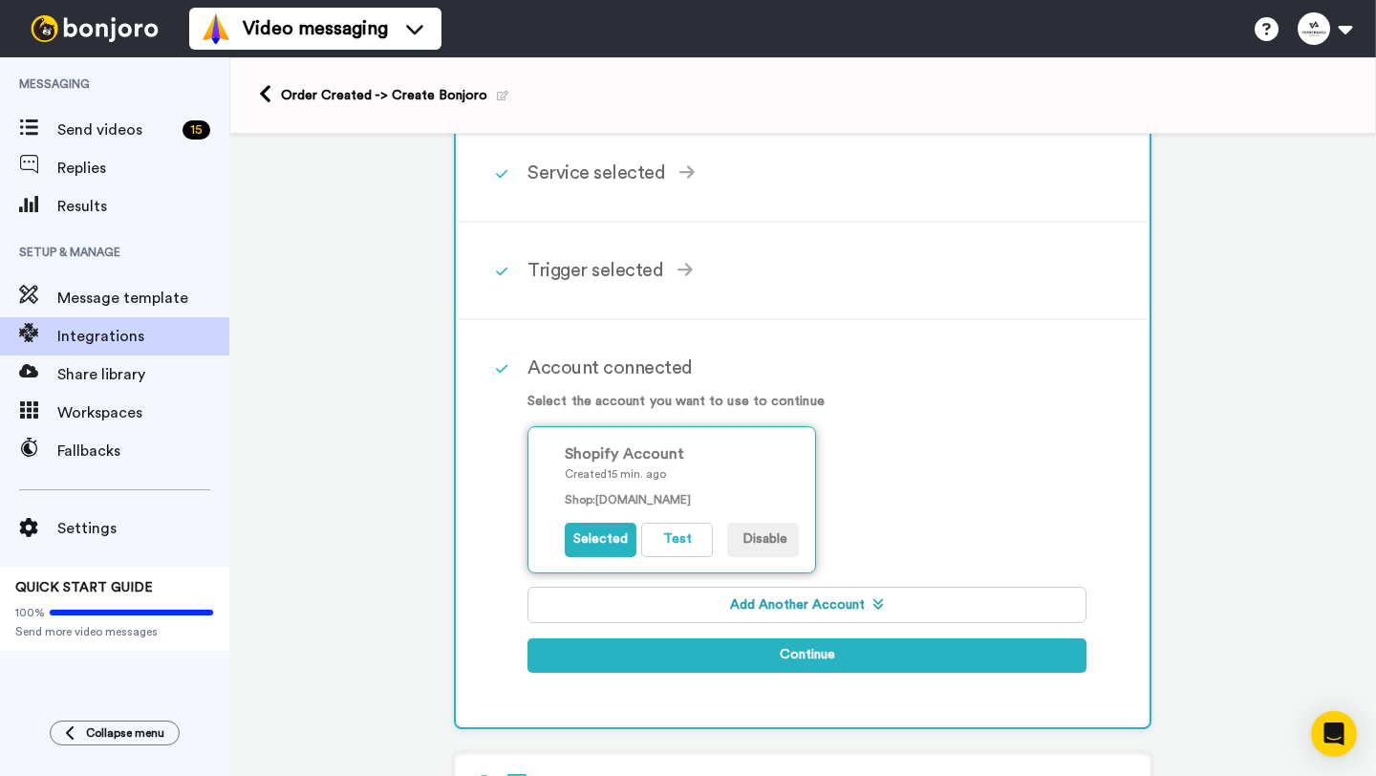
click at [605, 482] on p "Created 15 min. ago" at bounding box center [682, 473] width 234 height 17
click at [599, 544] on button "Selected" at bounding box center [601, 540] width 72 height 34
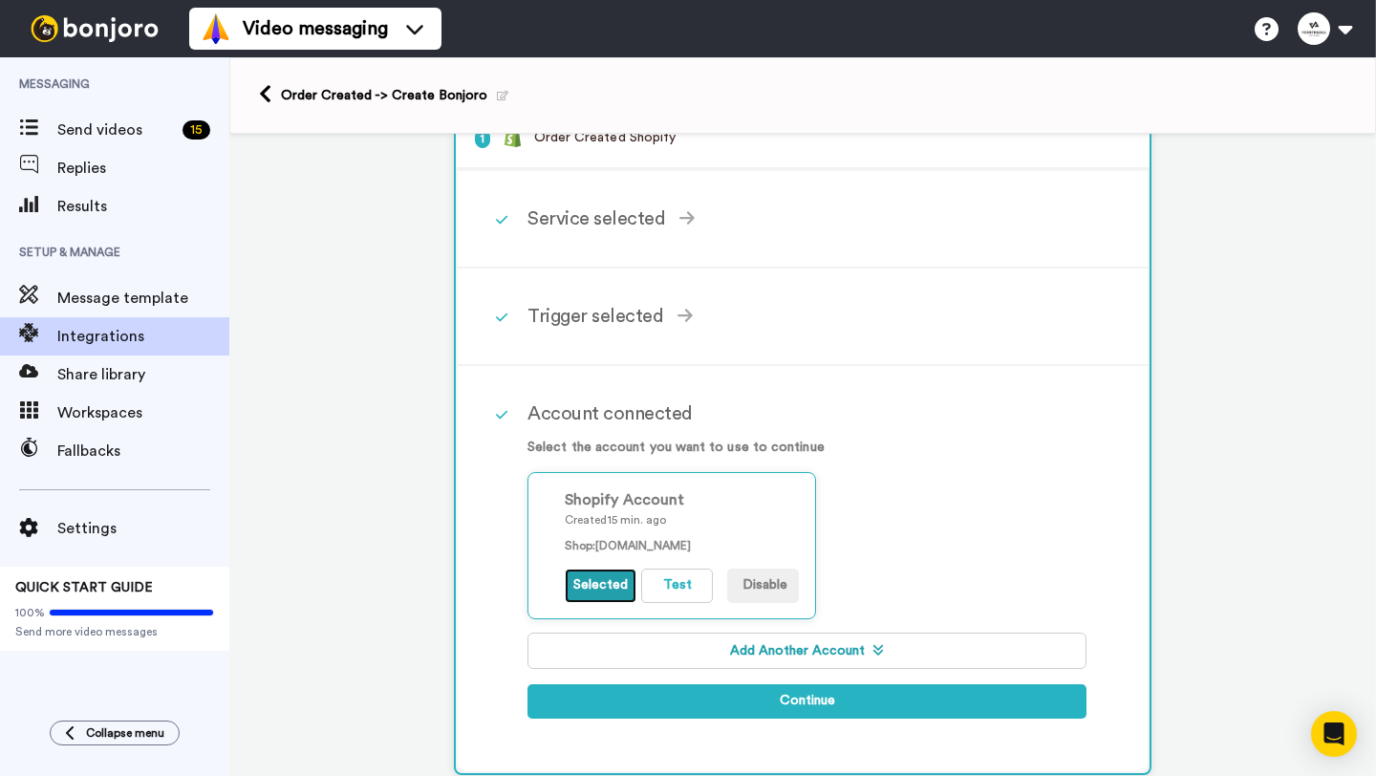
scroll to position [0, 0]
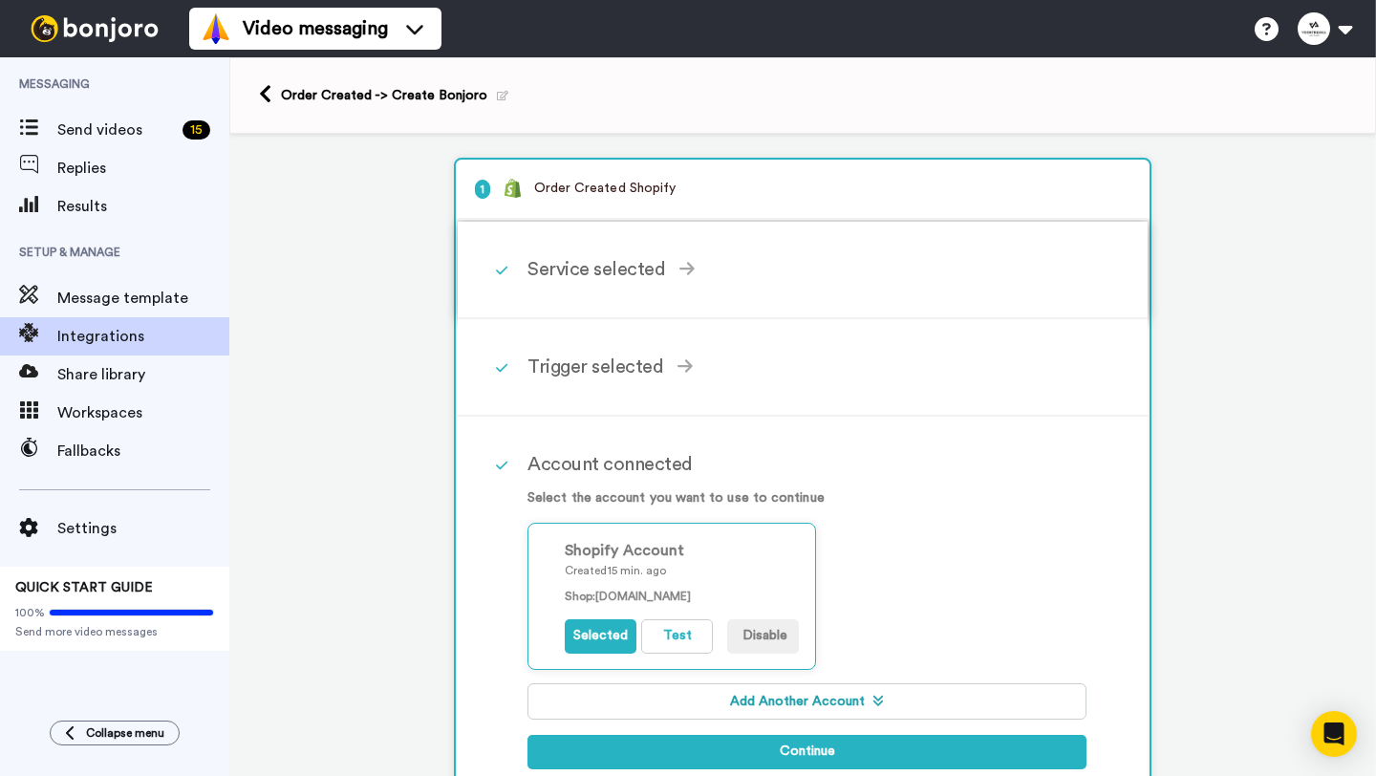
click at [619, 269] on div "Service selected" at bounding box center [806, 269] width 559 height 29
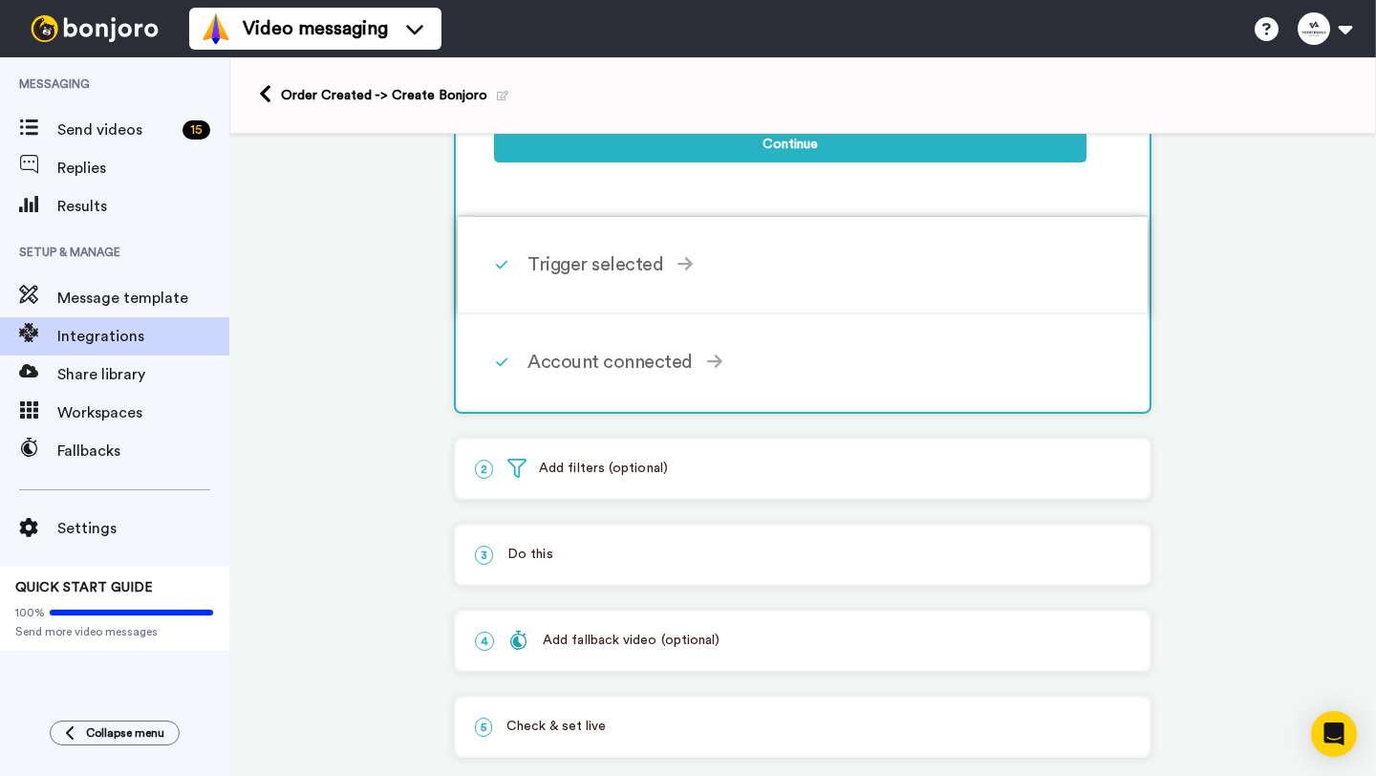
click at [612, 287] on div "Trigger selected Order Created Triggers when customer places an order and pays …" at bounding box center [827, 264] width 601 height 57
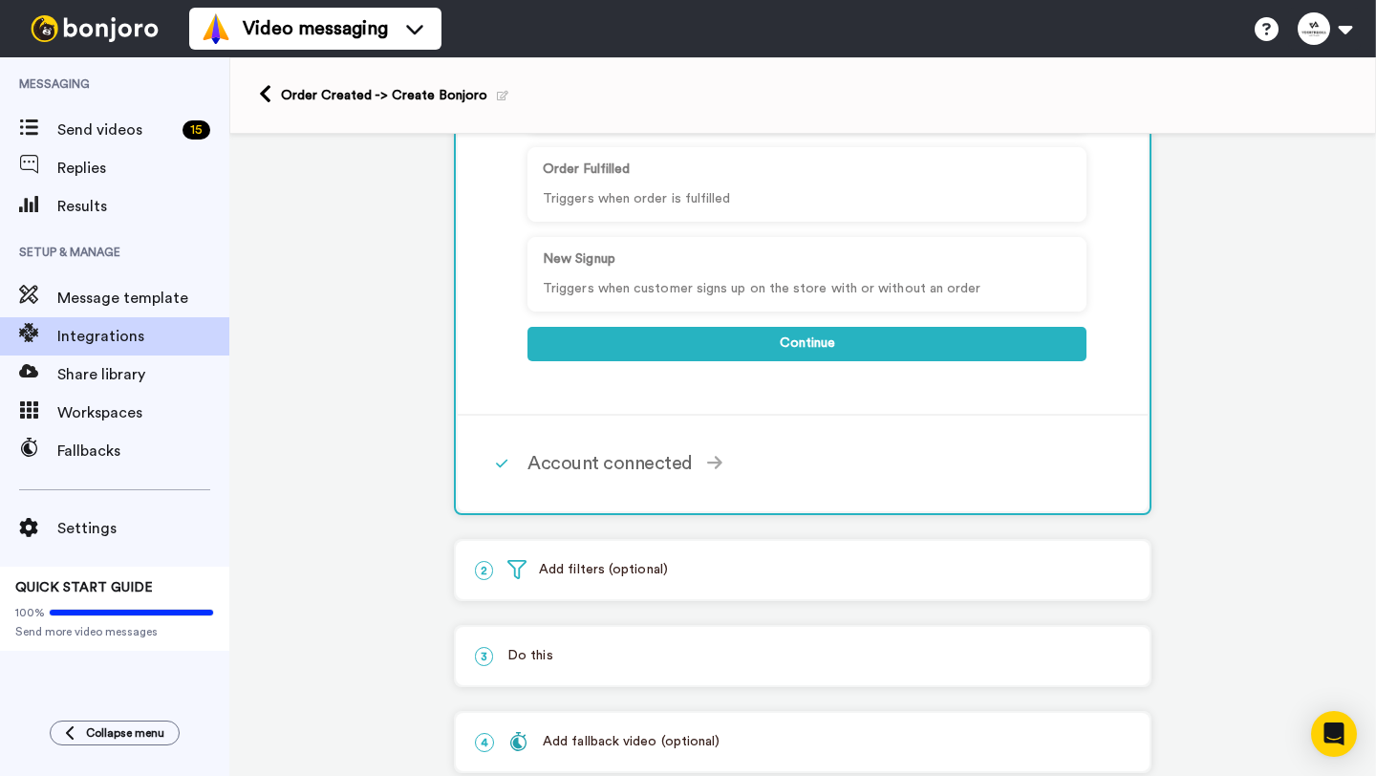
scroll to position [341, 0]
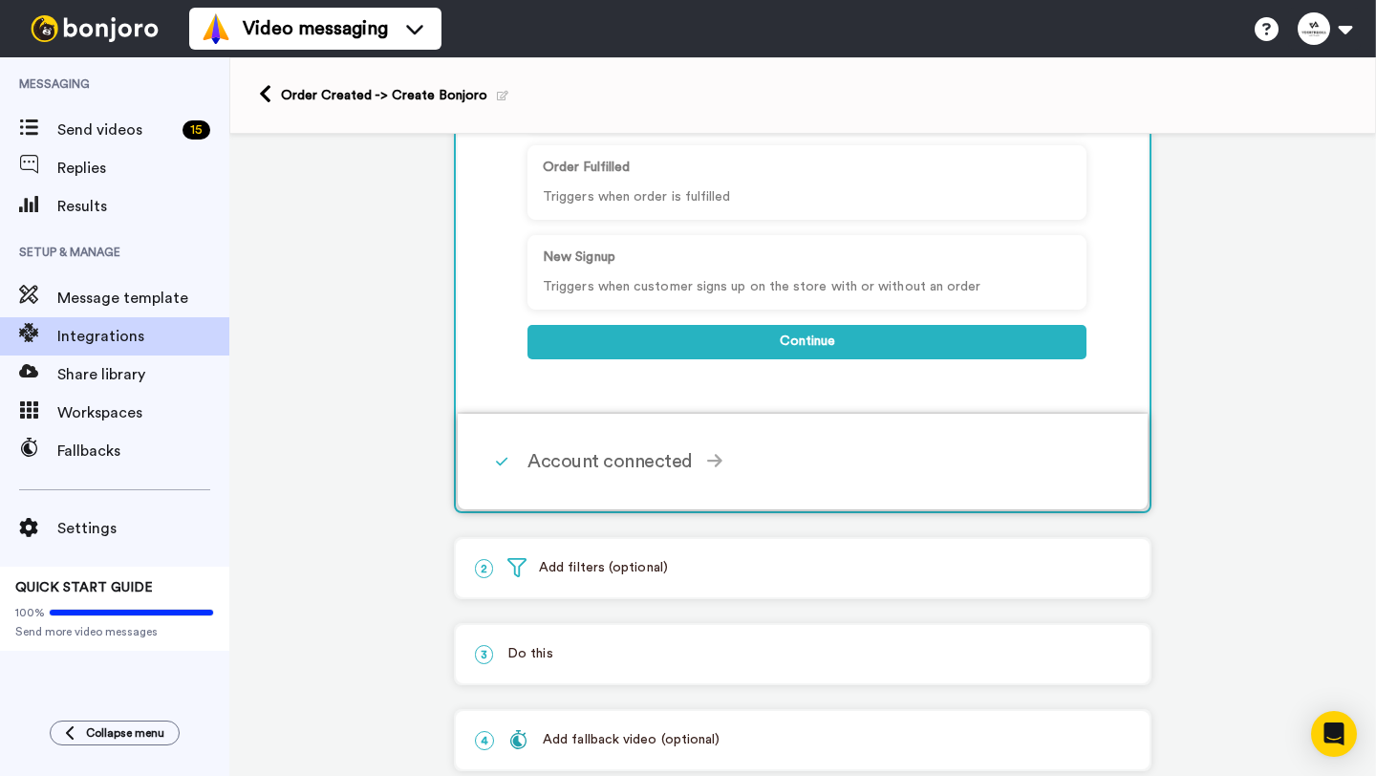
click at [642, 468] on div "Account connected" at bounding box center [806, 461] width 559 height 29
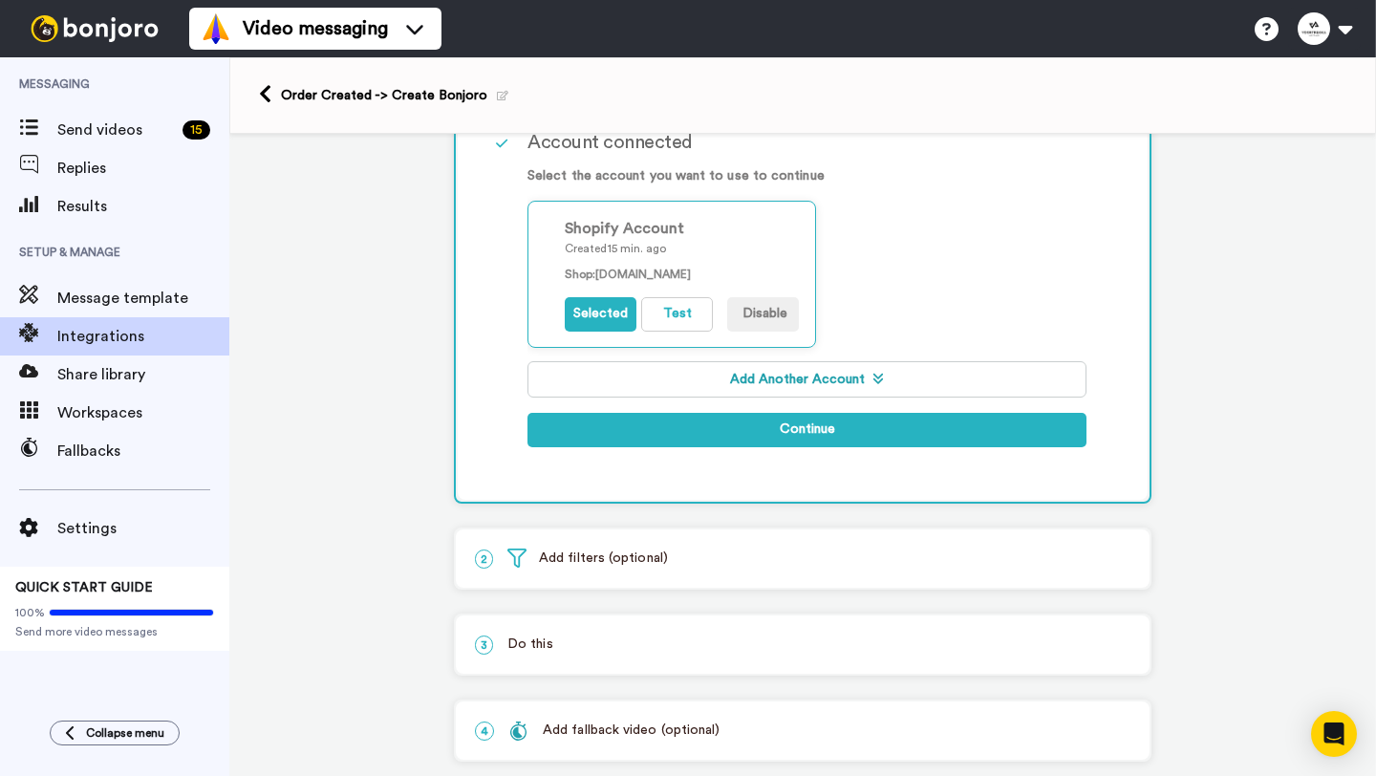
scroll to position [322, 0]
click at [609, 560] on p "2 Add filters (optional)" at bounding box center [802, 558] width 655 height 20
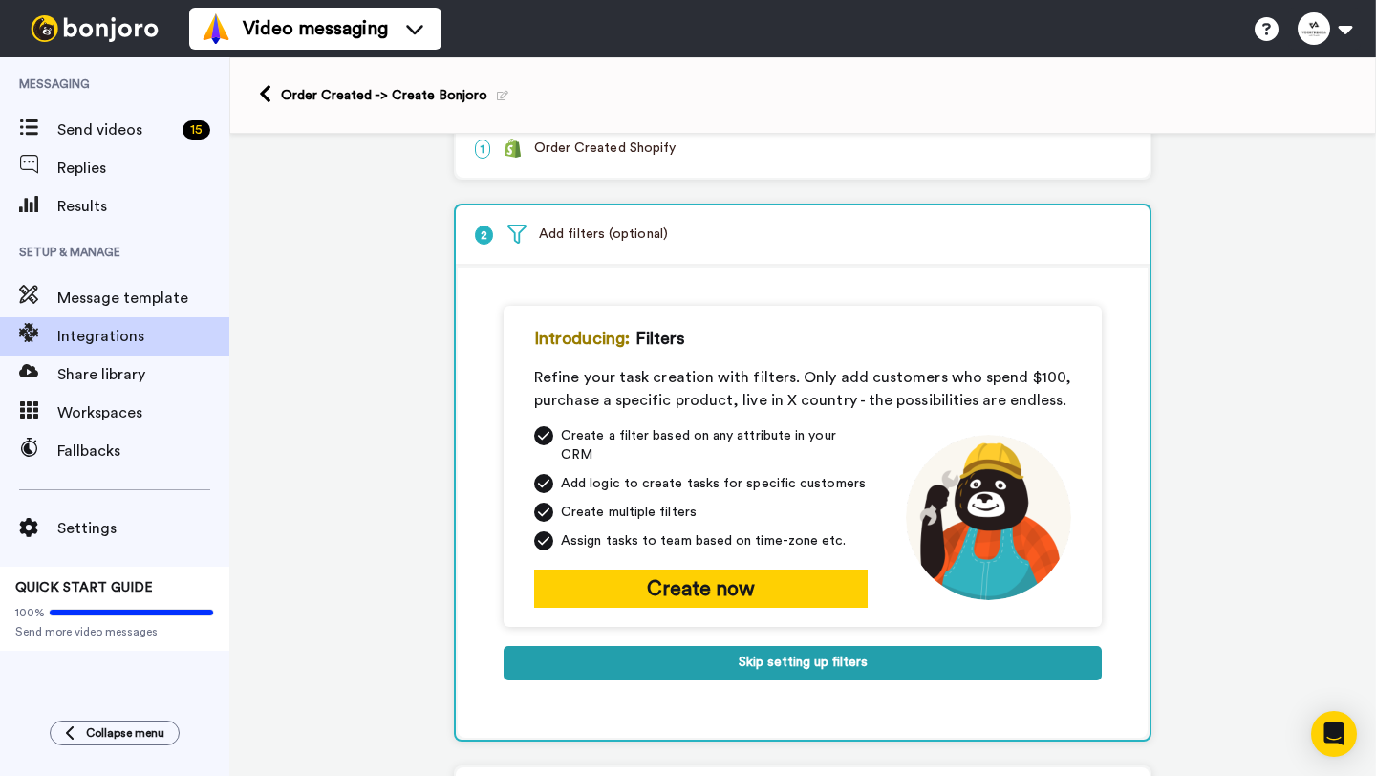
scroll to position [38, 0]
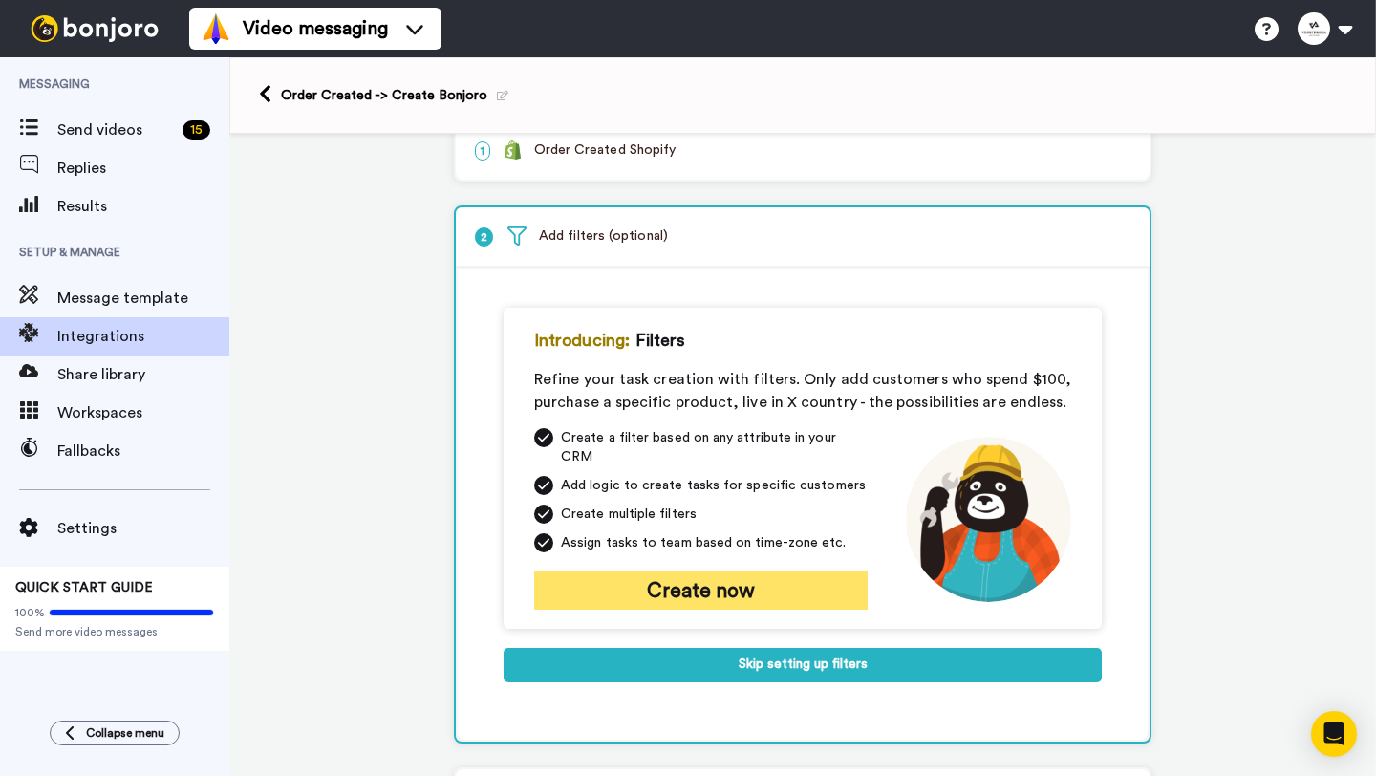
click at [687, 573] on button "Create now" at bounding box center [700, 590] width 333 height 38
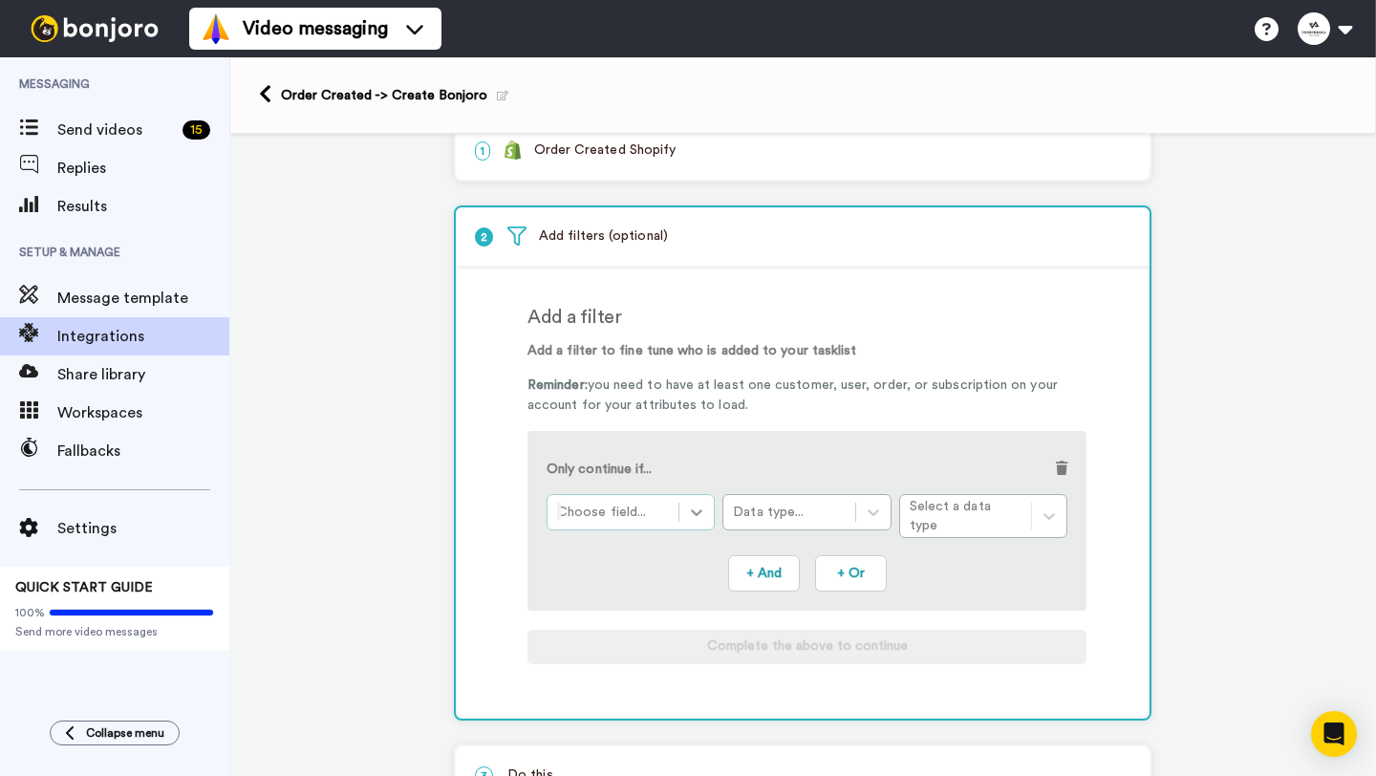
click at [687, 507] on div at bounding box center [696, 512] width 34 height 34
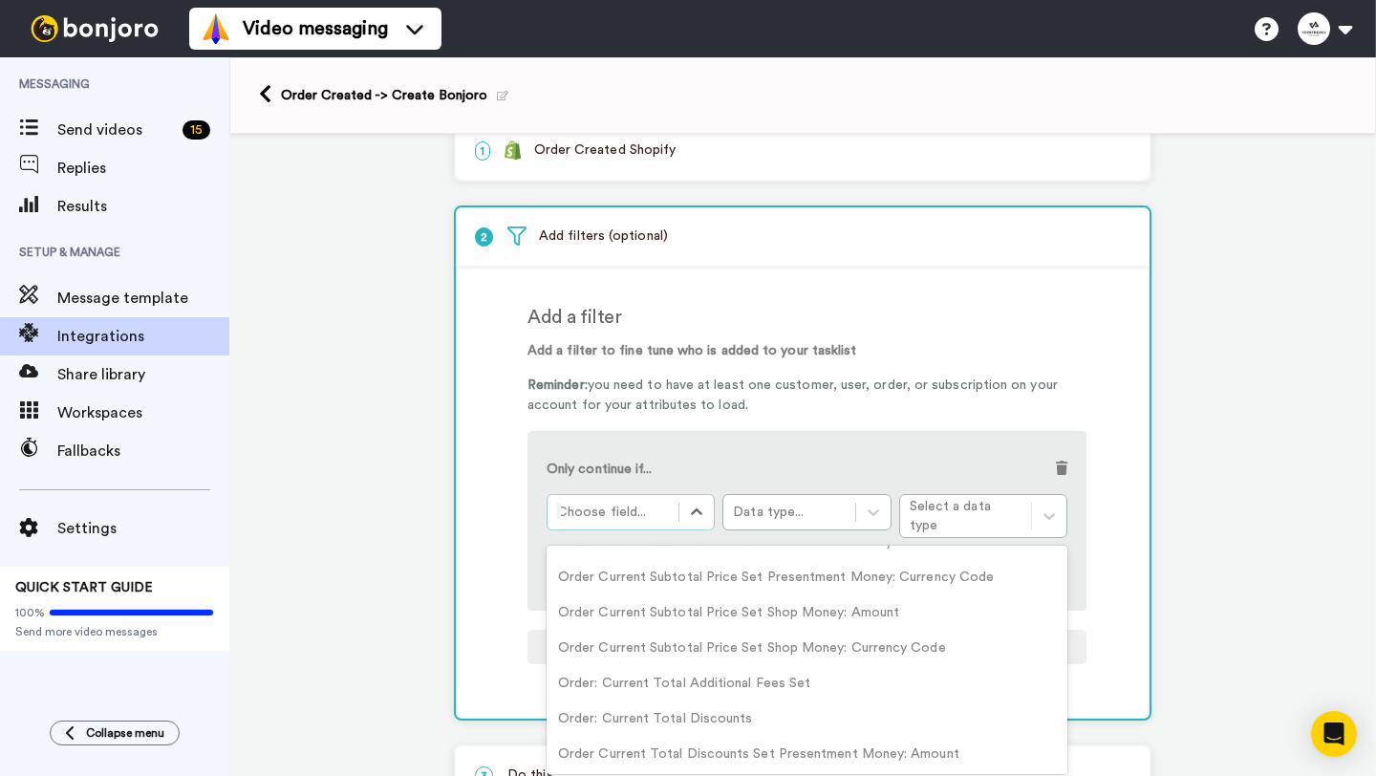
scroll to position [3361, 0]
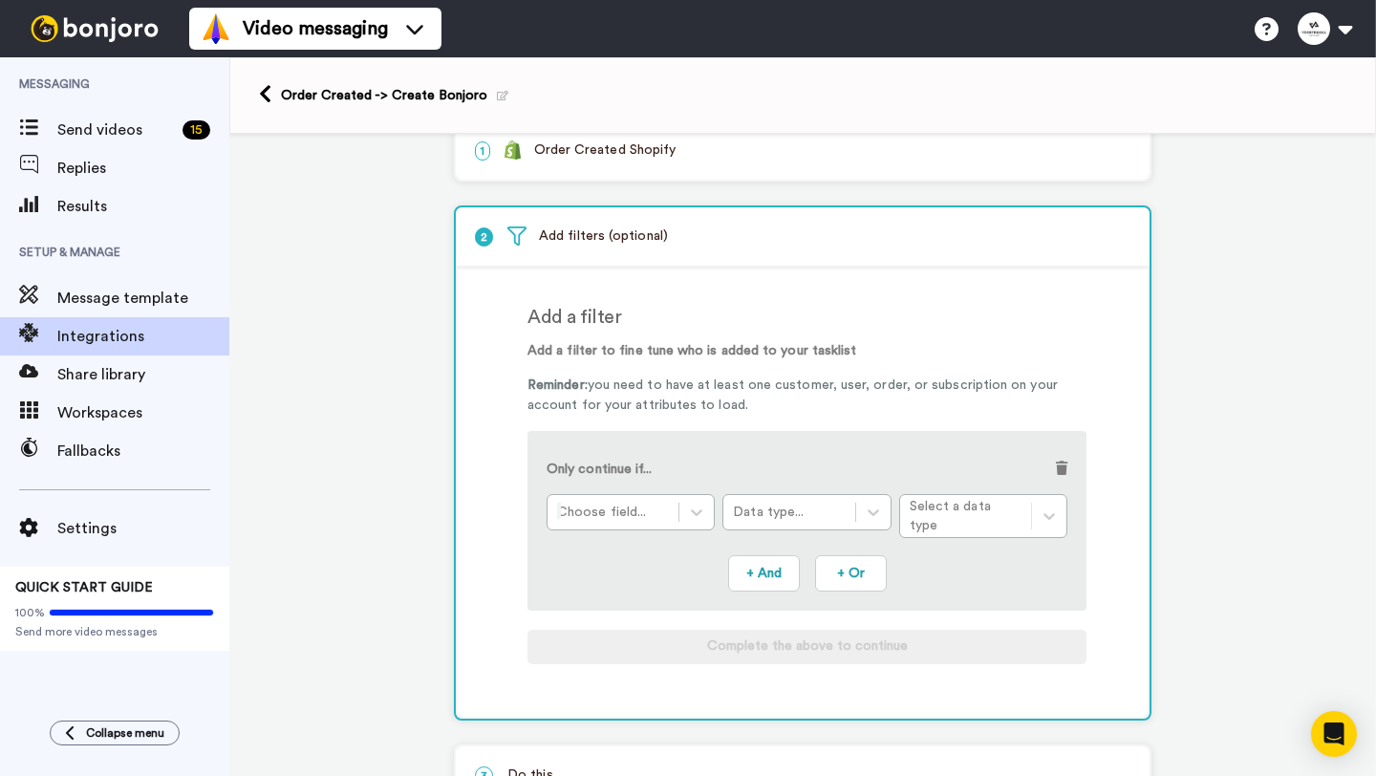
click at [1061, 474] on span at bounding box center [1061, 467] width 11 height 13
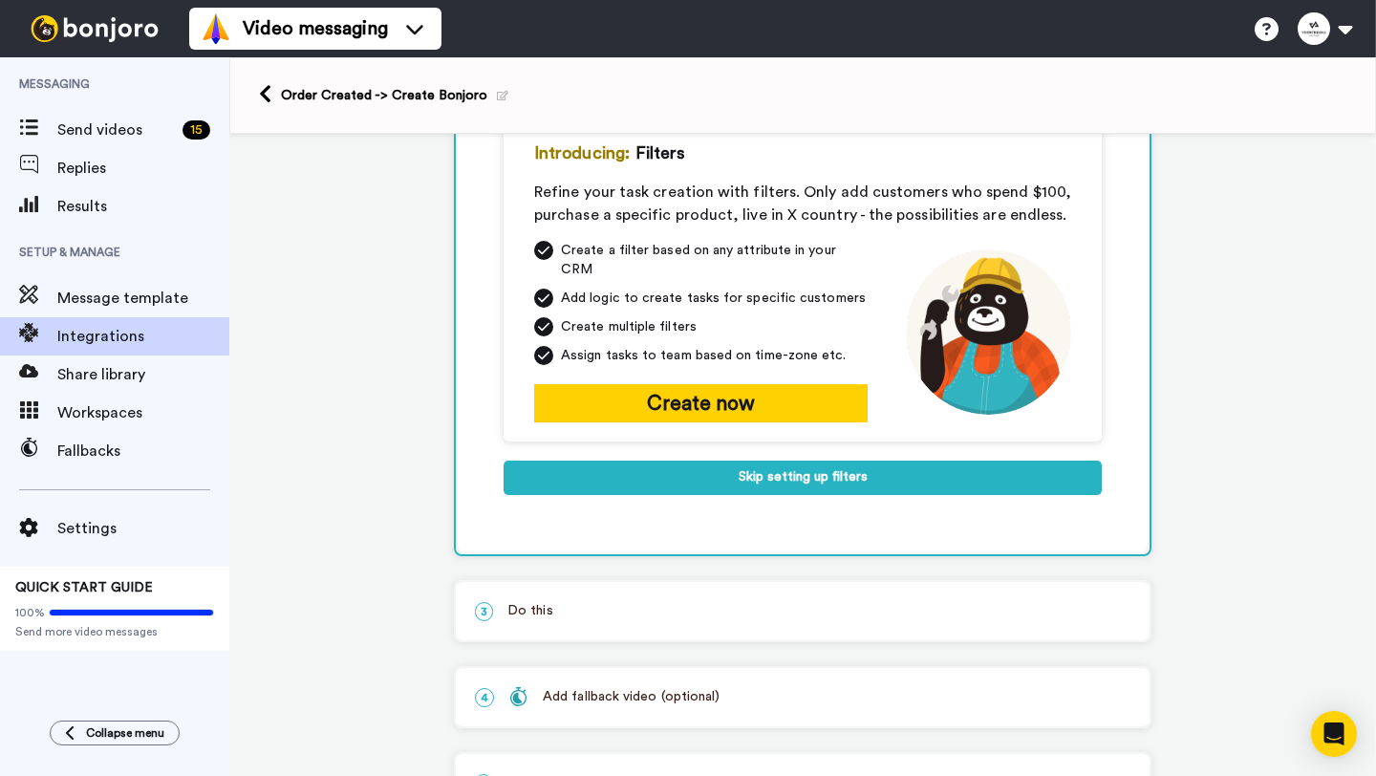
scroll to position [300, 0]
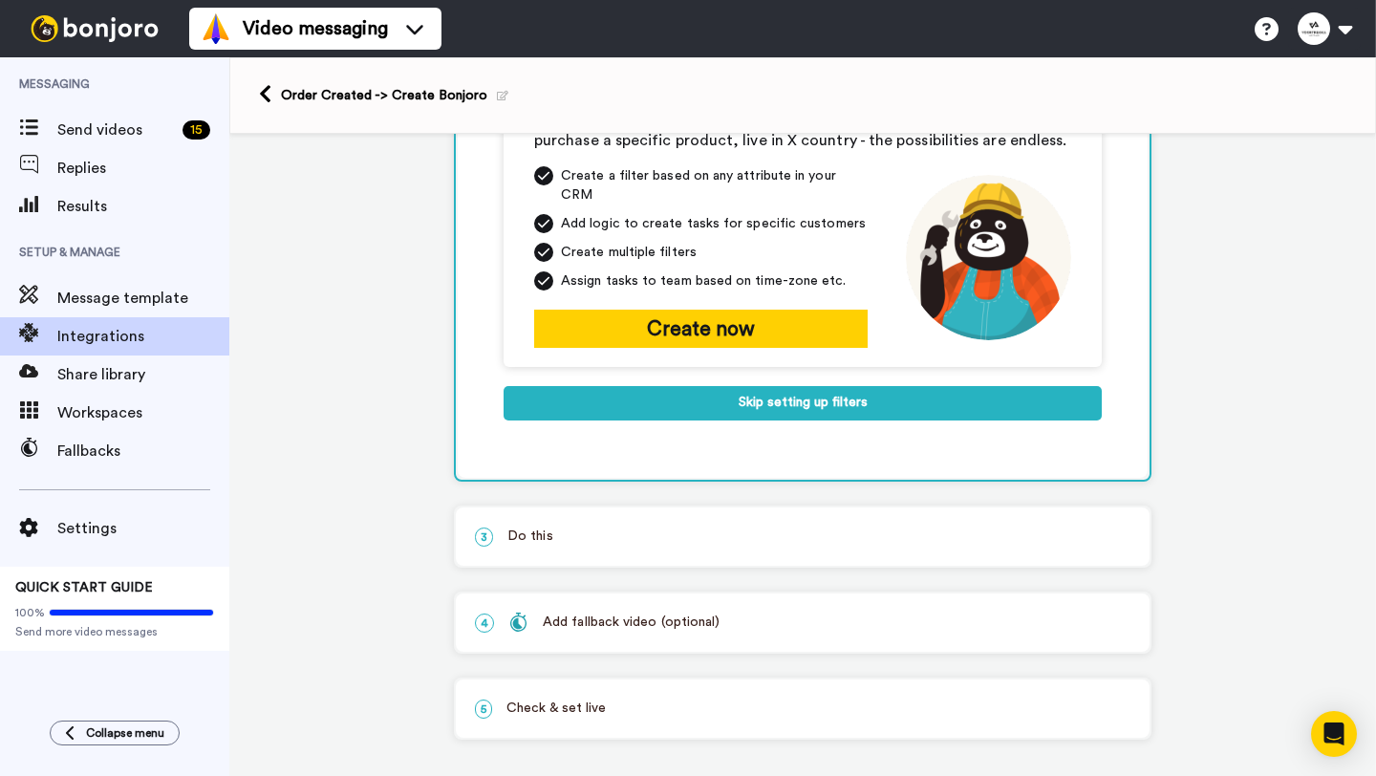
click at [661, 526] on p "3 Do this" at bounding box center [802, 536] width 655 height 20
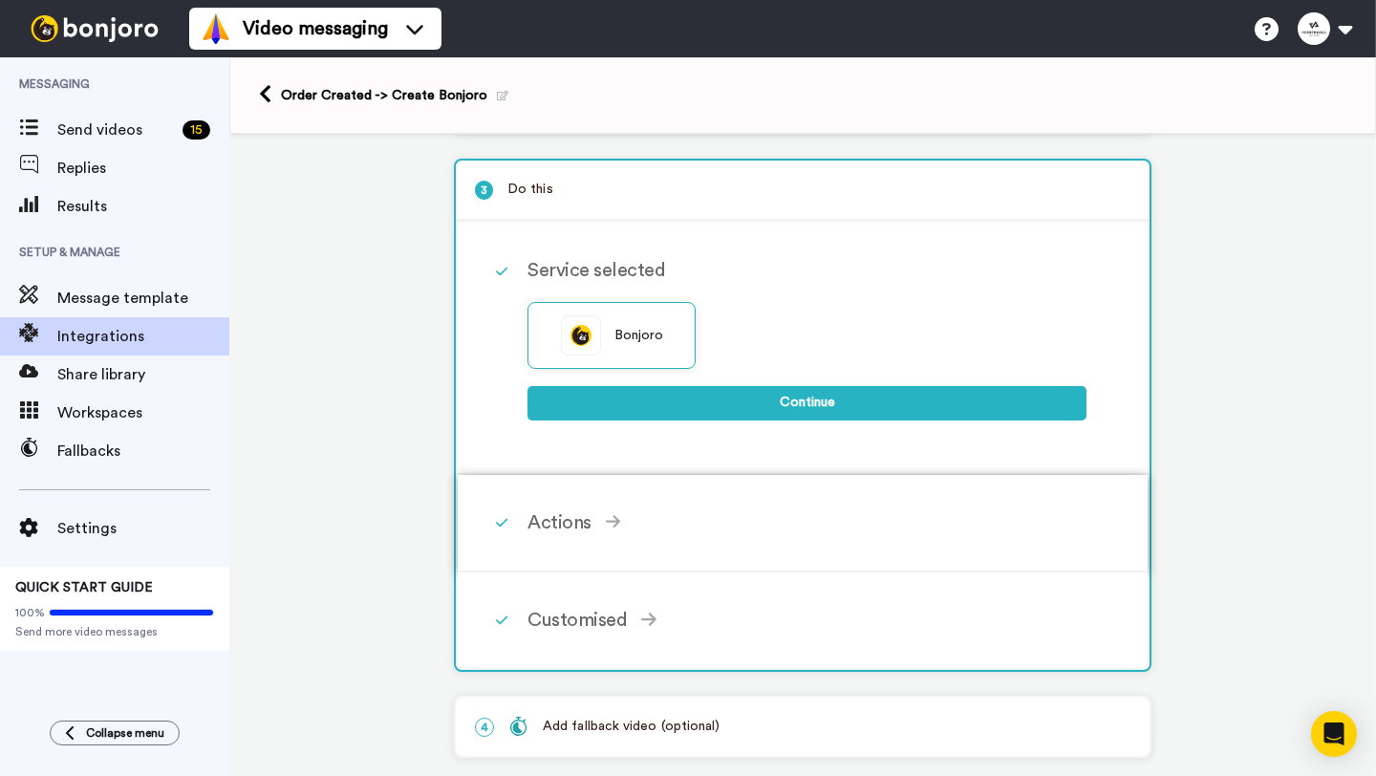
scroll to position [172, 0]
click at [615, 487] on div "Actions Create Bonjoro Add contacts to your Bonjoro tasklist for you to record …" at bounding box center [803, 522] width 690 height 97
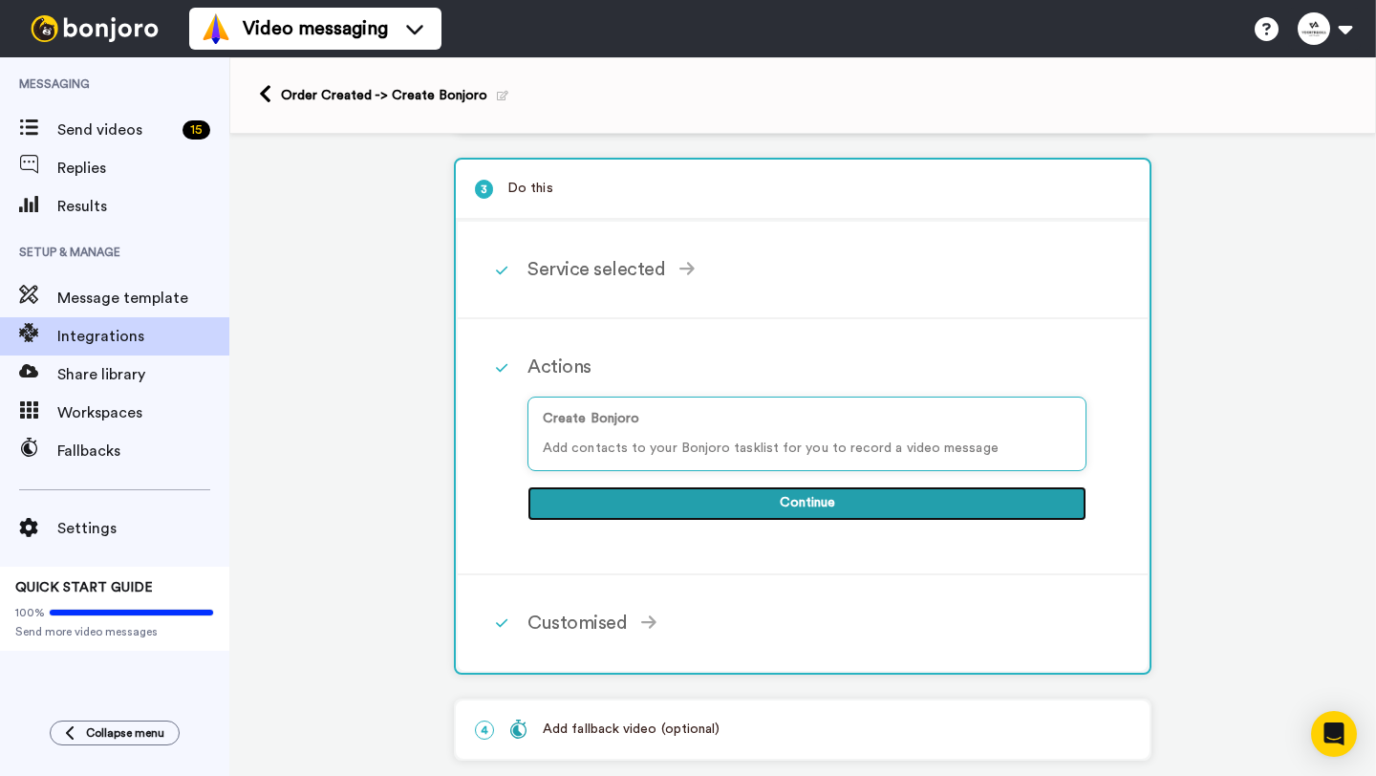
click at [693, 503] on button "Continue" at bounding box center [806, 503] width 559 height 34
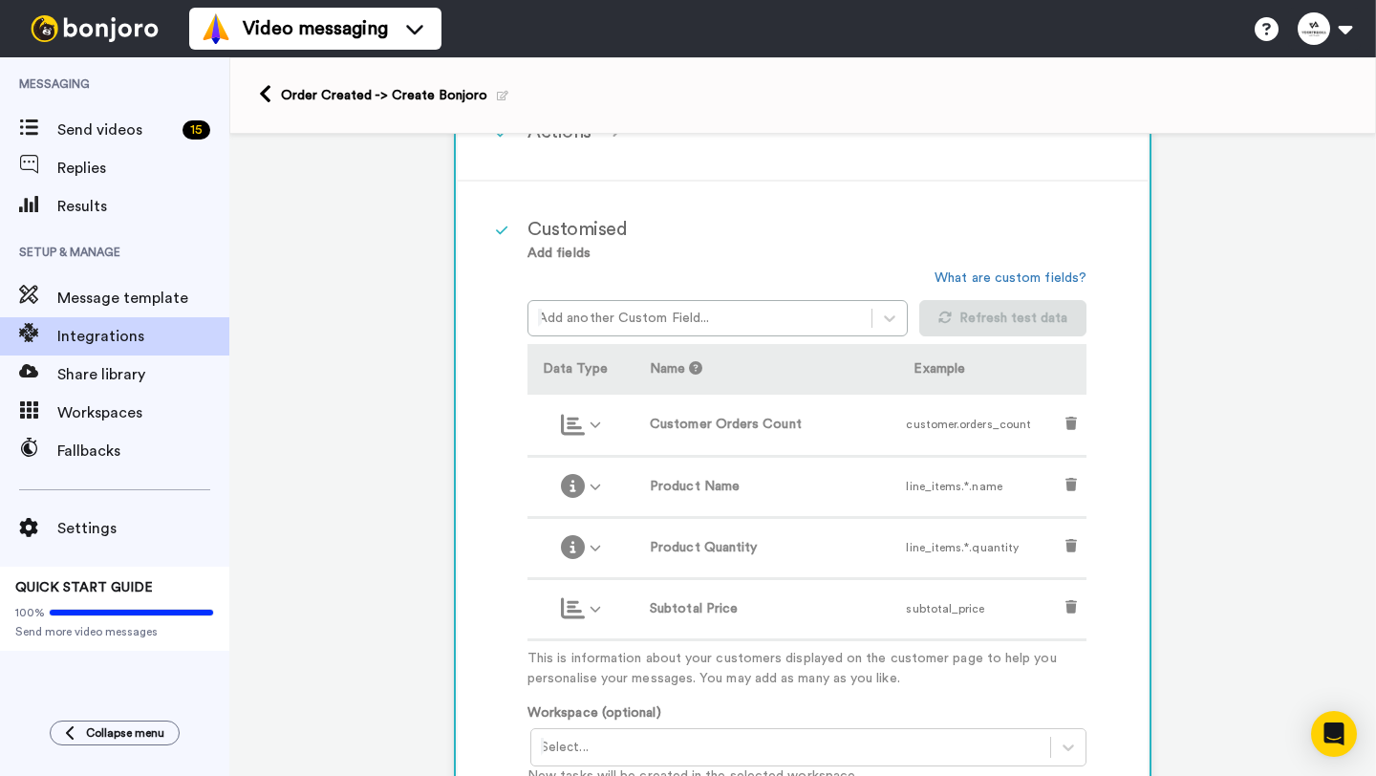
scroll to position [413, 0]
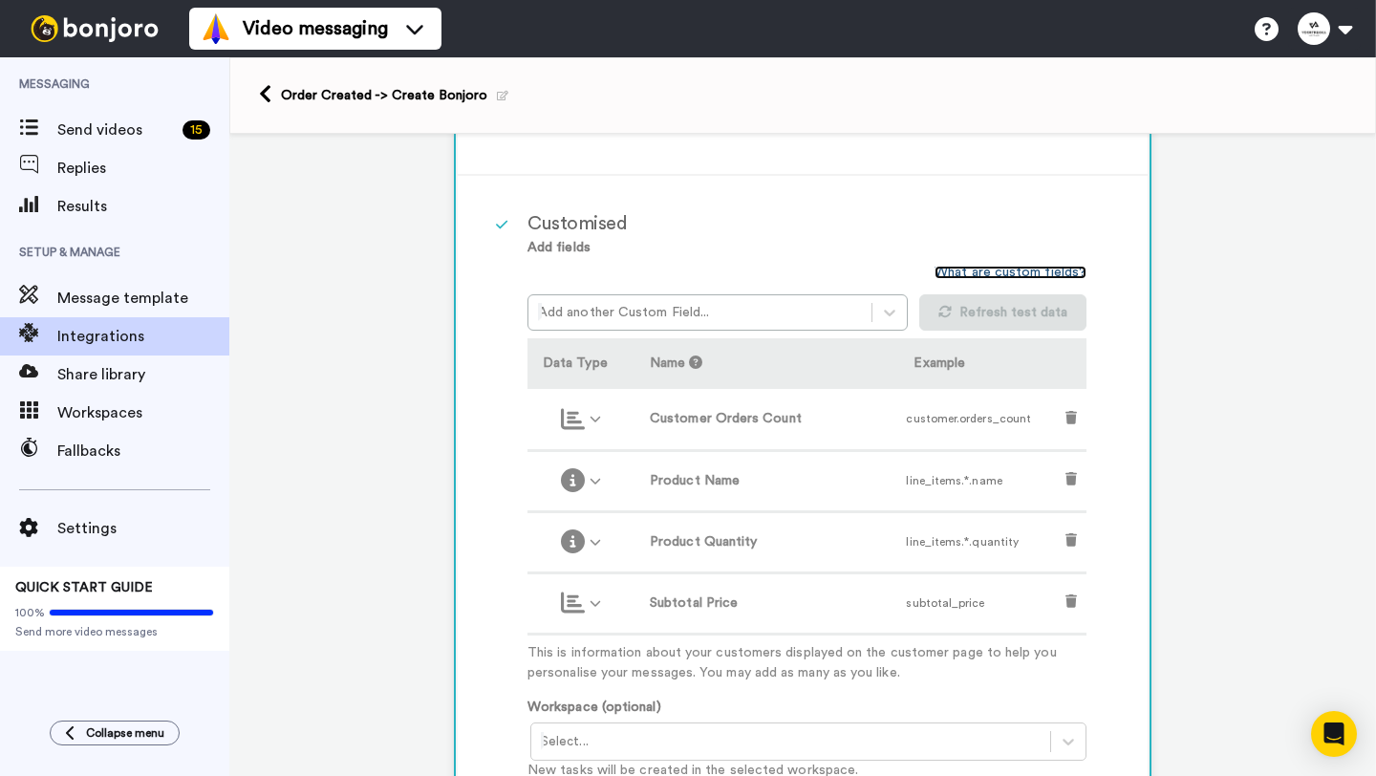
click at [978, 278] on link "What are custom fields?" at bounding box center [1010, 272] width 152 height 13
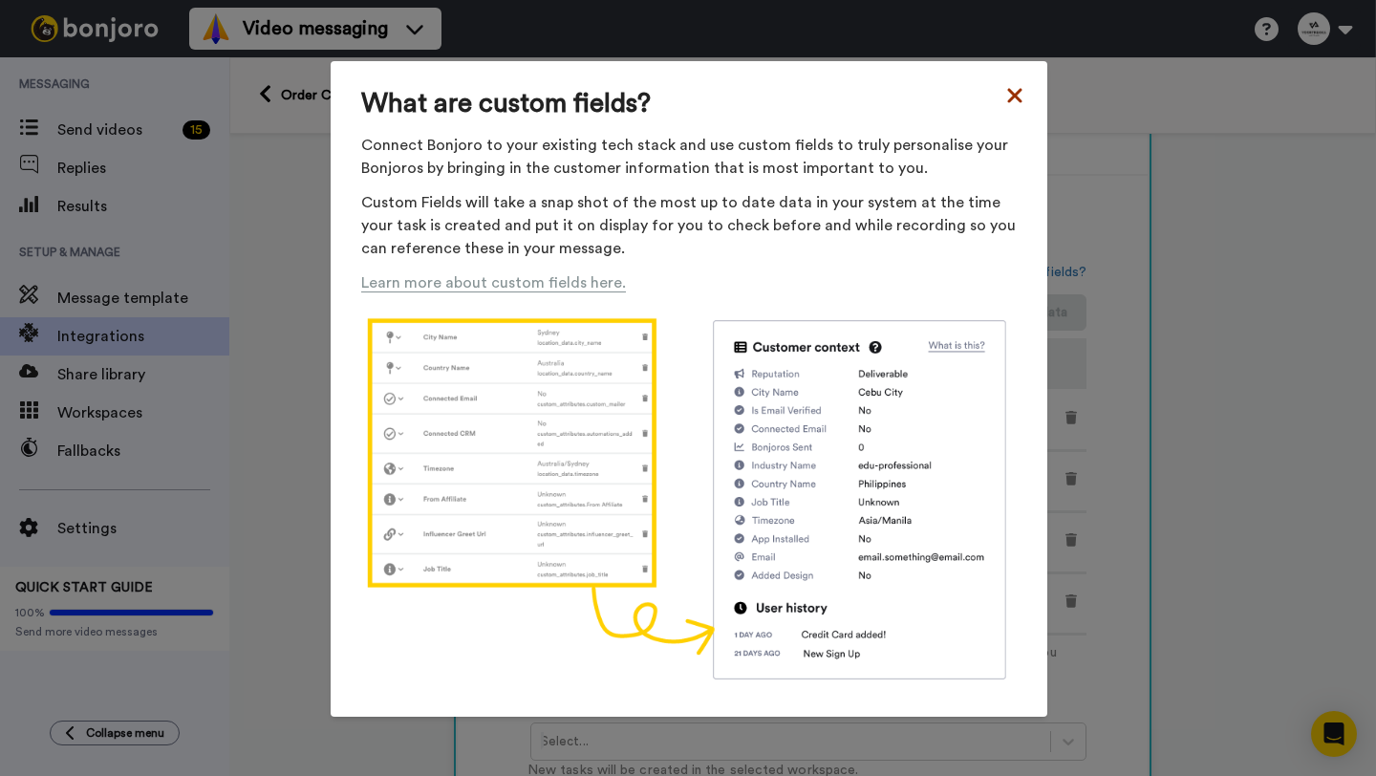
click at [1012, 90] on icon at bounding box center [1014, 95] width 19 height 23
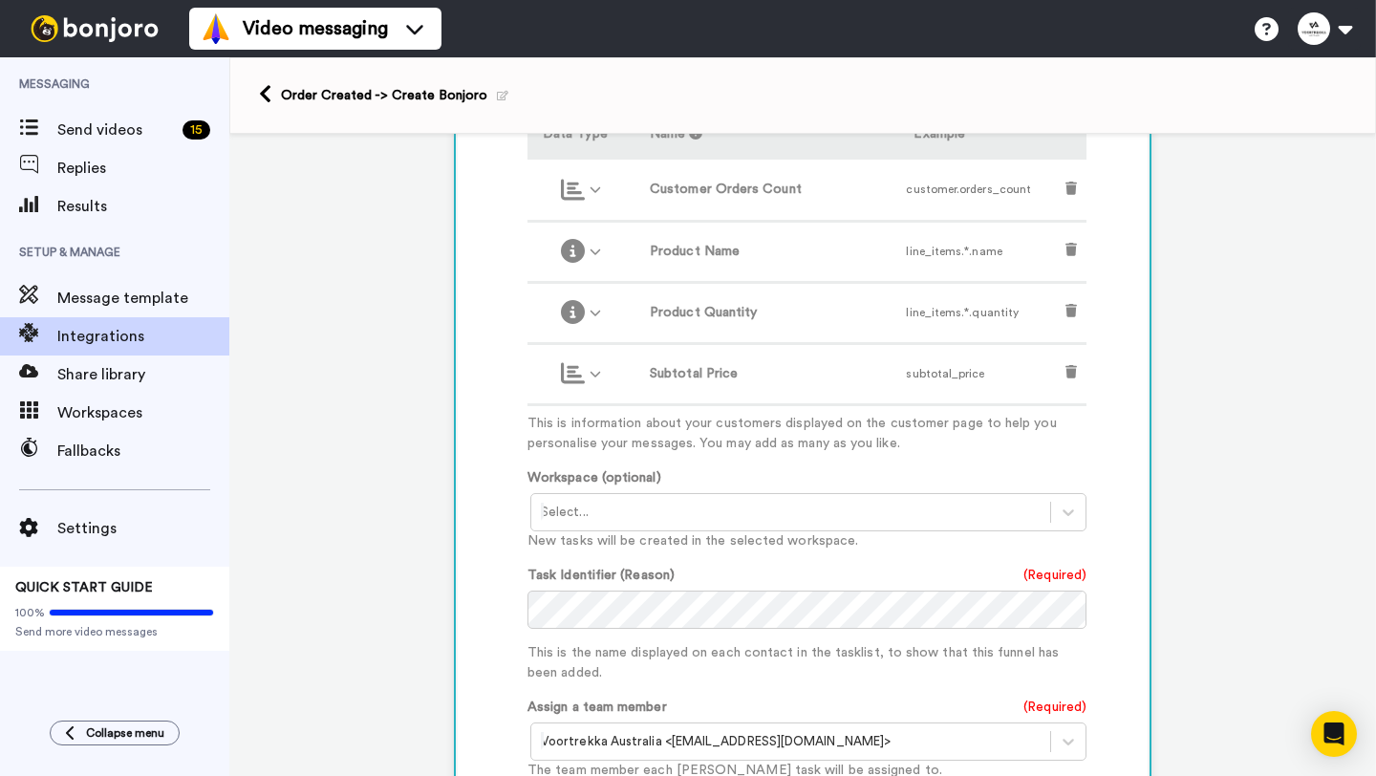
scroll to position [660, 0]
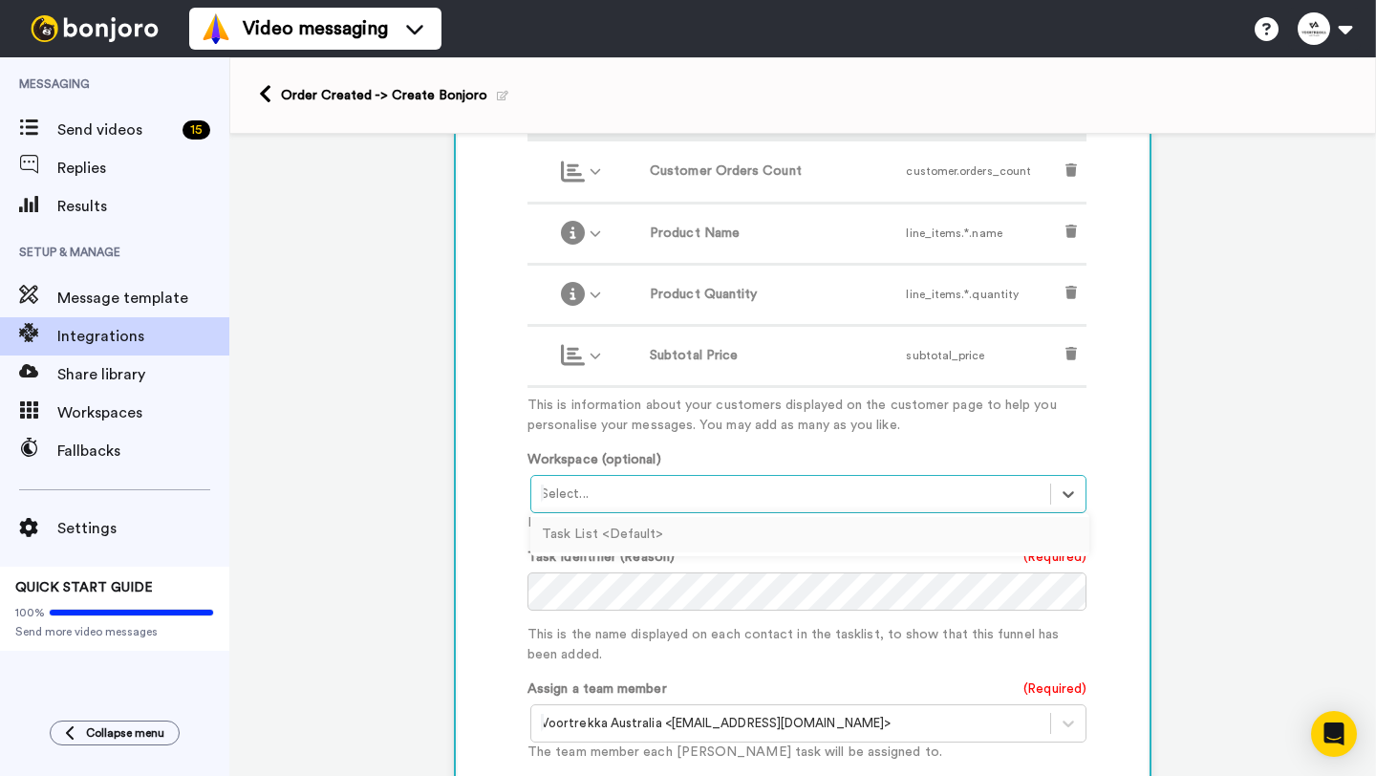
click at [611, 499] on div at bounding box center [791, 493] width 500 height 23
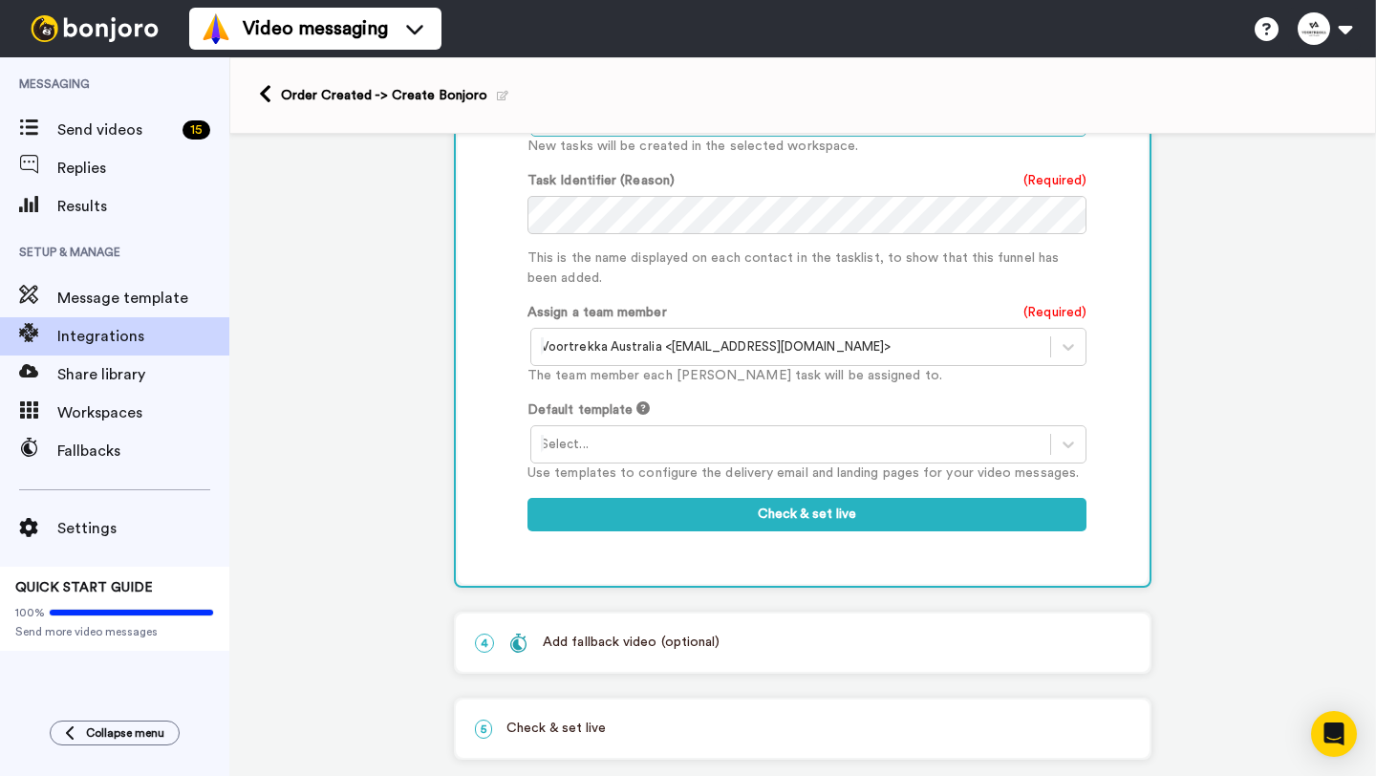
scroll to position [1073, 0]
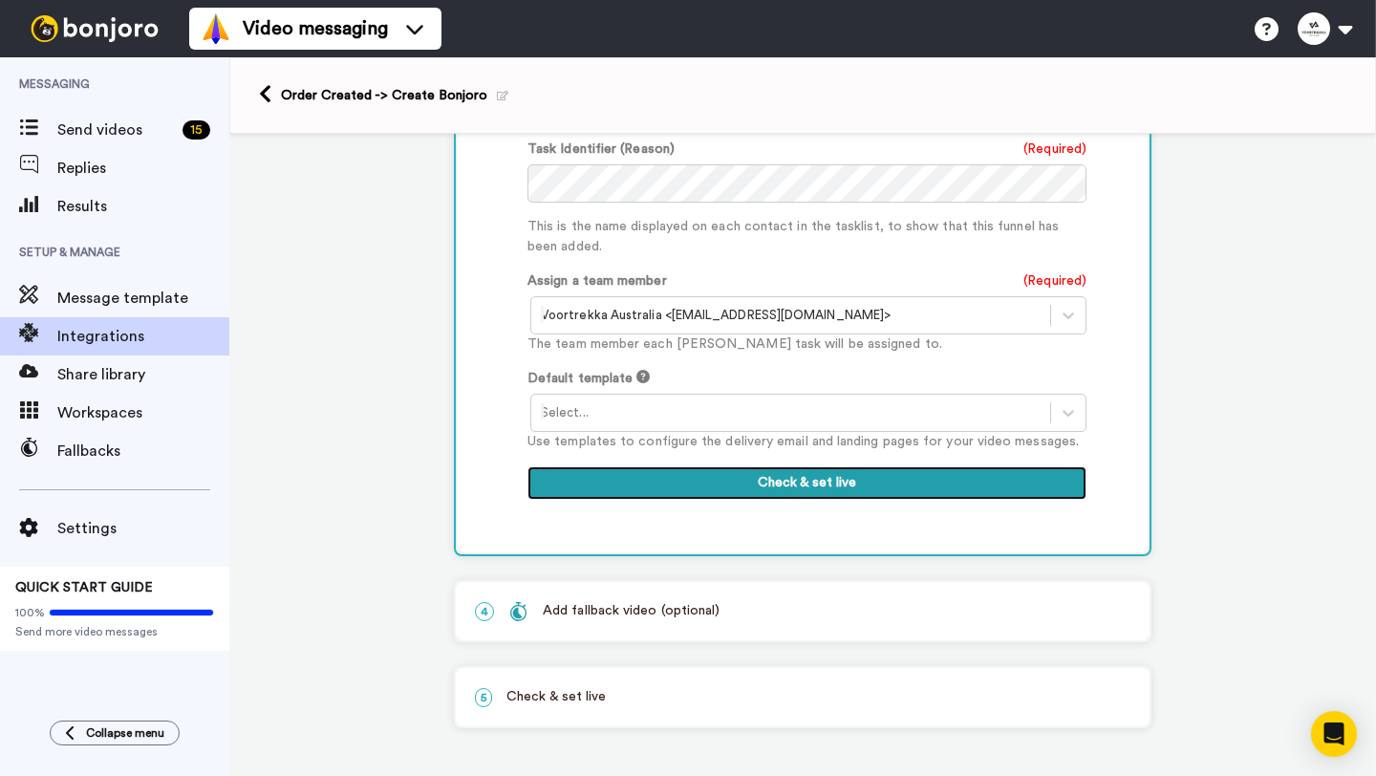
click at [634, 490] on button "Check & set live" at bounding box center [806, 483] width 559 height 34
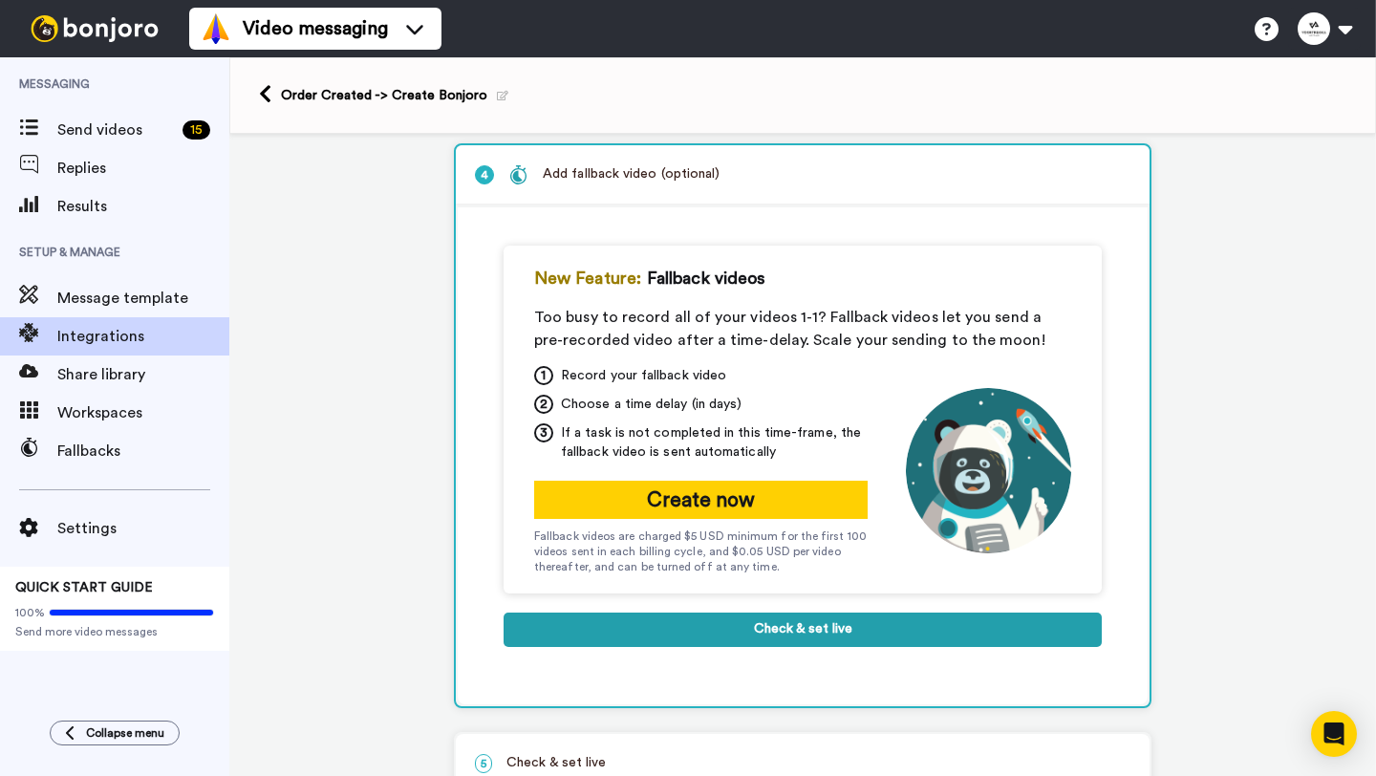
scroll to position [343, 0]
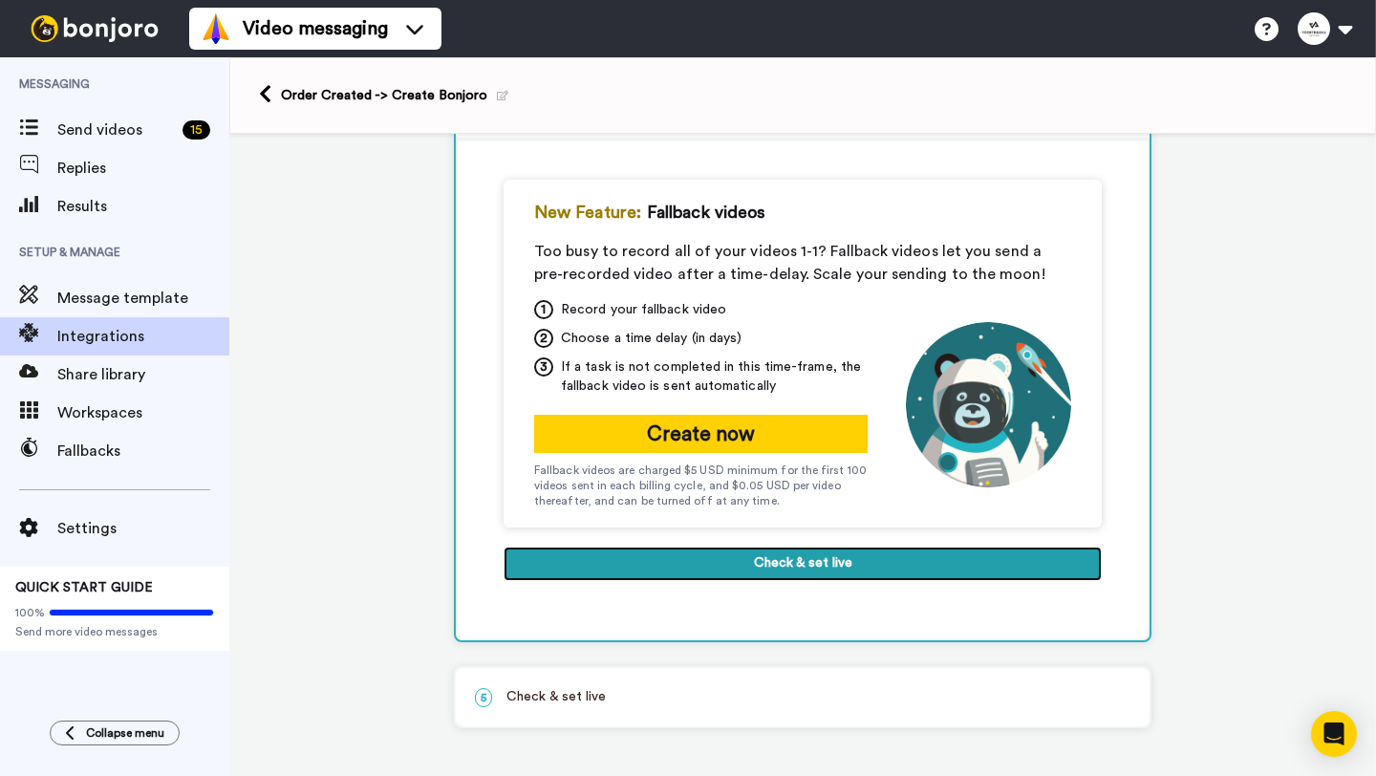
click at [653, 555] on button "Check & set live" at bounding box center [803, 564] width 598 height 34
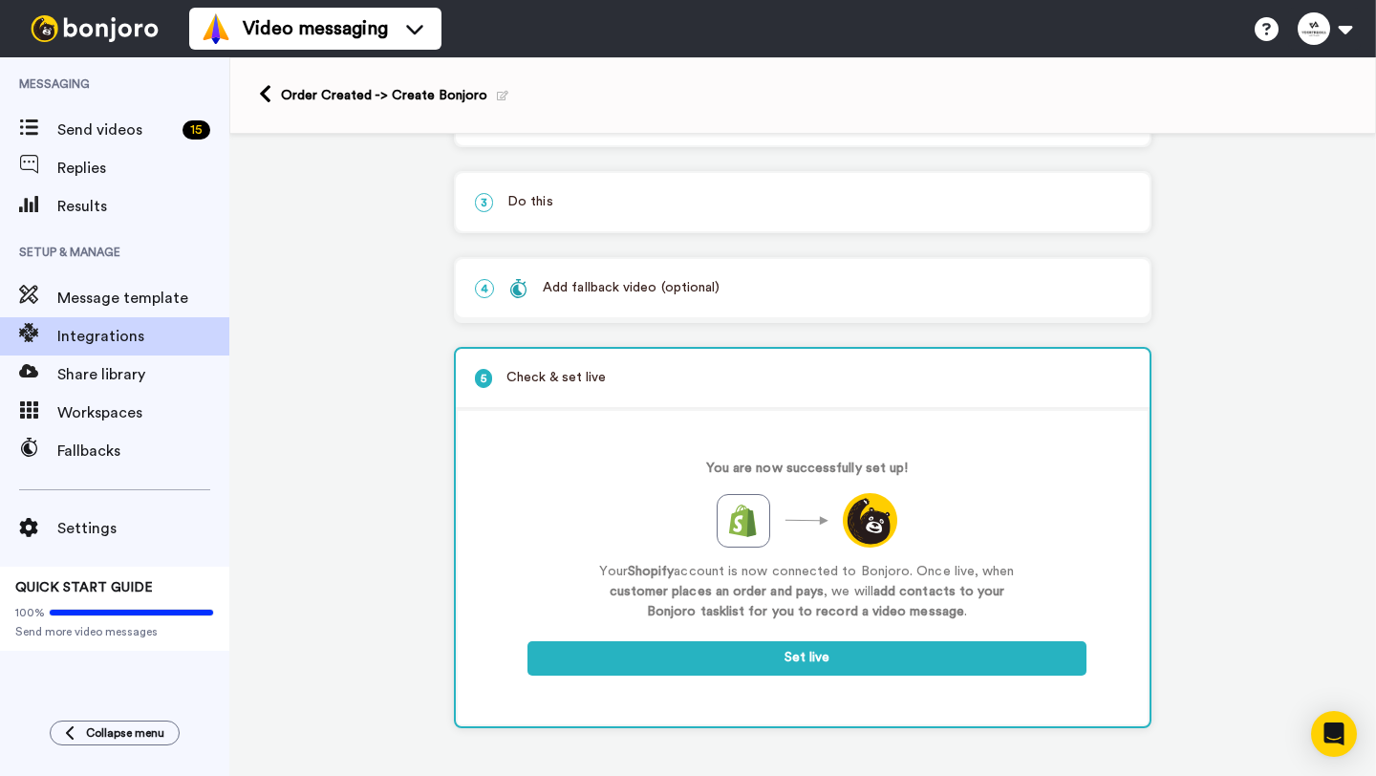
scroll to position [163, 0]
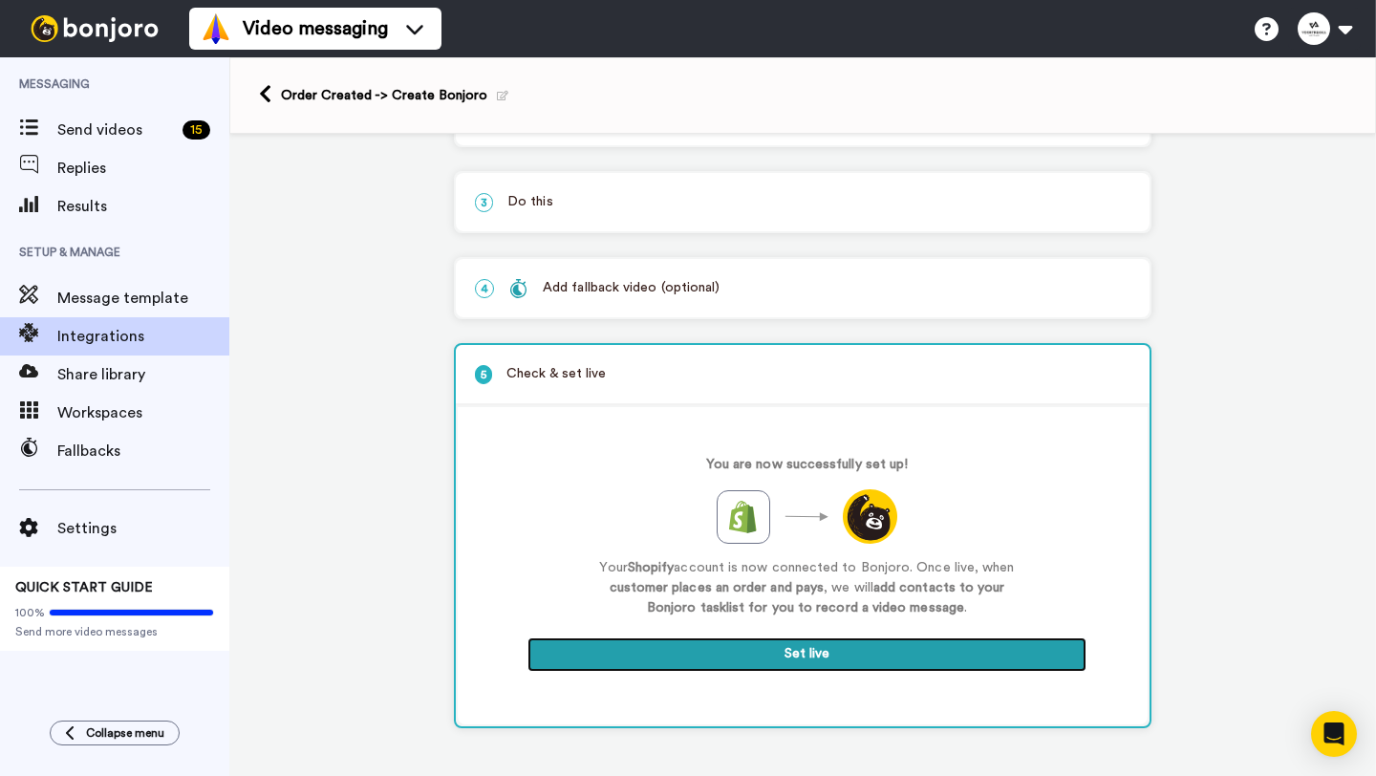
click at [653, 654] on button "Set live" at bounding box center [806, 654] width 559 height 34
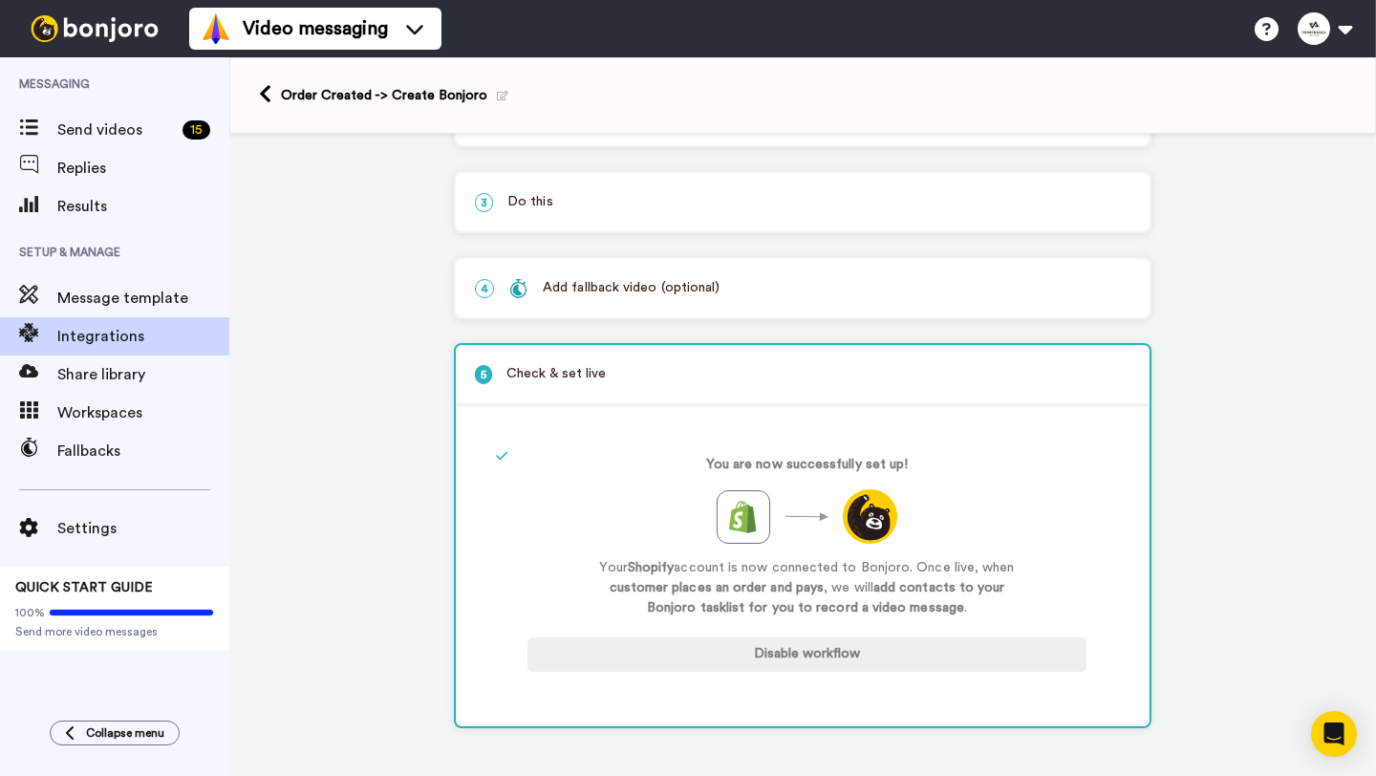
scroll to position [0, 0]
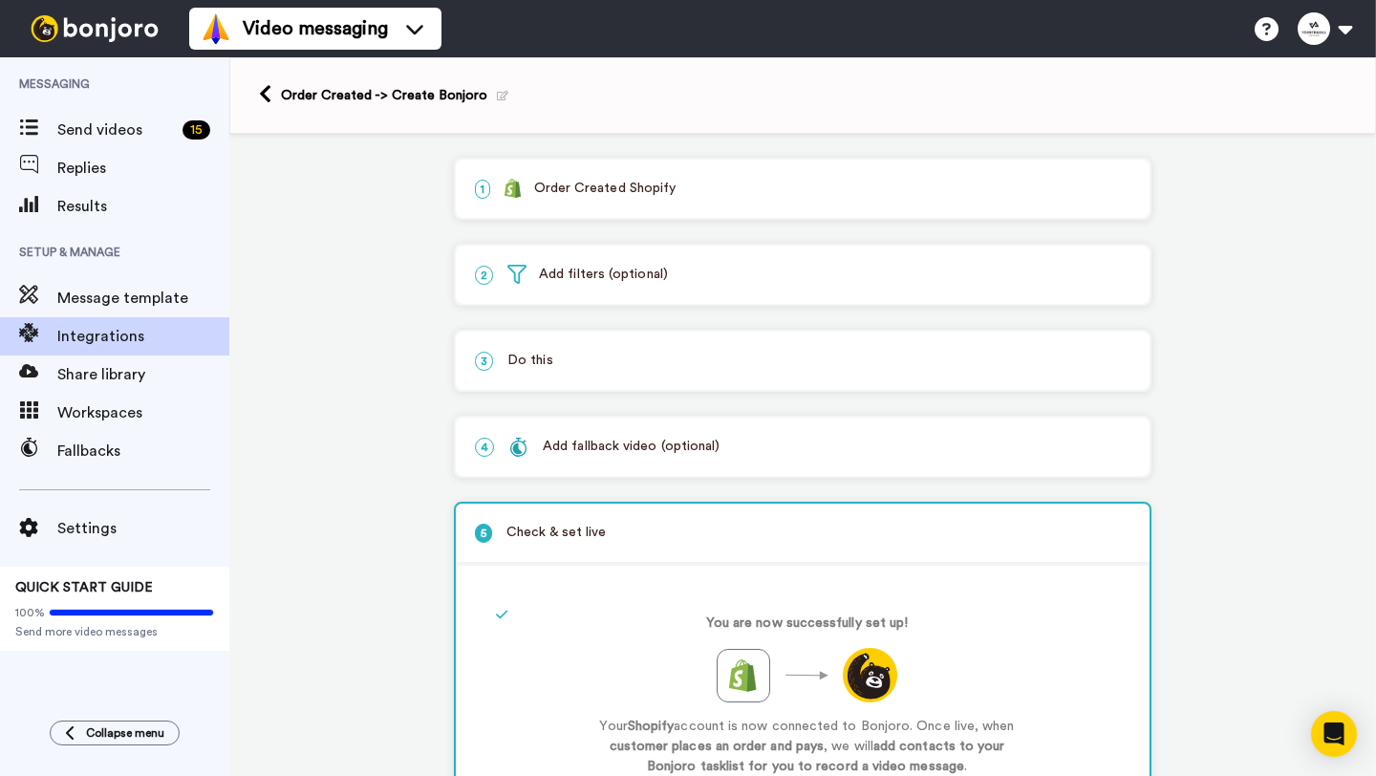
click at [512, 274] on img at bounding box center [516, 274] width 19 height 19
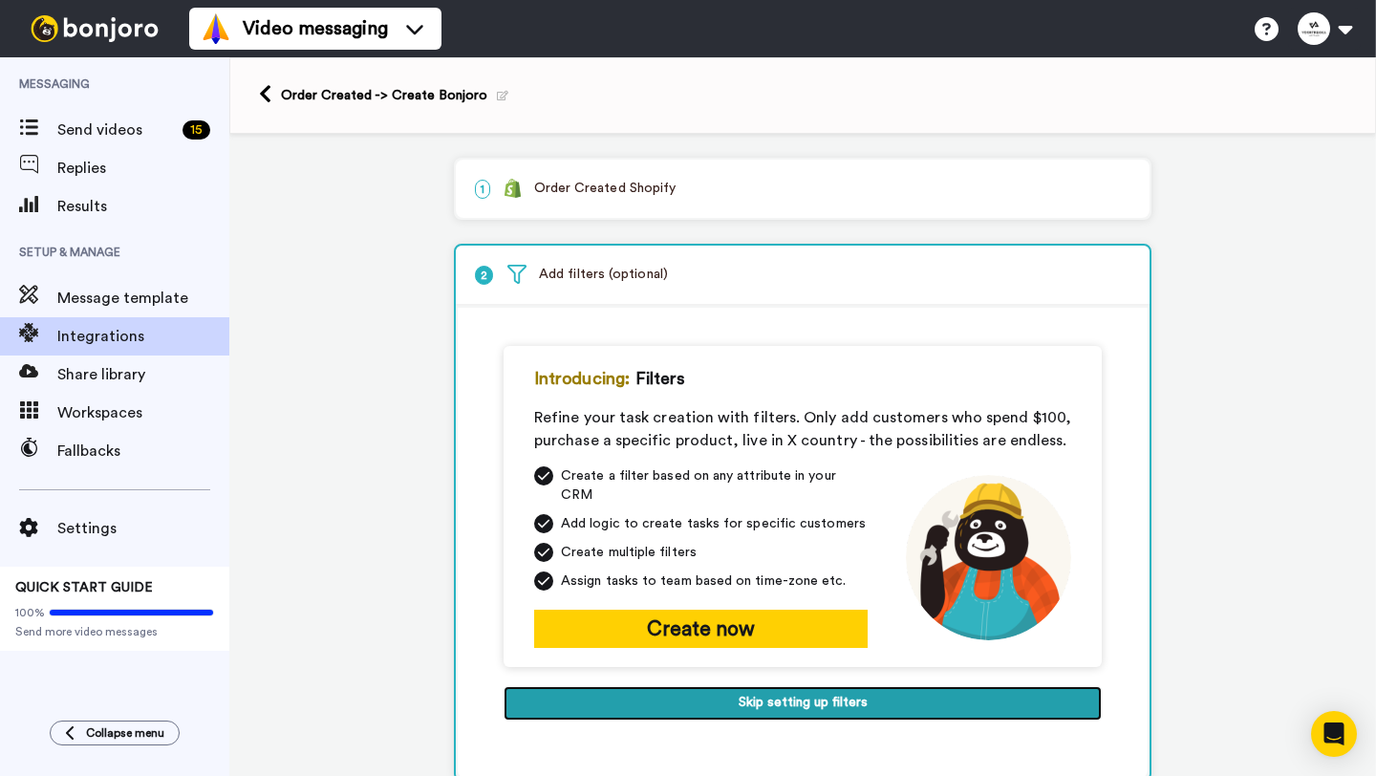
click at [677, 687] on button "Skip setting up filters" at bounding box center [803, 703] width 598 height 34
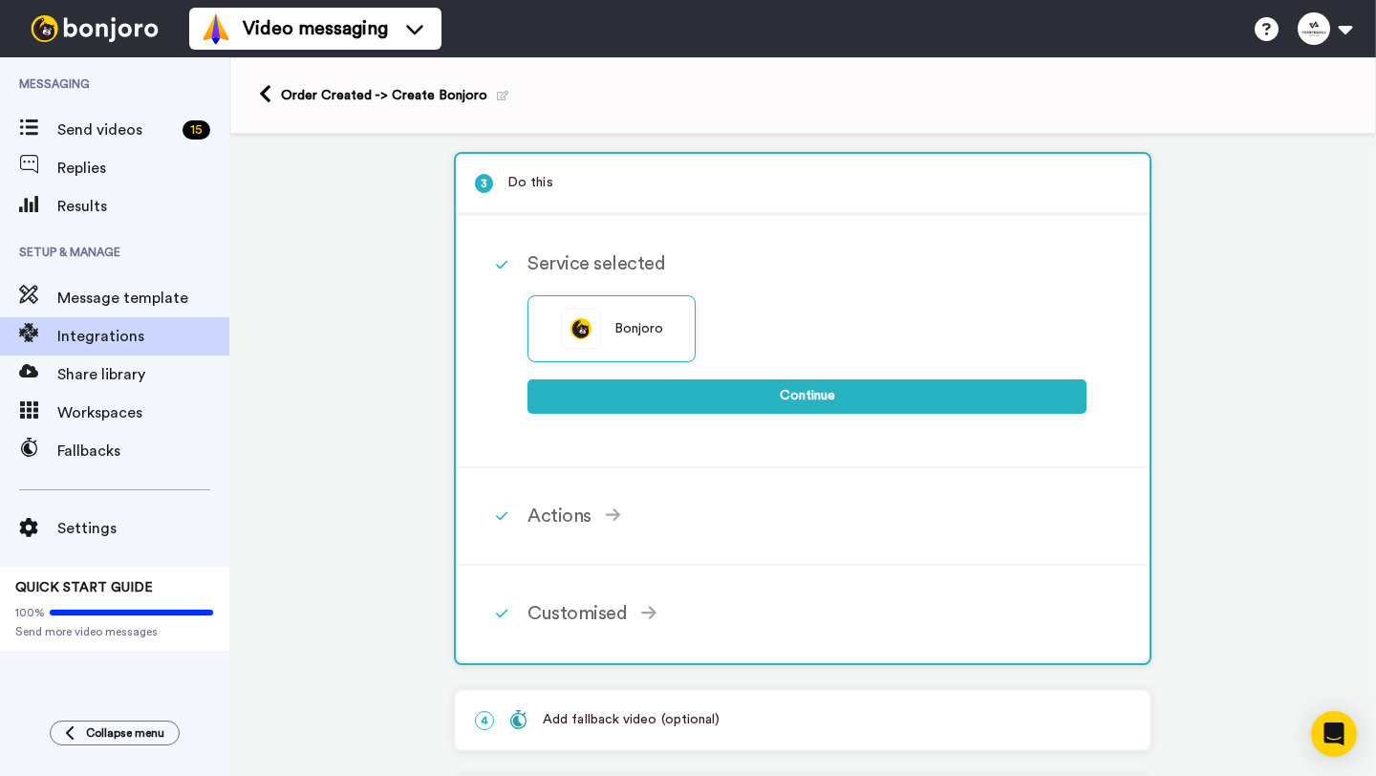
scroll to position [191, 0]
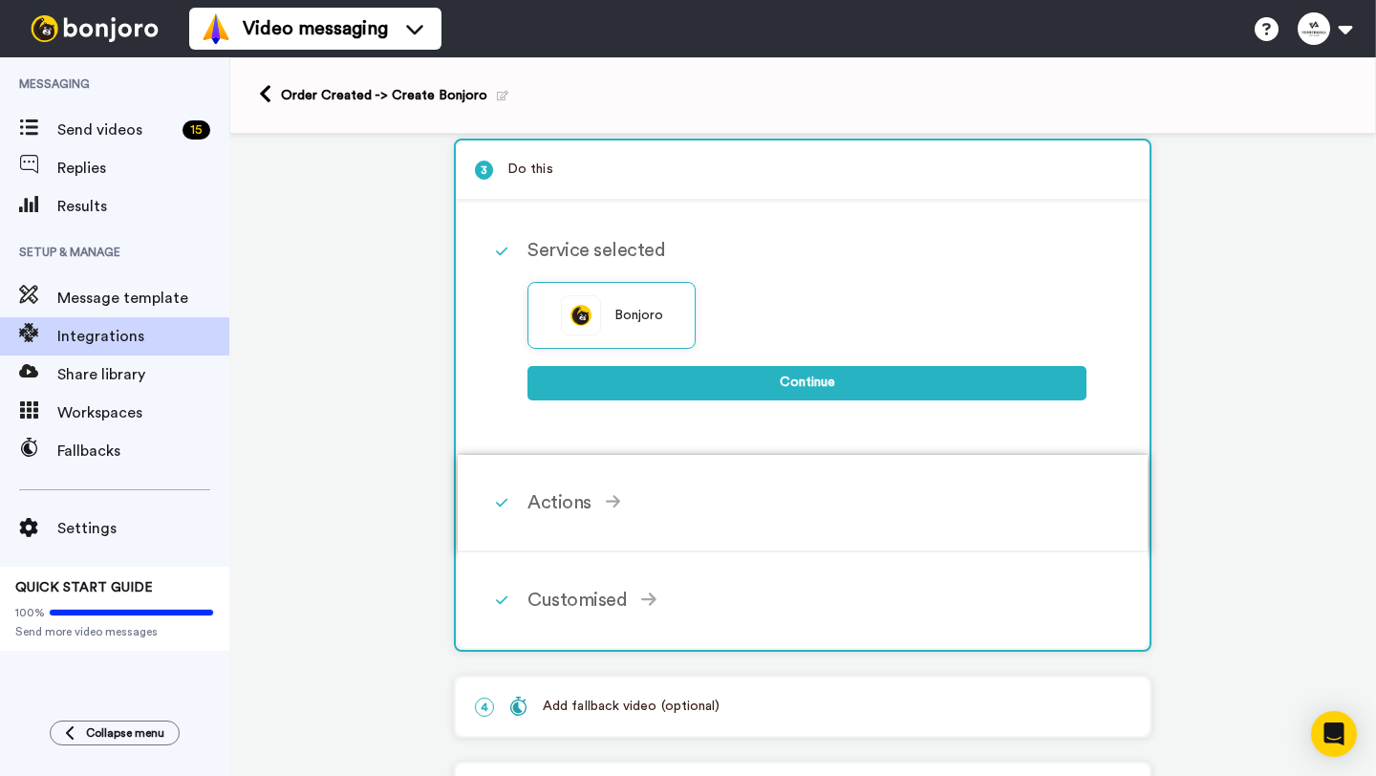
click at [665, 479] on div "Actions Create Bonjoro Add contacts to your Bonjoro tasklist for you to record …" at bounding box center [827, 502] width 601 height 57
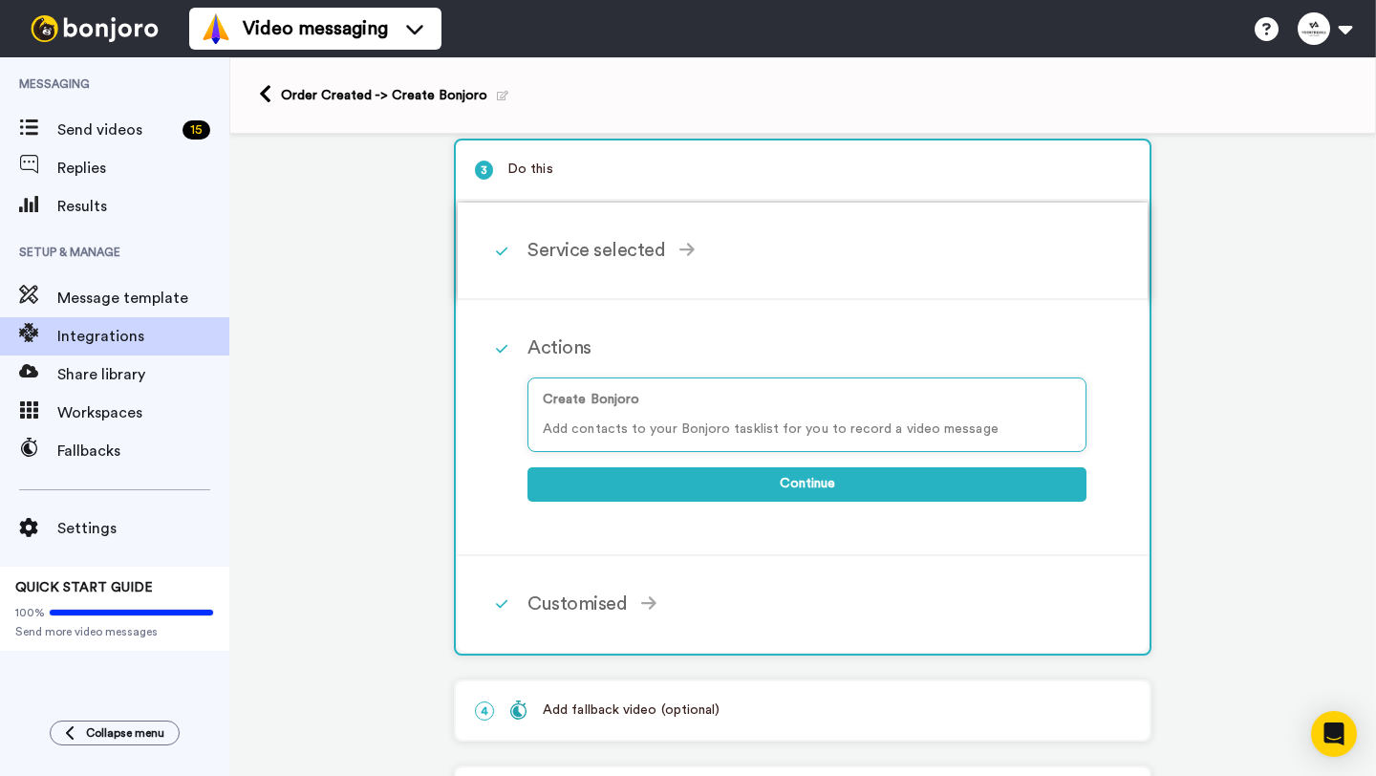
click at [620, 248] on div "Service selected" at bounding box center [806, 250] width 559 height 29
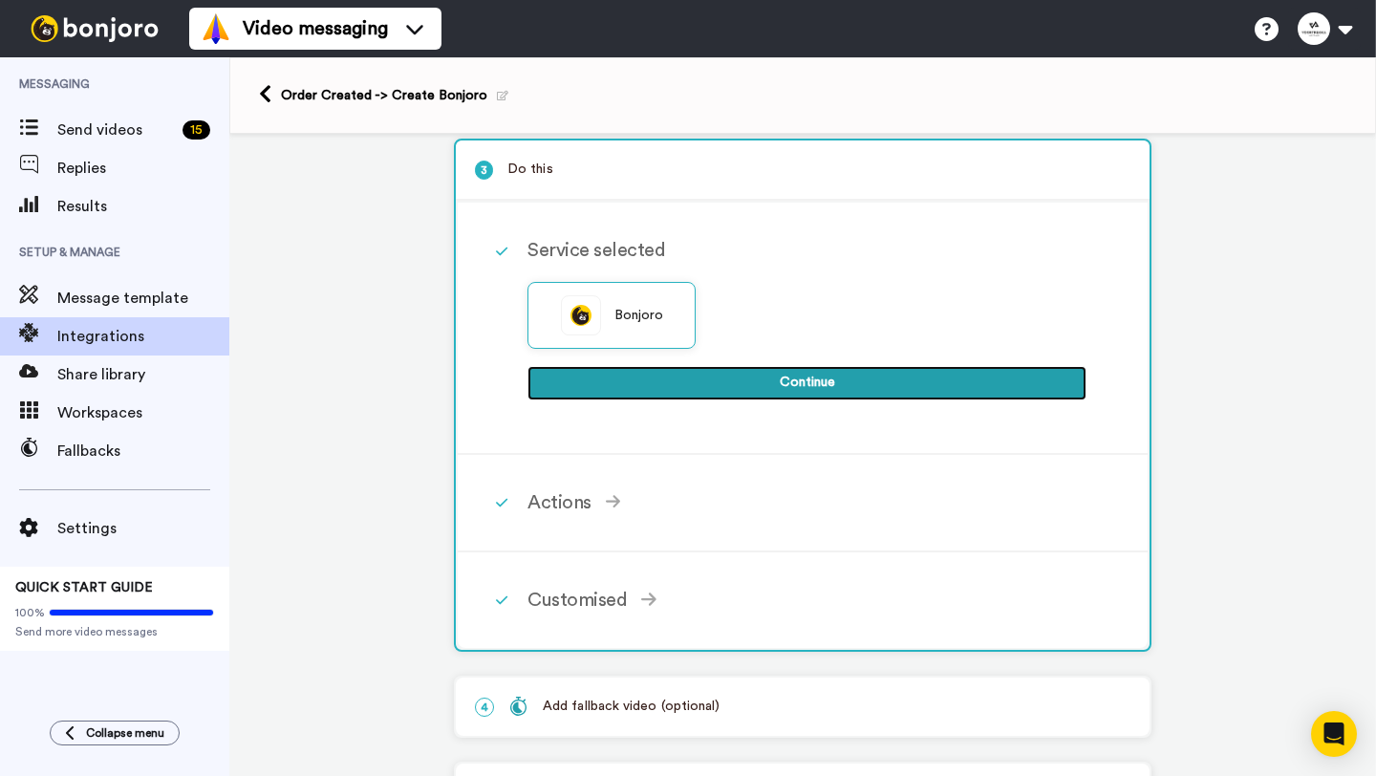
click at [636, 380] on button "Continue" at bounding box center [806, 383] width 559 height 34
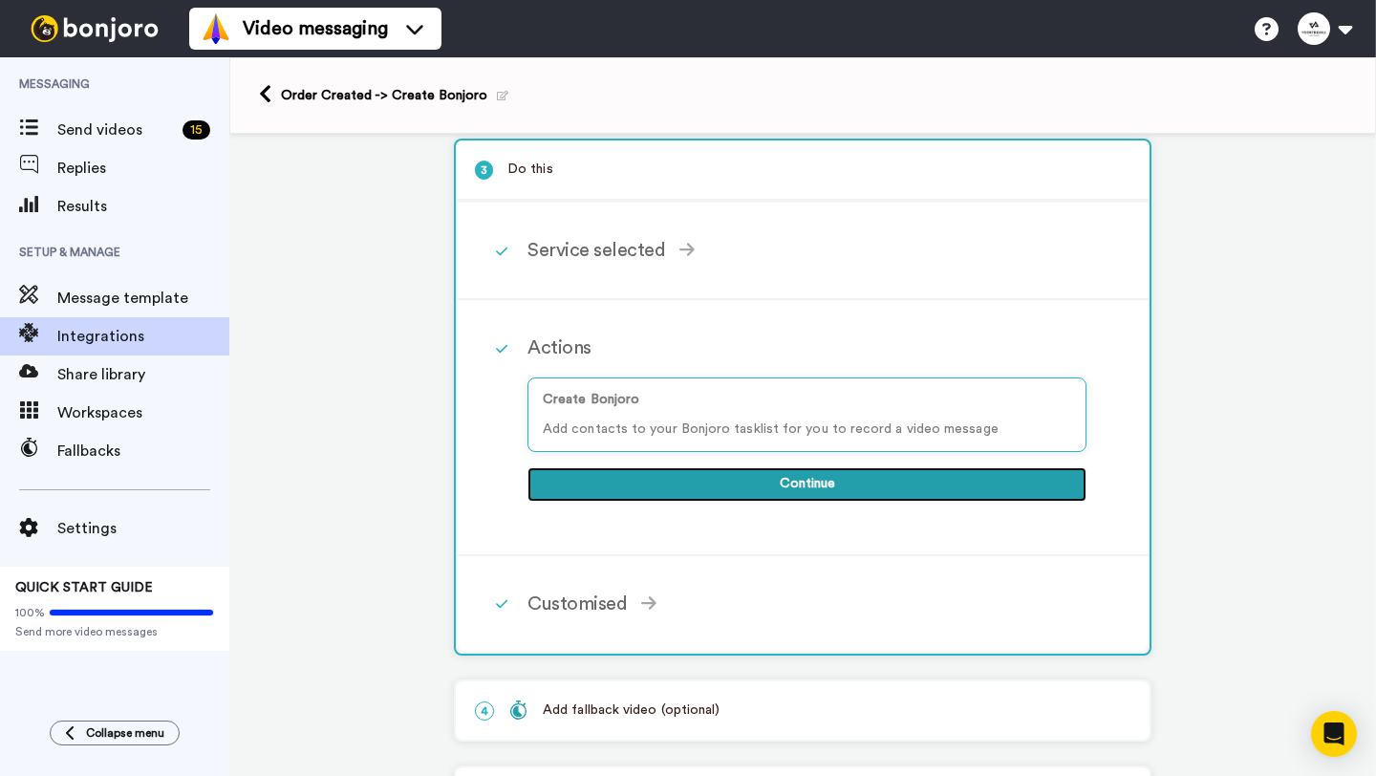
click at [647, 477] on button "Continue" at bounding box center [806, 484] width 559 height 34
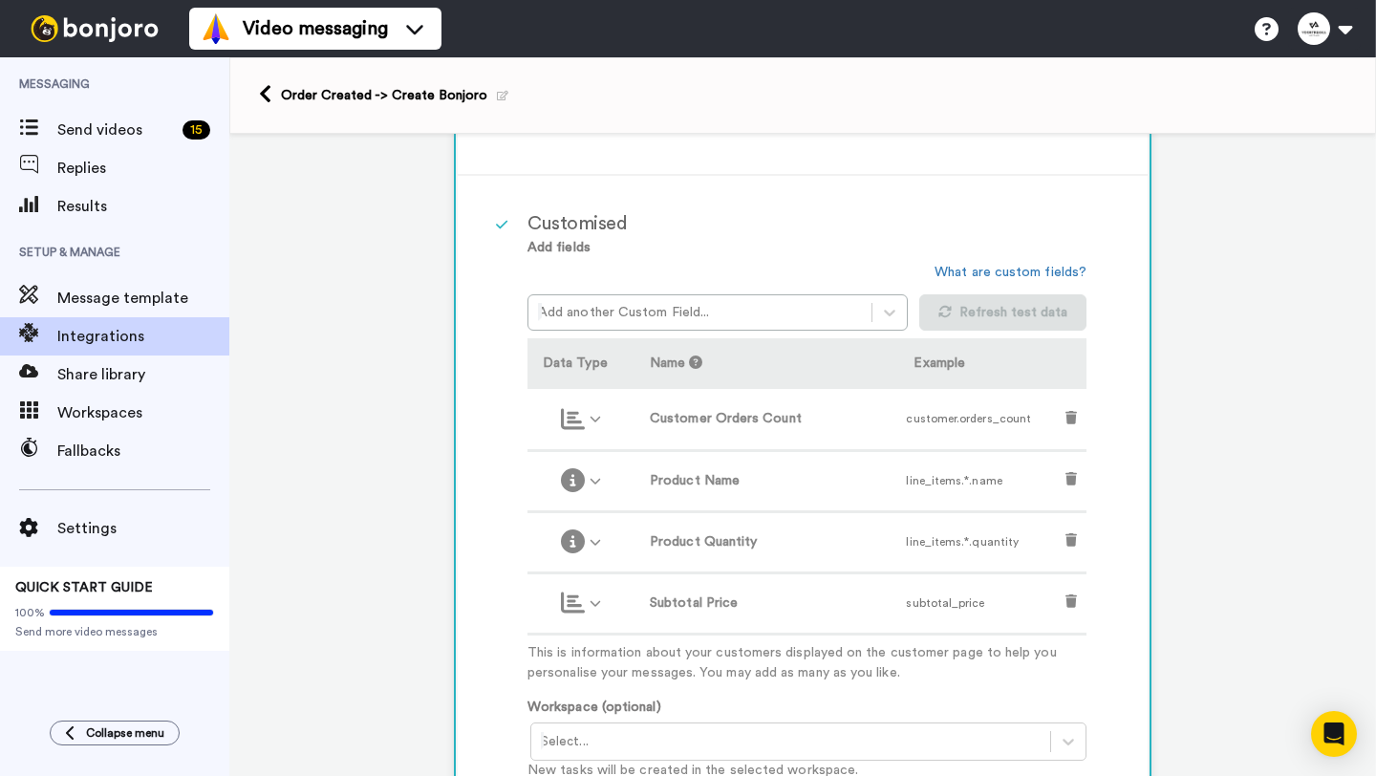
scroll to position [410, 0]
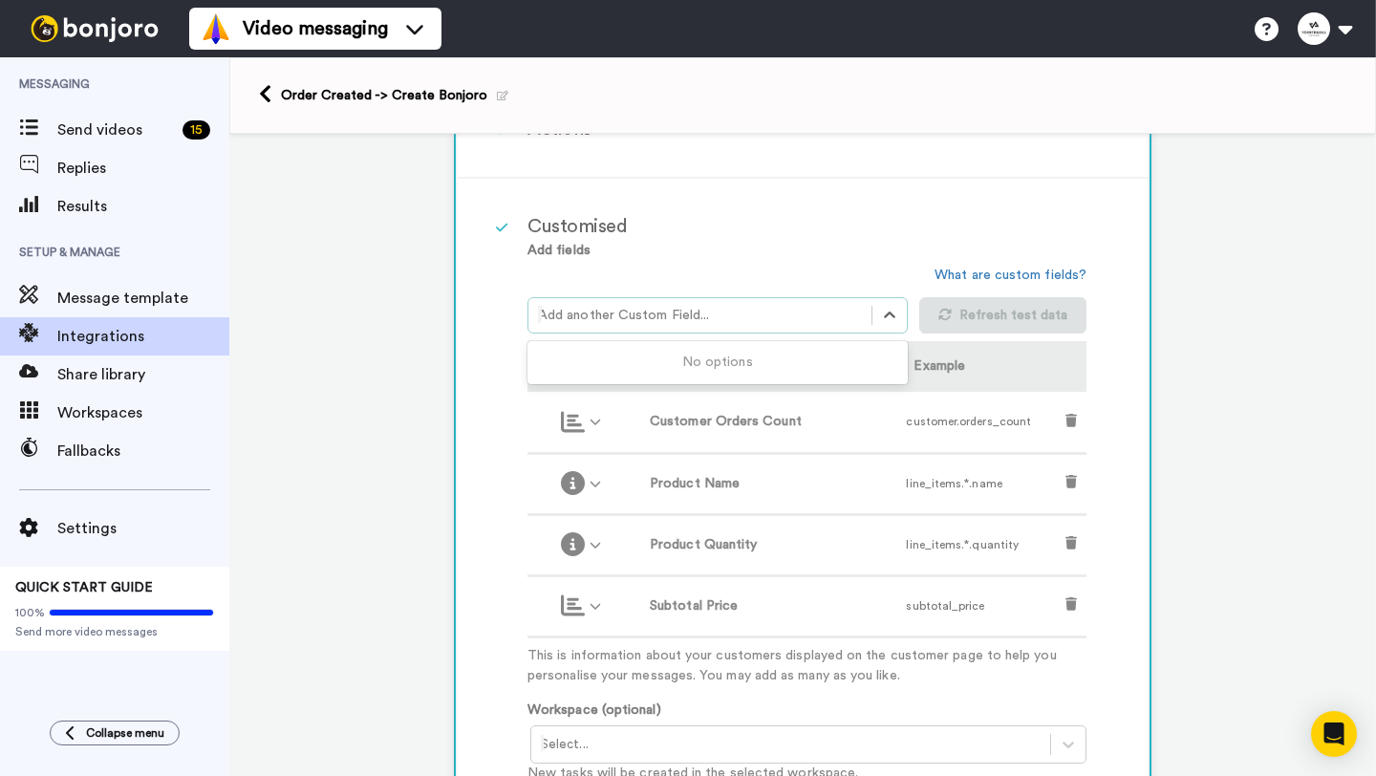
click at [643, 322] on div at bounding box center [700, 315] width 324 height 23
click at [639, 310] on div at bounding box center [700, 315] width 324 height 23
click at [675, 323] on div at bounding box center [700, 315] width 324 height 23
click at [832, 318] on div at bounding box center [700, 315] width 324 height 23
click at [888, 323] on icon at bounding box center [889, 315] width 19 height 19
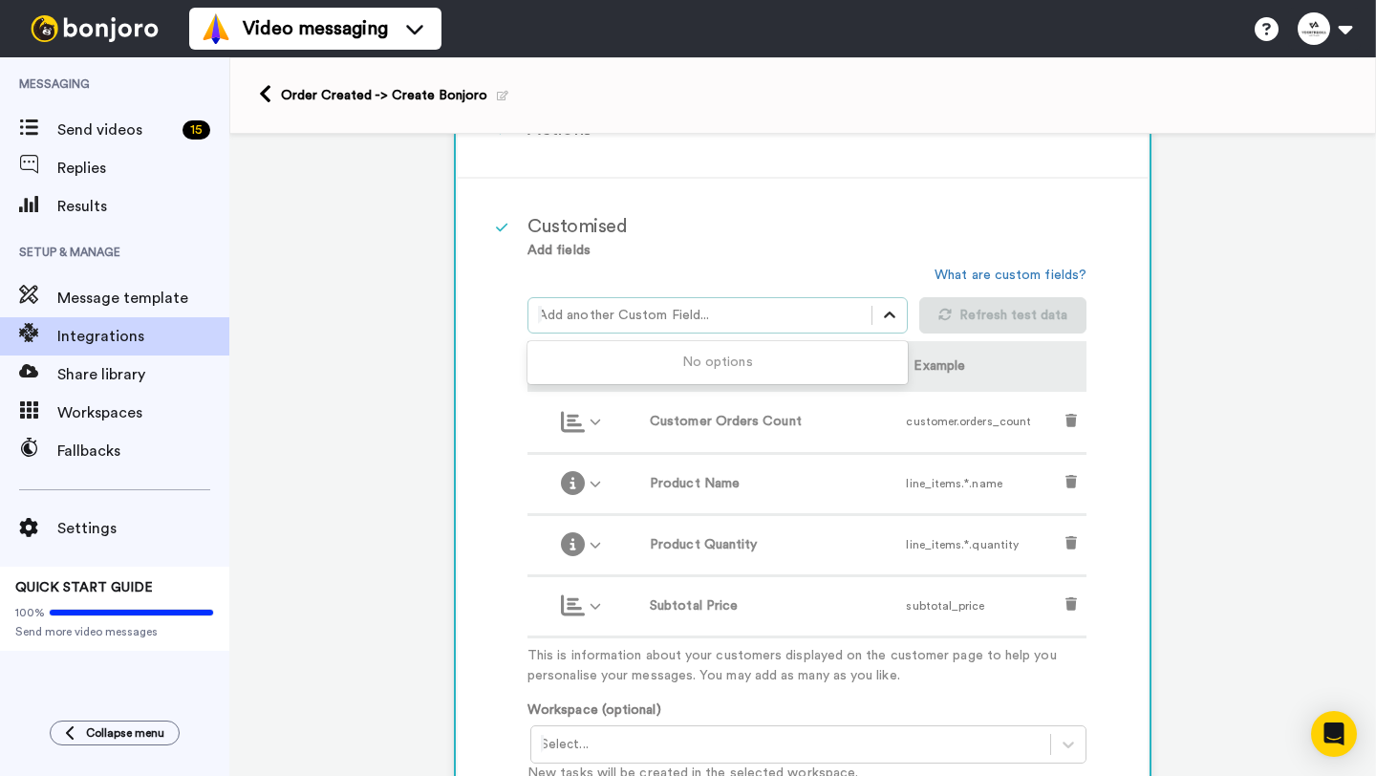
click at [888, 323] on icon at bounding box center [889, 315] width 19 height 19
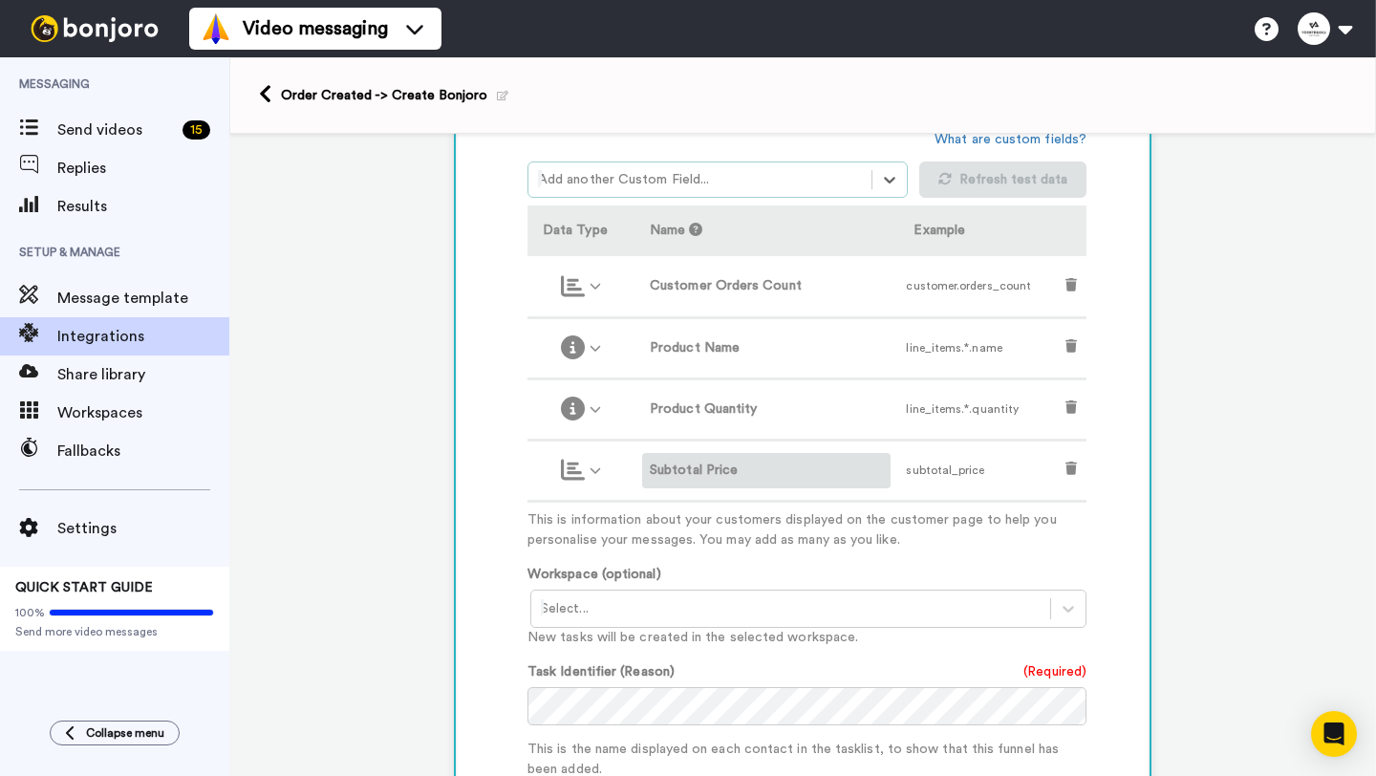
scroll to position [512, 0]
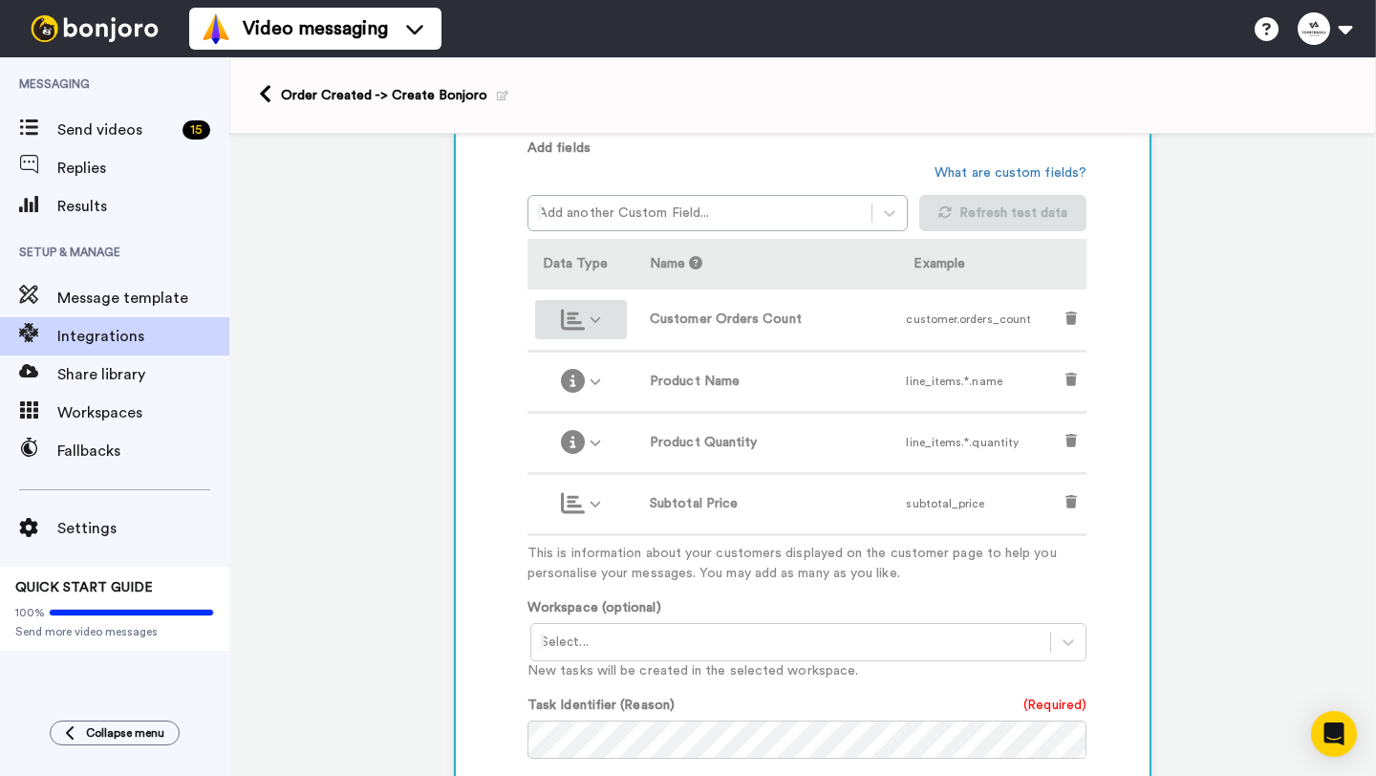
click at [593, 322] on icon at bounding box center [595, 319] width 12 height 12
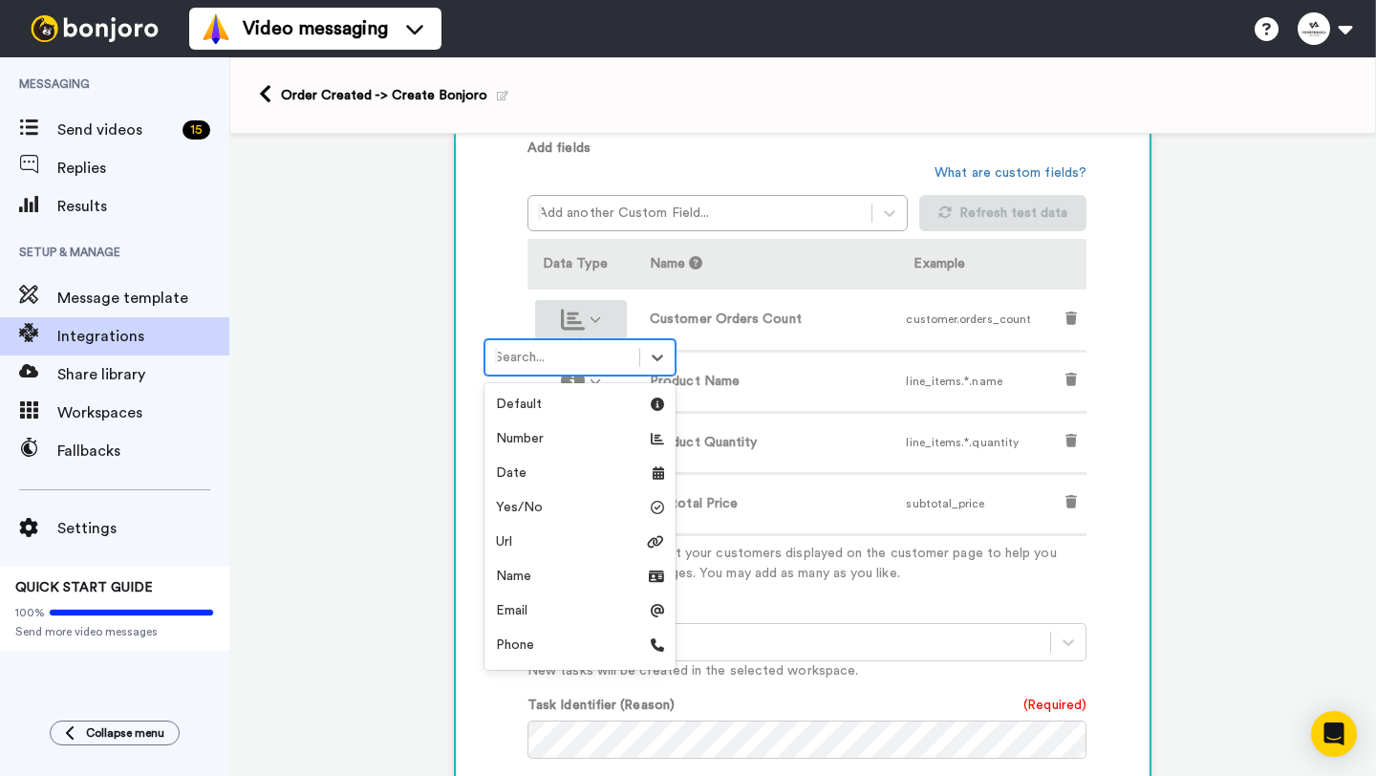
click at [593, 322] on icon at bounding box center [595, 319] width 12 height 12
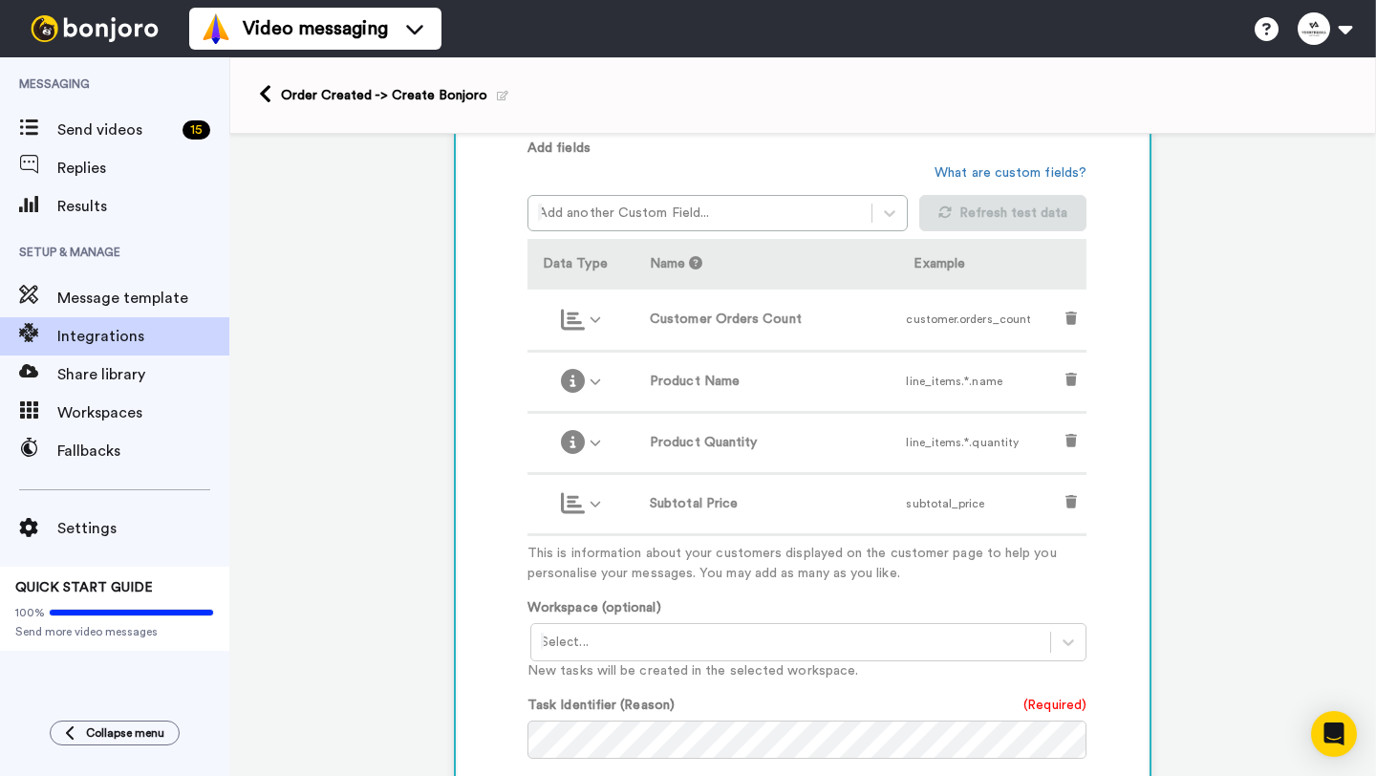
click at [440, 306] on div "1 Order Created Shopify Service selected ActiveCampaign AWeber Bonjoro ConvertK…" at bounding box center [802, 477] width 1147 height 1710
click at [621, 224] on div at bounding box center [700, 213] width 324 height 23
click at [700, 164] on div "Add fields option subtotal_price, deselected. Use Up and Down to choose options…" at bounding box center [806, 361] width 559 height 445
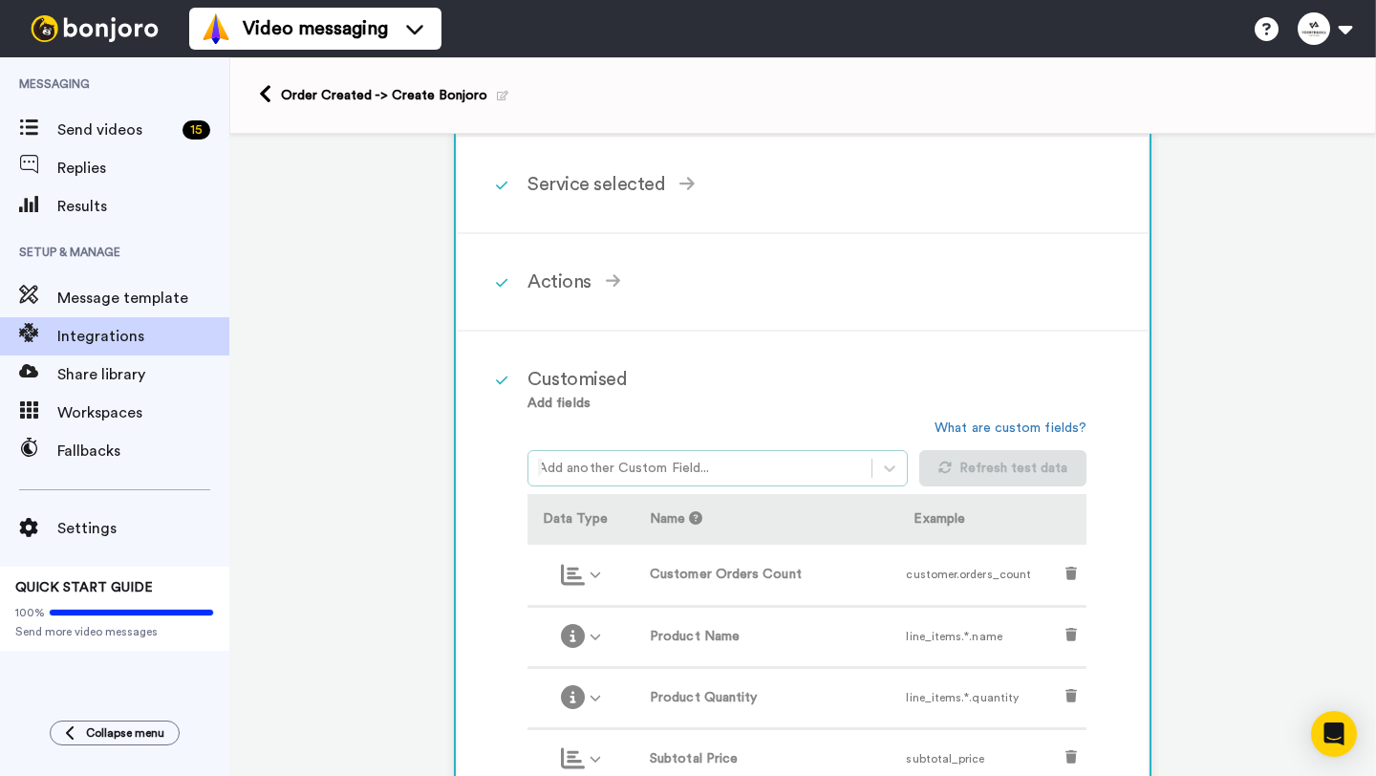
scroll to position [0, 0]
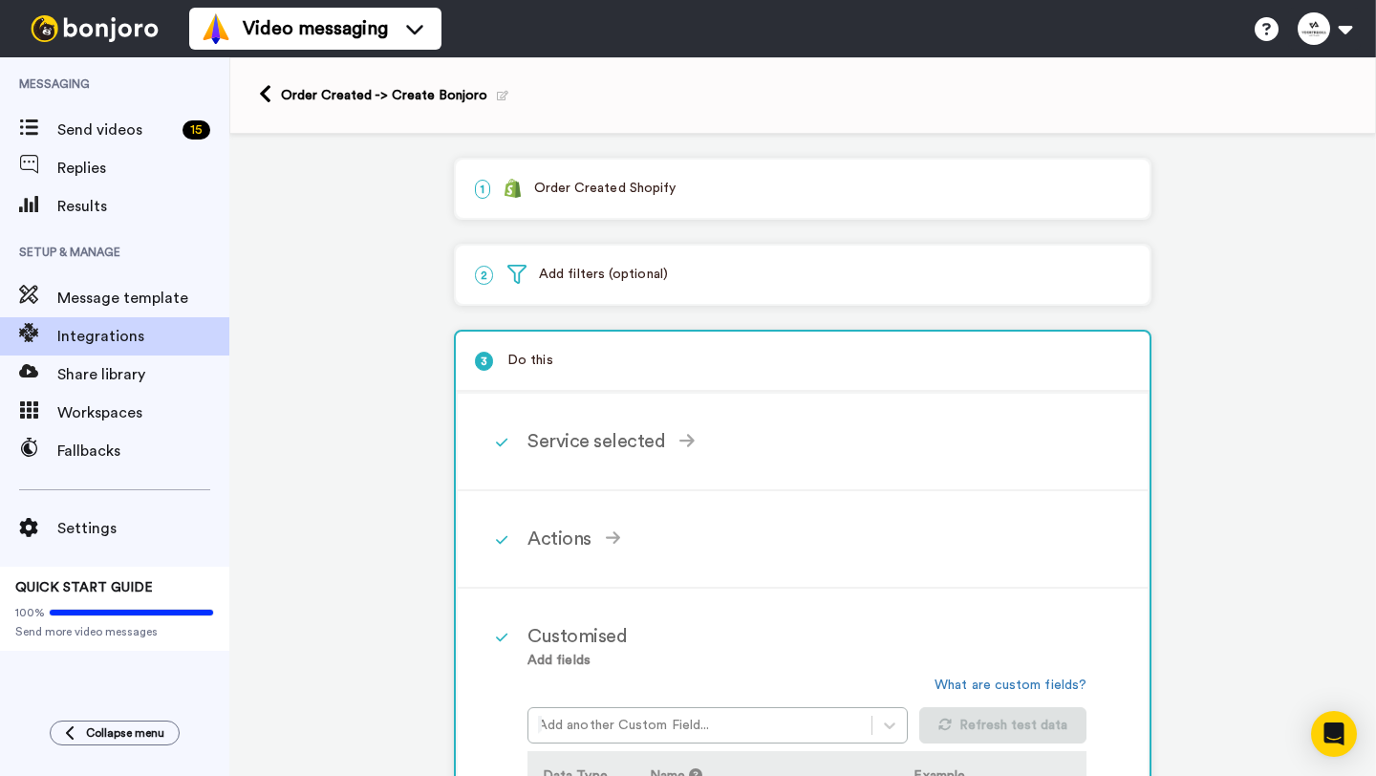
click at [561, 175] on div "1 Order Created Shopify" at bounding box center [803, 189] width 694 height 58
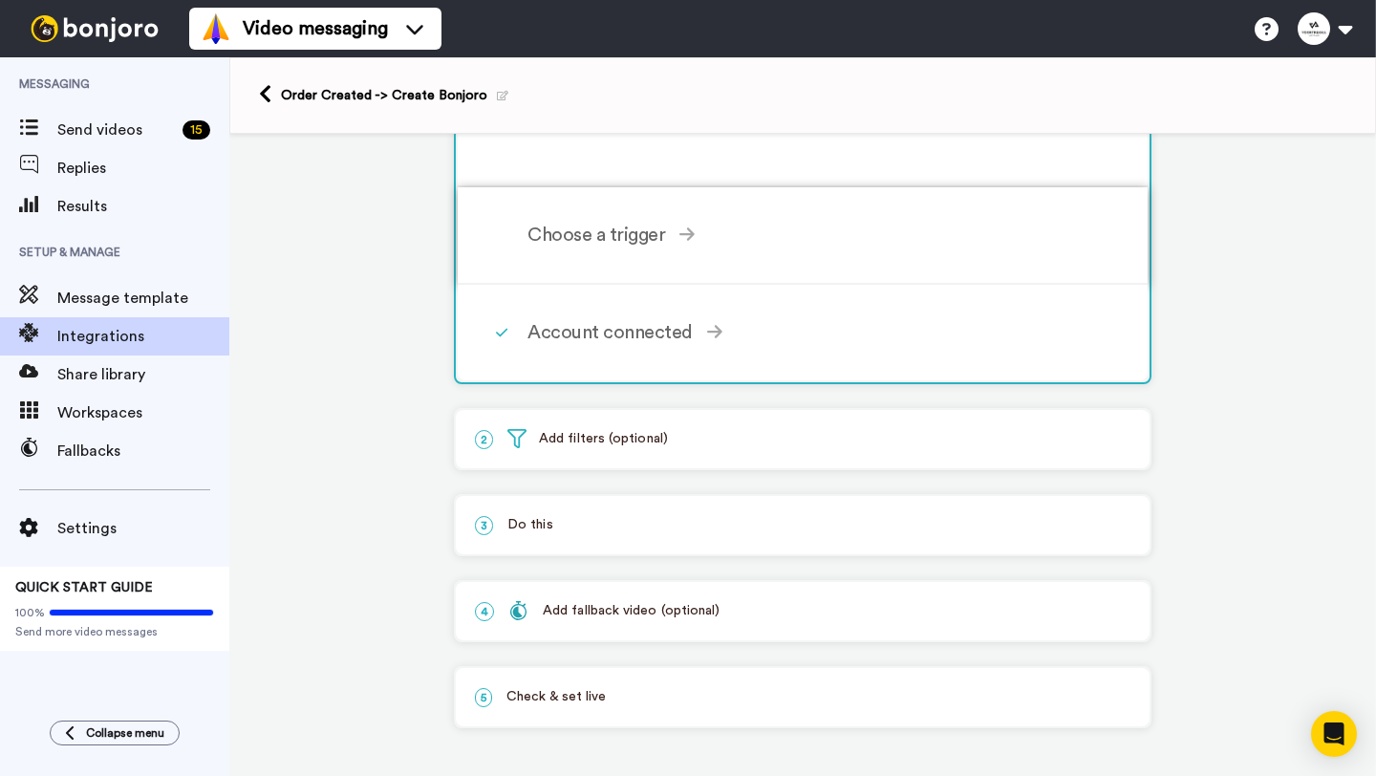
click at [581, 250] on div "Choose a trigger Order Created Triggers when customer places an order and pays …" at bounding box center [827, 234] width 601 height 57
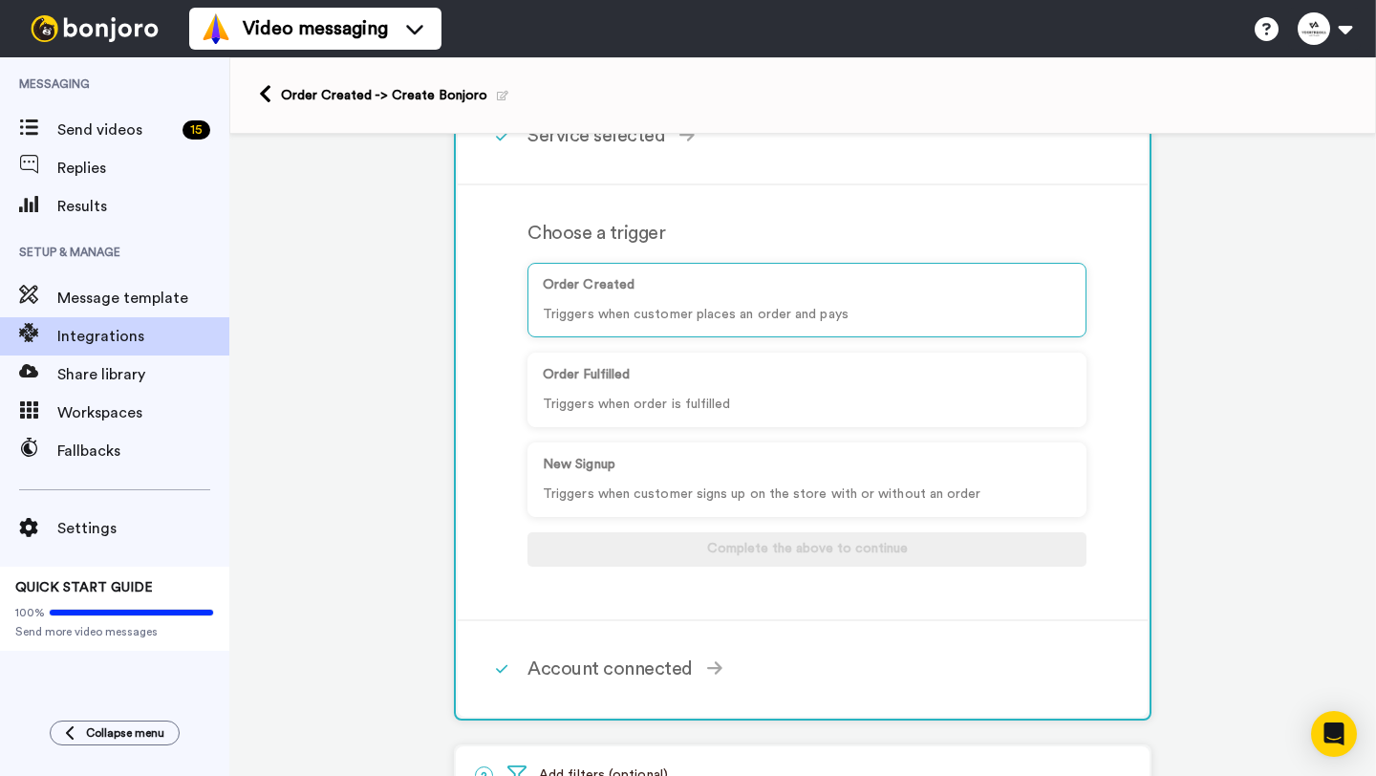
scroll to position [105, 0]
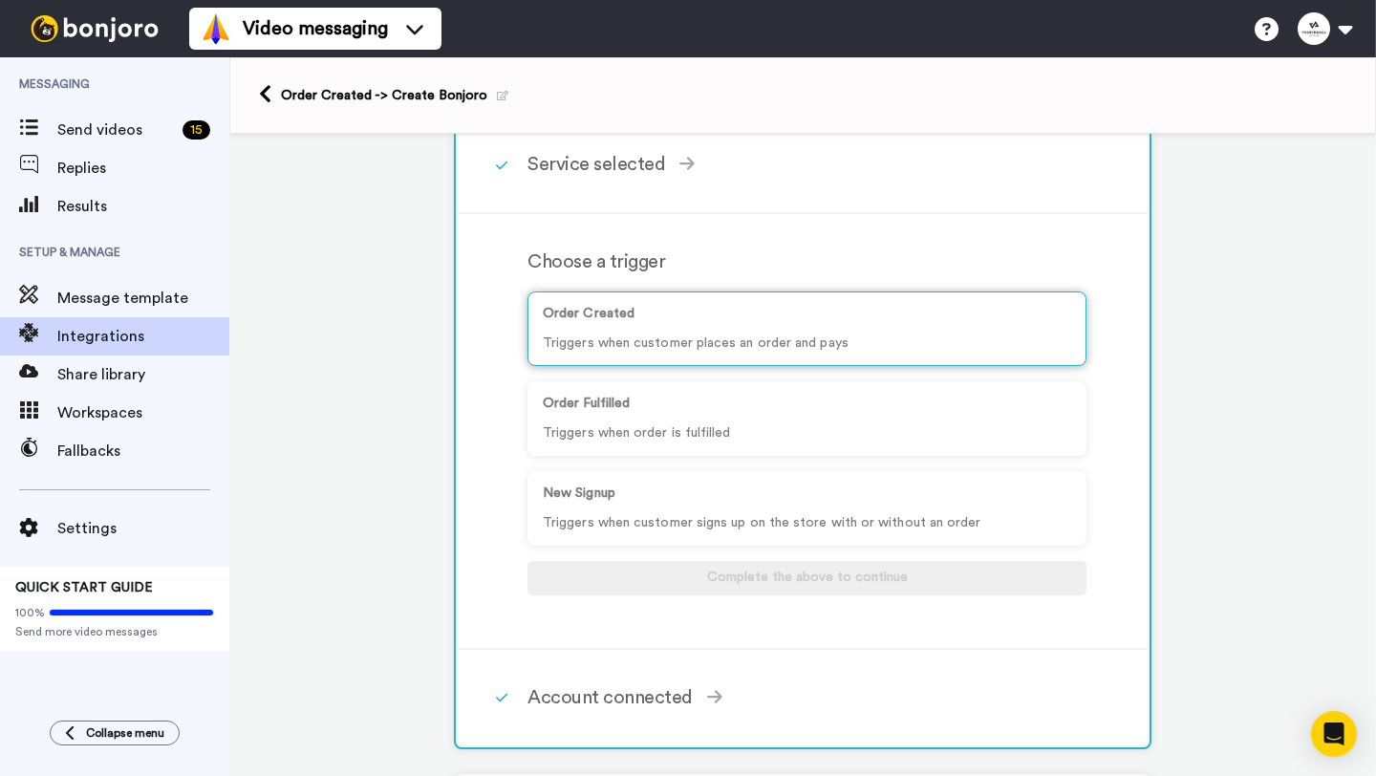
click at [833, 324] on p "Order Created" at bounding box center [807, 314] width 528 height 20
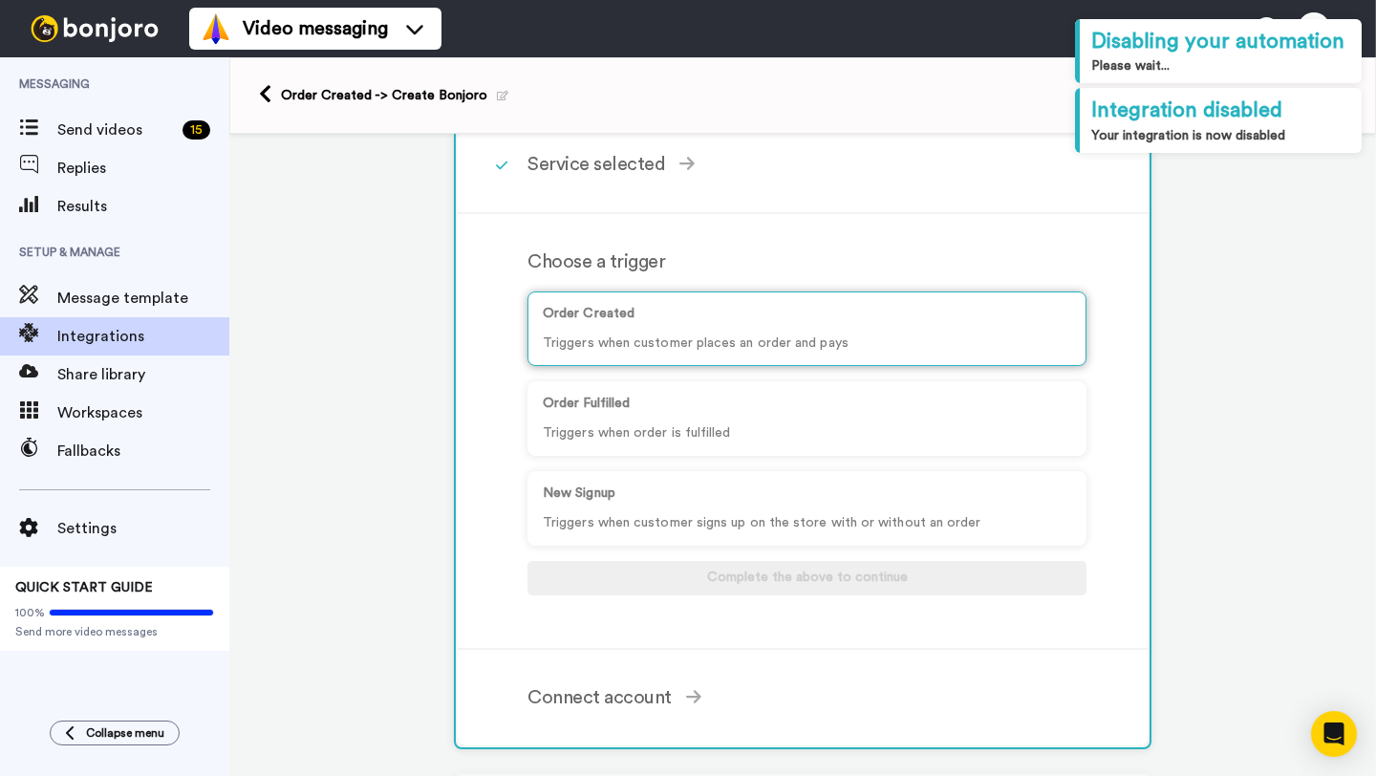
click at [663, 329] on div "Order Created Triggers when customer places an order and pays" at bounding box center [806, 328] width 559 height 75
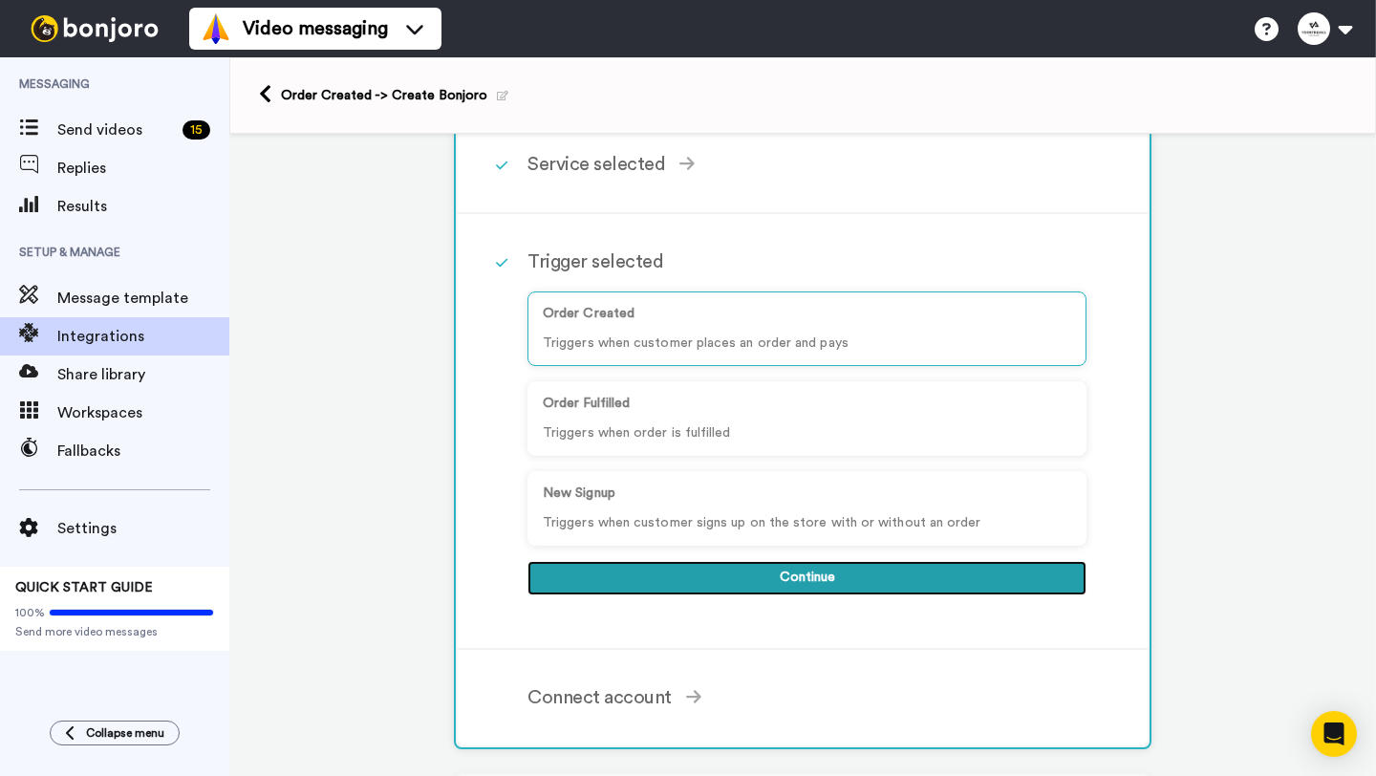
click at [691, 580] on button "Continue" at bounding box center [806, 578] width 559 height 34
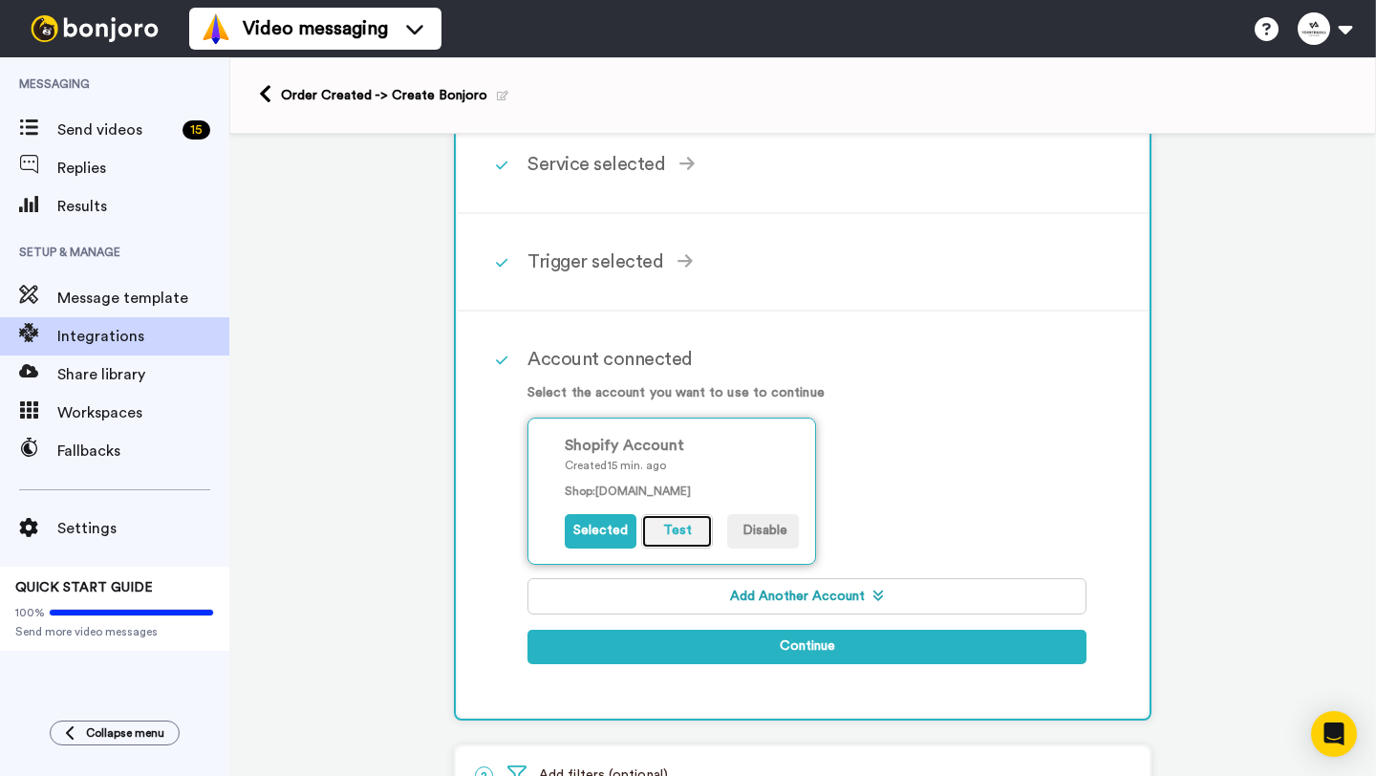
click at [681, 531] on button "Test" at bounding box center [677, 531] width 72 height 34
click at [590, 524] on button "Selected" at bounding box center [601, 531] width 72 height 34
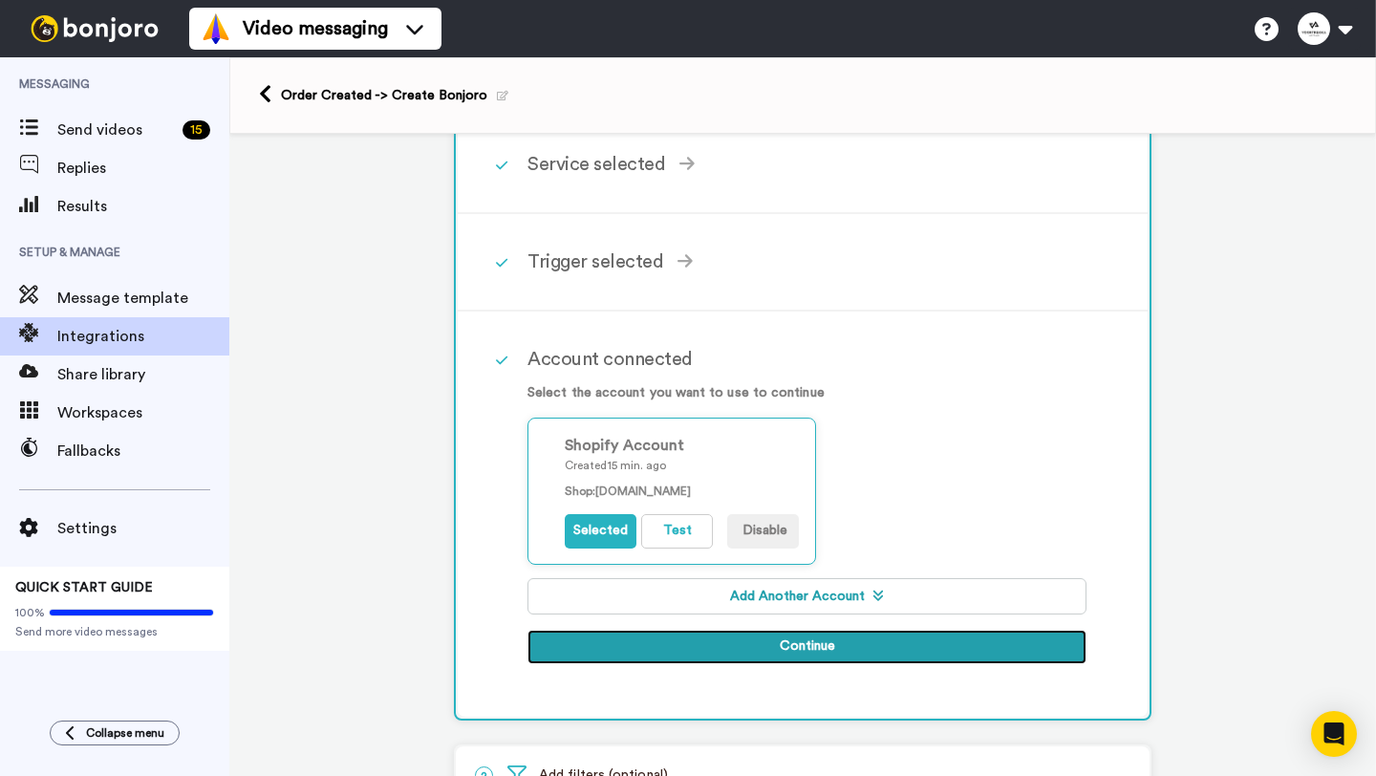
click at [735, 638] on button "Continue" at bounding box center [806, 647] width 559 height 34
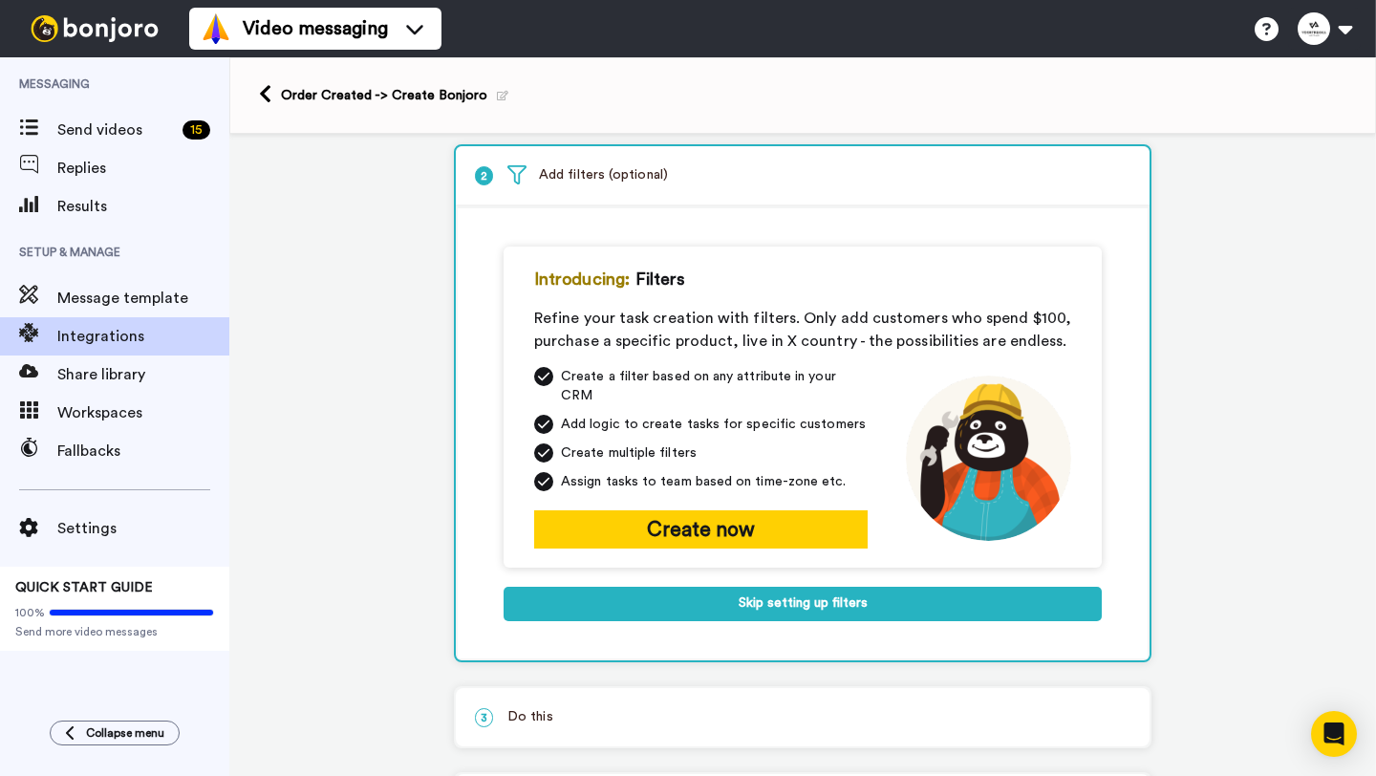
scroll to position [96, 0]
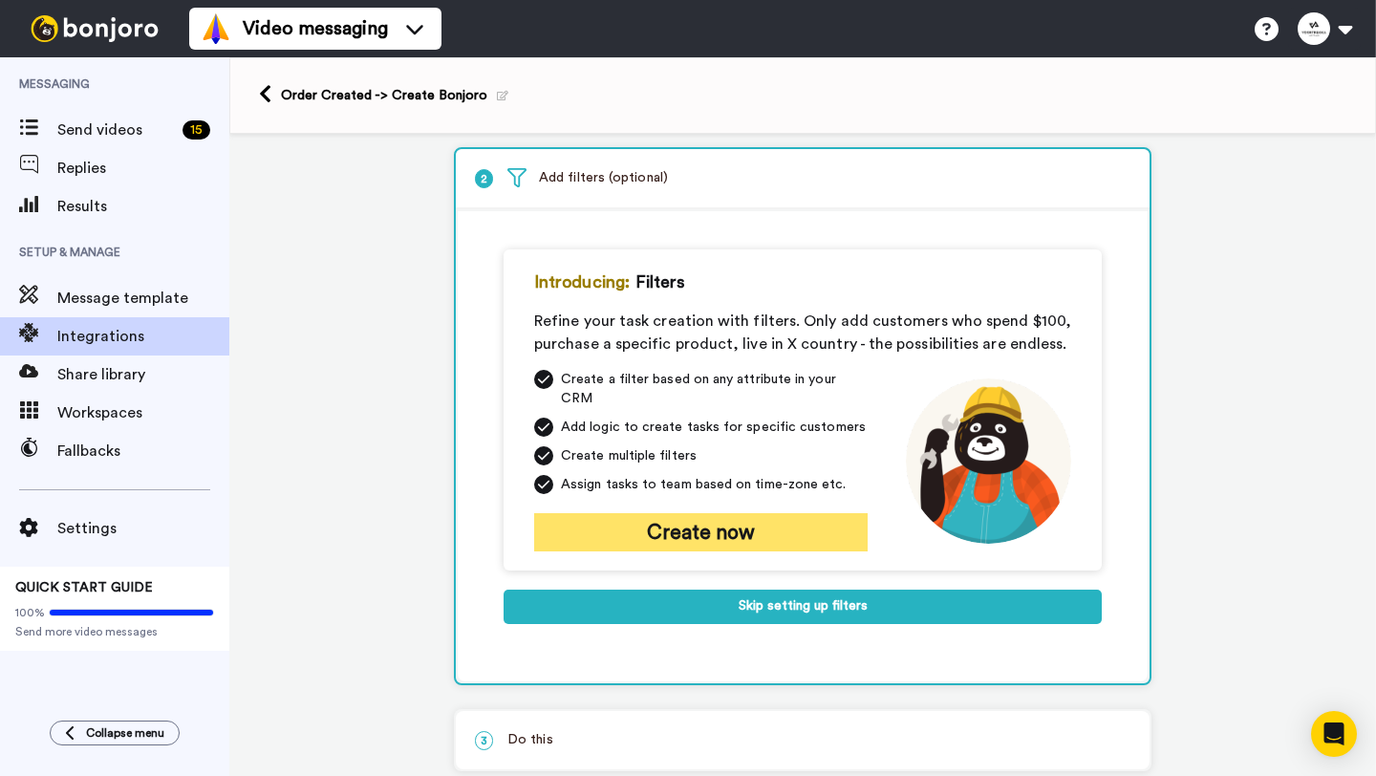
click at [697, 514] on button "Create now" at bounding box center [700, 532] width 333 height 38
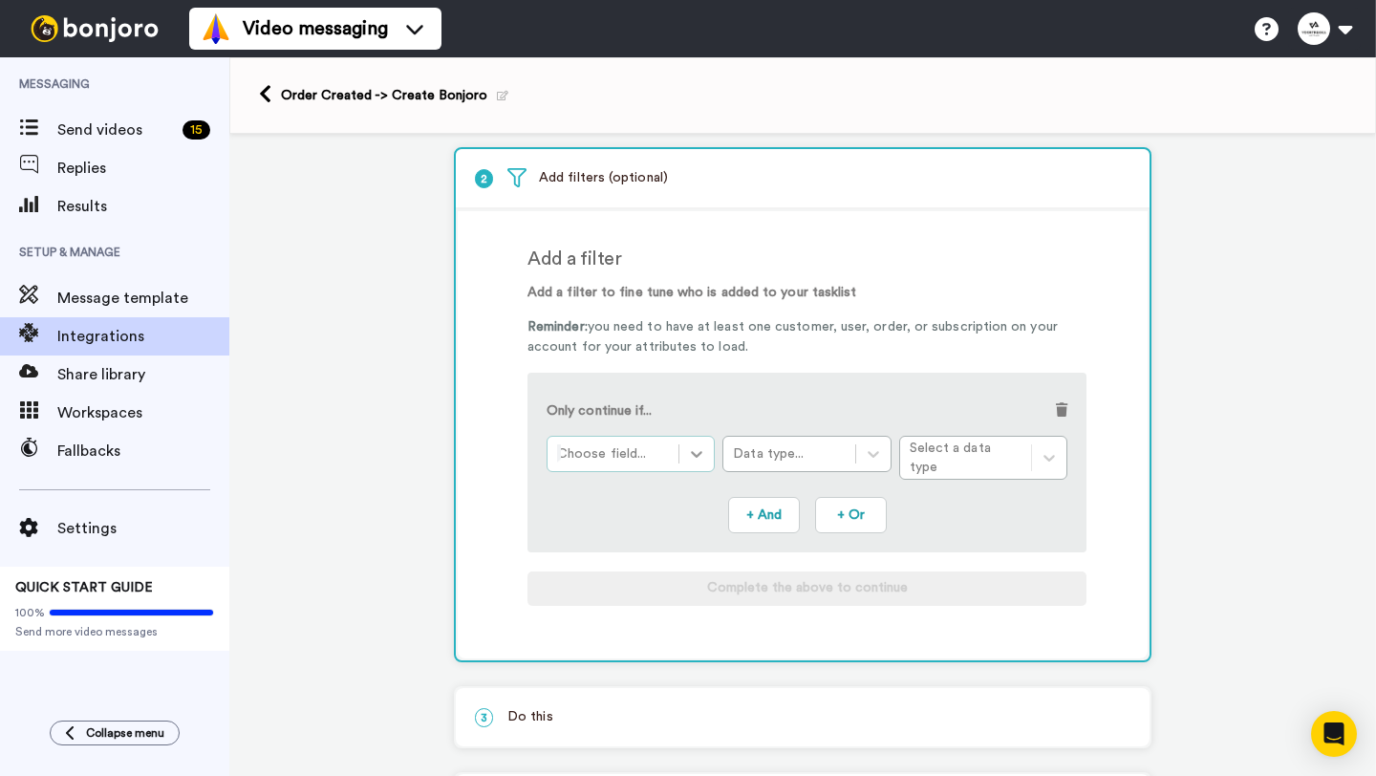
click at [693, 458] on icon at bounding box center [696, 453] width 19 height 19
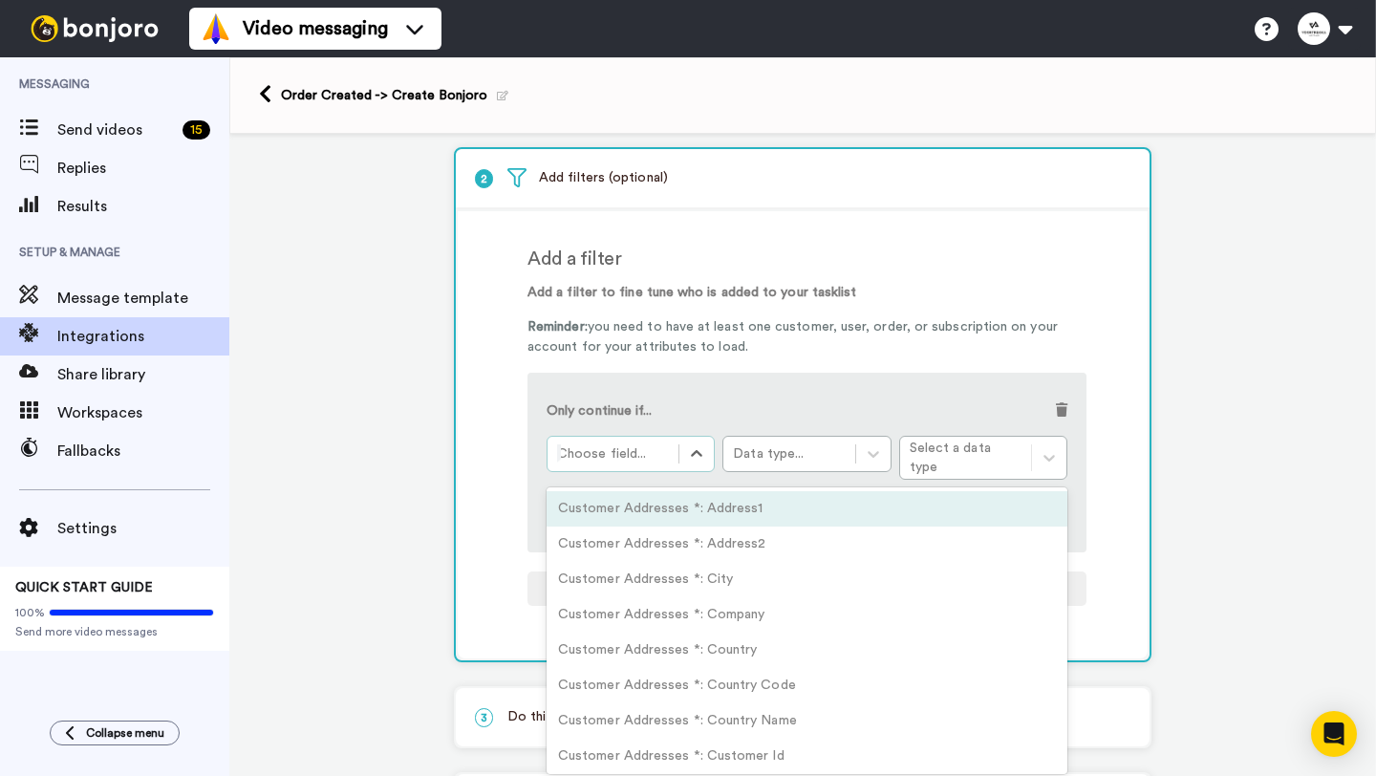
click at [631, 455] on div at bounding box center [613, 453] width 112 height 23
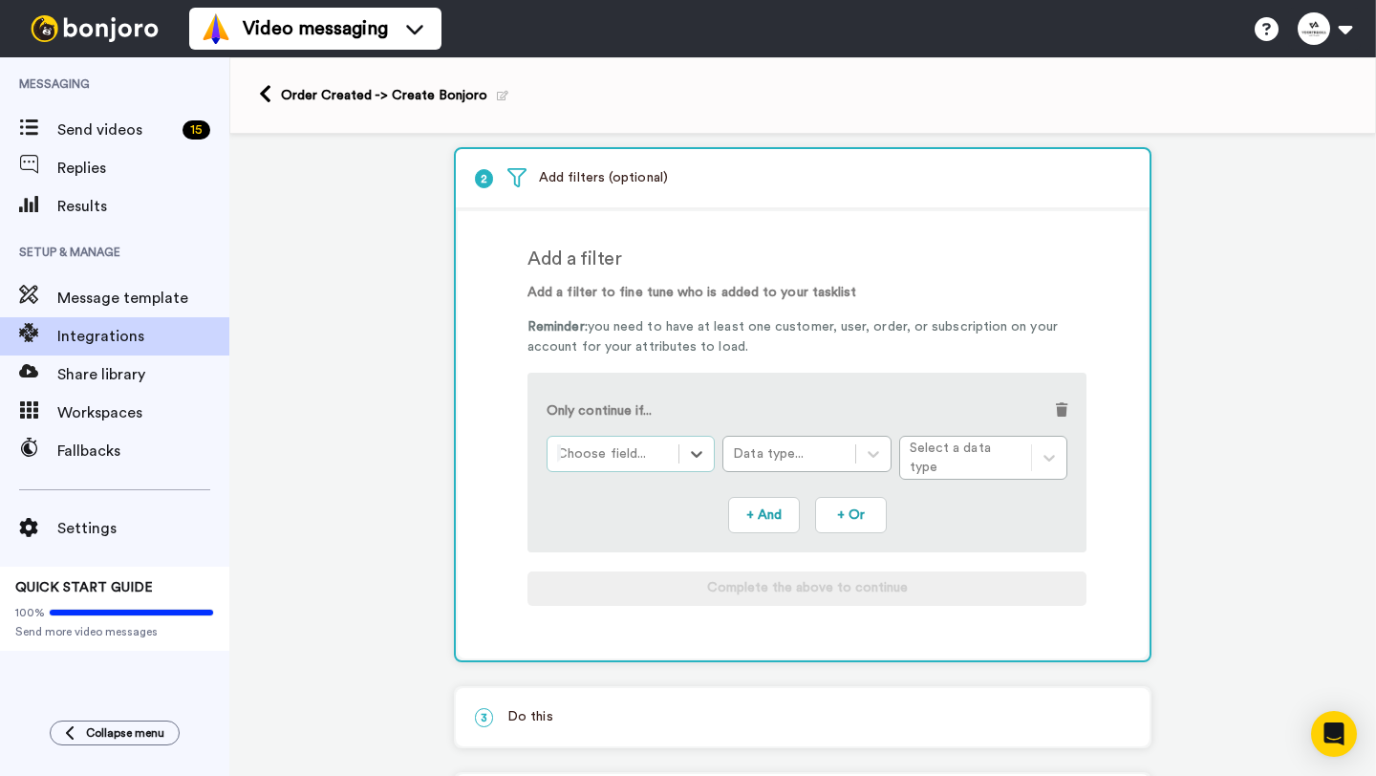
click at [631, 455] on div at bounding box center [613, 453] width 112 height 23
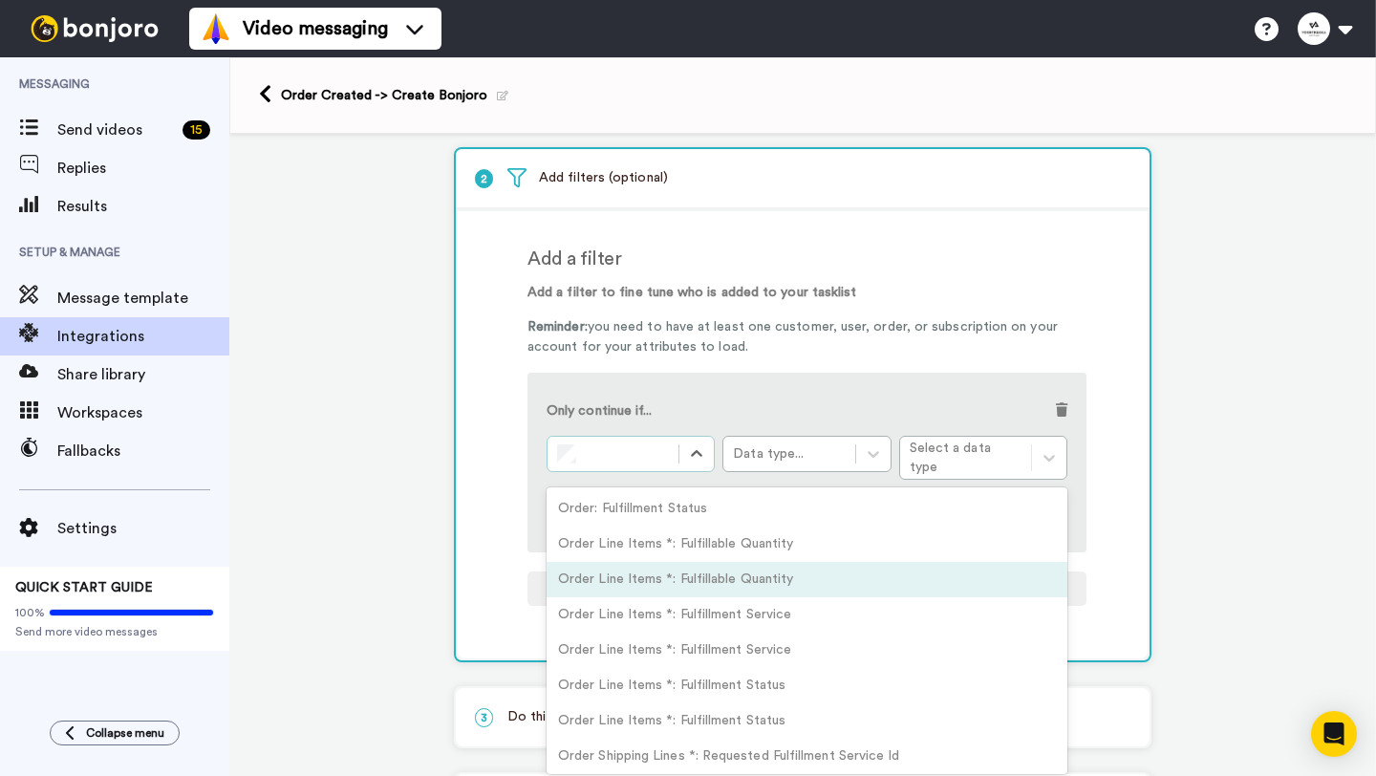
scroll to position [4, 0]
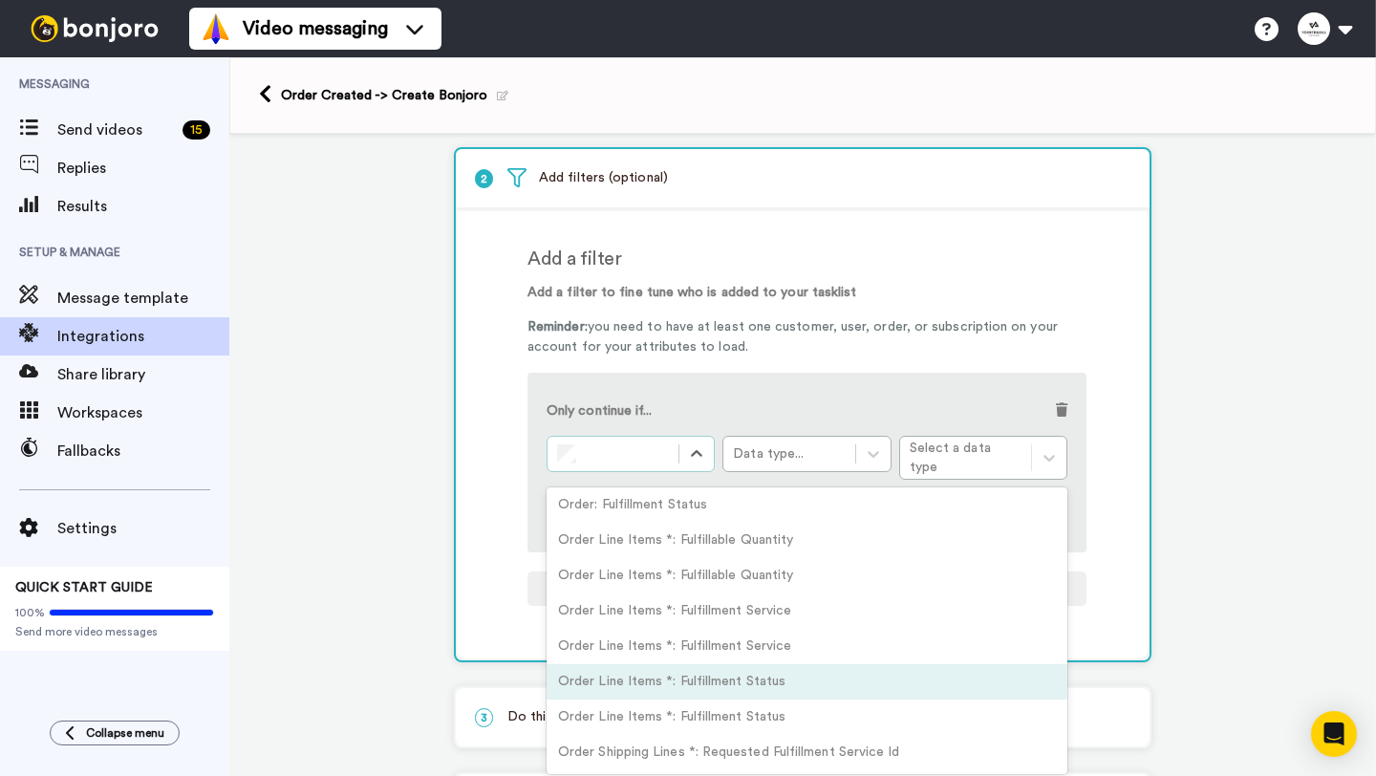
click at [636, 678] on div "Order Line Items *: Fulfillment Status" at bounding box center [807, 681] width 521 height 35
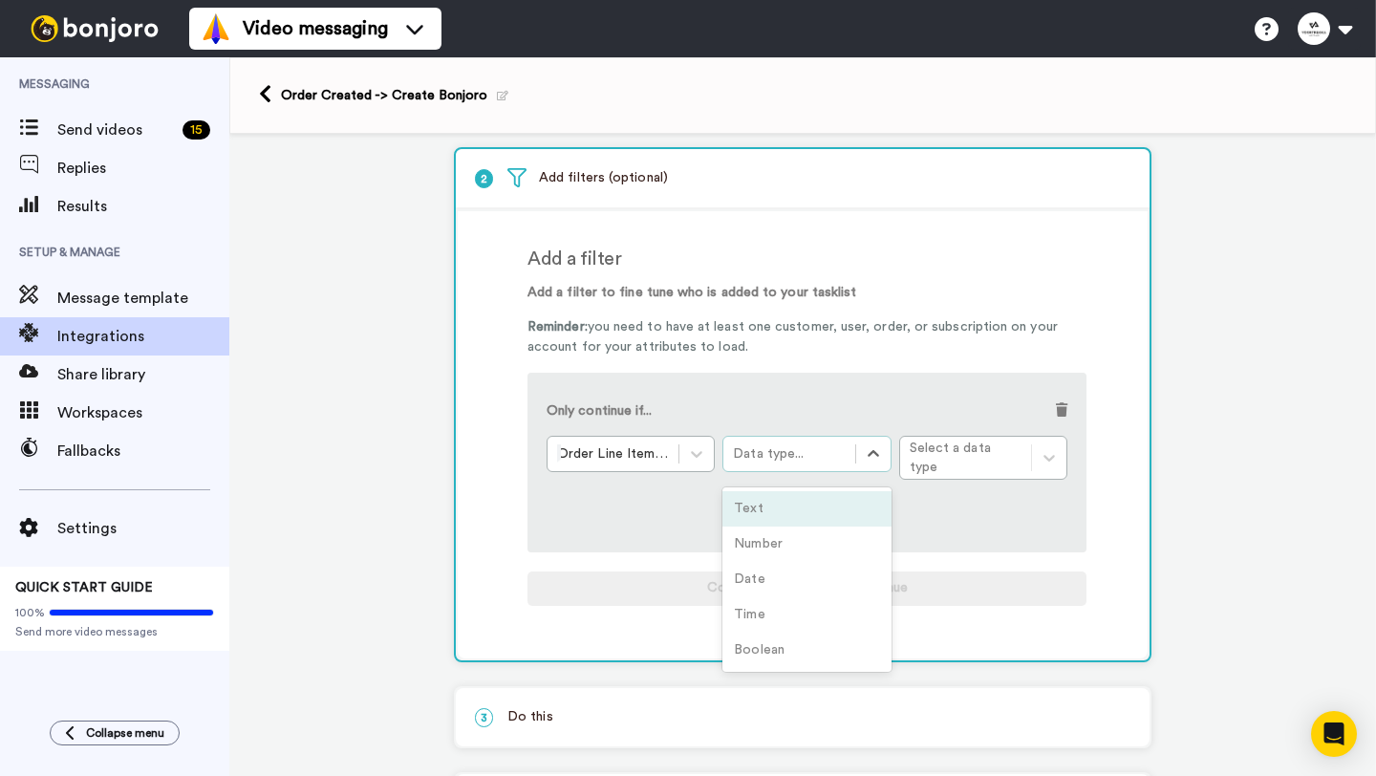
click at [837, 454] on div "Data type..." at bounding box center [789, 453] width 112 height 19
click at [1010, 456] on div "Order Line Items *: Fulfillment Status Data type... Select a data type" at bounding box center [807, 458] width 521 height 44
click at [1049, 455] on div "Order Line Items *: Fulfillment Status Data type... Select a data type" at bounding box center [807, 458] width 521 height 44
click at [850, 455] on div "Data type..." at bounding box center [788, 453] width 131 height 23
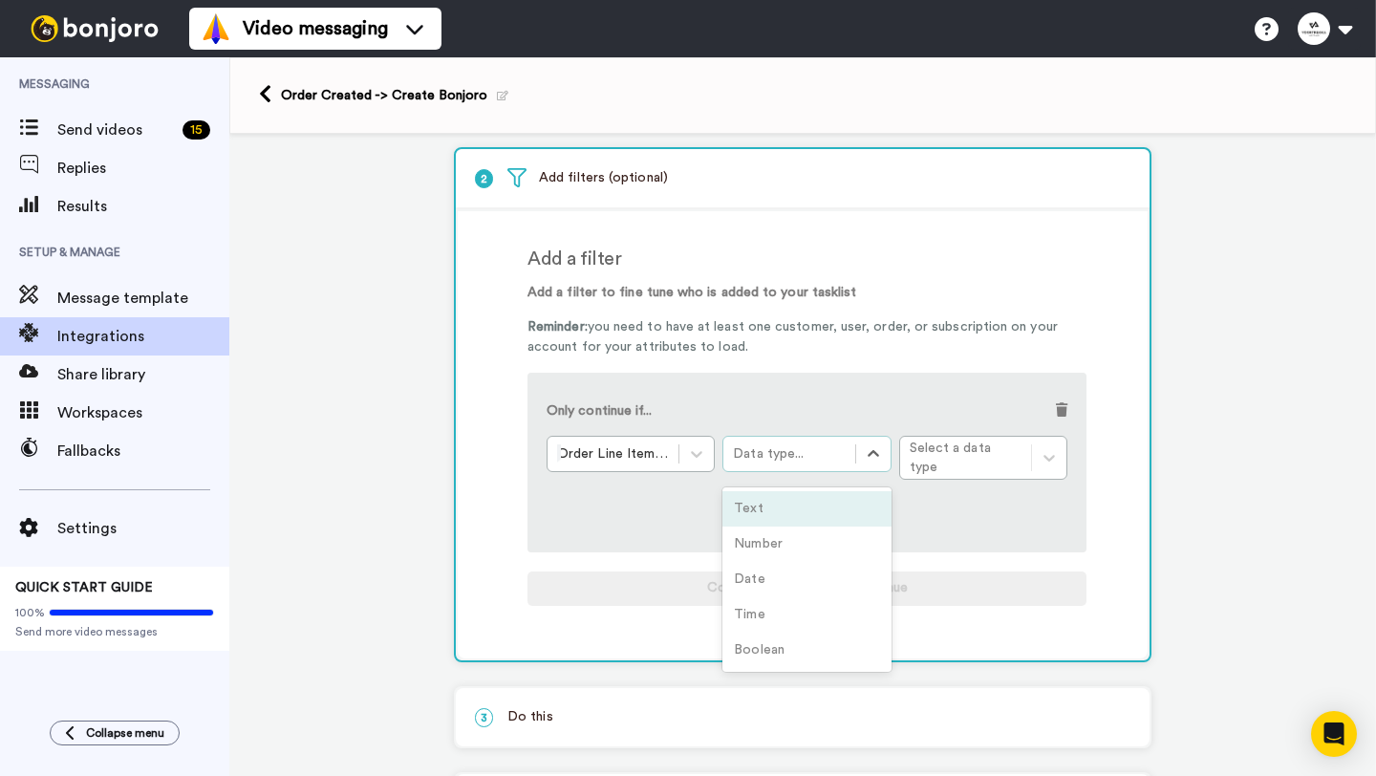
click at [795, 512] on div "Text" at bounding box center [806, 508] width 168 height 35
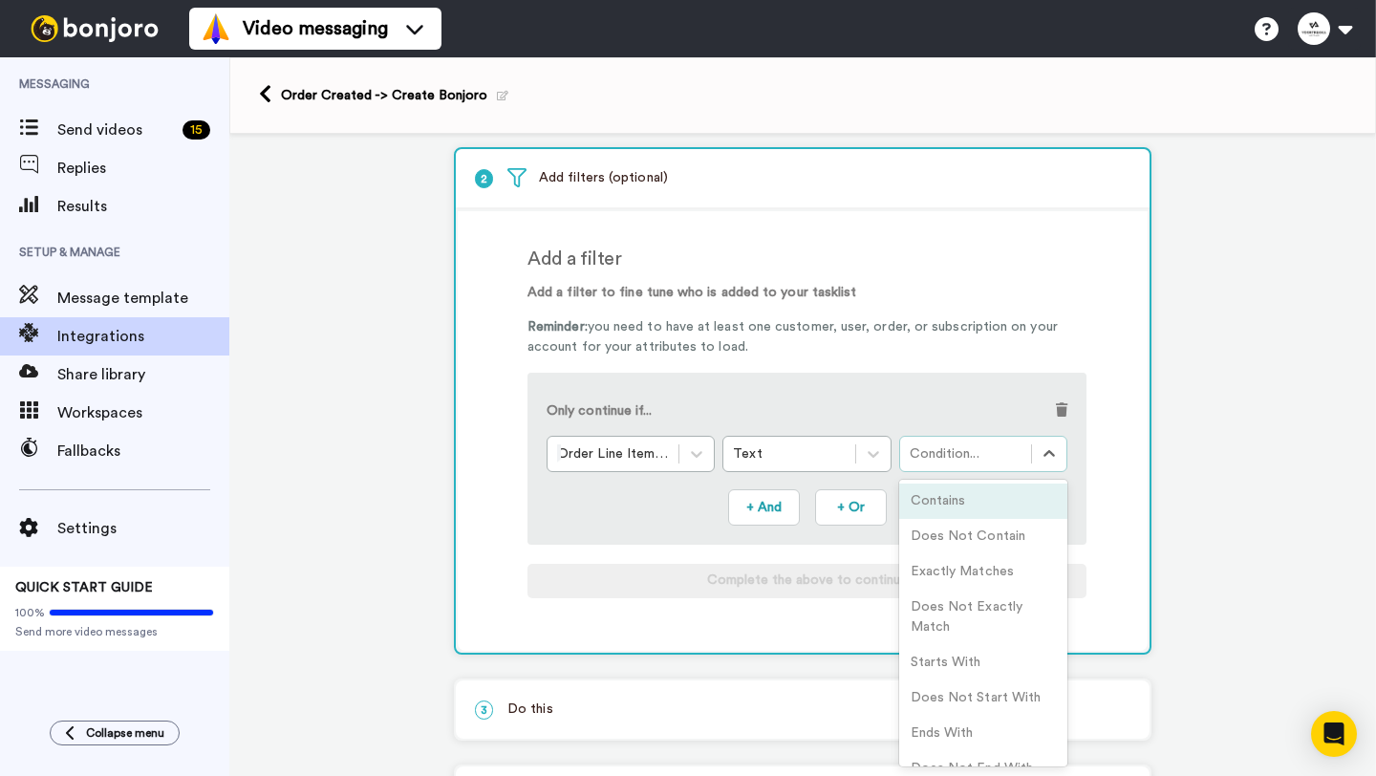
click at [1000, 454] on div "Condition..." at bounding box center [966, 453] width 112 height 19
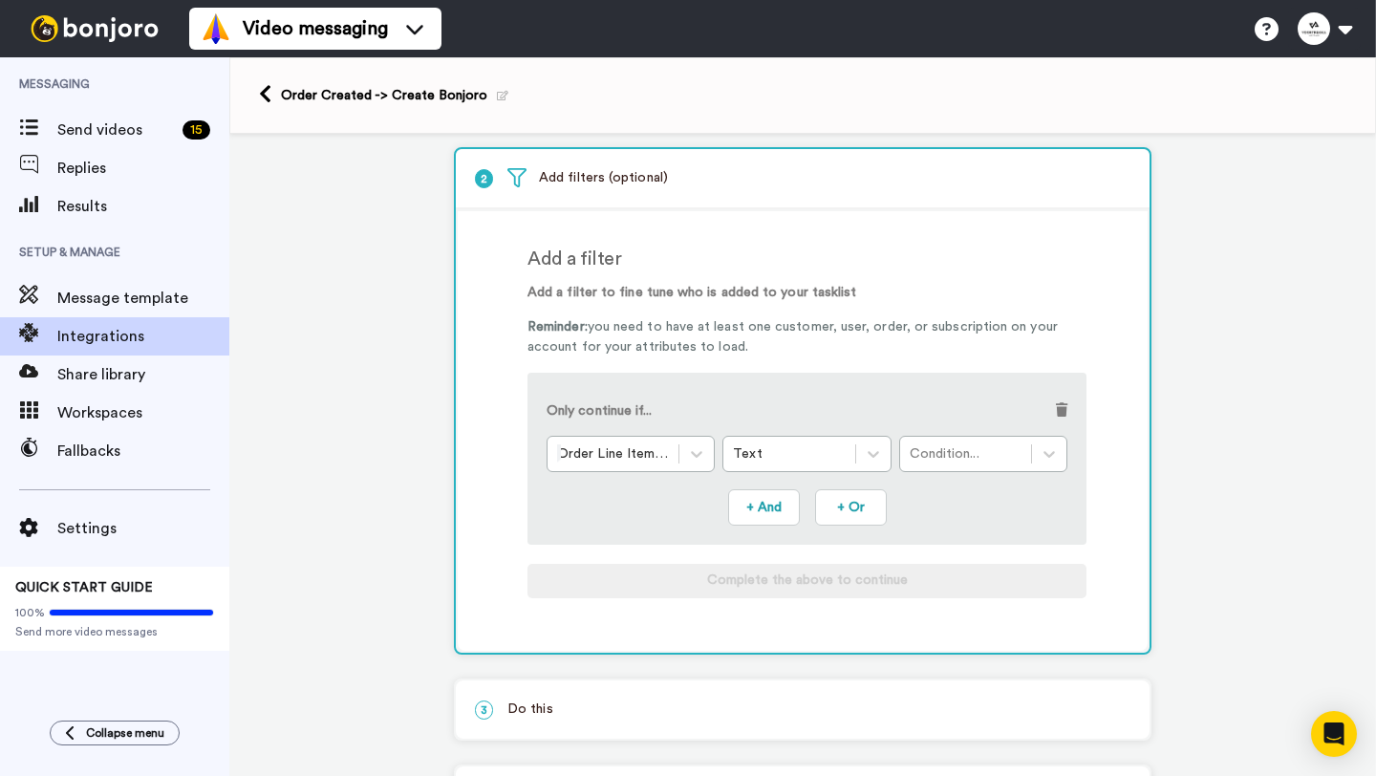
click at [1058, 417] on span at bounding box center [1061, 409] width 11 height 13
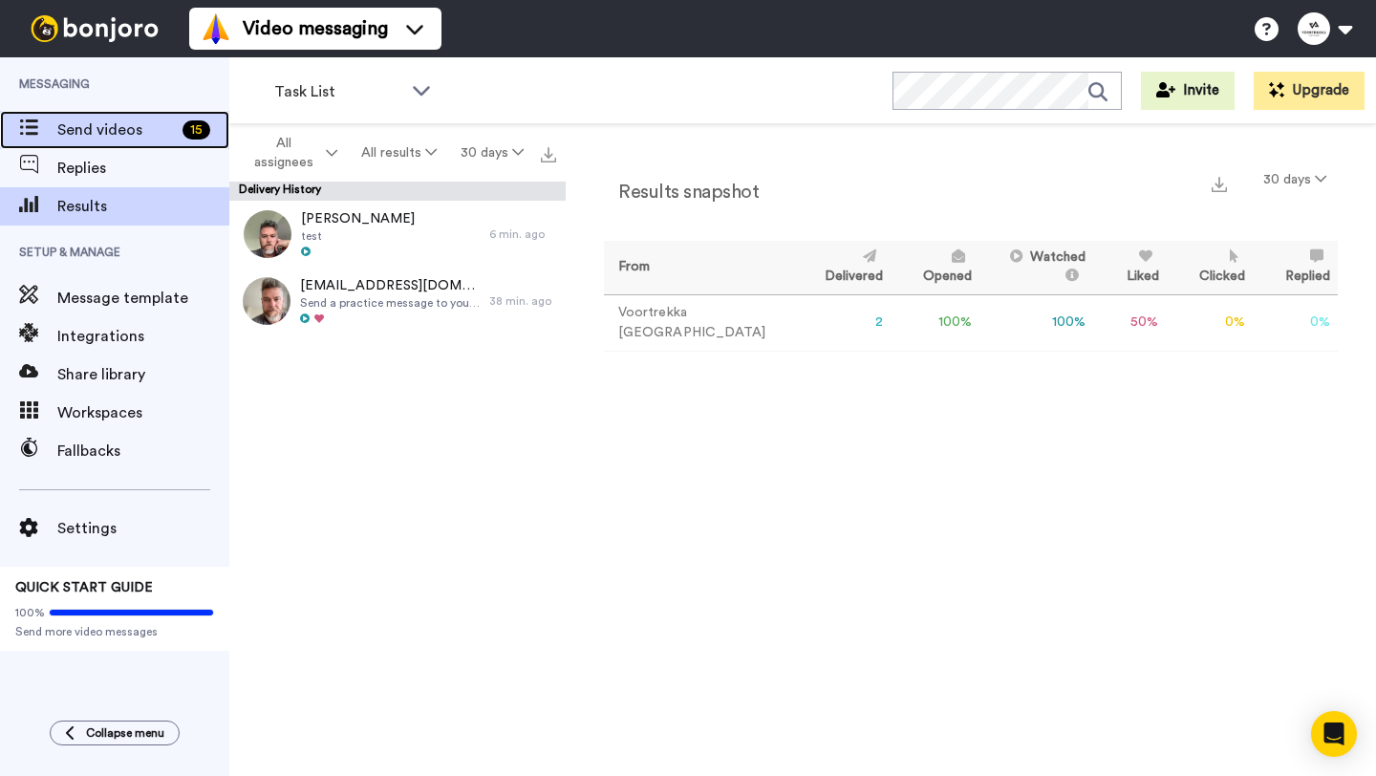
click at [82, 139] on span "Send videos" at bounding box center [116, 129] width 118 height 23
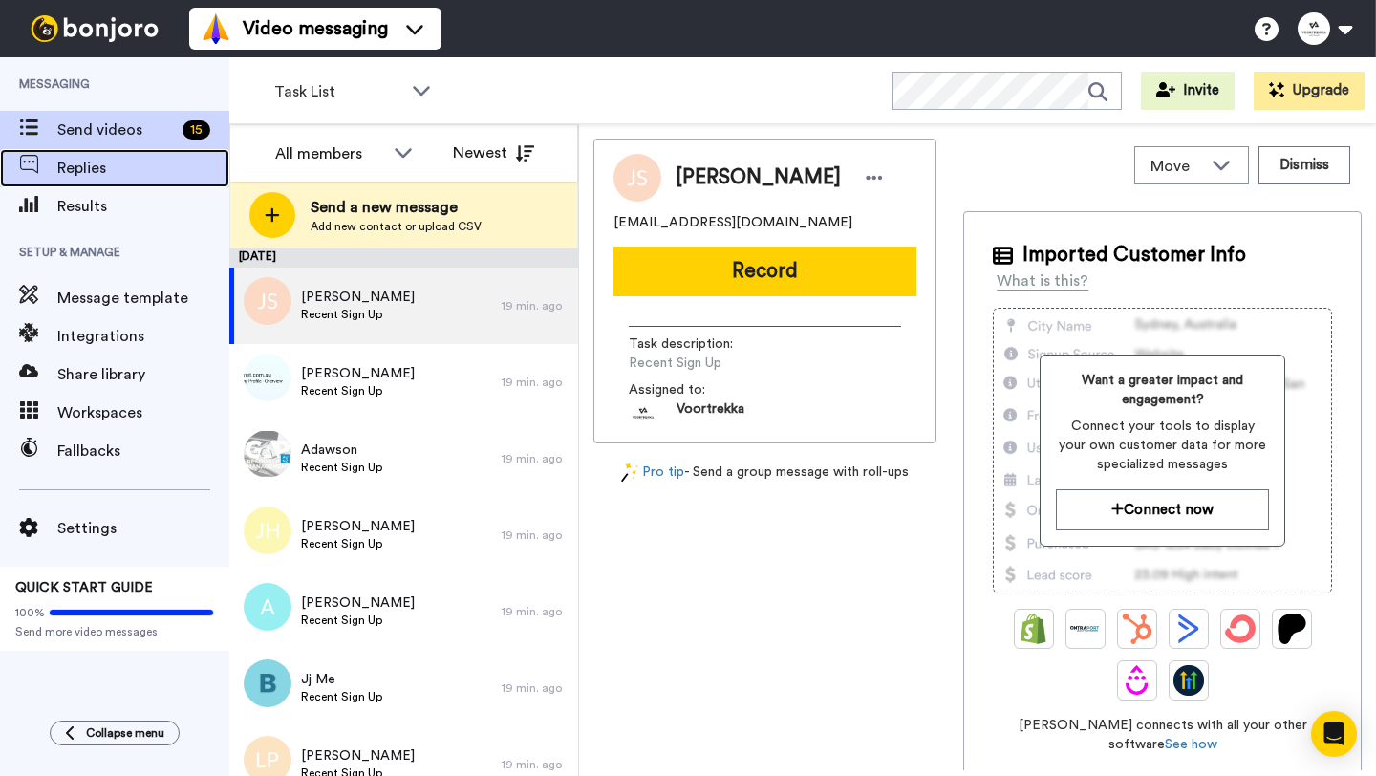
click at [106, 157] on span "Replies" at bounding box center [143, 168] width 172 height 23
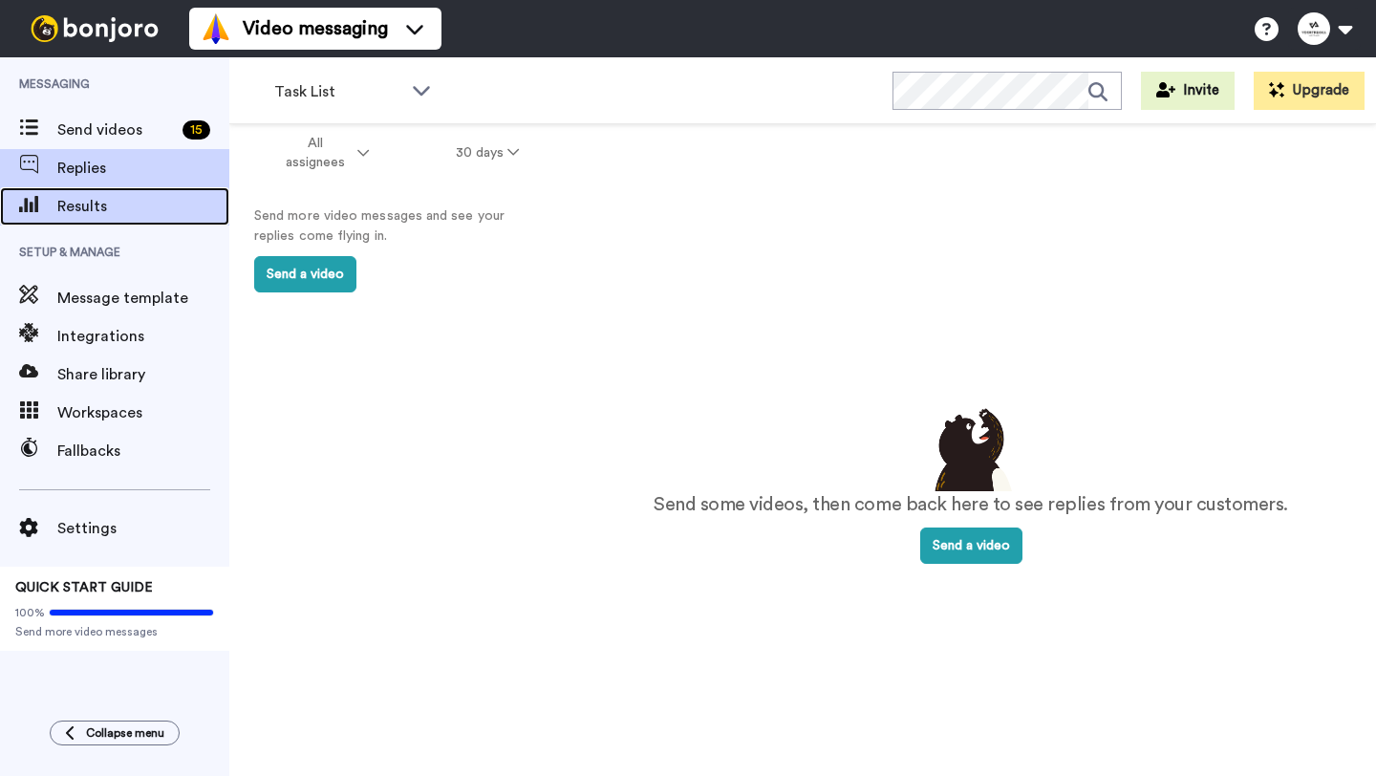
click at [86, 219] on div "Results" at bounding box center [114, 206] width 229 height 38
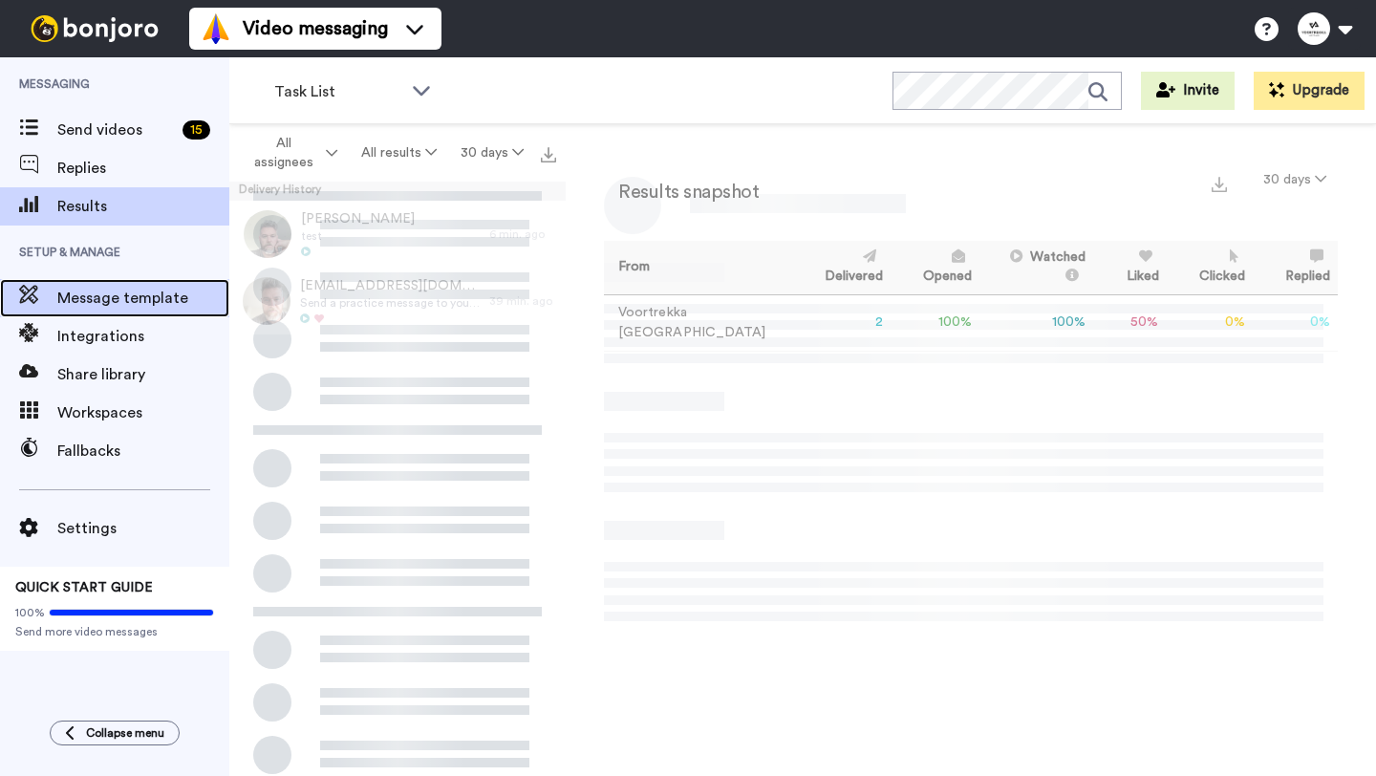
click at [105, 309] on span "Message template" at bounding box center [143, 298] width 172 height 23
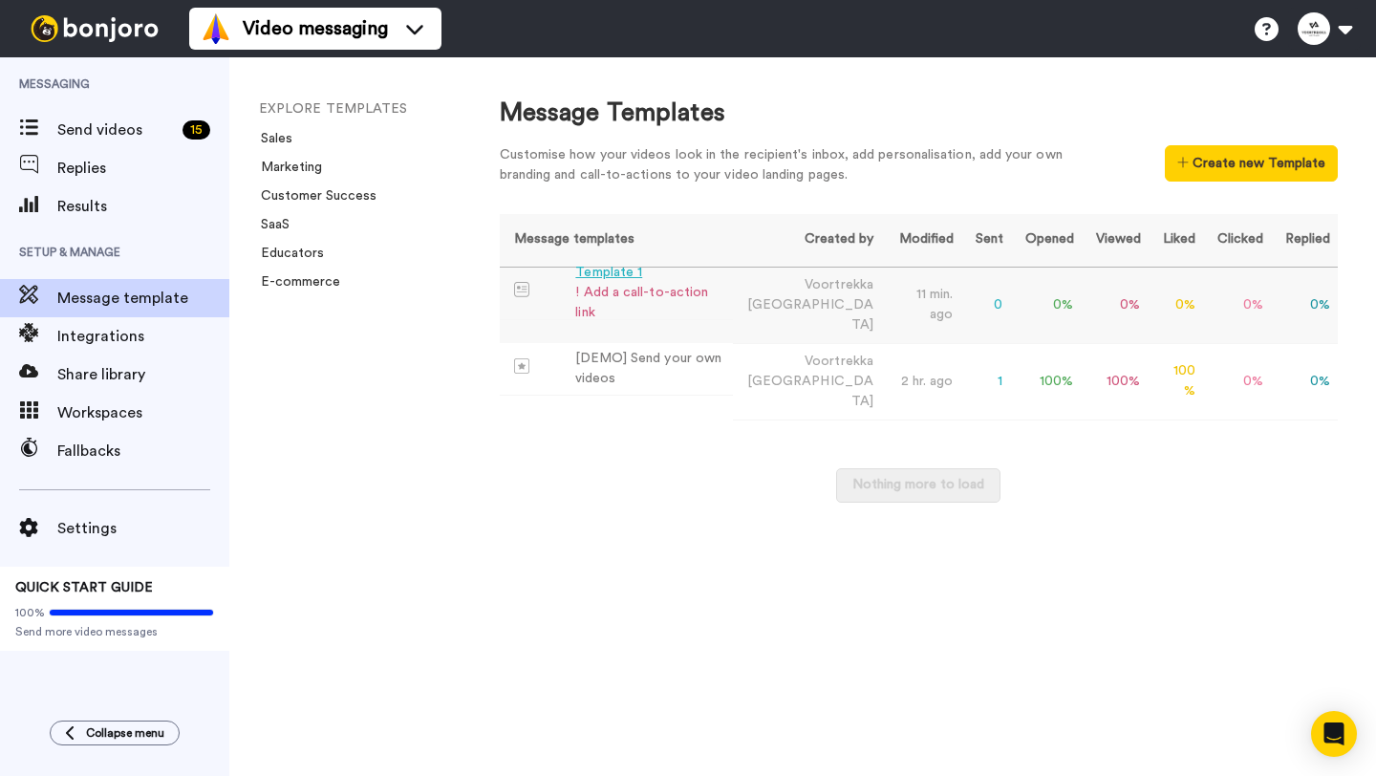
click at [607, 283] on div "Template 1" at bounding box center [649, 273] width 149 height 20
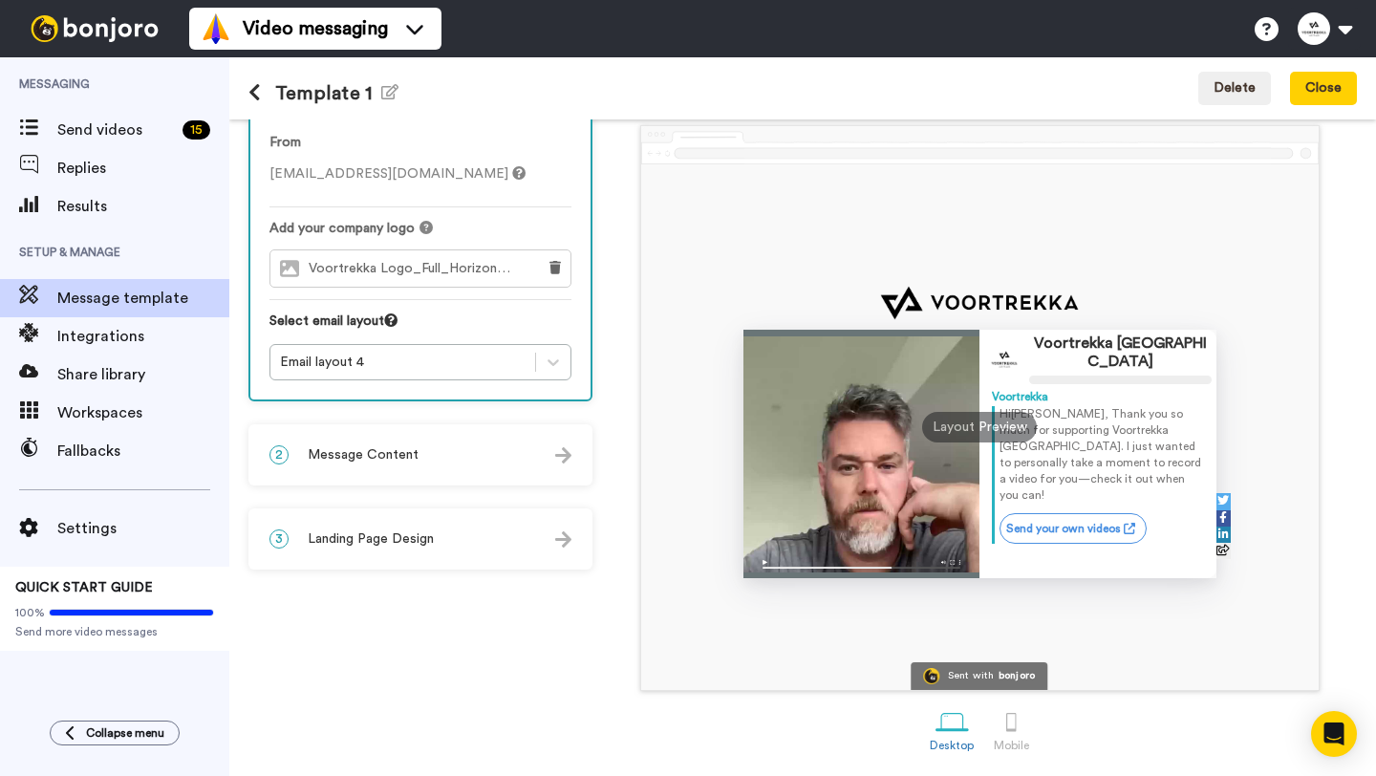
scroll to position [75, 0]
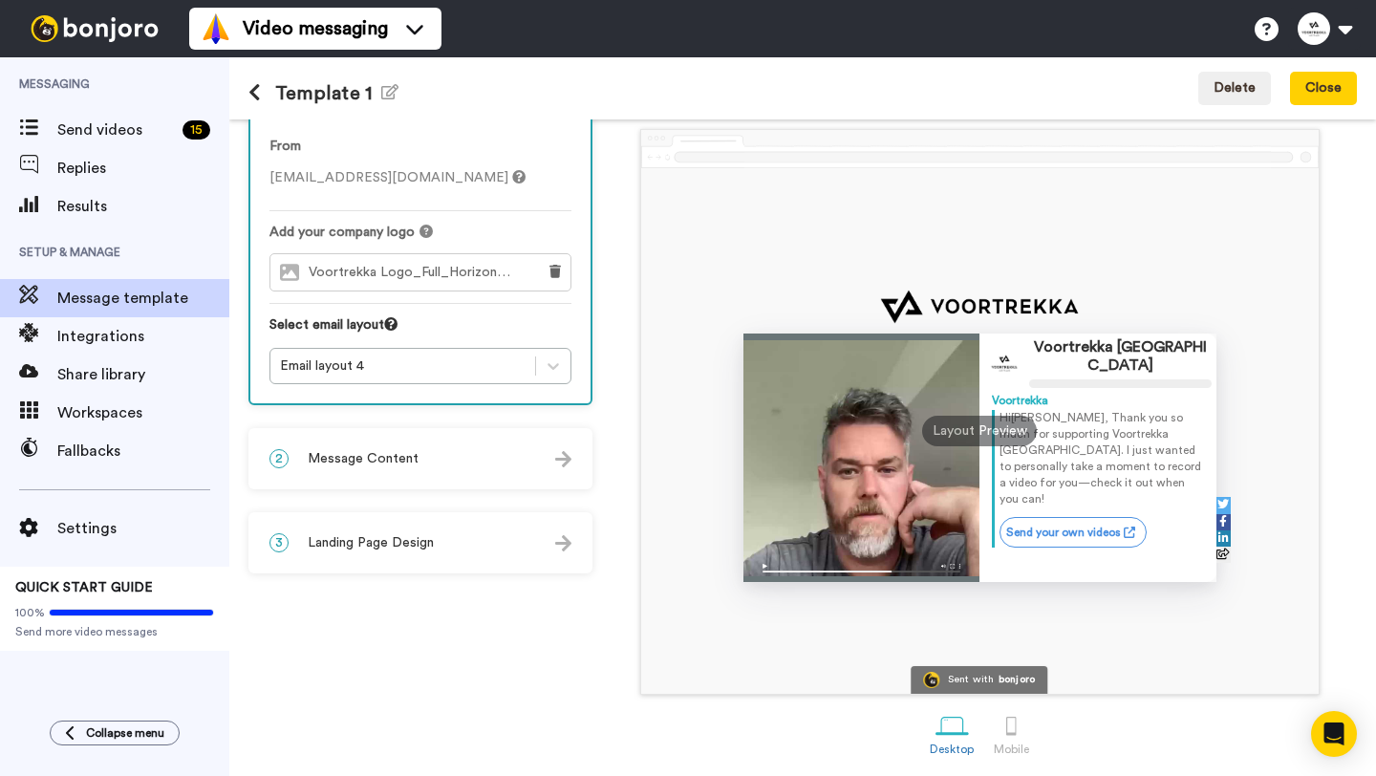
click at [444, 469] on div "2 Message Content" at bounding box center [420, 458] width 340 height 57
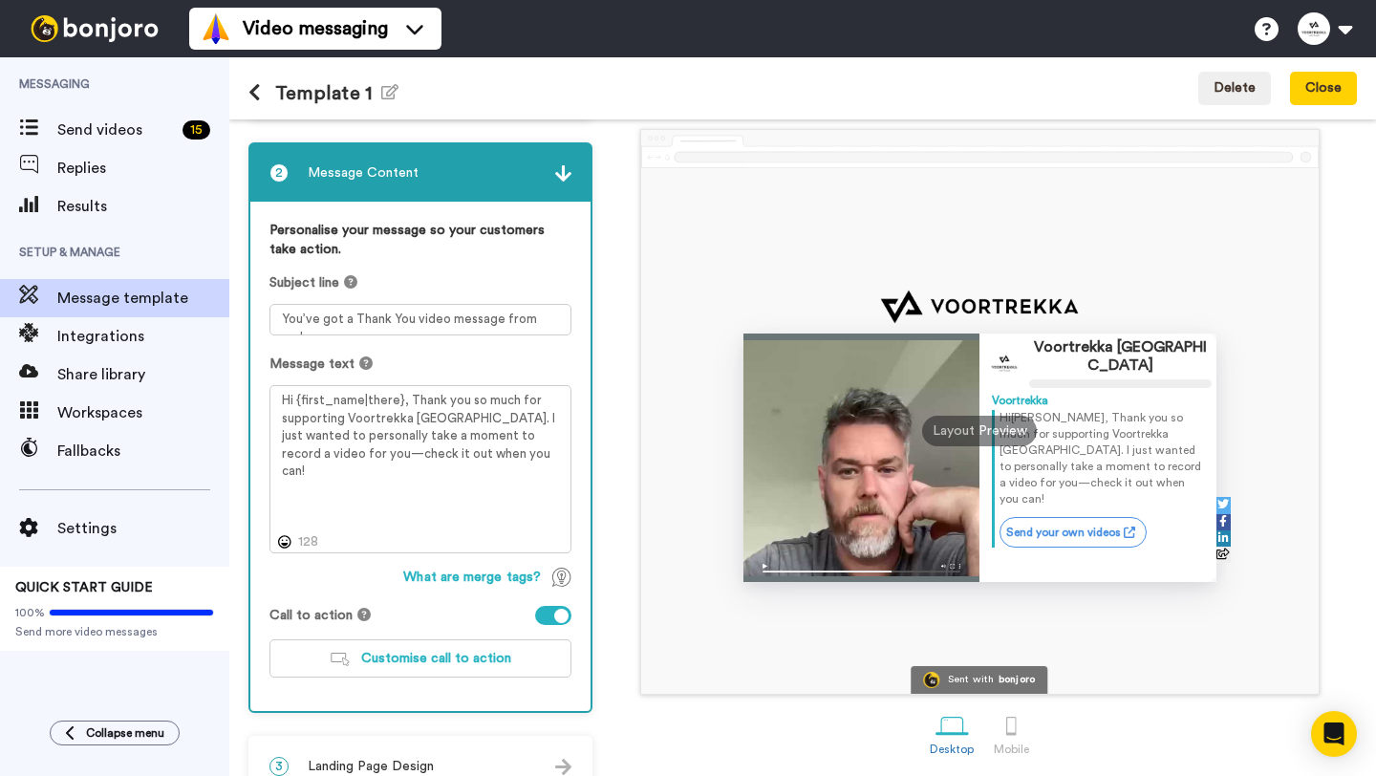
scroll to position [111, 0]
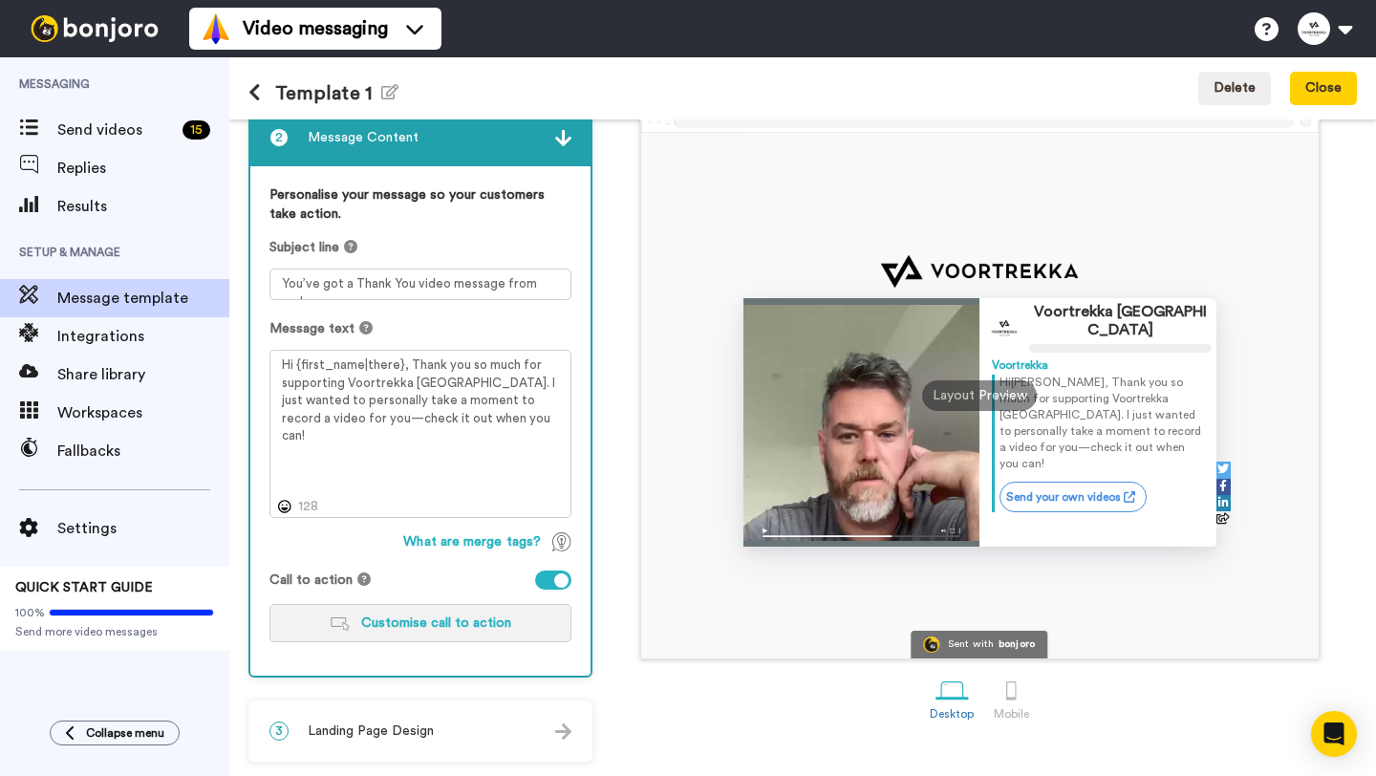
click at [365, 619] on span "Customise call to action" at bounding box center [436, 622] width 150 height 13
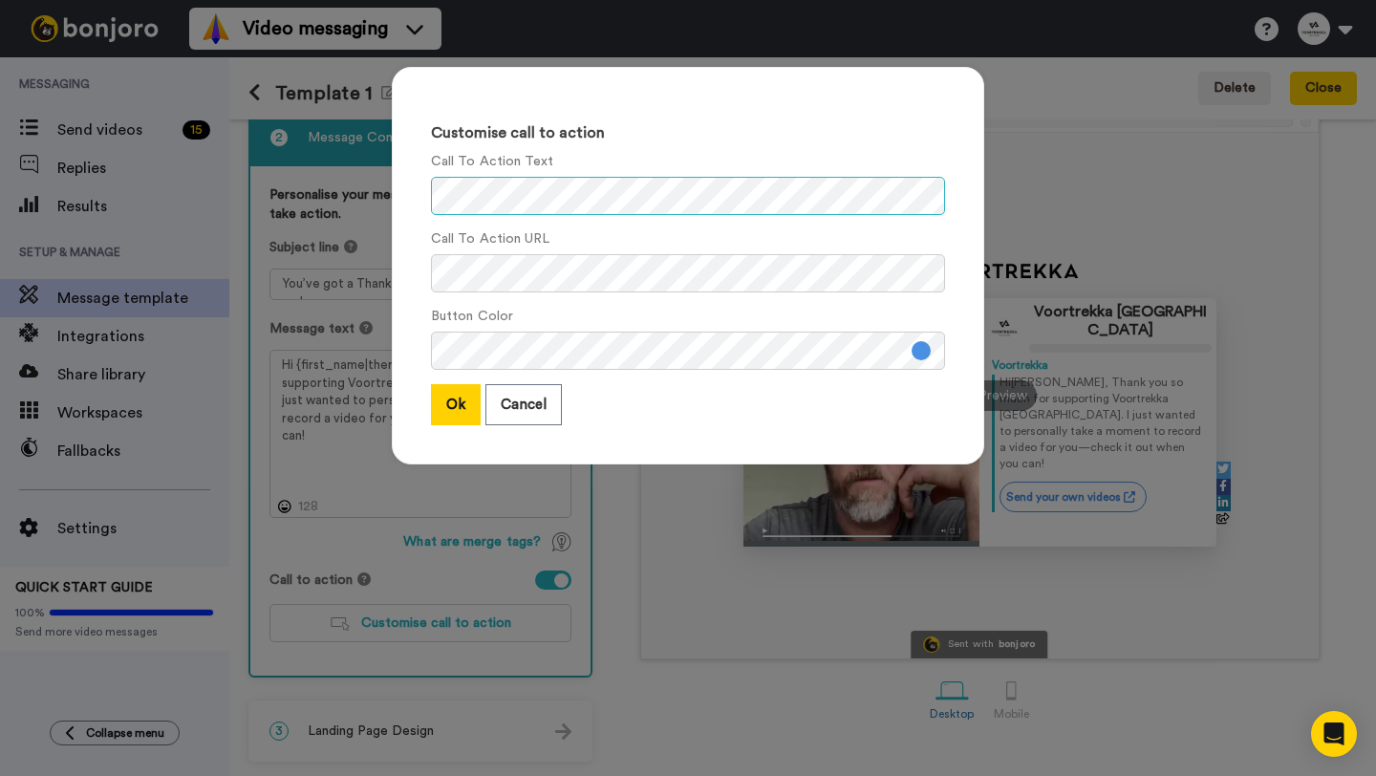
click at [429, 201] on div "Customise call to action Call To Action Text Call To Action URL Button Color Ok…" at bounding box center [688, 265] width 592 height 397
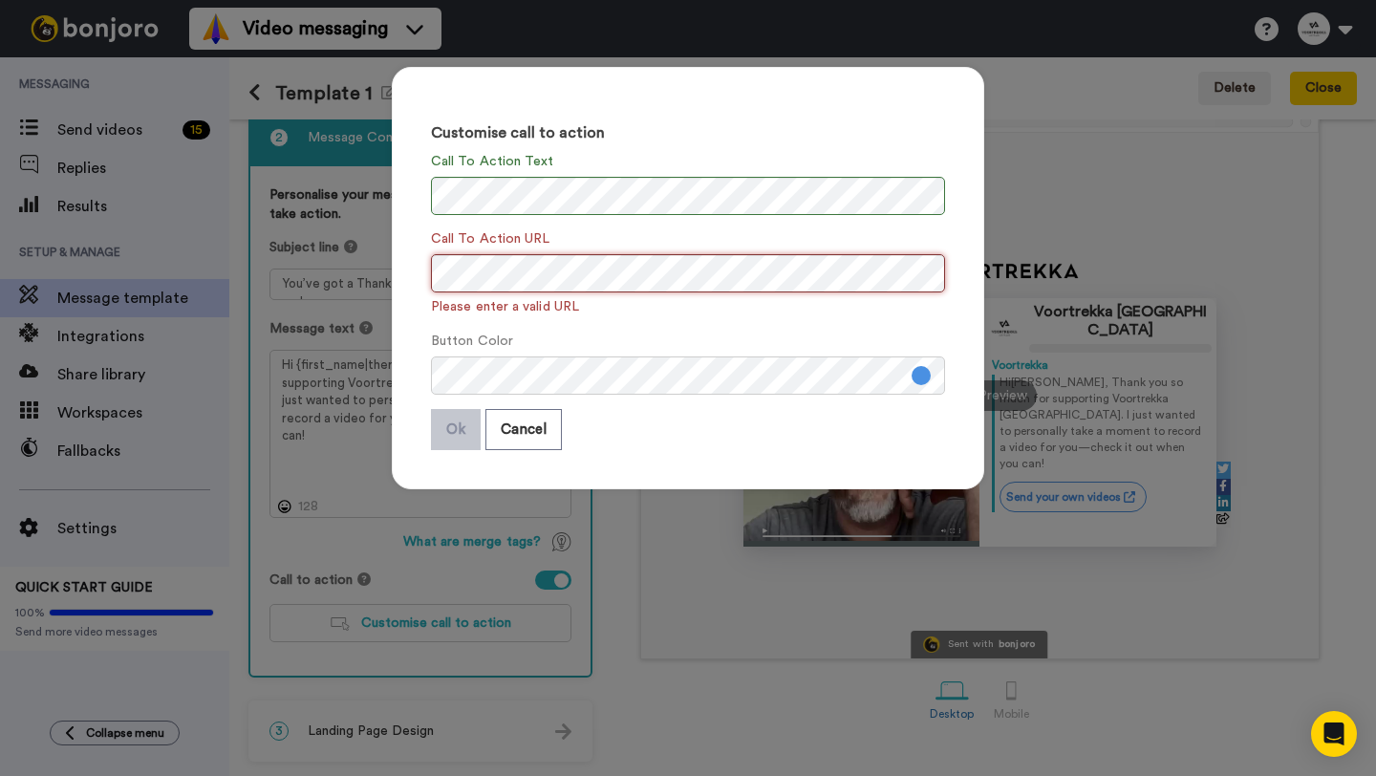
click at [401, 276] on div "Customise call to action Call To Action Text Call To Action URL Please enter a …" at bounding box center [688, 278] width 592 height 422
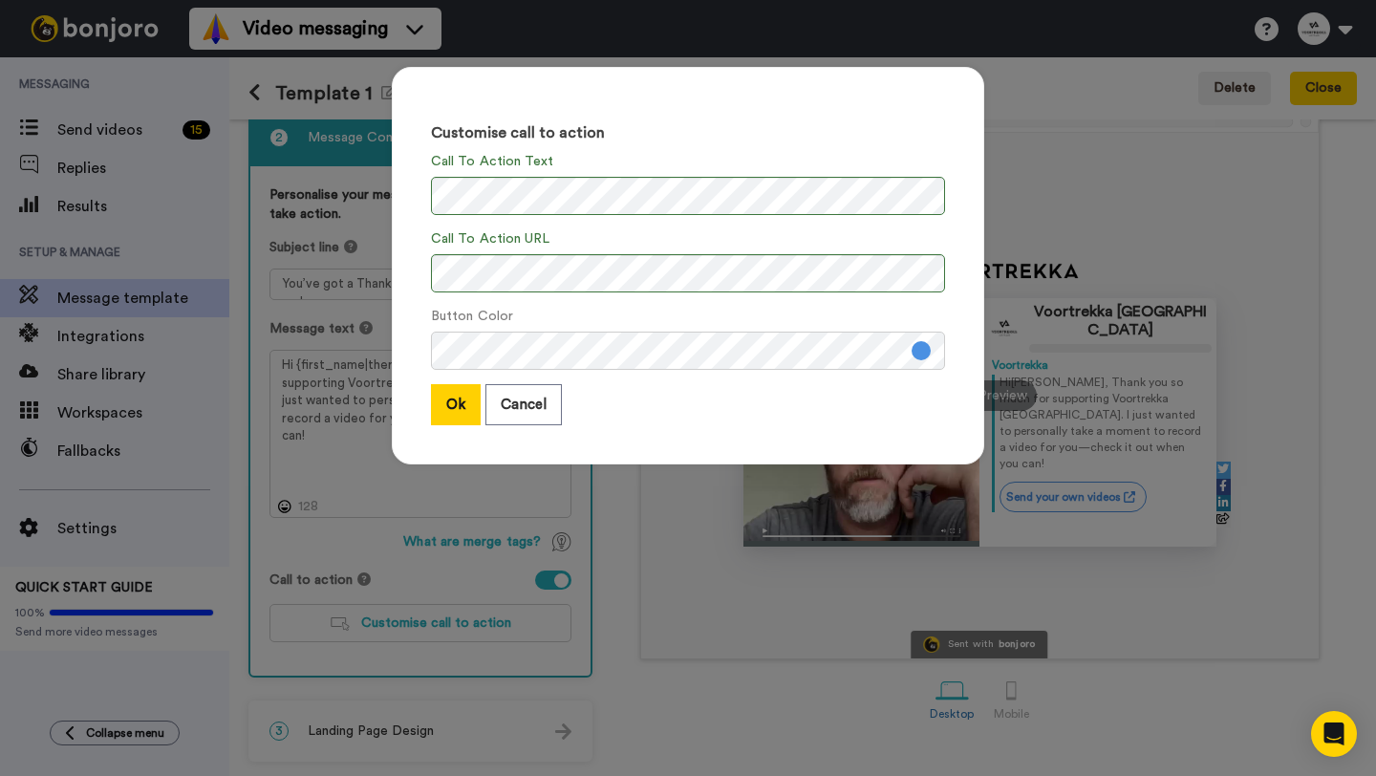
click at [924, 351] on button at bounding box center [920, 350] width 19 height 19
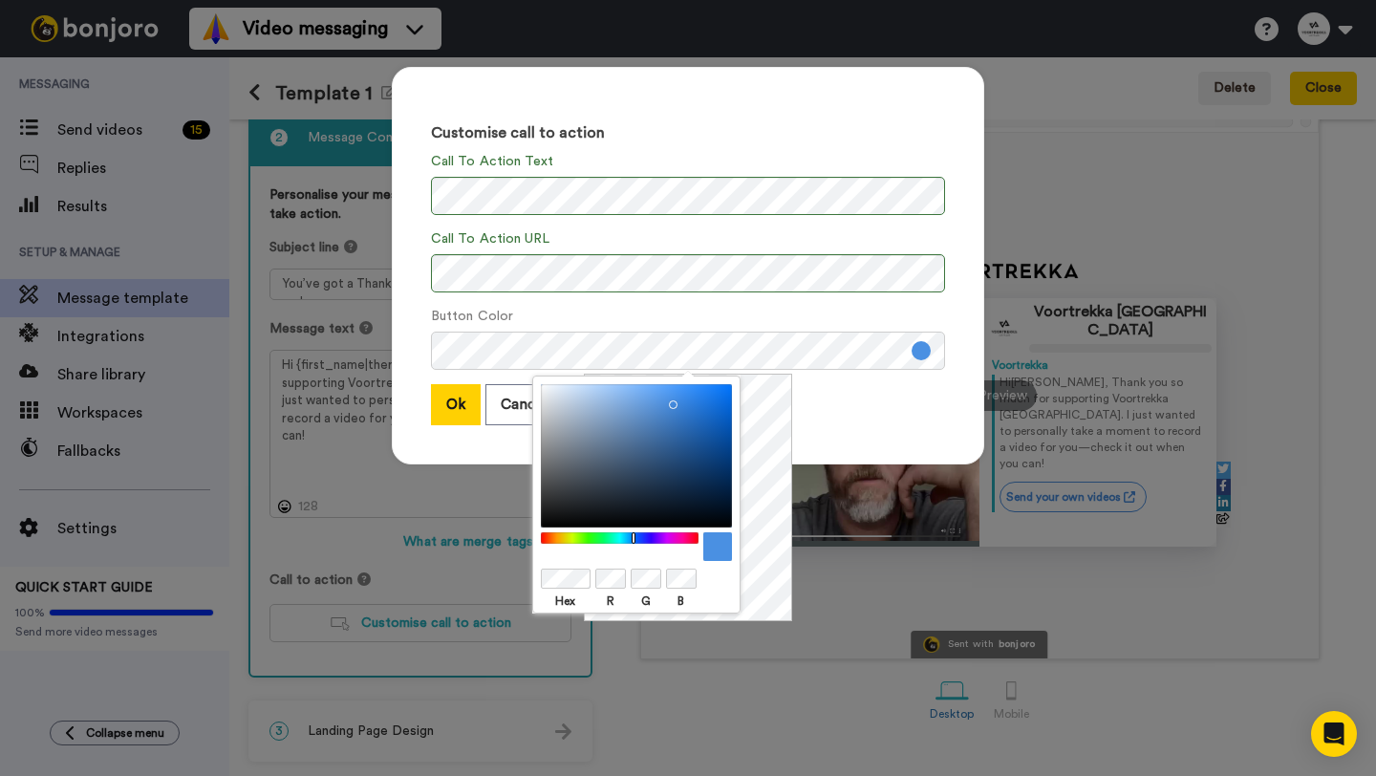
click at [594, 539] on div at bounding box center [619, 538] width 164 height 12
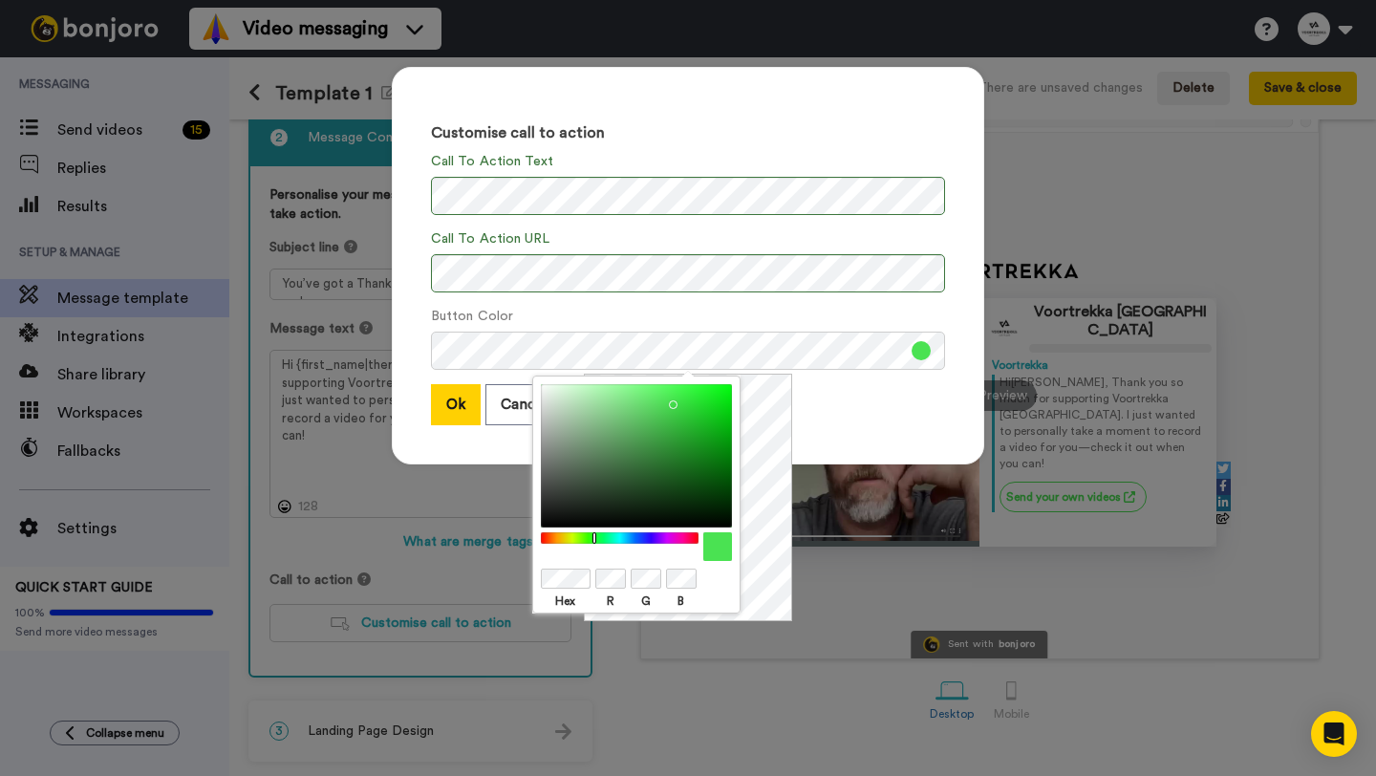
click at [651, 466] on div at bounding box center [636, 455] width 191 height 143
click at [653, 448] on div at bounding box center [636, 455] width 191 height 143
click at [655, 469] on div at bounding box center [636, 455] width 191 height 143
click at [643, 458] on div at bounding box center [636, 455] width 191 height 143
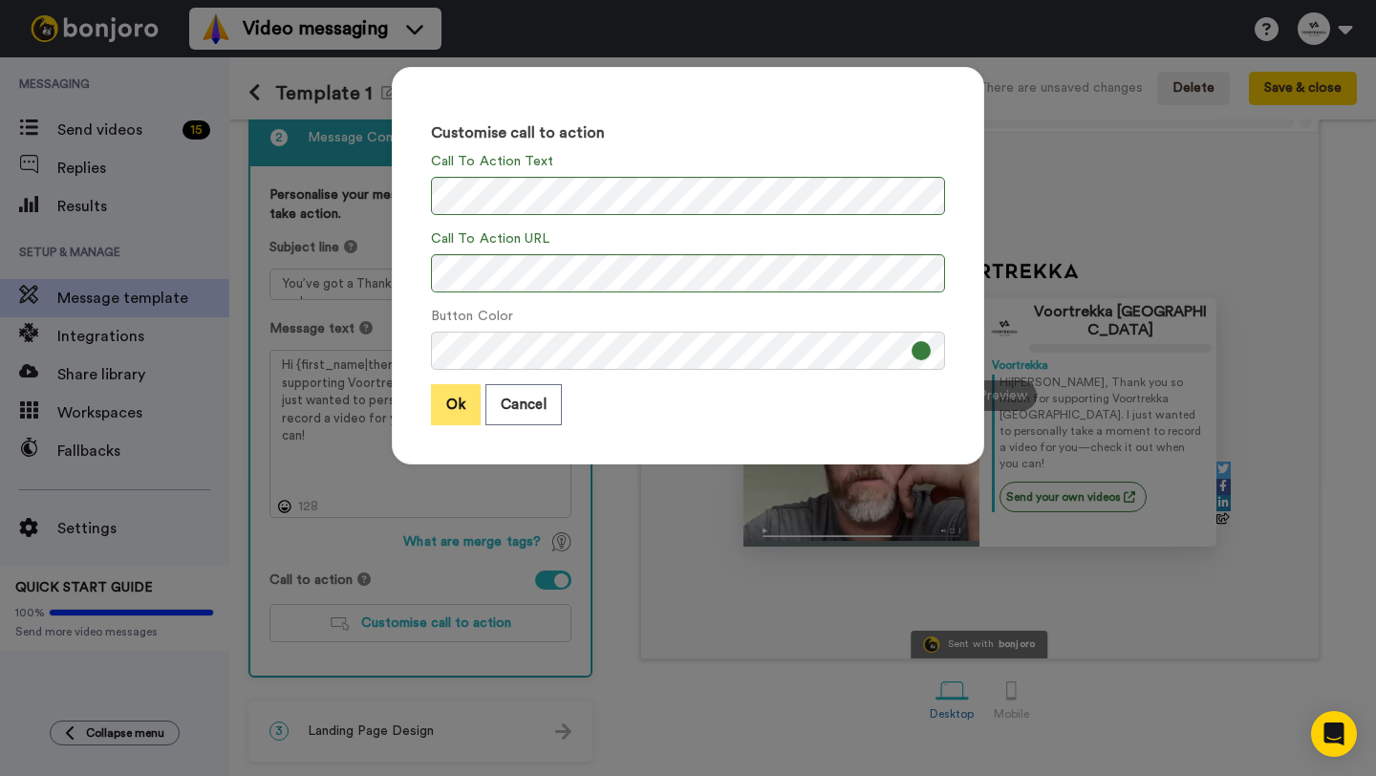
click at [461, 397] on button "Ok" at bounding box center [456, 404] width 50 height 41
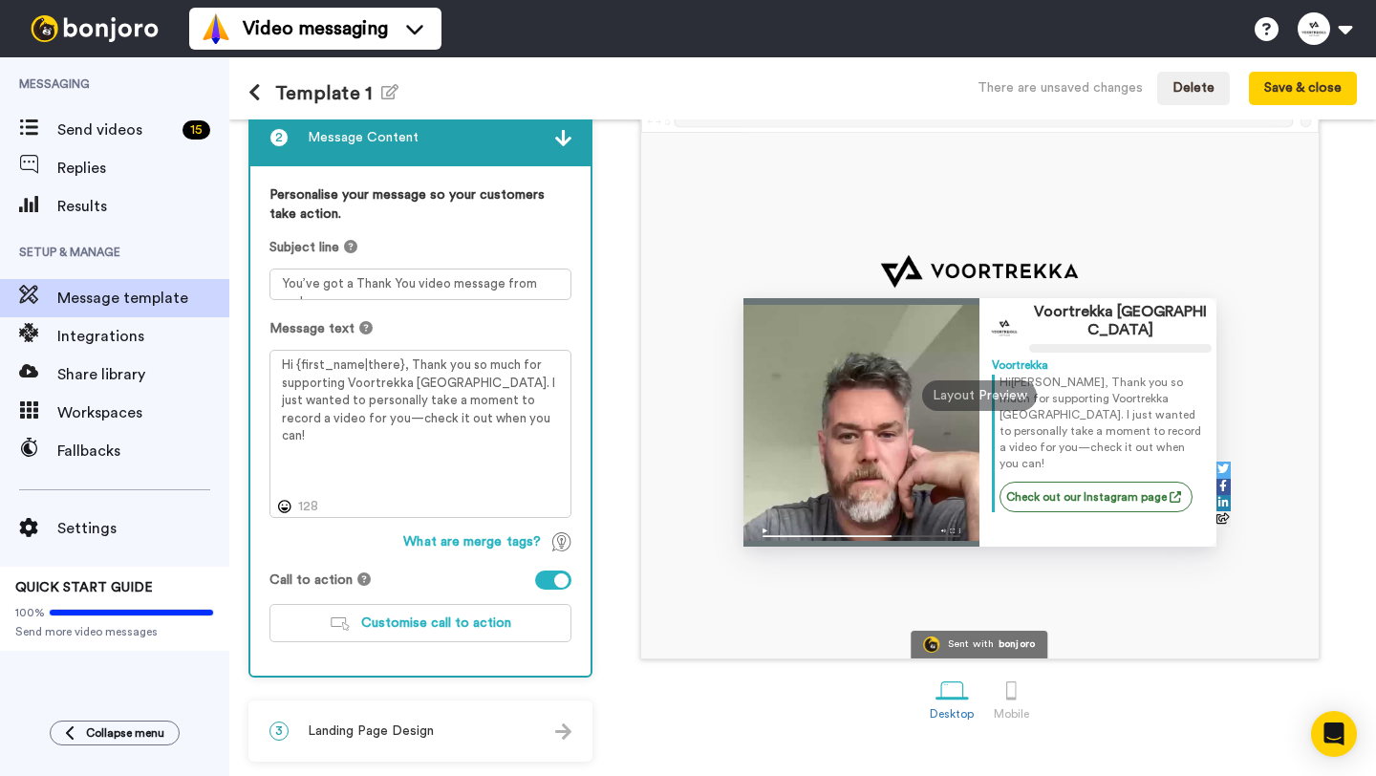
click at [417, 725] on span "Landing Page Design" at bounding box center [371, 730] width 126 height 19
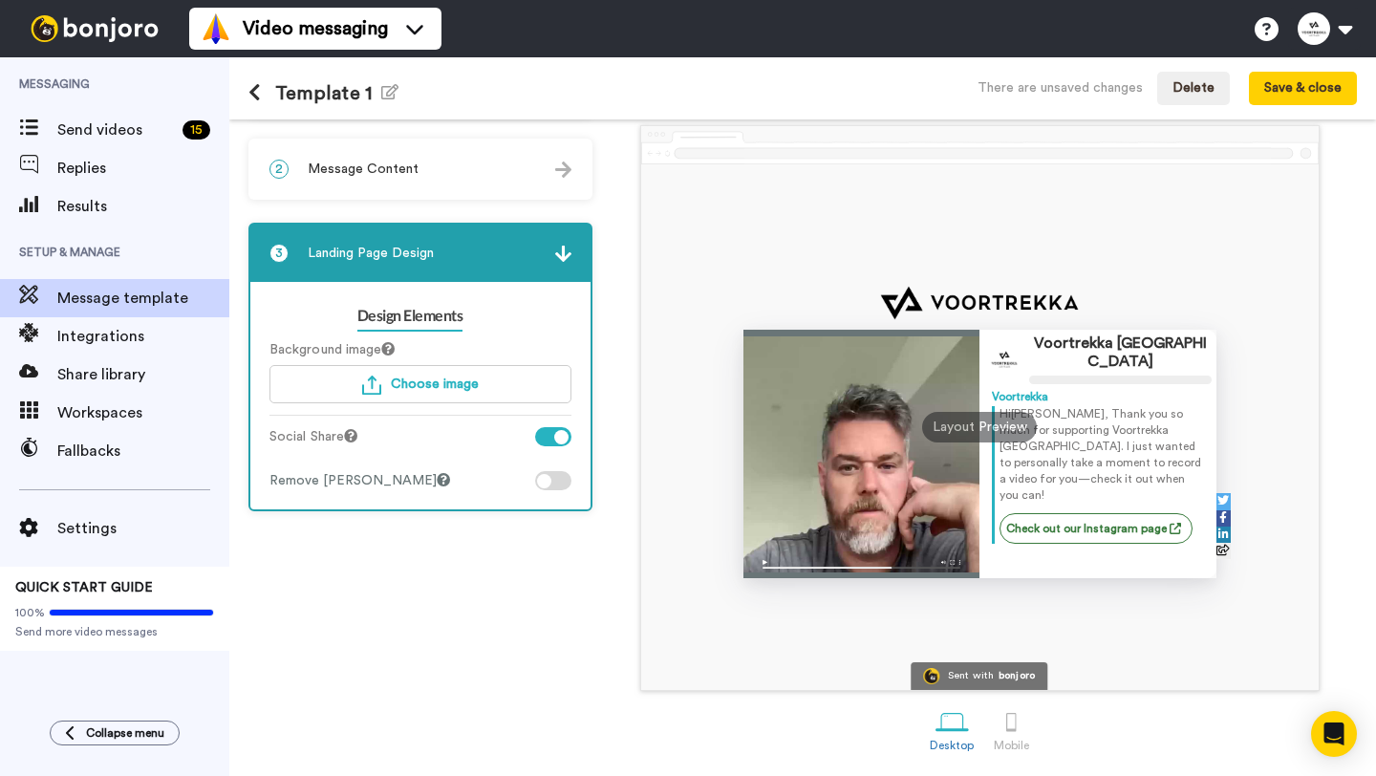
scroll to position [81, 0]
click at [1011, 713] on div at bounding box center [1011, 721] width 33 height 33
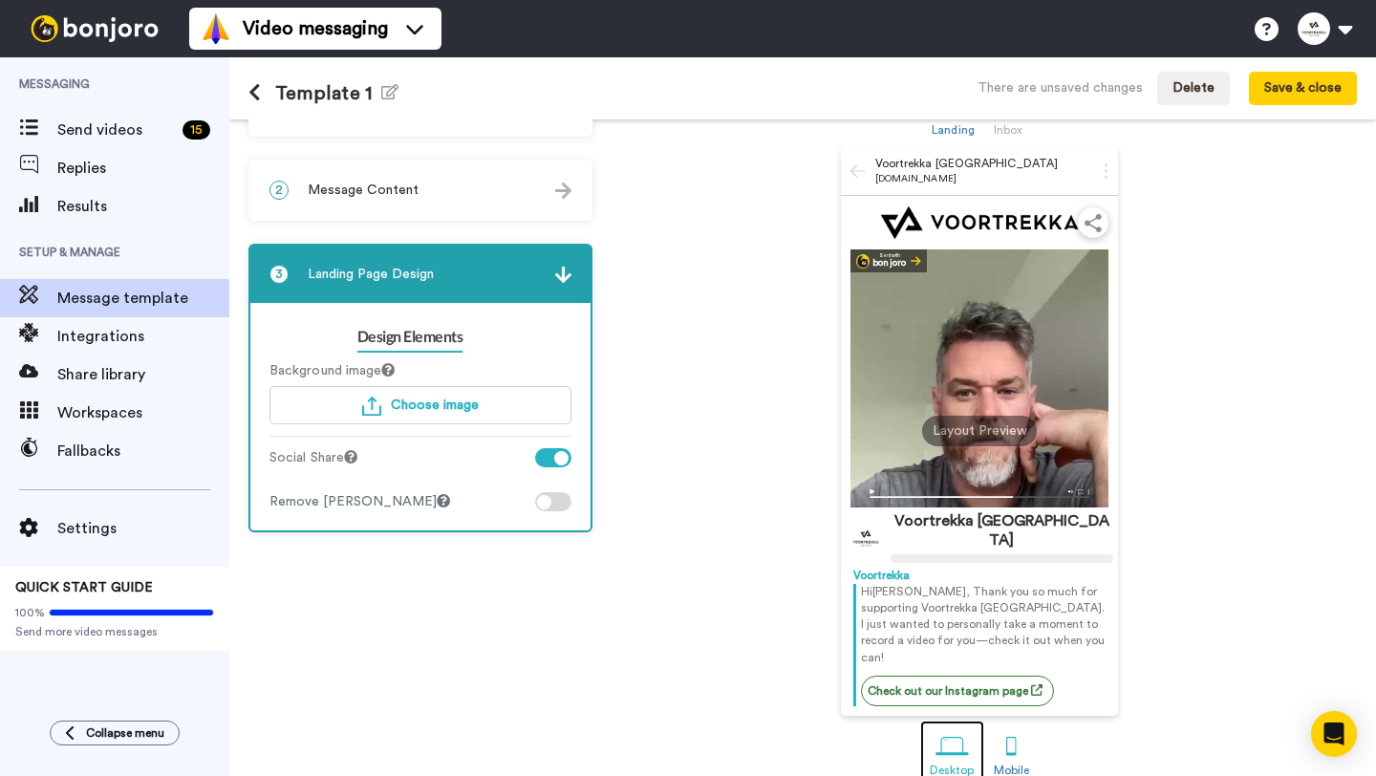
click at [958, 730] on div at bounding box center [951, 746] width 33 height 33
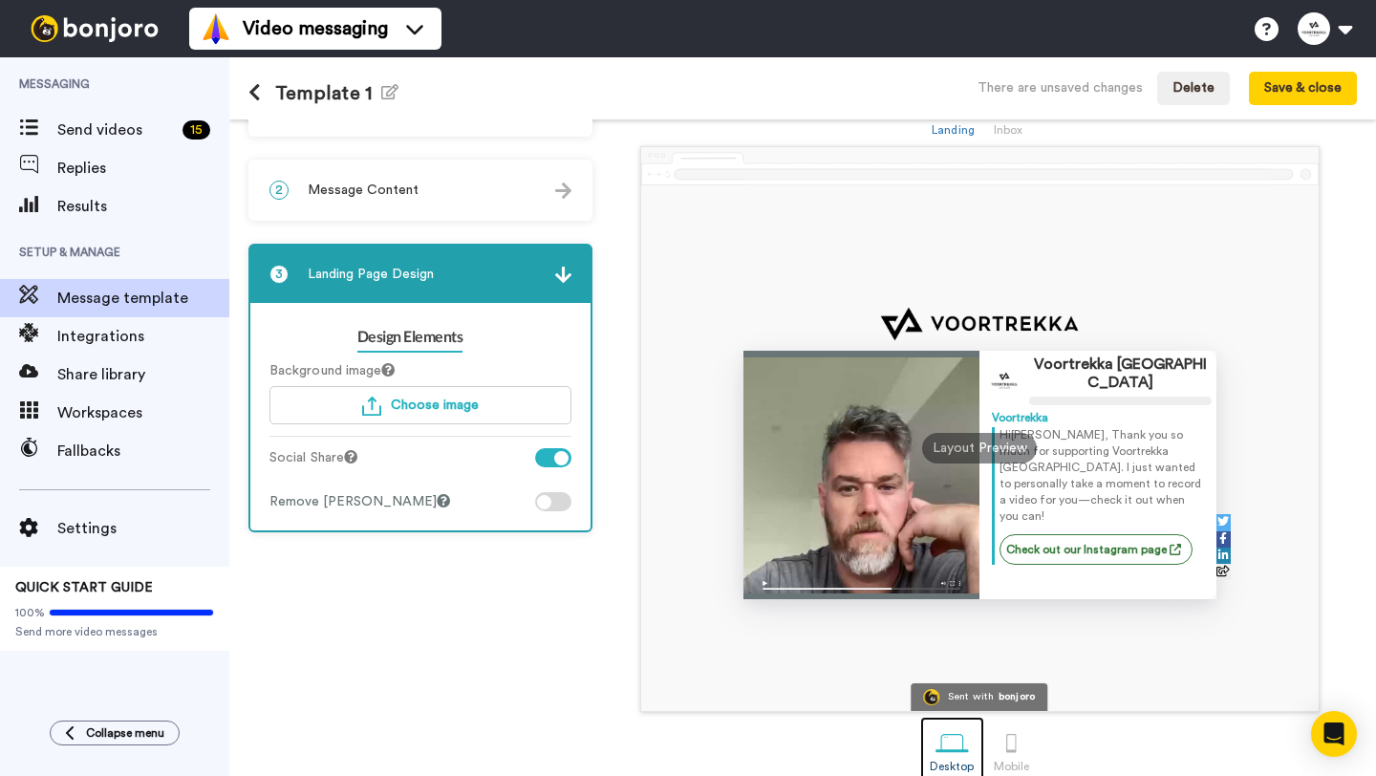
scroll to position [64, 0]
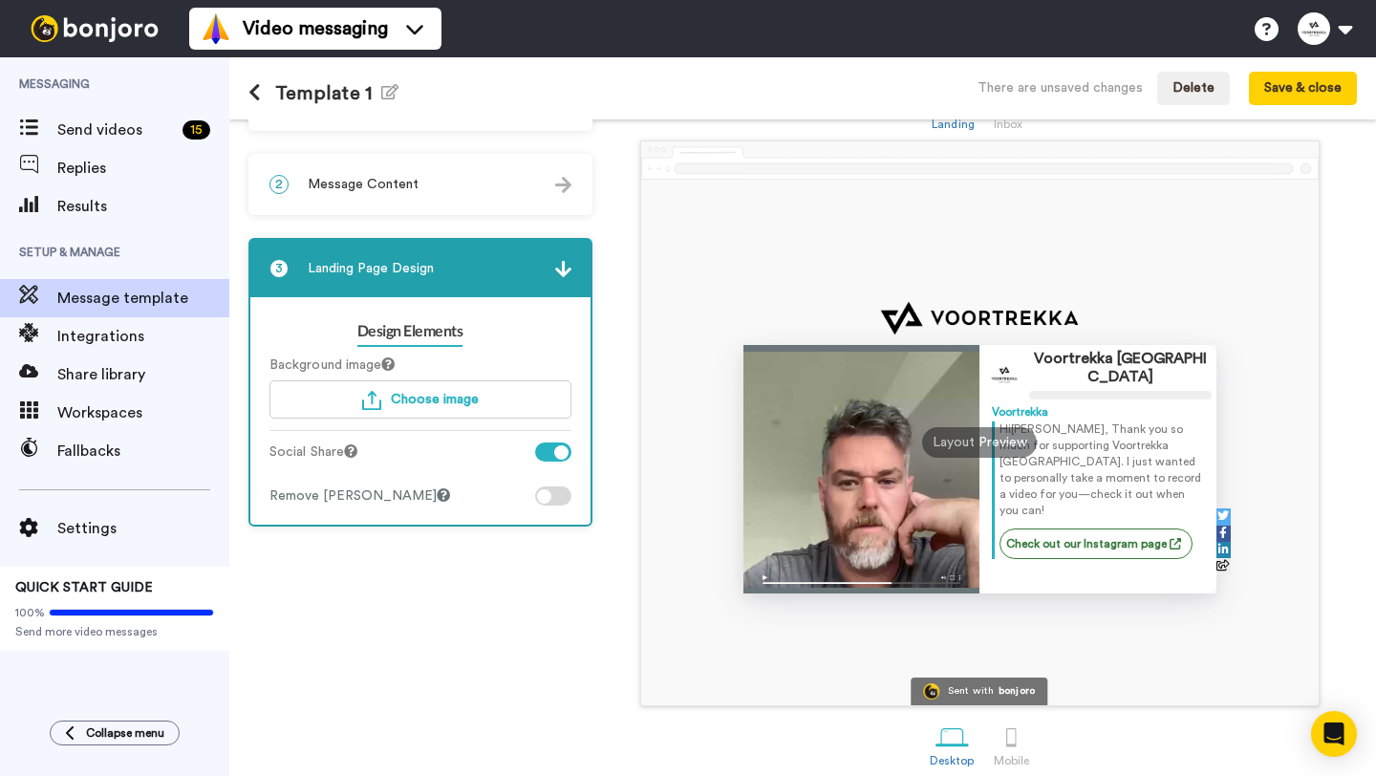
click at [427, 174] on div "2 Message Content" at bounding box center [420, 184] width 340 height 57
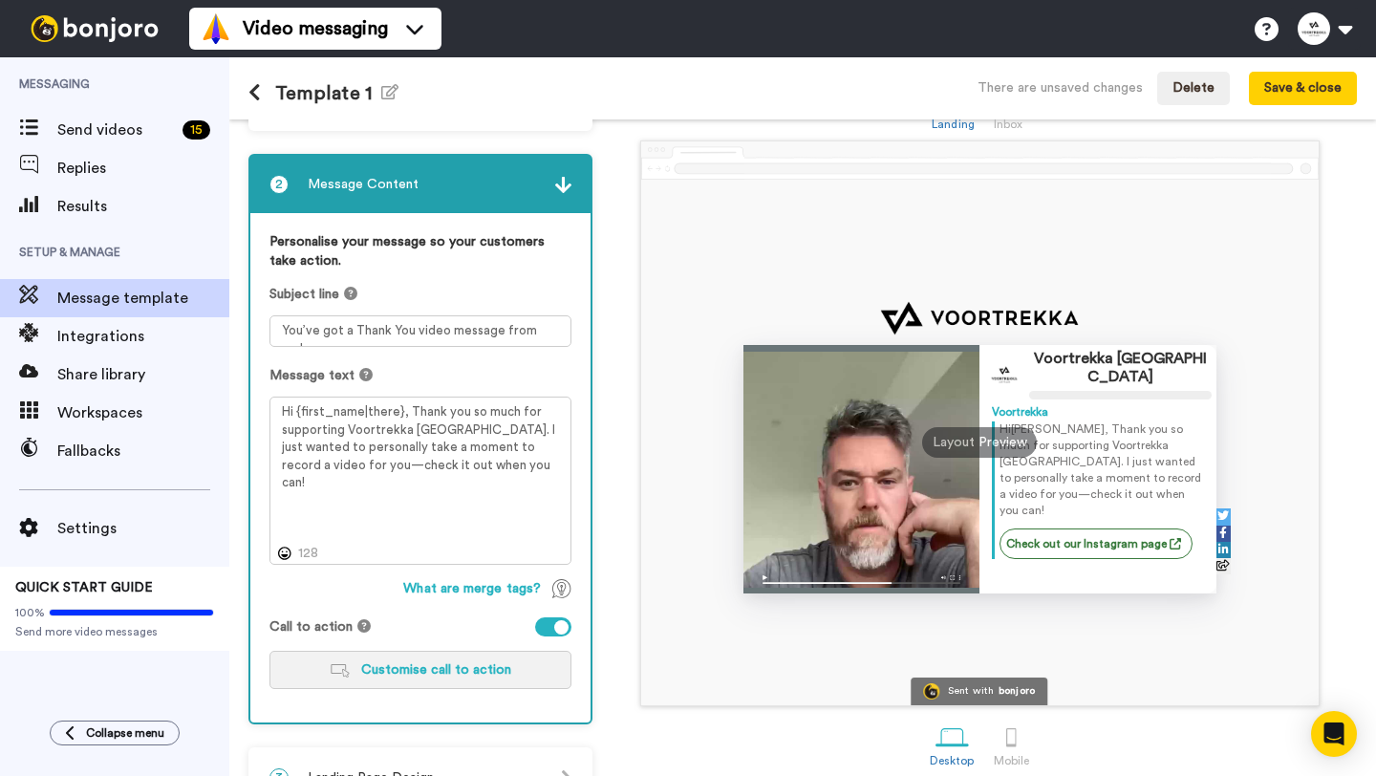
click at [438, 671] on span "Customise call to action" at bounding box center [436, 669] width 150 height 13
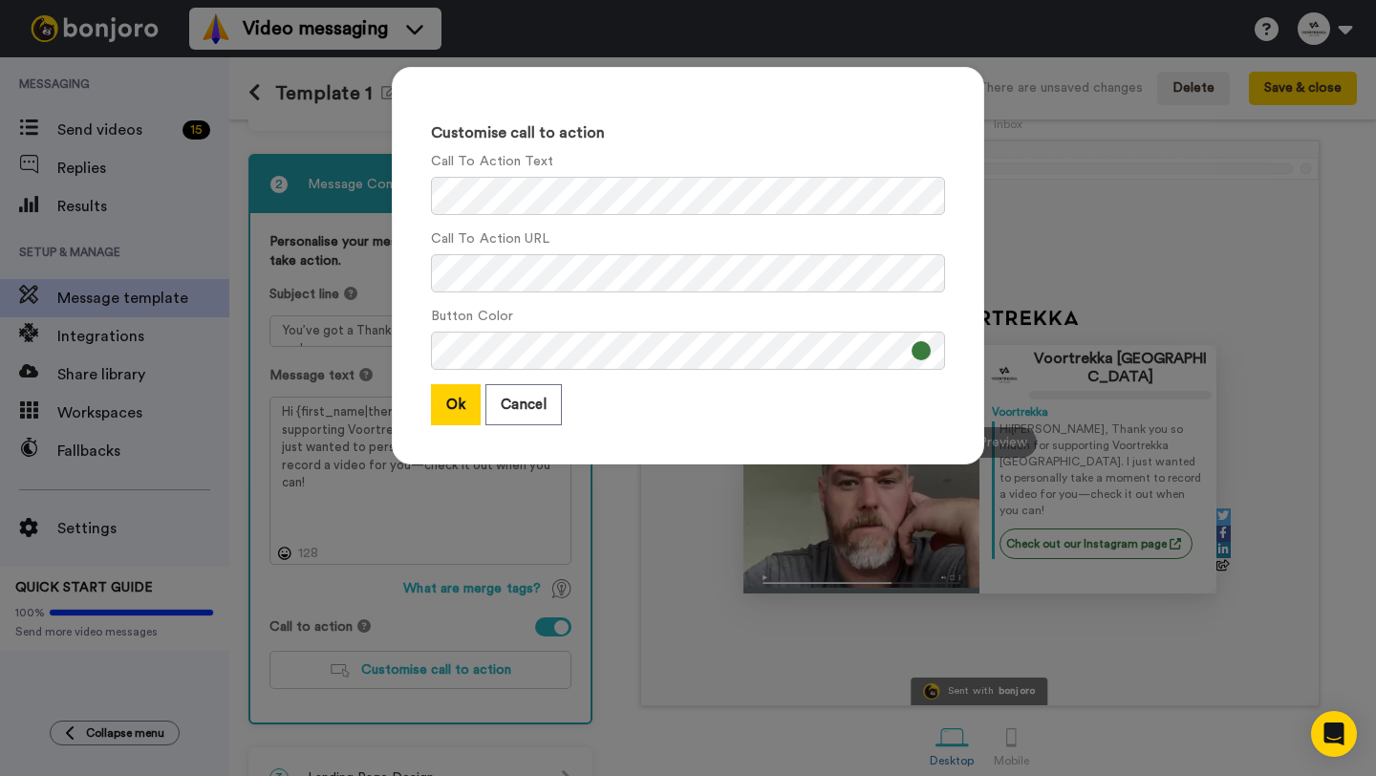
click at [922, 356] on button at bounding box center [920, 350] width 19 height 19
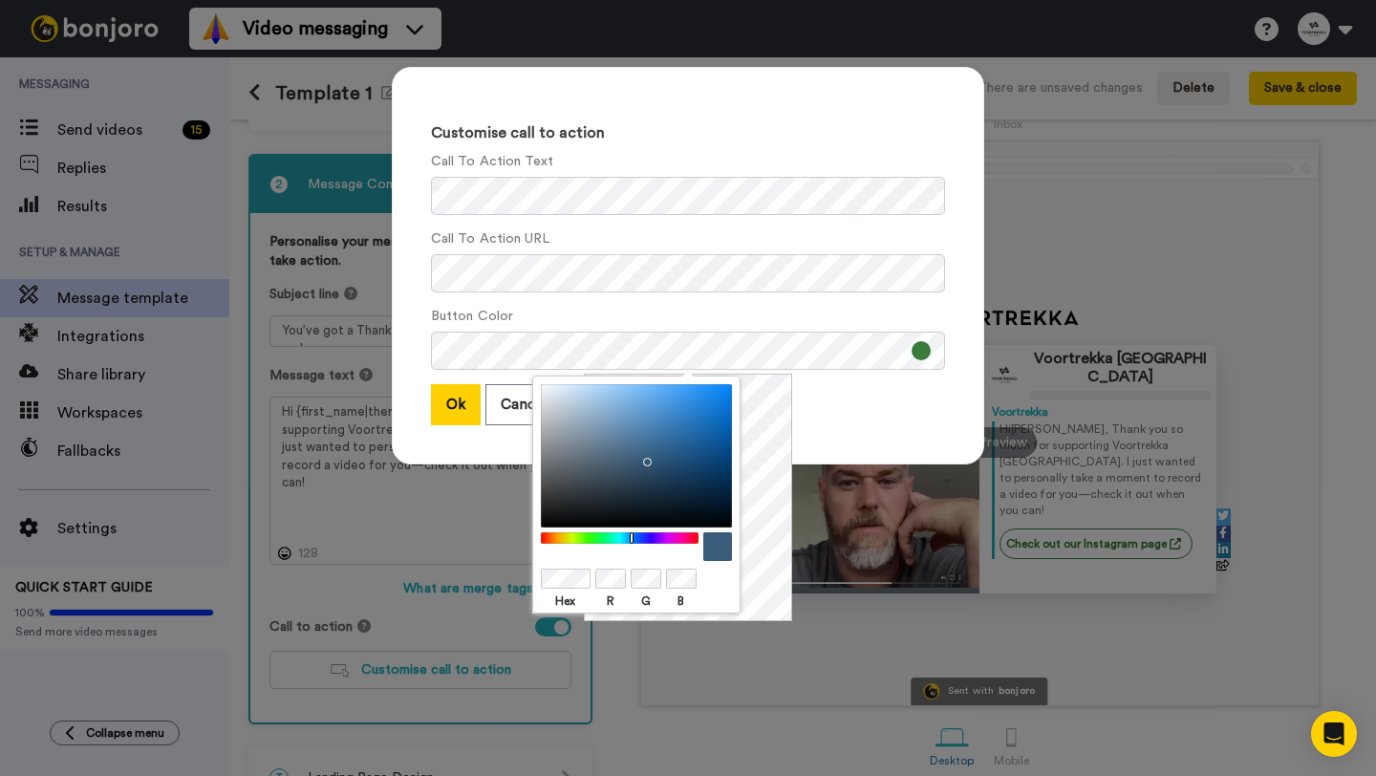
click at [632, 536] on div at bounding box center [619, 538] width 164 height 12
click at [662, 417] on div at bounding box center [636, 455] width 191 height 143
click at [665, 412] on div at bounding box center [636, 455] width 191 height 143
click at [697, 447] on div at bounding box center [636, 455] width 191 height 143
click at [704, 426] on div at bounding box center [636, 455] width 191 height 143
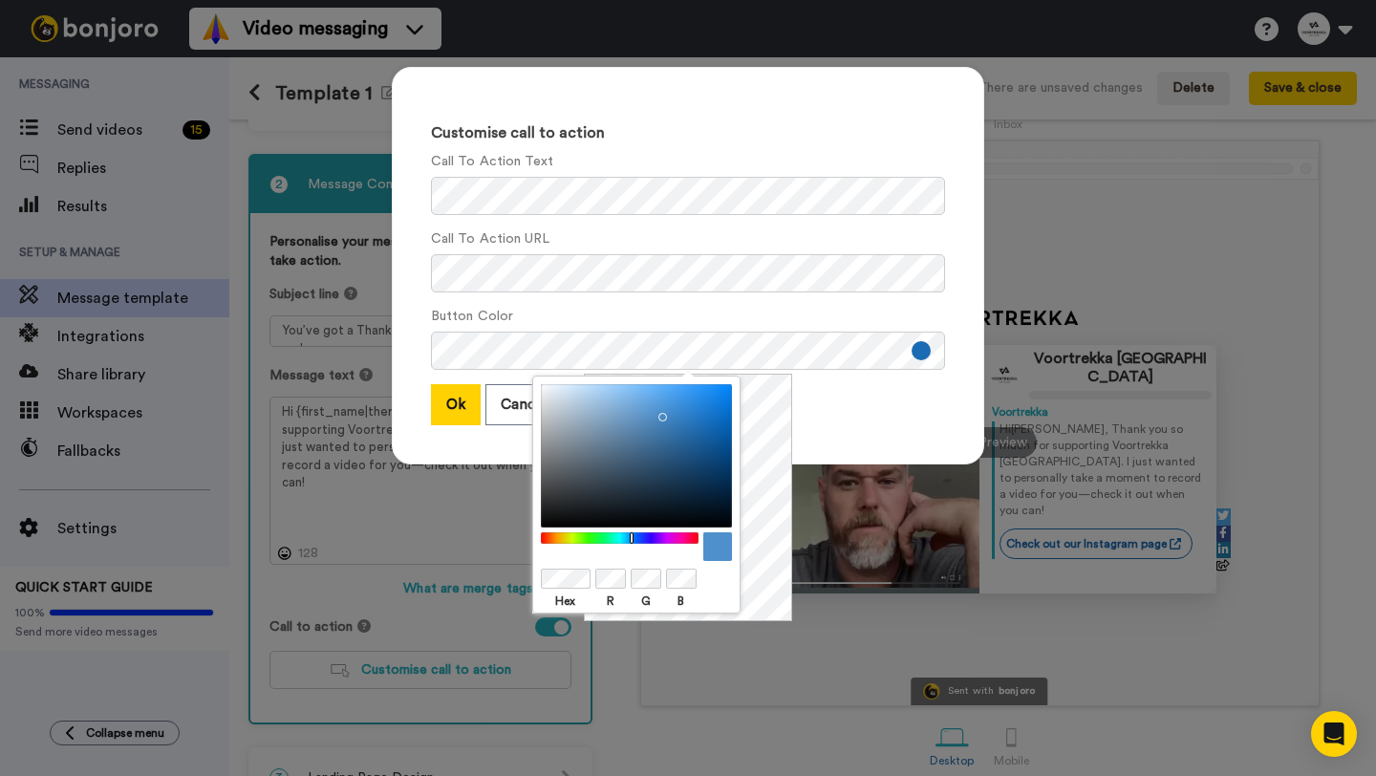
click at [658, 413] on div at bounding box center [636, 455] width 191 height 143
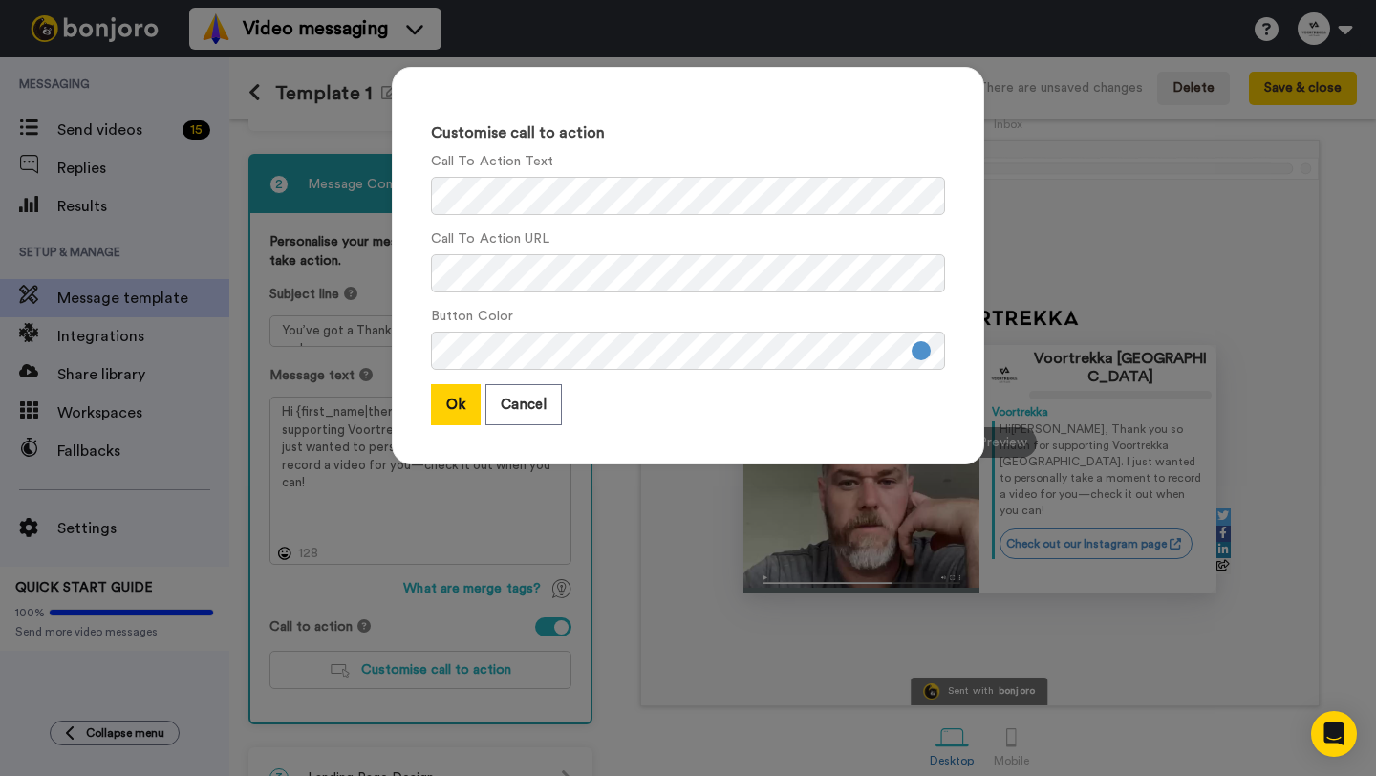
click at [861, 445] on div "Customise call to action Call To Action Text Call To Action URL Button Color Ok…" at bounding box center [688, 265] width 592 height 397
click at [467, 413] on button "Ok" at bounding box center [456, 404] width 50 height 41
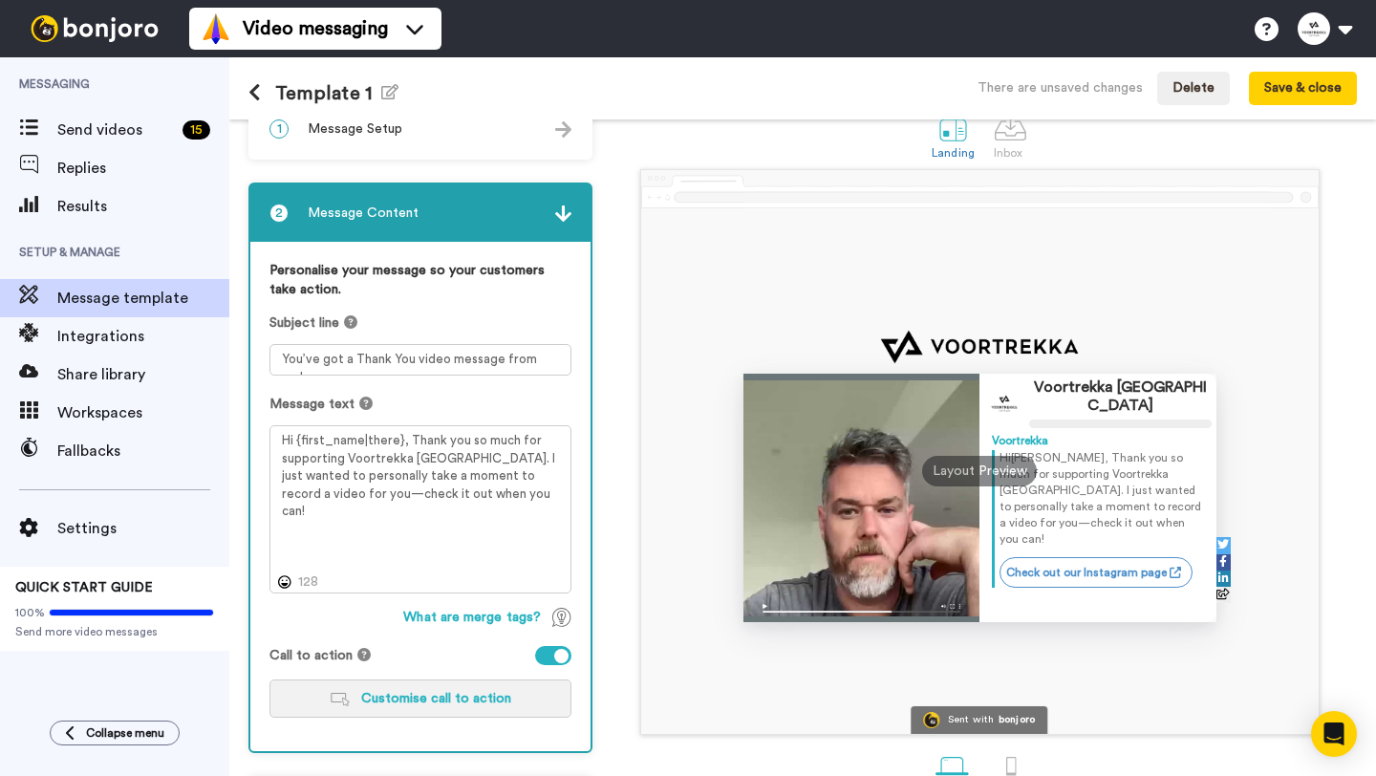
scroll to position [23, 0]
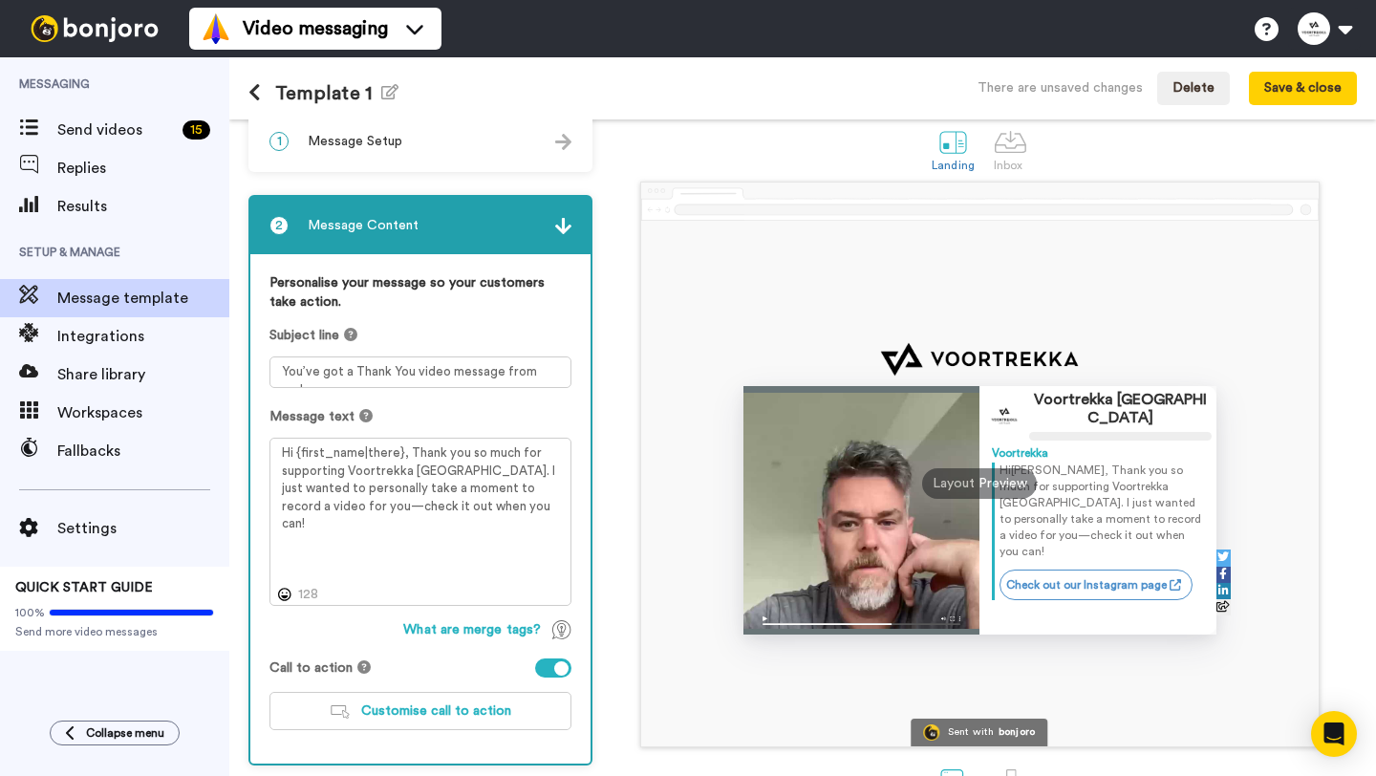
click at [571, 206] on div "2 Message Content" at bounding box center [420, 225] width 340 height 57
click at [563, 227] on img at bounding box center [563, 226] width 16 height 16
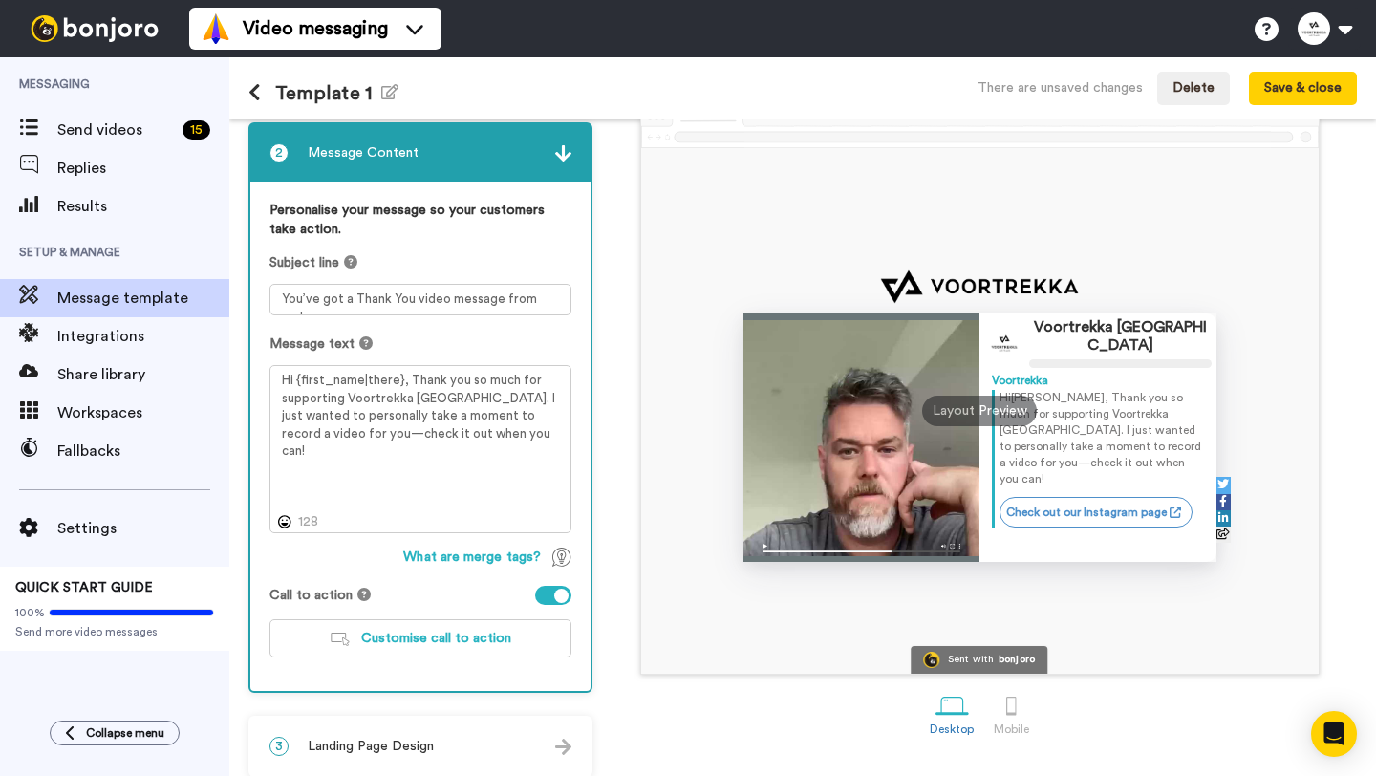
scroll to position [111, 0]
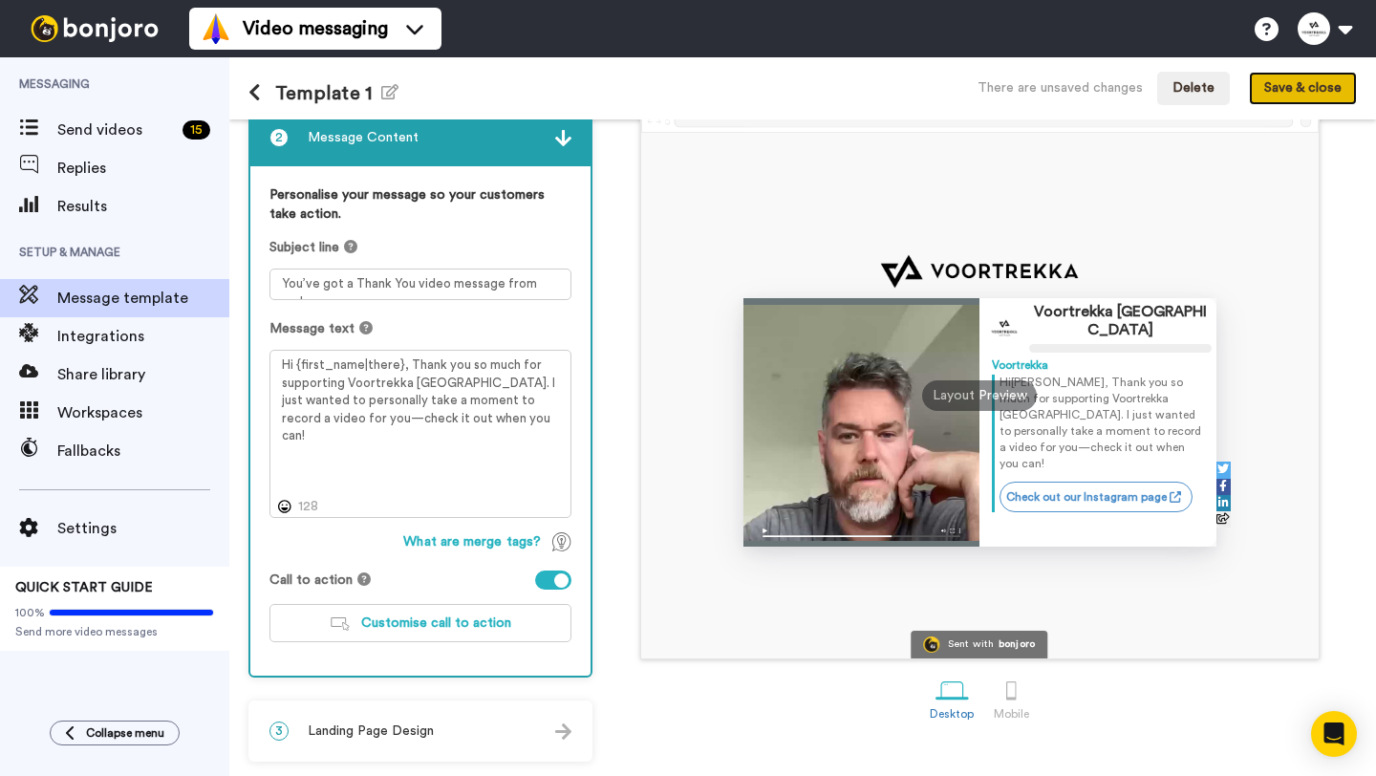
click at [1277, 89] on button "Save & close" at bounding box center [1303, 89] width 108 height 34
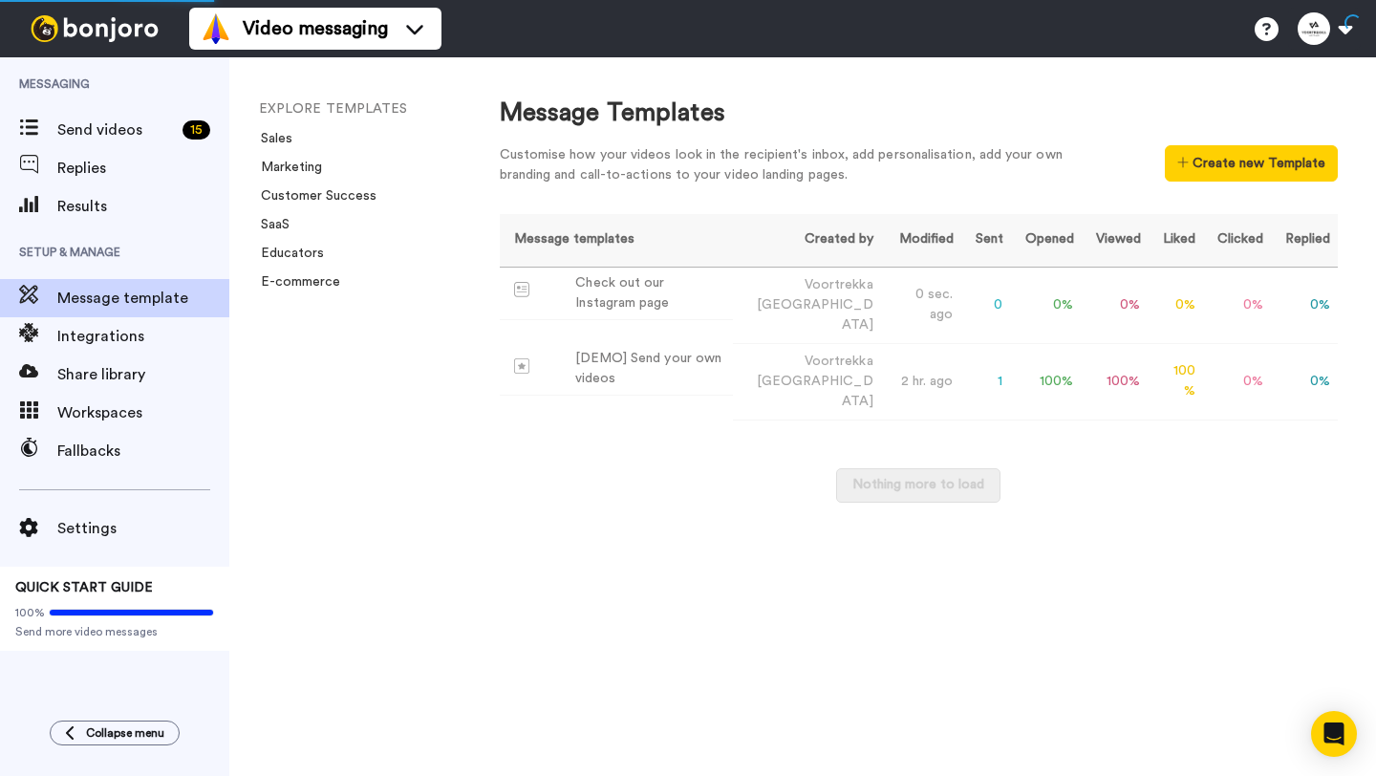
click at [388, 440] on div "EXPLORE TEMPLATES Sales Marketing Customer Success SaaS Educators E-commerce" at bounding box center [345, 416] width 232 height 718
